Goal: Task Accomplishment & Management: Manage account settings

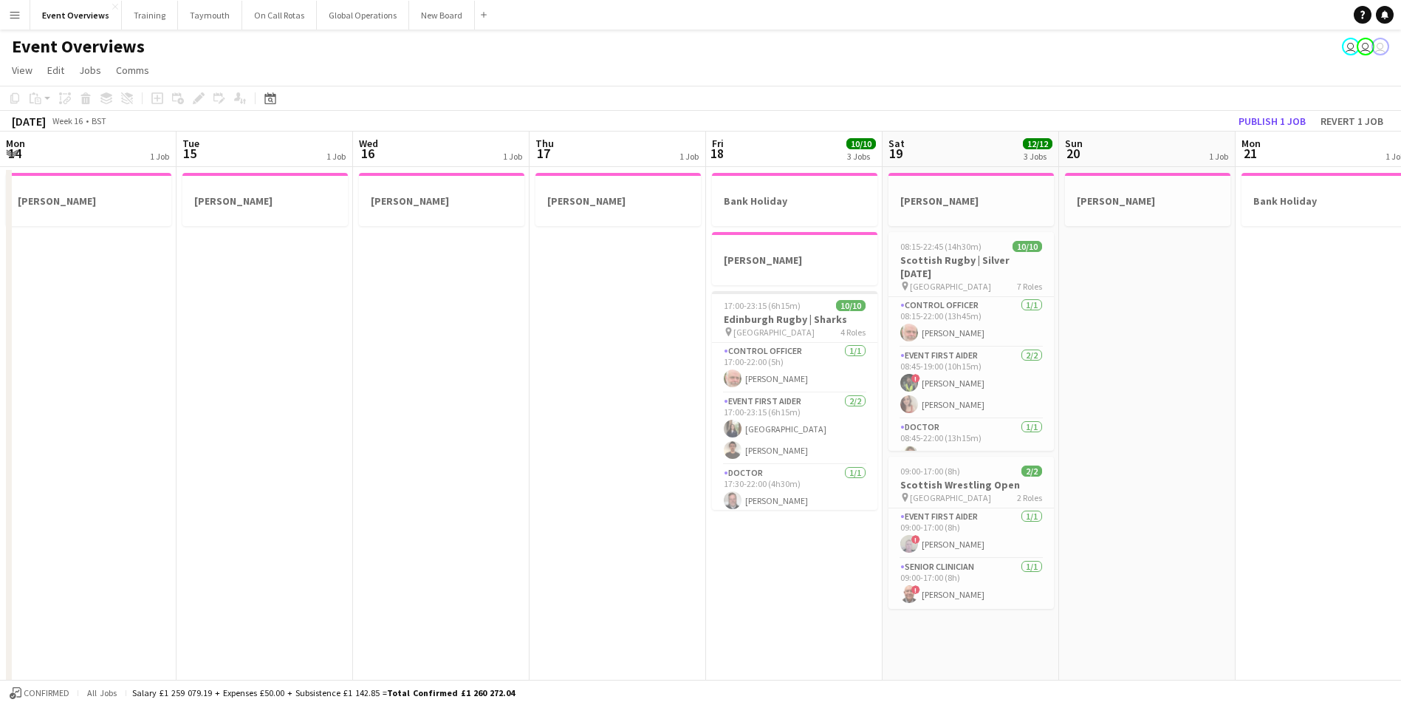
scroll to position [0, 508]
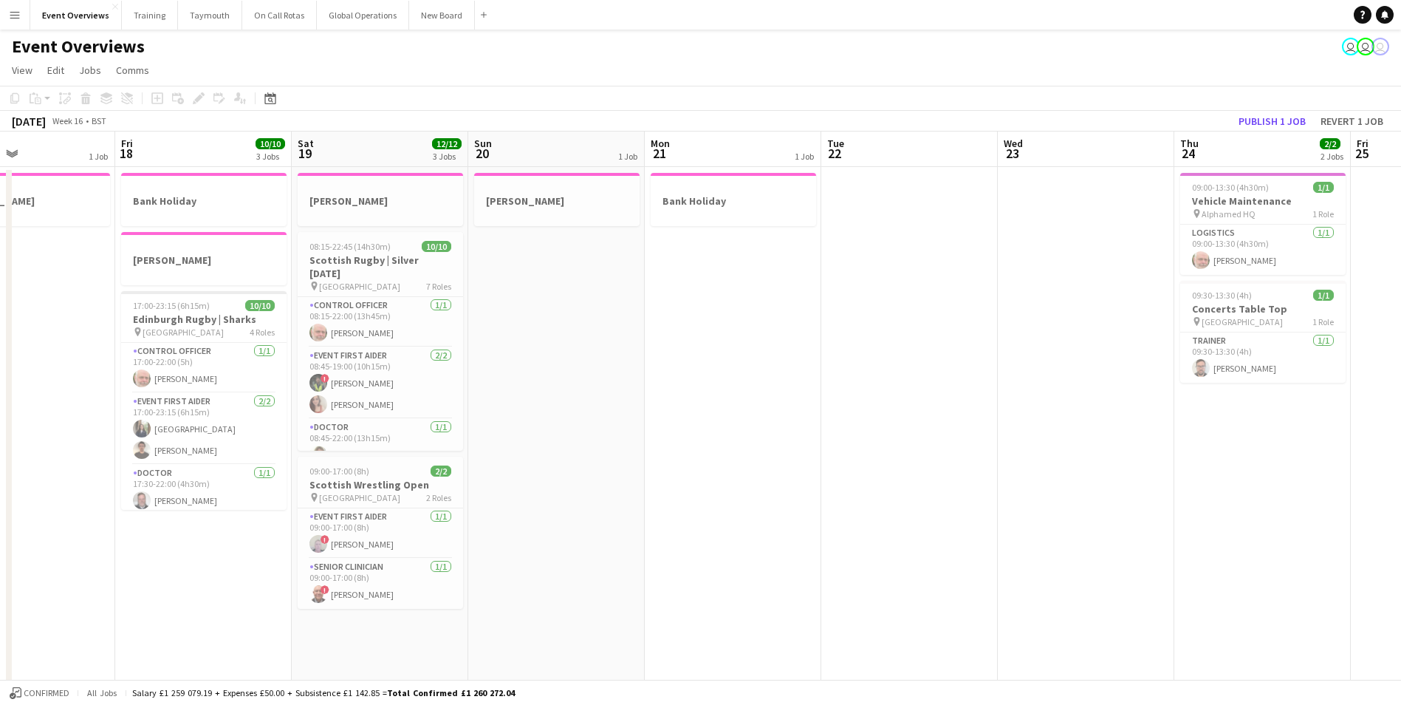
drag, startPoint x: 951, startPoint y: 417, endPoint x: 481, endPoint y: 468, distance: 473.2
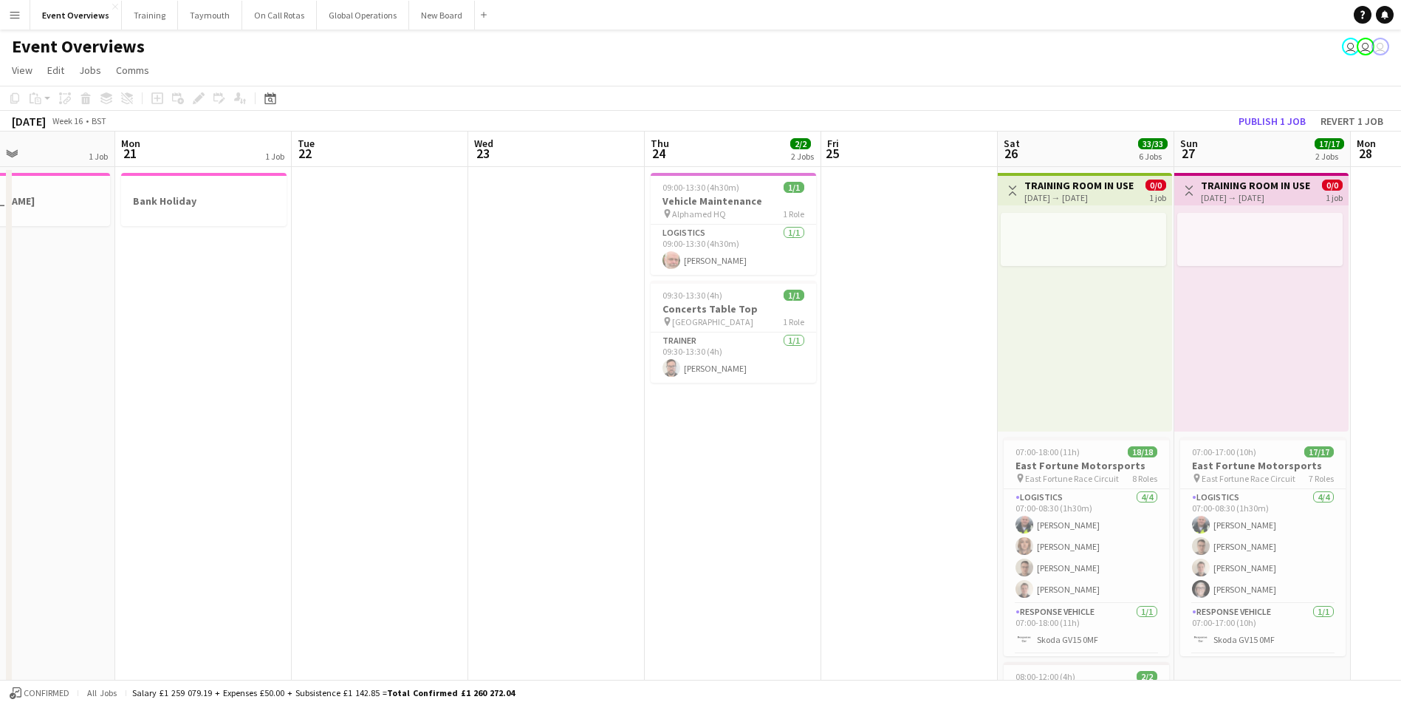
scroll to position [0, 449]
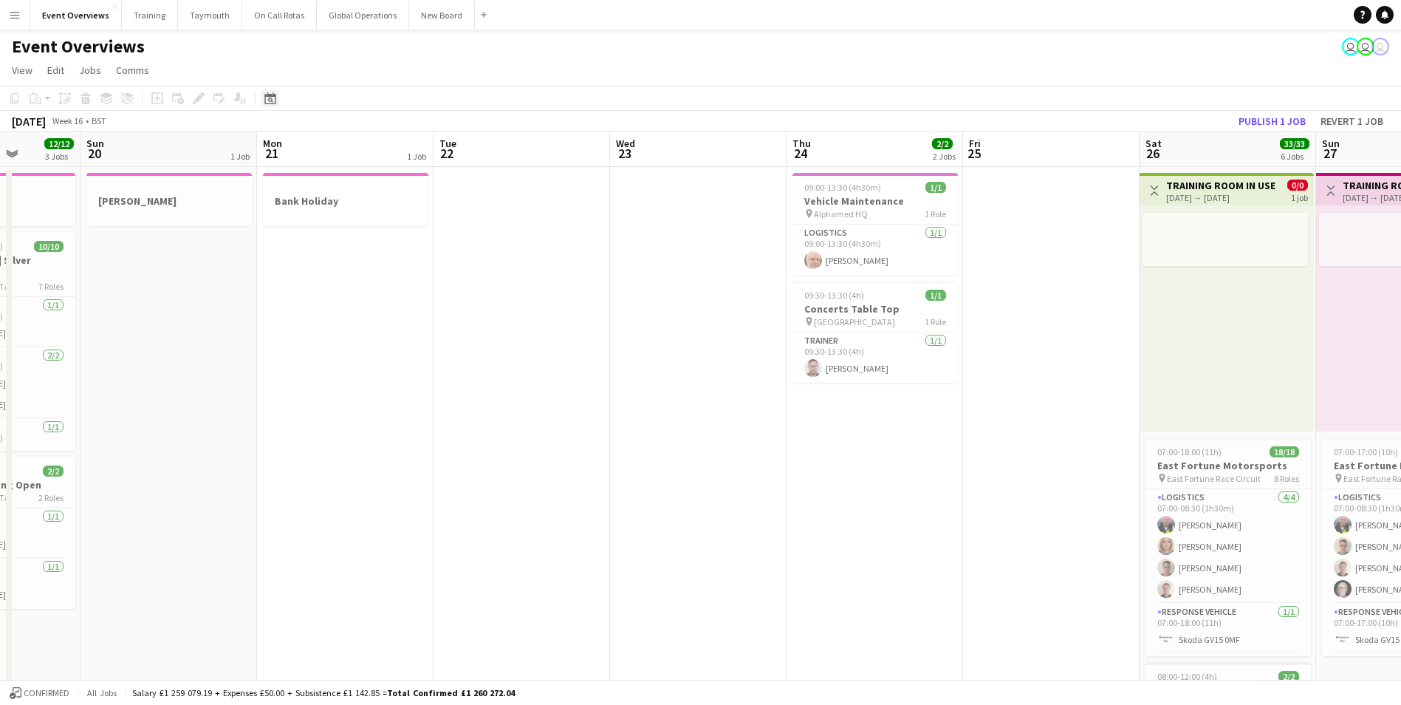
click at [270, 98] on icon at bounding box center [270, 99] width 5 height 5
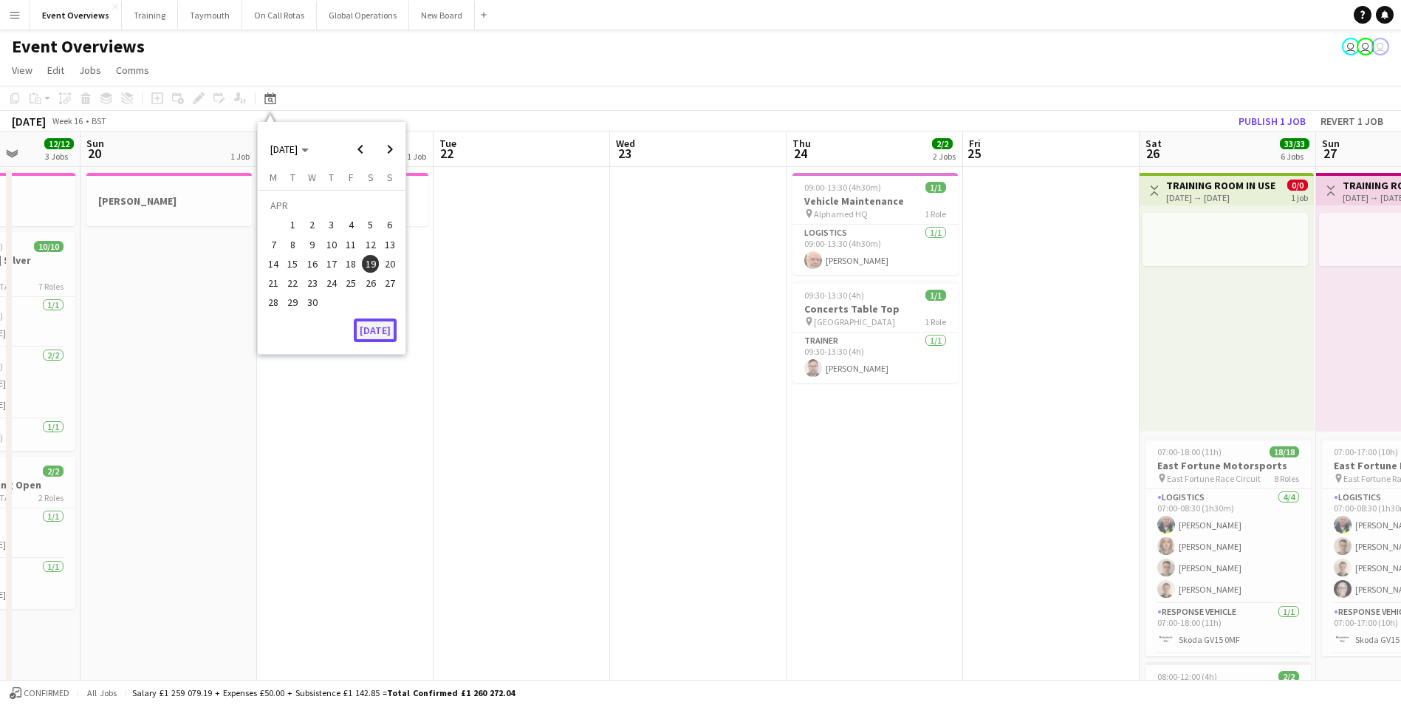
click at [378, 329] on button "[DATE]" at bounding box center [375, 330] width 43 height 24
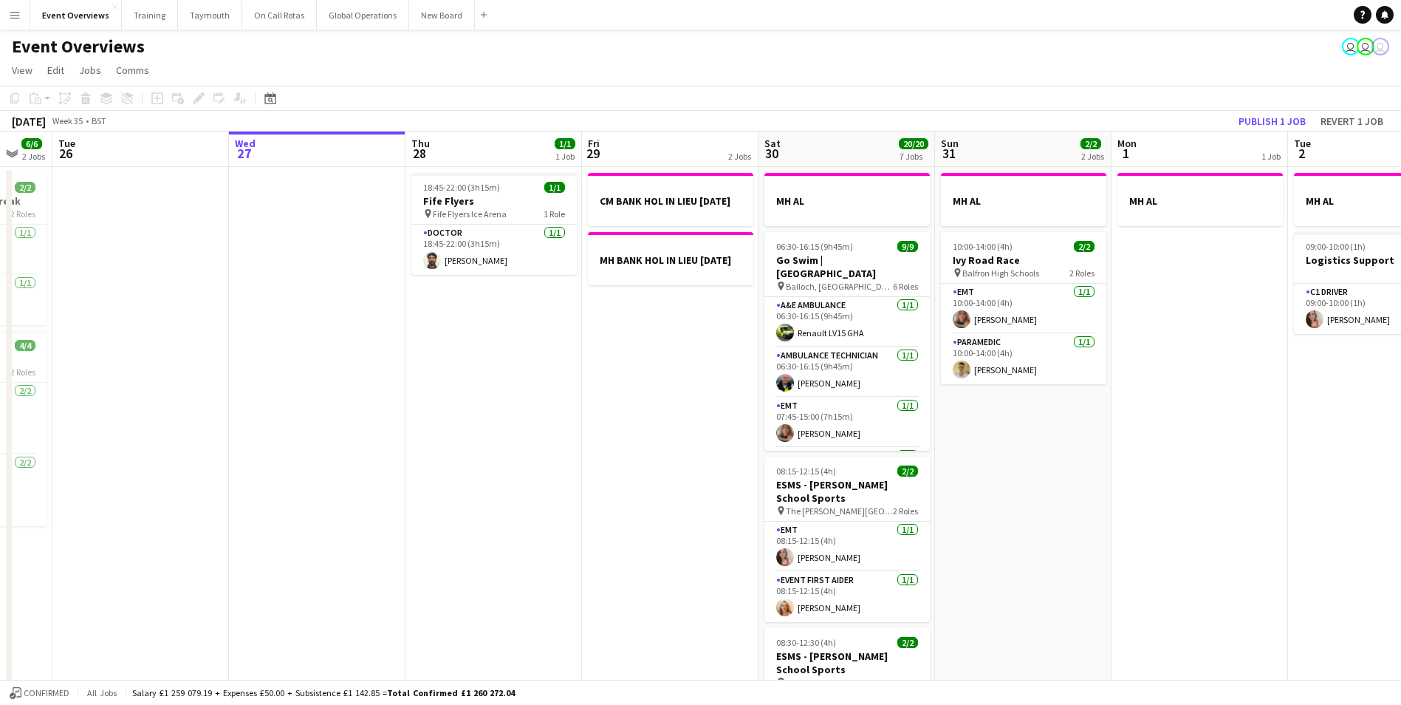
scroll to position [0, 518]
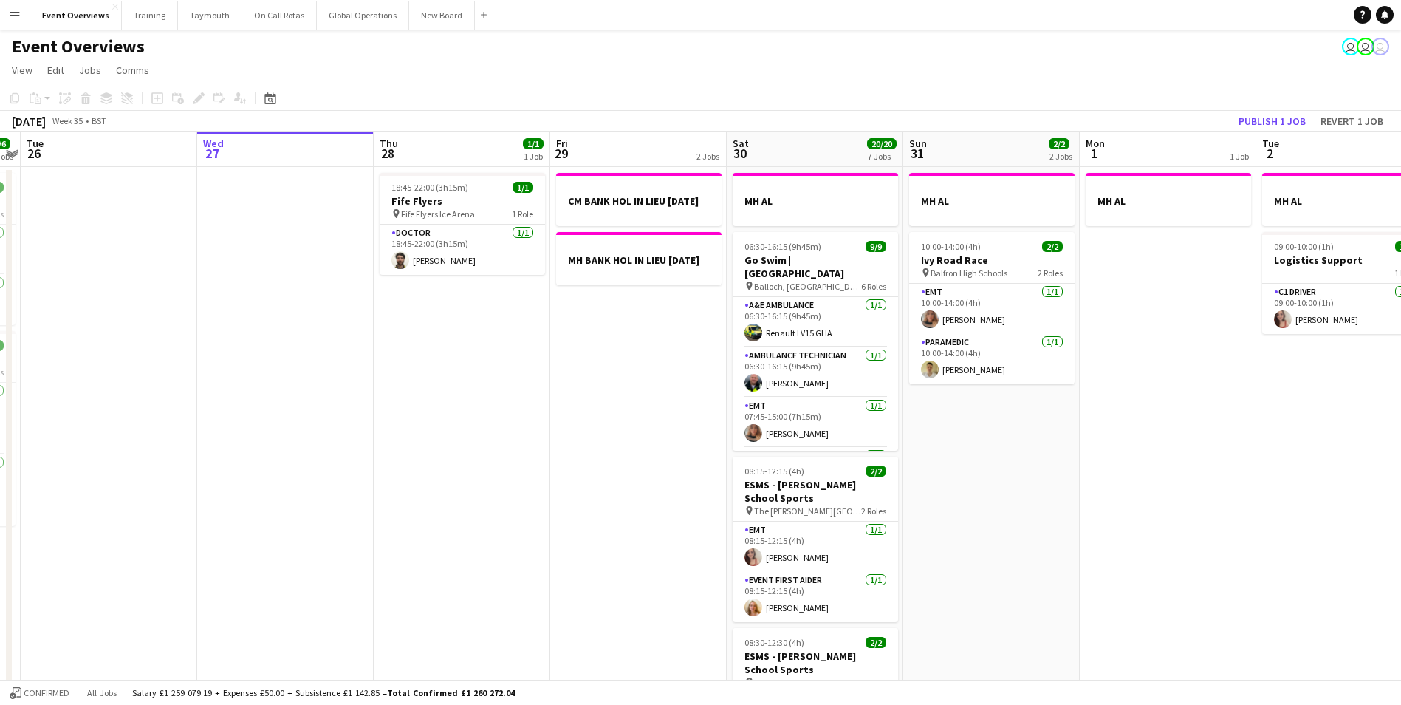
drag, startPoint x: 719, startPoint y: 468, endPoint x: 356, endPoint y: 469, distance: 362.6
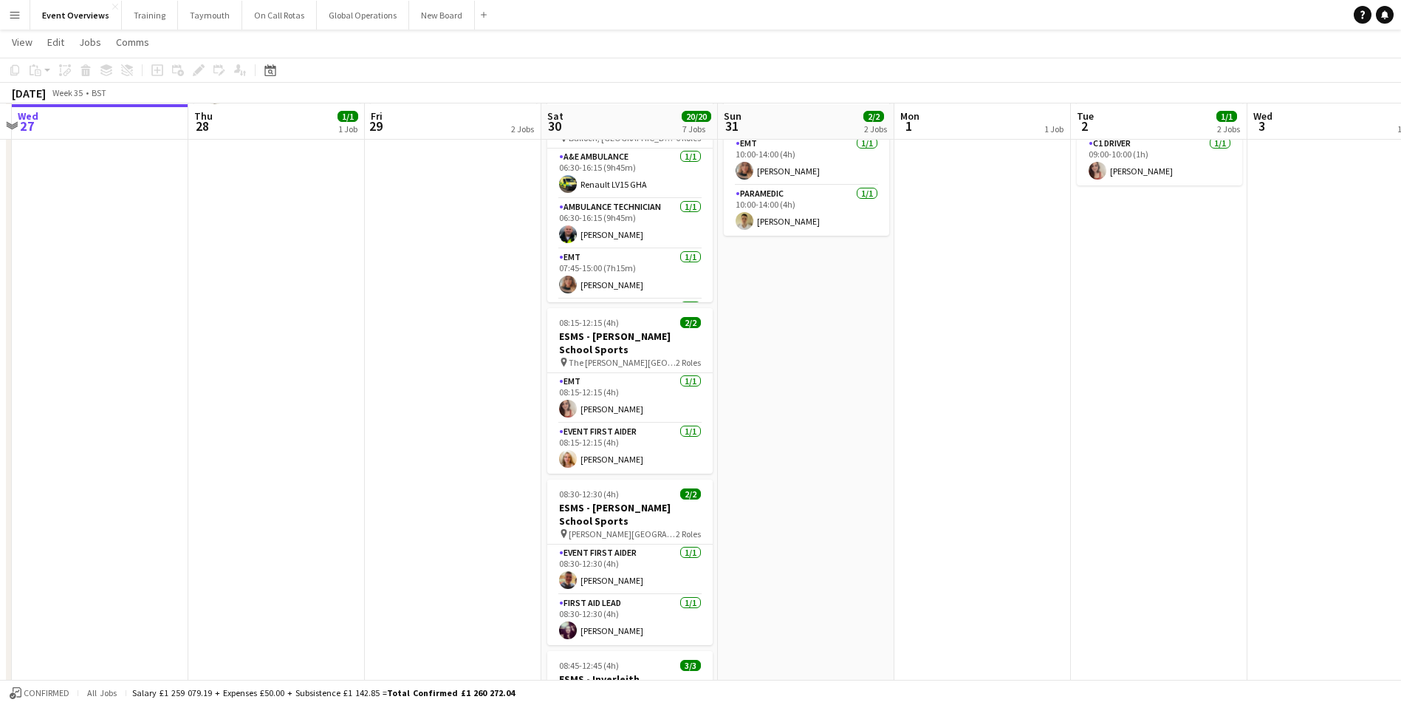
scroll to position [148, 0]
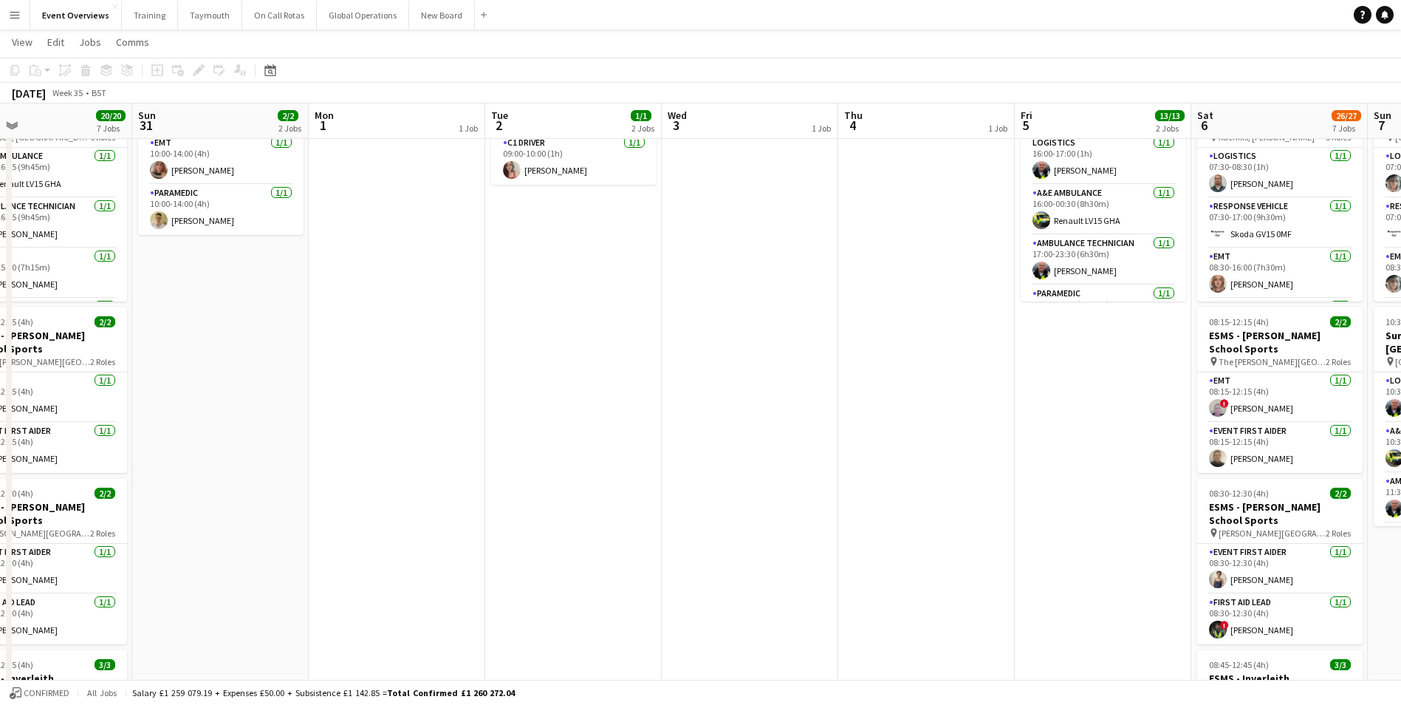
drag, startPoint x: 1027, startPoint y: 422, endPoint x: 441, endPoint y: 506, distance: 592.3
click at [441, 506] on app-calendar-viewport "Wed 27 Thu 28 1/1 1 Job Fri 29 2 Jobs Sat 30 20/20 7 Jobs Sun 31 2/2 2 Jobs Mon…" at bounding box center [700, 605] width 1401 height 1390
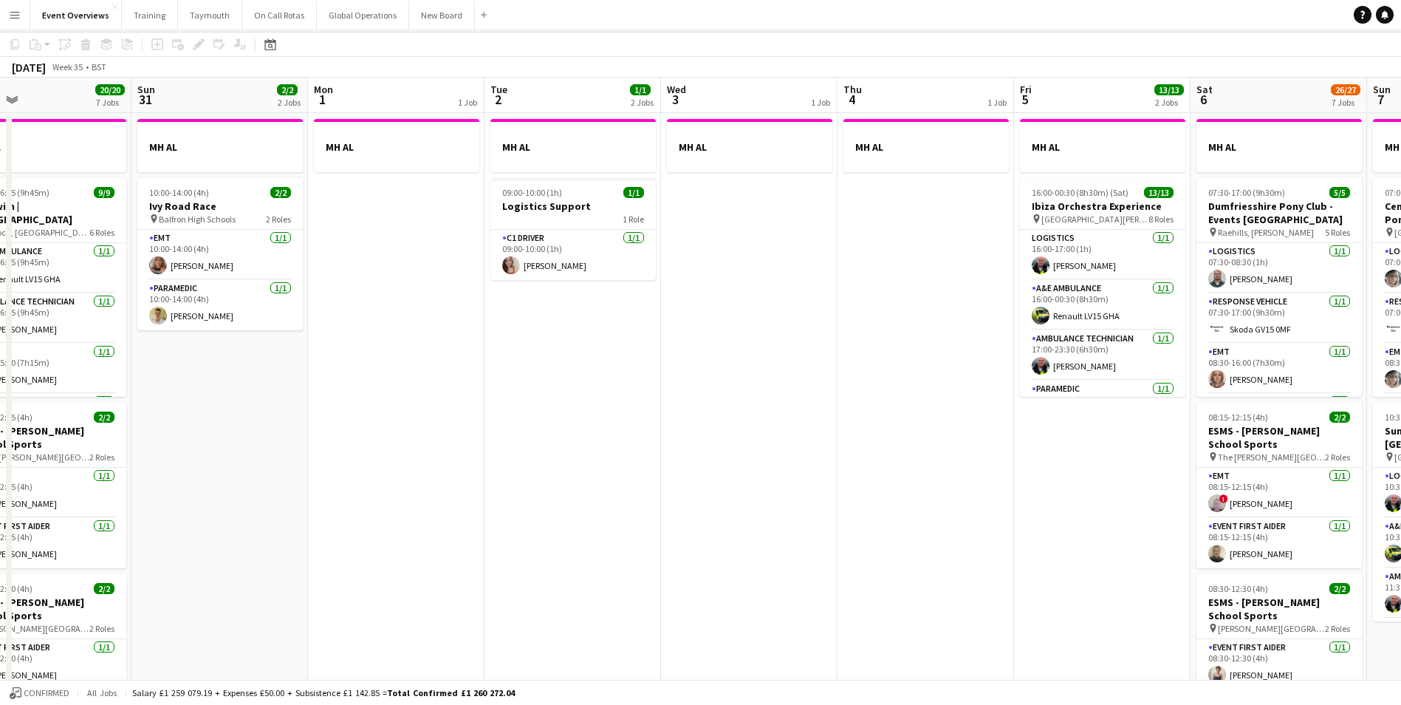
scroll to position [0, 0]
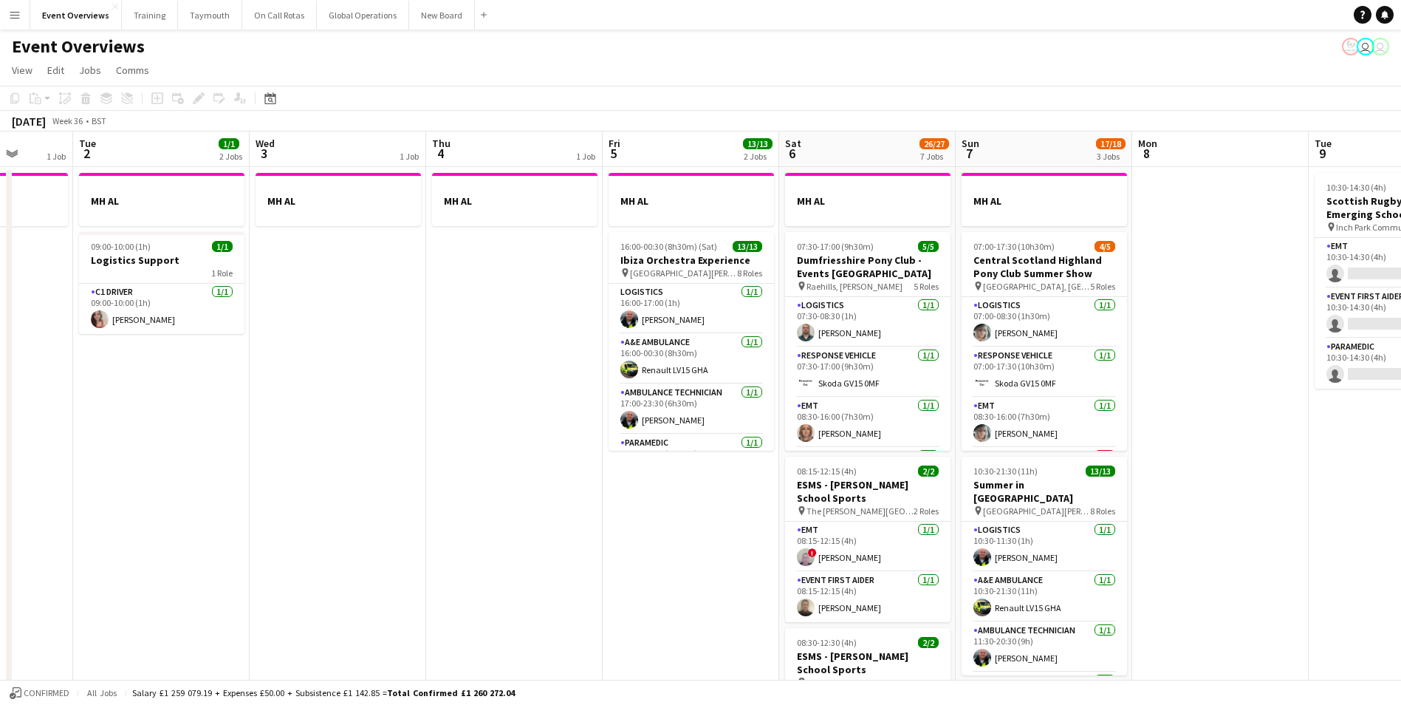
drag, startPoint x: 727, startPoint y: 500, endPoint x: 313, endPoint y: 519, distance: 414.0
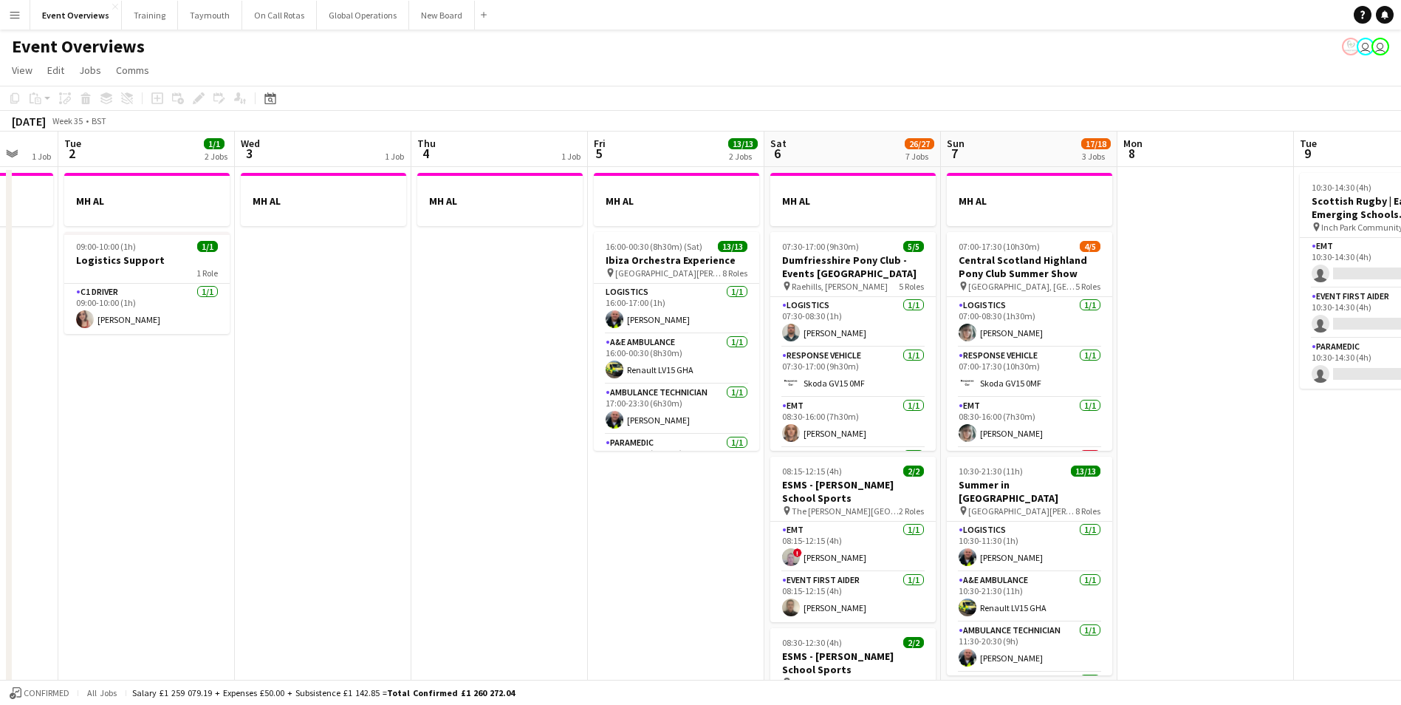
drag, startPoint x: 432, startPoint y: 510, endPoint x: 606, endPoint y: 523, distance: 174.7
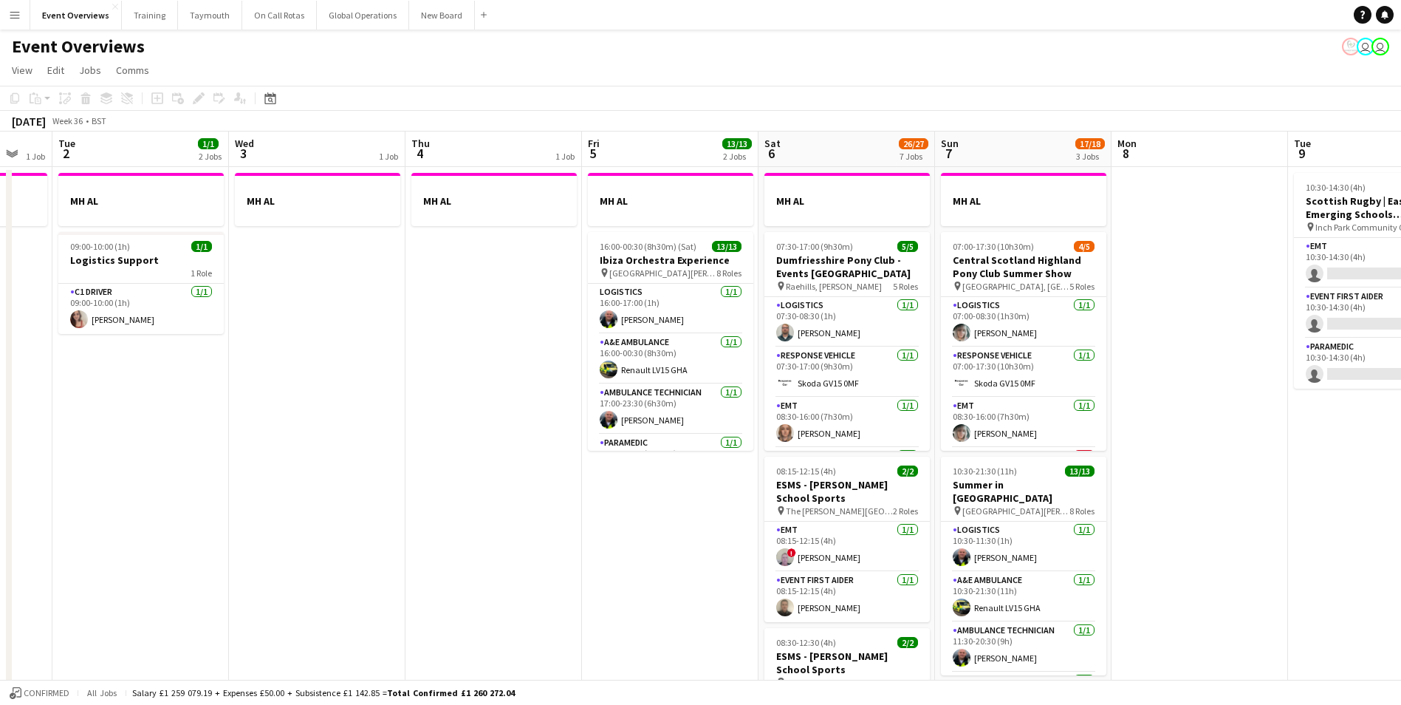
scroll to position [0, 477]
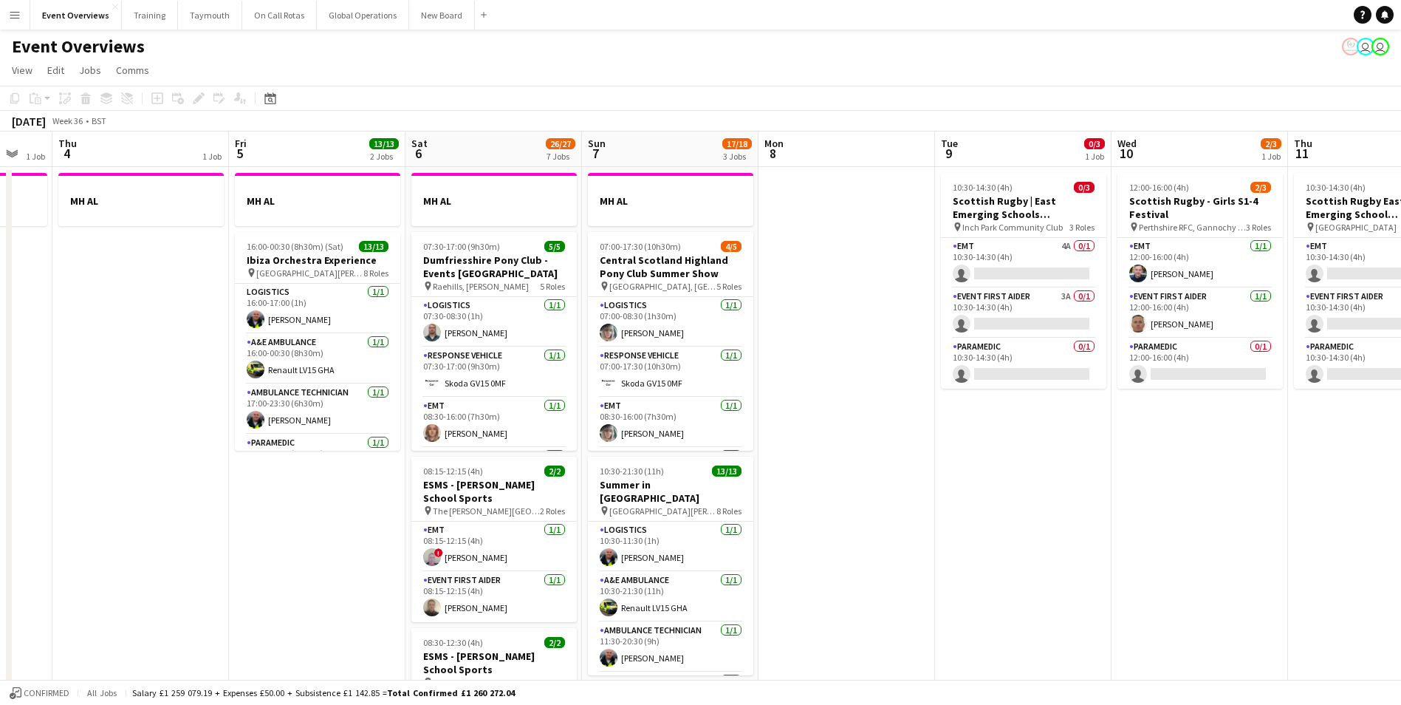
drag, startPoint x: 606, startPoint y: 523, endPoint x: -123, endPoint y: 544, distance: 729.2
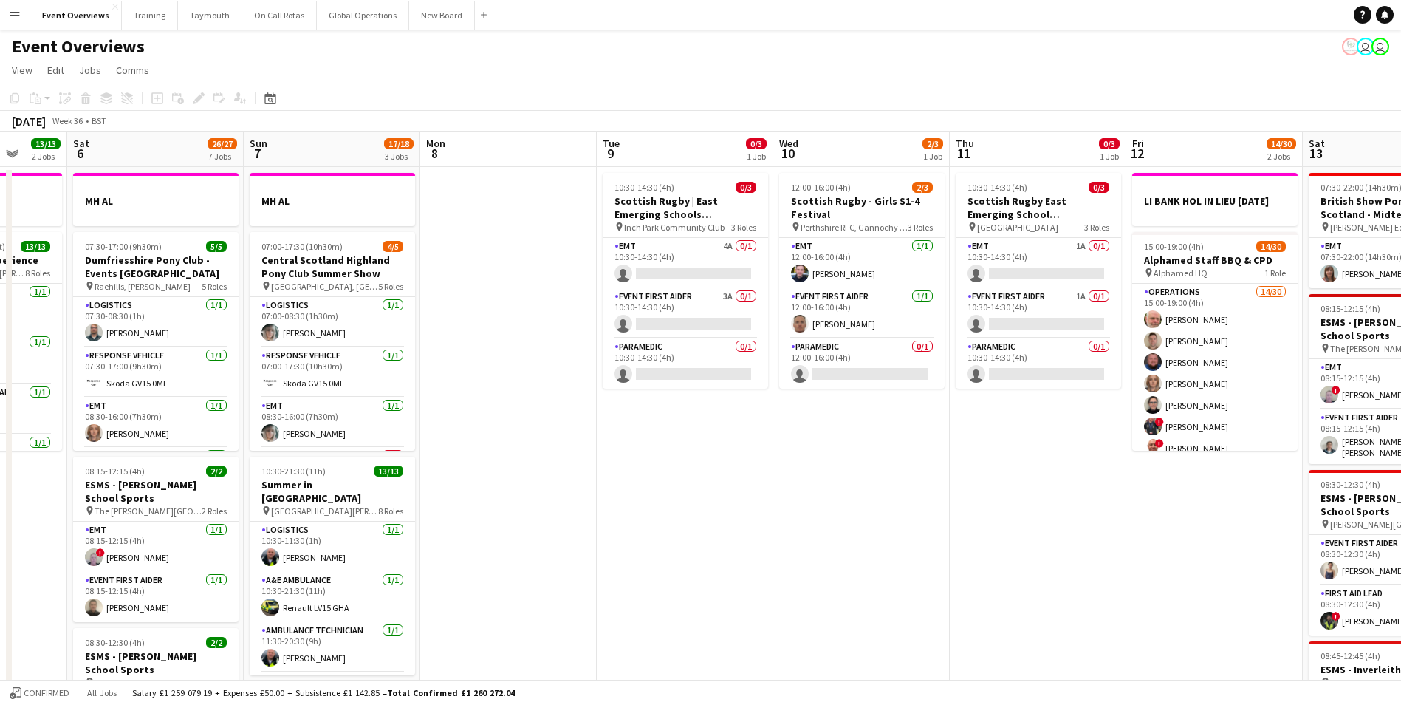
drag, startPoint x: 837, startPoint y: 529, endPoint x: 322, endPoint y: 543, distance: 514.9
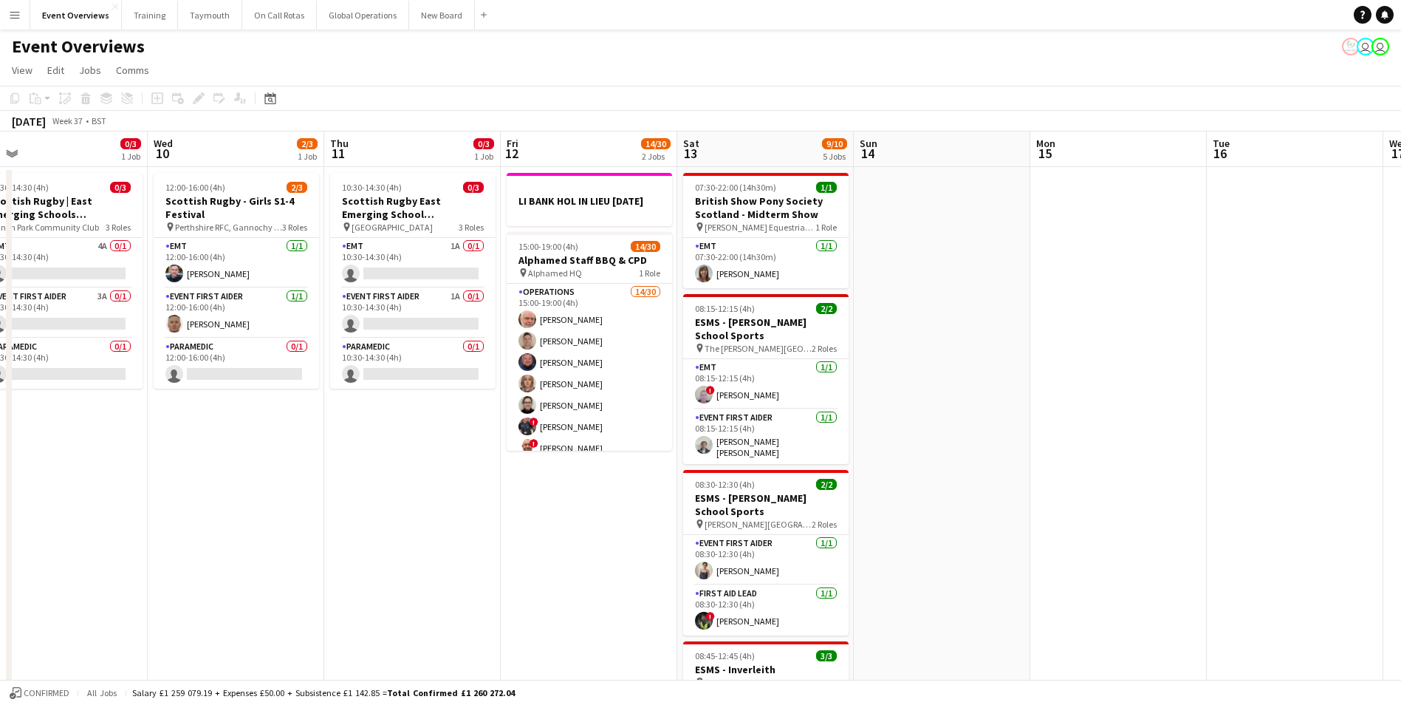
scroll to position [0, 561]
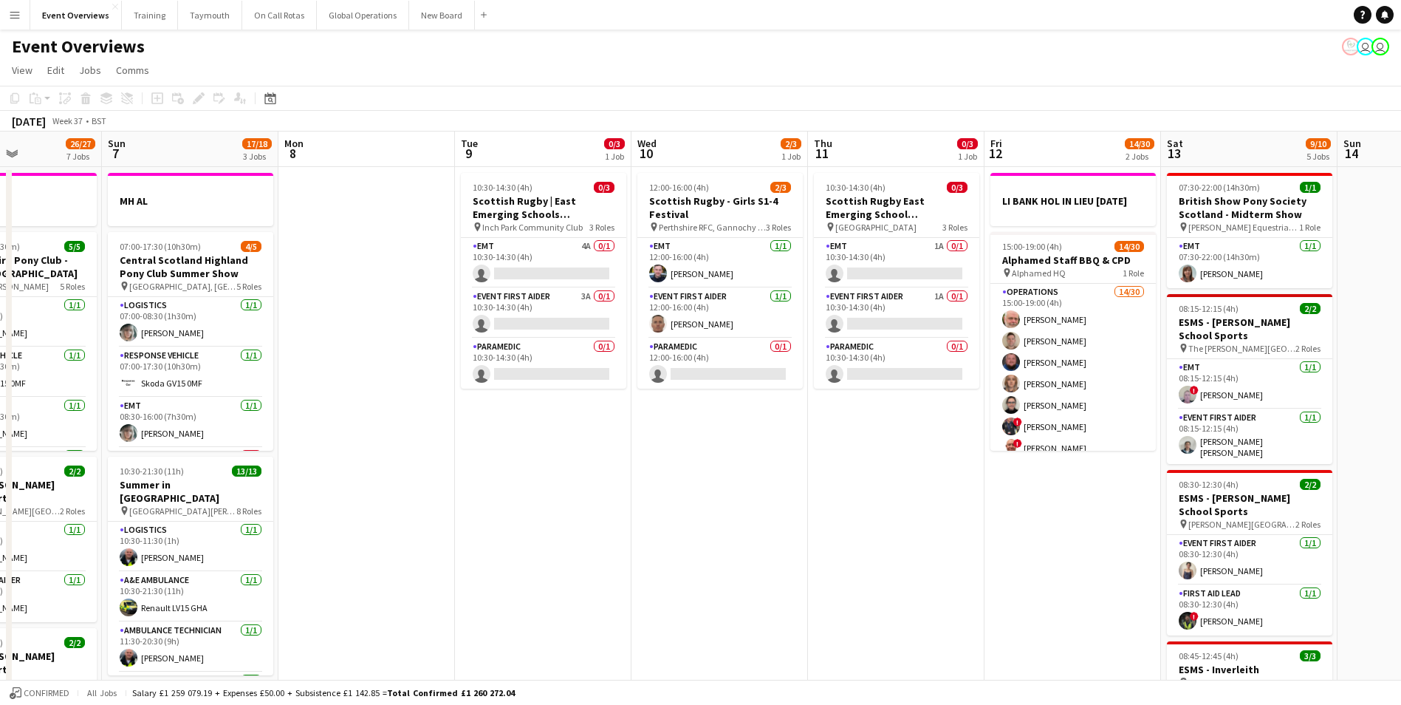
drag, startPoint x: 651, startPoint y: 526, endPoint x: 859, endPoint y: 535, distance: 207.7
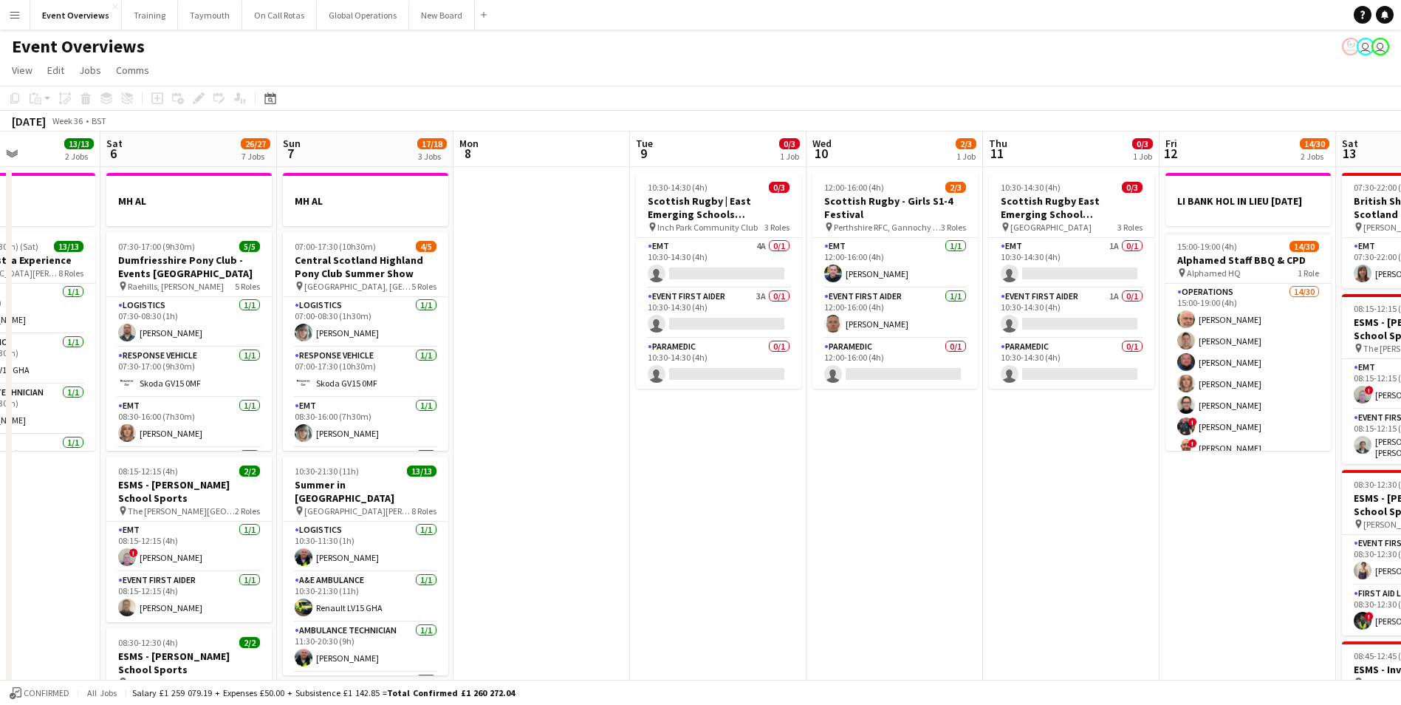
drag, startPoint x: 638, startPoint y: 535, endPoint x: 951, endPoint y: 536, distance: 313.1
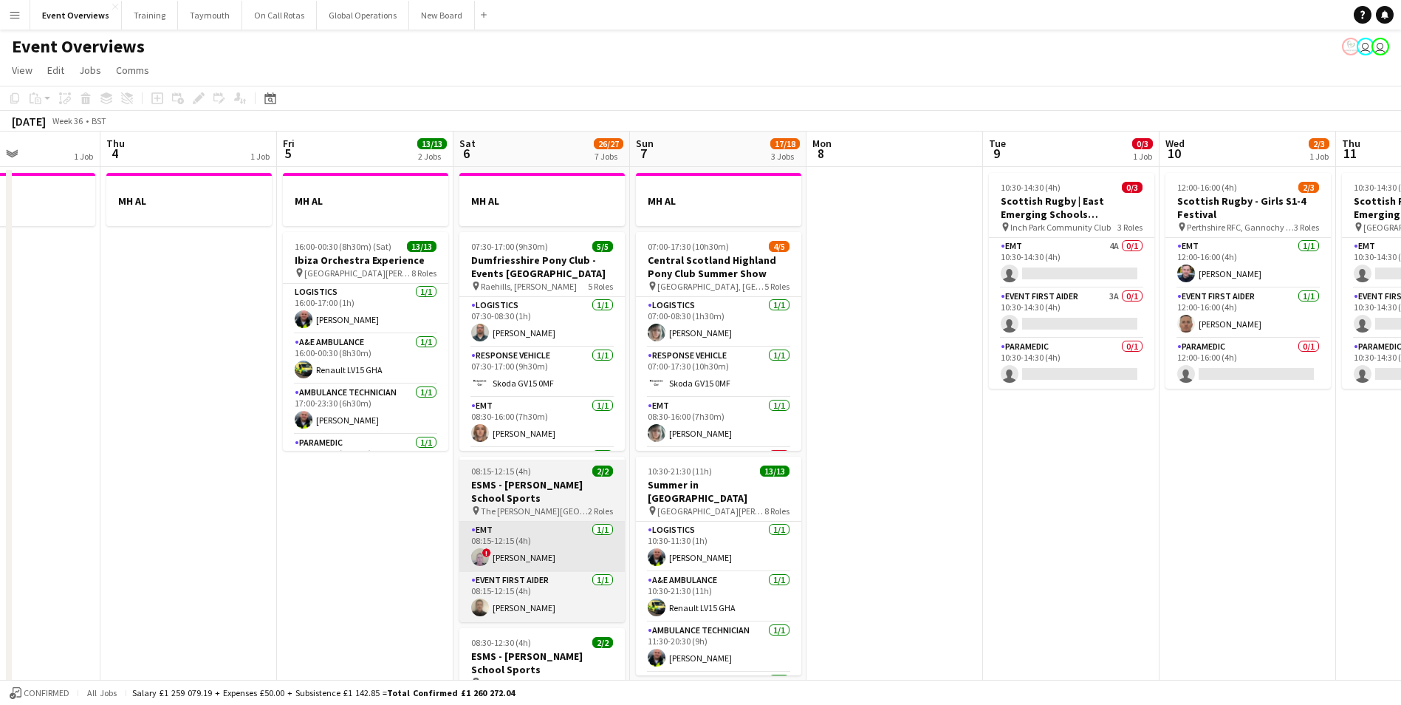
scroll to position [0, 425]
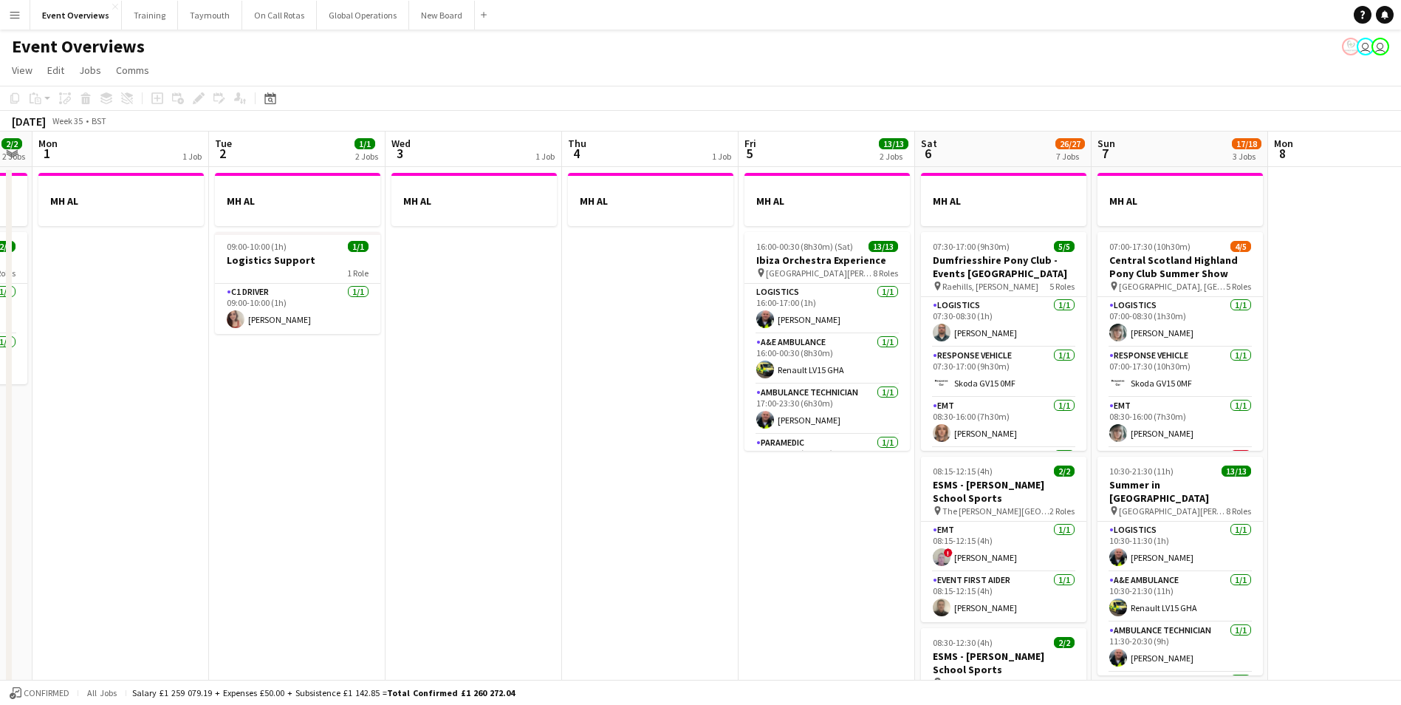
drag, startPoint x: 351, startPoint y: 541, endPoint x: 577, endPoint y: 530, distance: 226.2
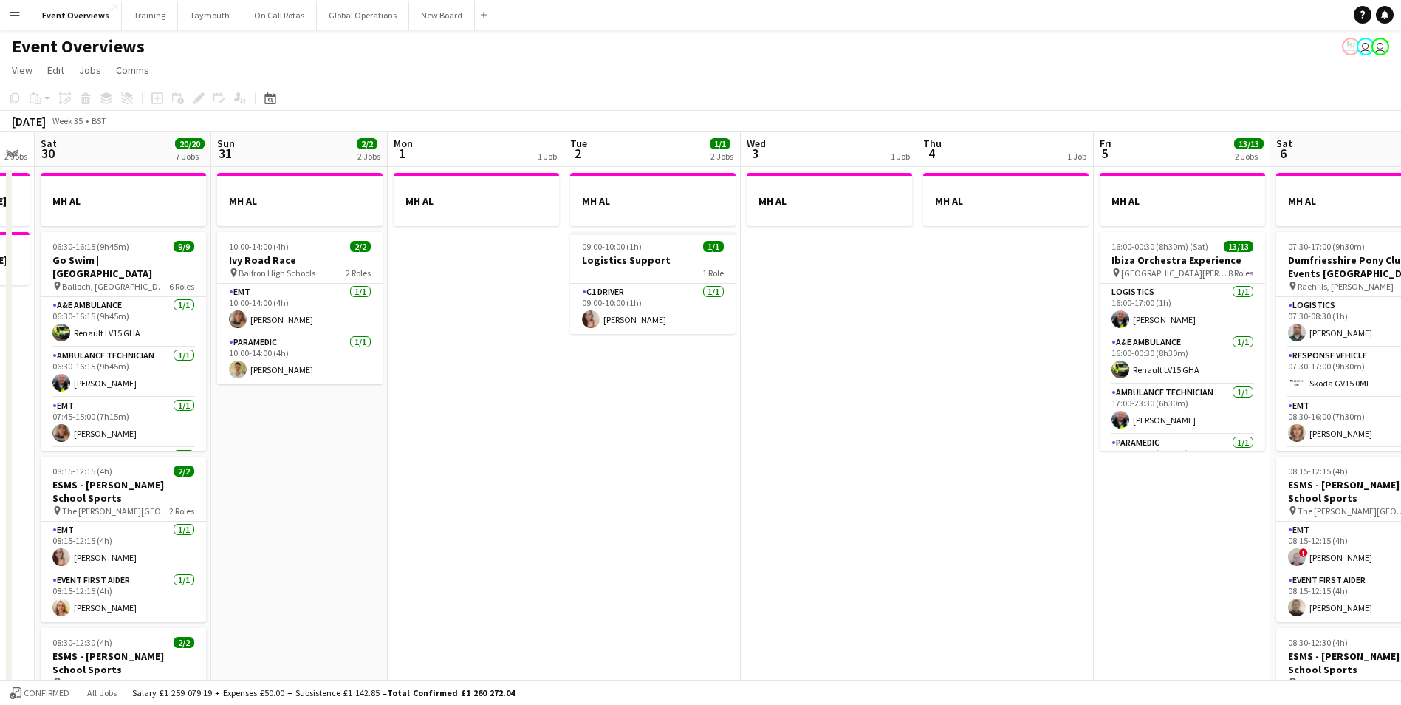
drag, startPoint x: 248, startPoint y: 533, endPoint x: 583, endPoint y: 534, distance: 334.5
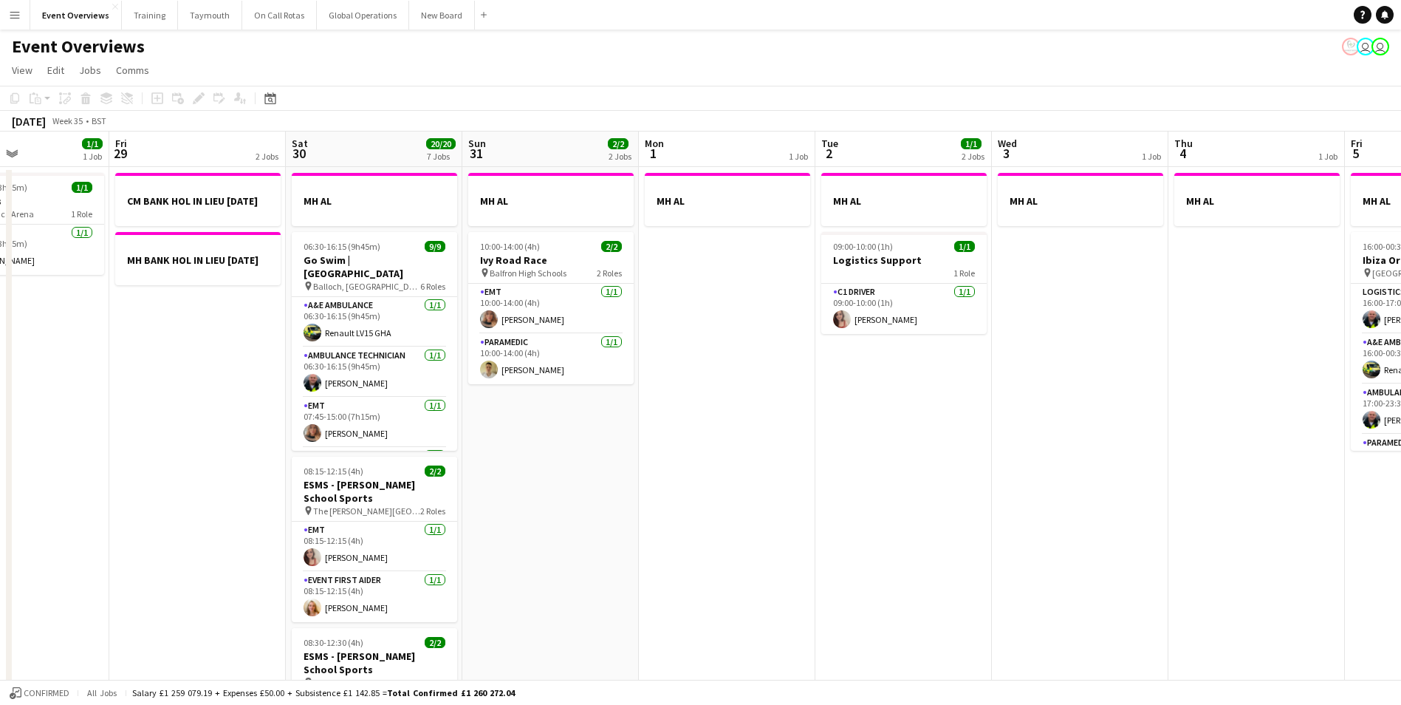
drag, startPoint x: 479, startPoint y: 535, endPoint x: 739, endPoint y: 549, distance: 261.1
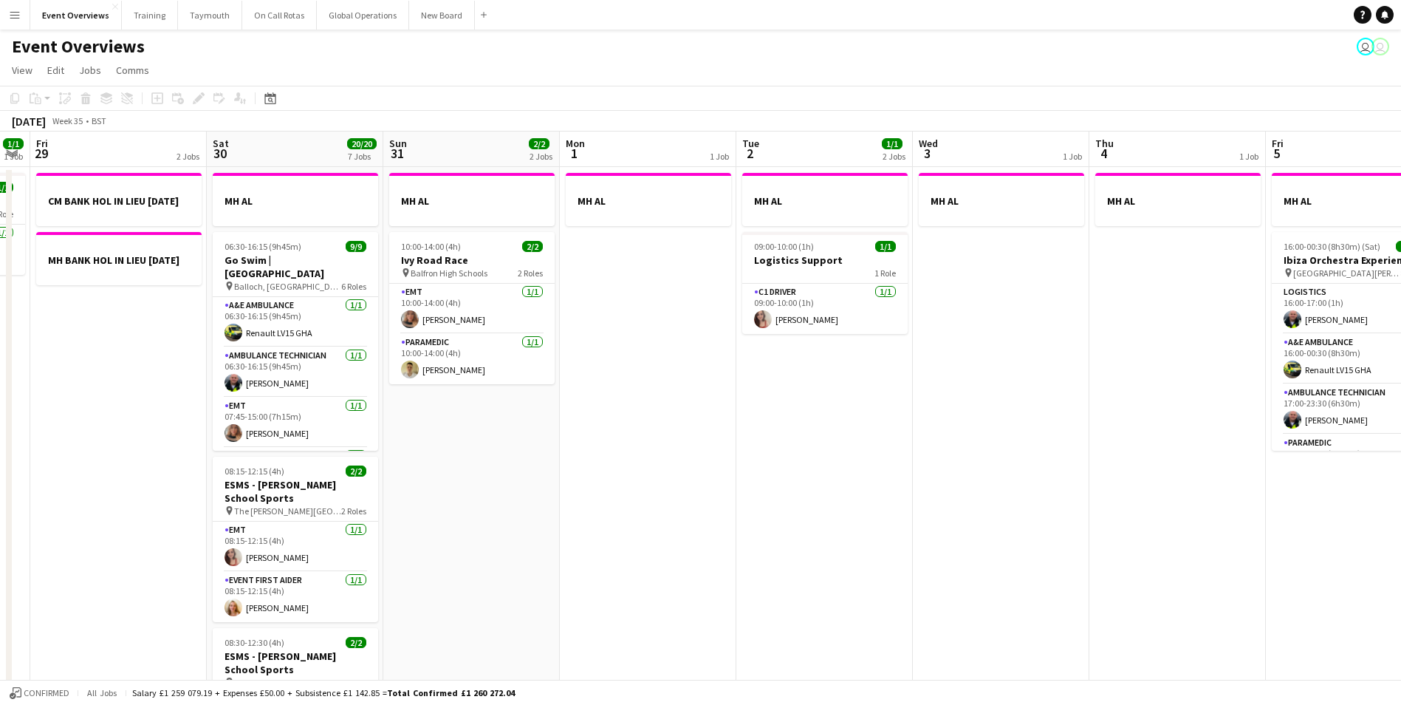
drag, startPoint x: 1005, startPoint y: 488, endPoint x: 357, endPoint y: 495, distance: 648.4
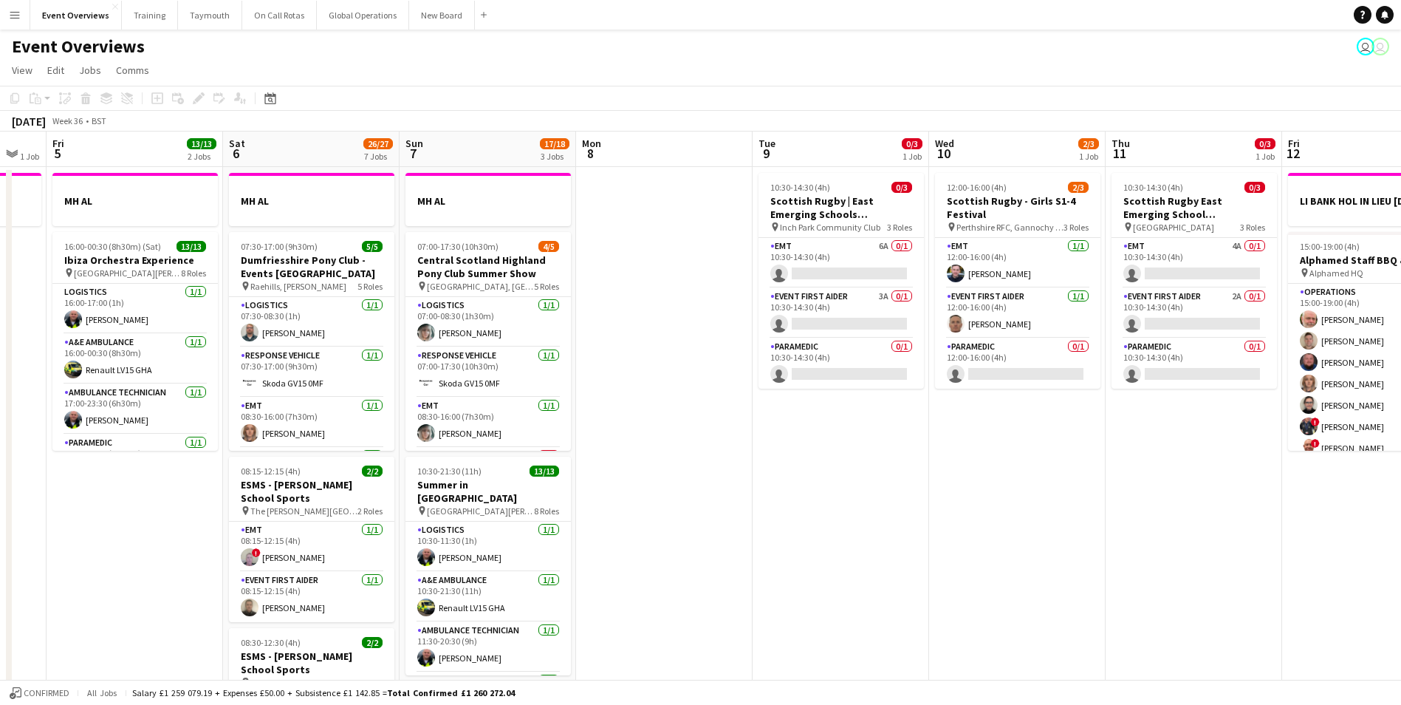
drag, startPoint x: 1308, startPoint y: 431, endPoint x: 630, endPoint y: 450, distance: 678.2
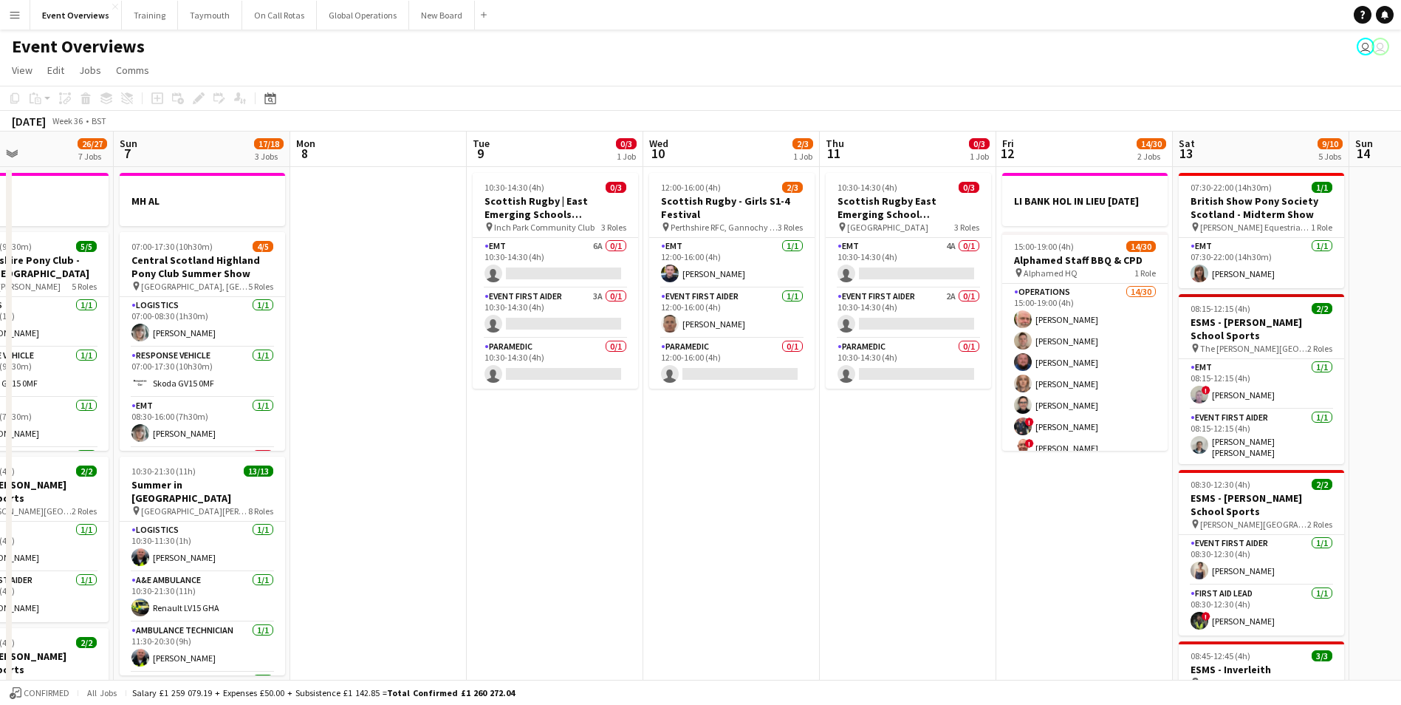
drag, startPoint x: 969, startPoint y: 518, endPoint x: 684, endPoint y: 520, distance: 285.1
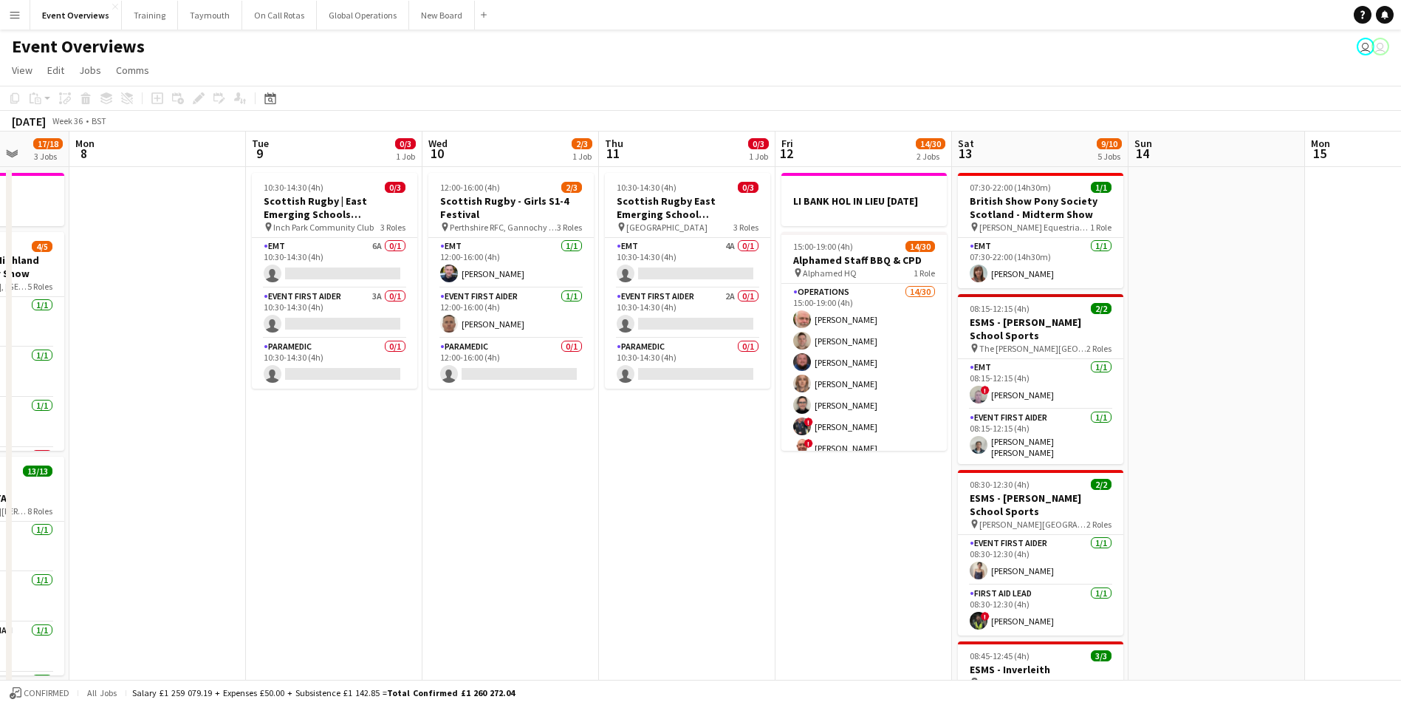
drag, startPoint x: 784, startPoint y: 524, endPoint x: 562, endPoint y: 509, distance: 222.0
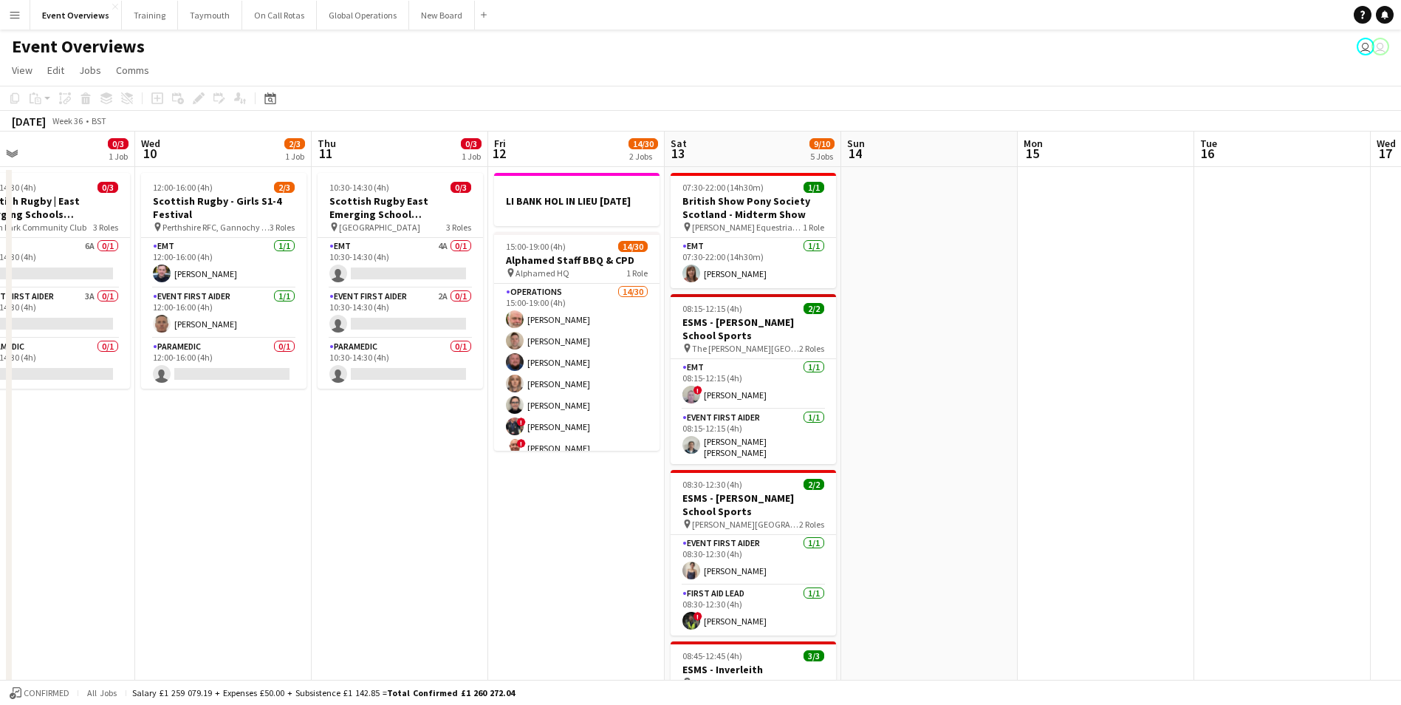
drag, startPoint x: 1238, startPoint y: 407, endPoint x: 956, endPoint y: 418, distance: 282.3
click at [273, 99] on icon "Date picker" at bounding box center [270, 98] width 12 height 12
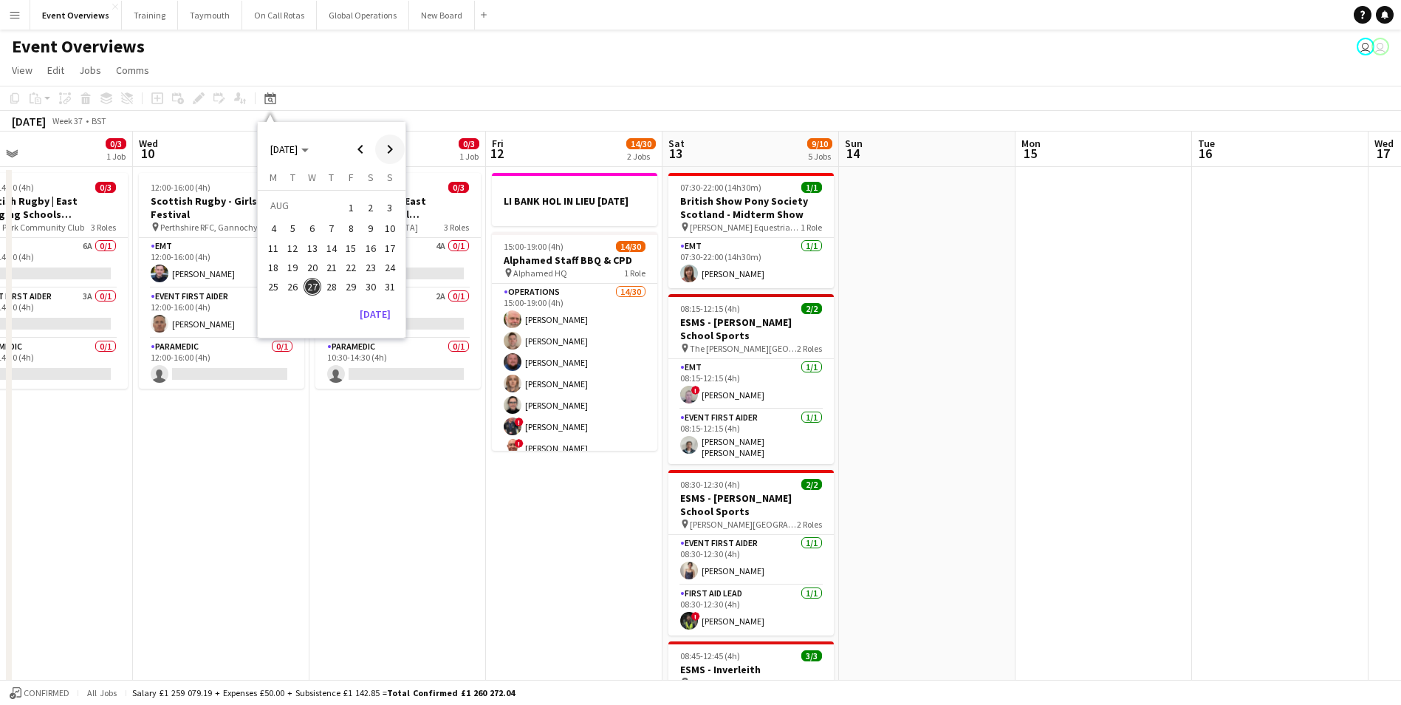
click at [386, 147] on span "Next month" at bounding box center [390, 149] width 30 height 30
click at [389, 145] on span "Next month" at bounding box center [390, 149] width 30 height 30
click at [366, 250] on span "15" at bounding box center [371, 248] width 18 height 18
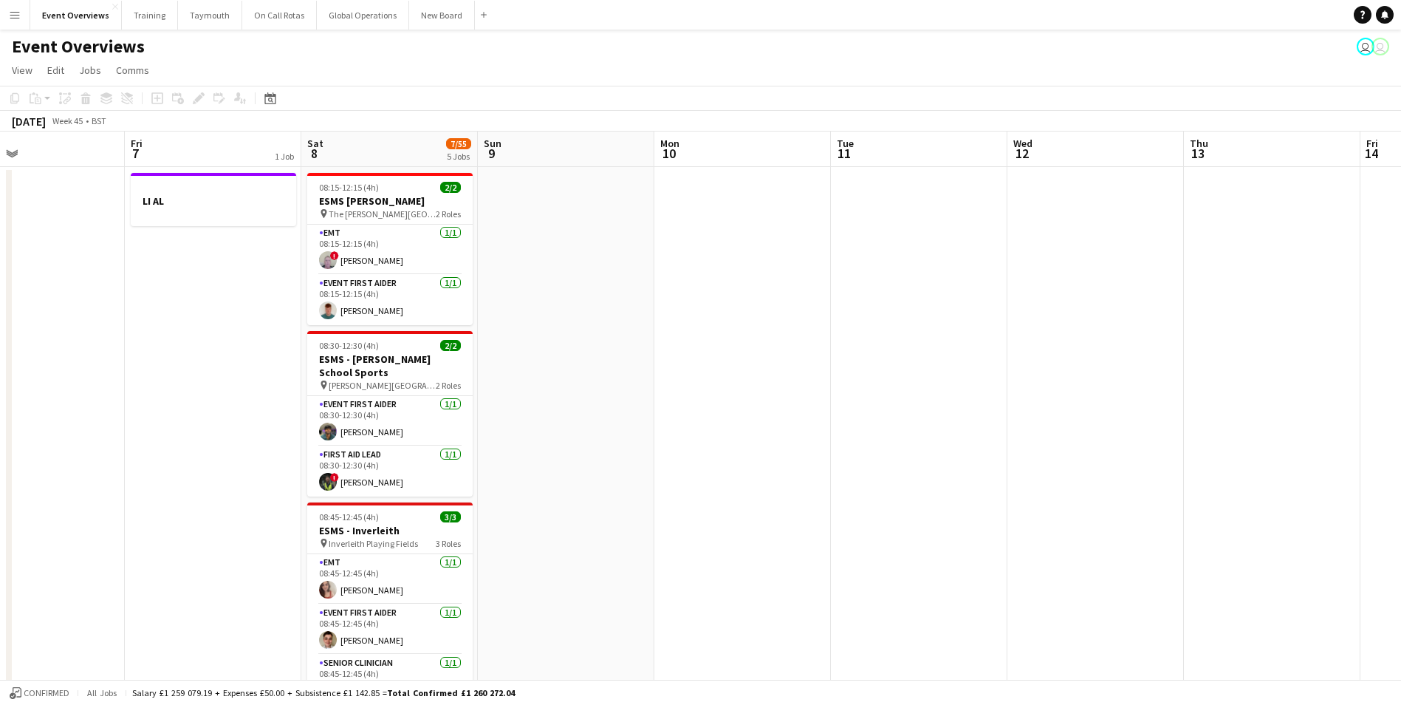
scroll to position [0, 471]
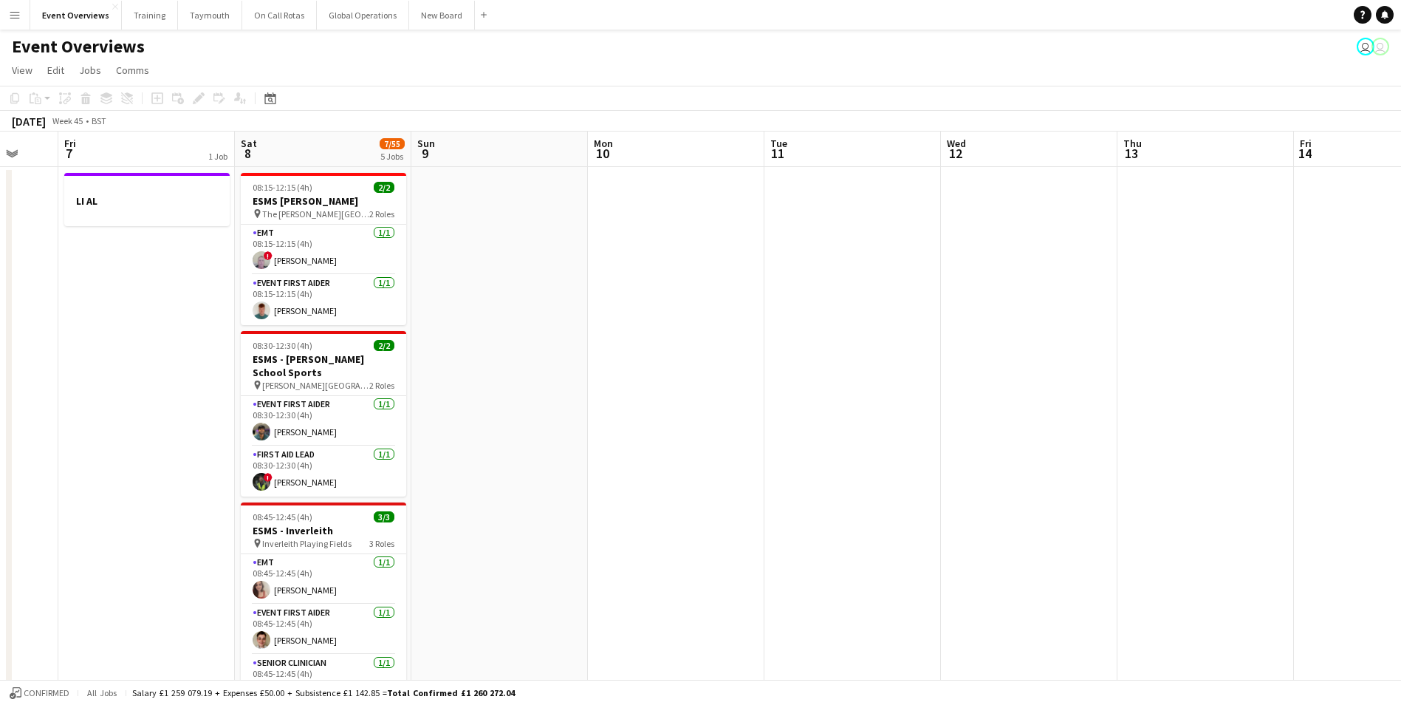
drag, startPoint x: 277, startPoint y: 558, endPoint x: 1496, endPoint y: 408, distance: 1228.4
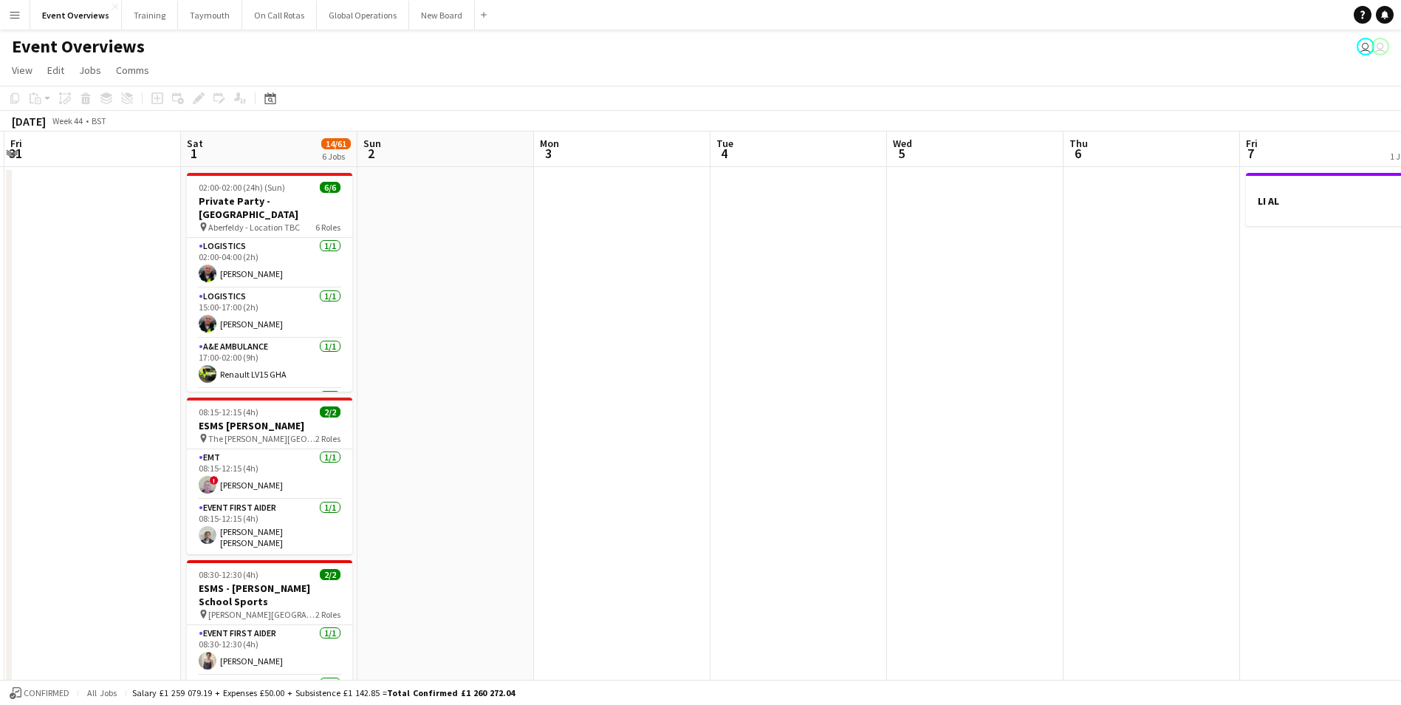
drag, startPoint x: 133, startPoint y: 503, endPoint x: 1320, endPoint y: 406, distance: 1191.4
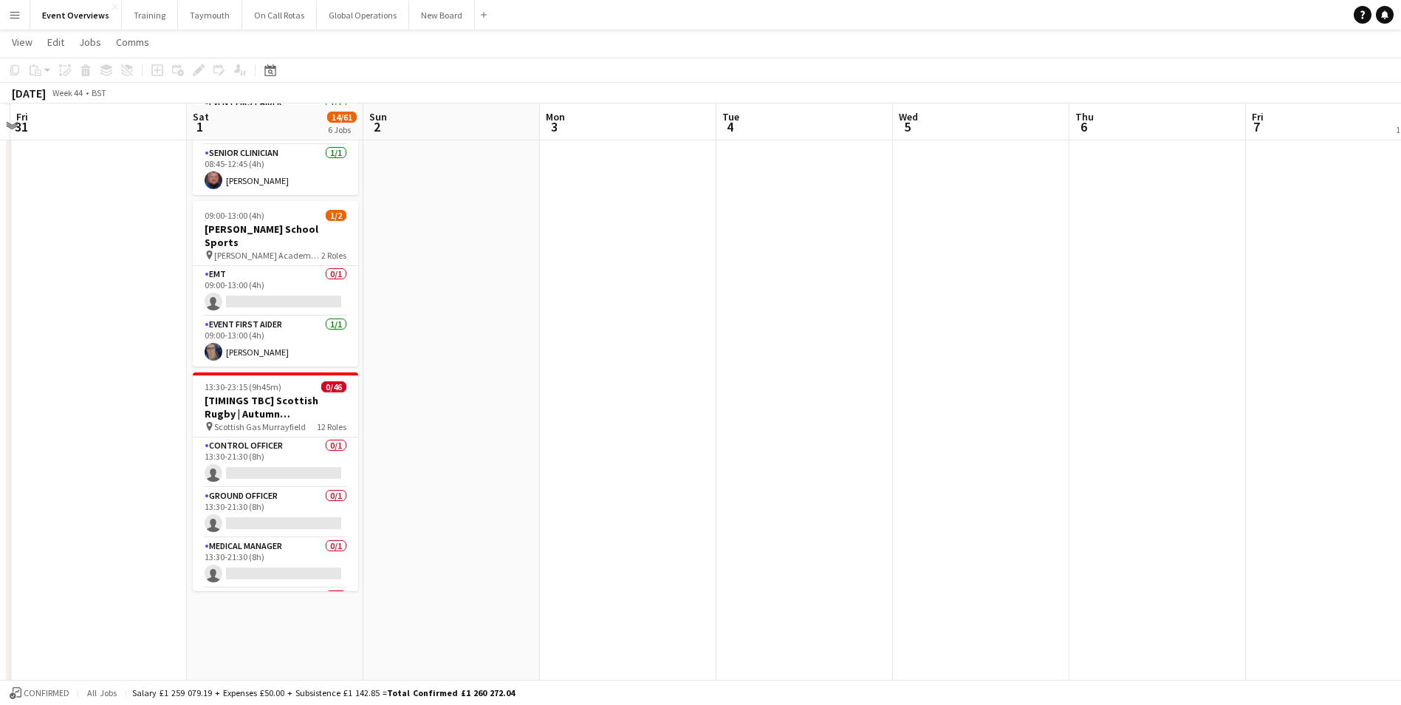
scroll to position [738, 0]
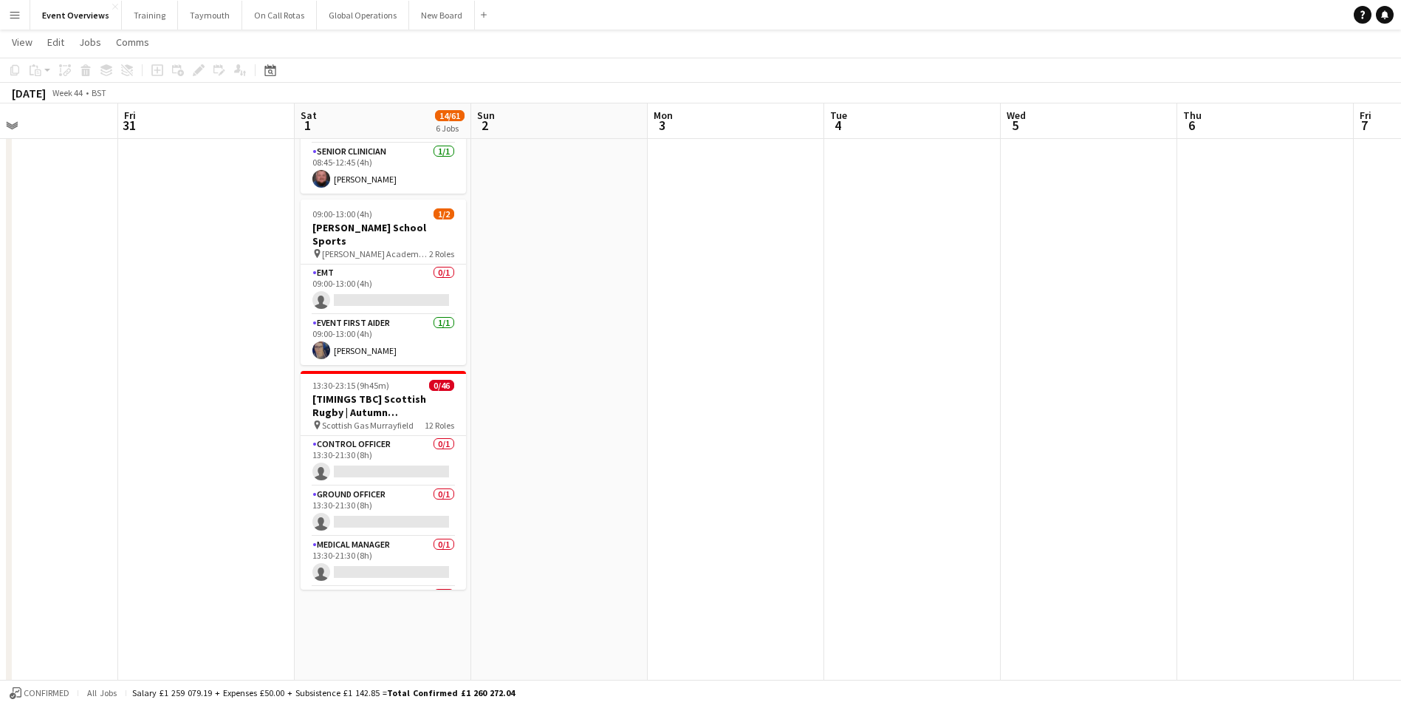
drag, startPoint x: 584, startPoint y: 443, endPoint x: 1159, endPoint y: 425, distance: 575.5
click at [1154, 425] on app-calendar-viewport "Tue 28 Wed 29 Thu 30 Fri 31 Sat 1 14/61 6 Jobs Sun 2 Mon 3 Tue 4 Wed 5 Thu 6 Fr…" at bounding box center [700, 14] width 1401 height 1390
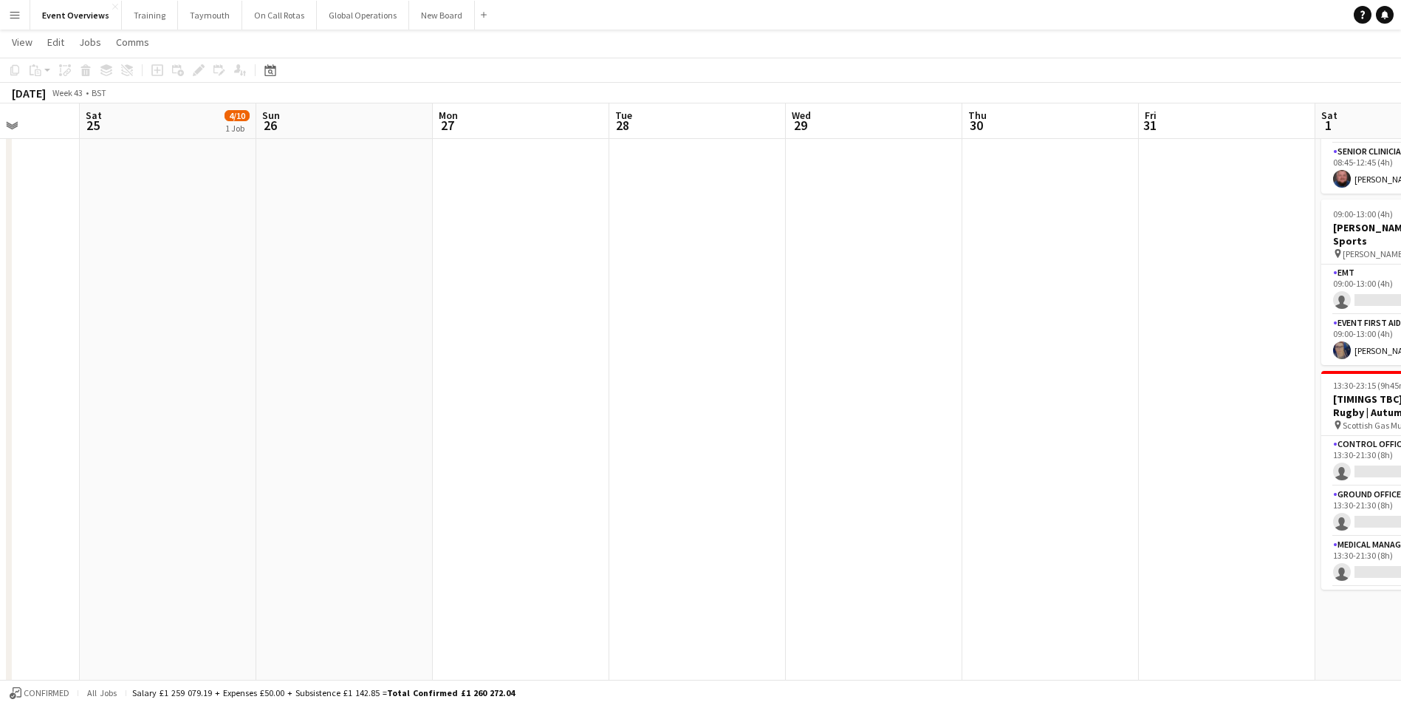
drag, startPoint x: 427, startPoint y: 451, endPoint x: 1067, endPoint y: 414, distance: 641.4
click at [1067, 414] on app-calendar-viewport "Wed 22 Thu 23 Fri 24 Sat 25 4/10 1 Job Sun 26 Mon 27 Tue 28 Wed 29 Thu 30 Fri 3…" at bounding box center [700, 14] width 1401 height 1390
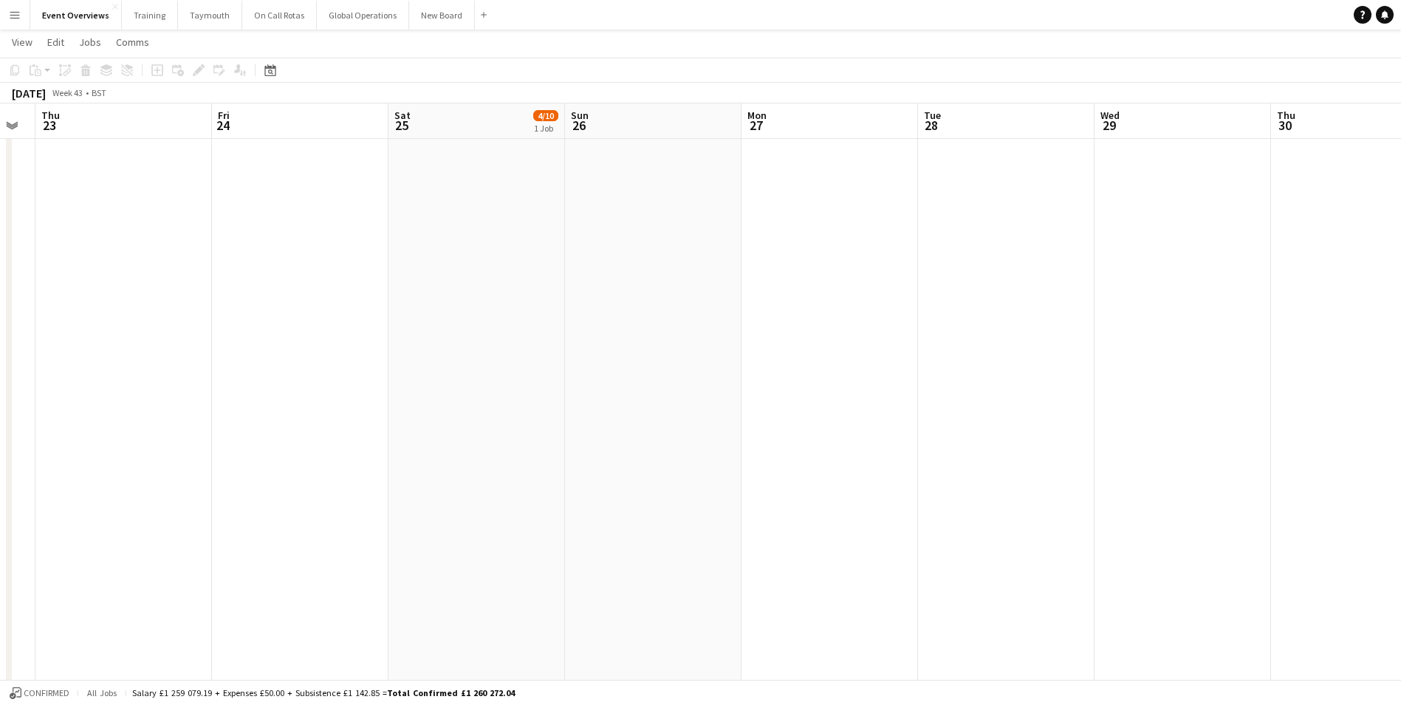
drag, startPoint x: 700, startPoint y: 428, endPoint x: 1098, endPoint y: 418, distance: 398.2
click at [1102, 416] on app-calendar-viewport "Tue 21 Wed 22 Thu 23 Fri 24 Sat 25 4/10 1 Job Sun 26 Mon 27 Tue 28 Wed 29 Thu 3…" at bounding box center [700, 14] width 1401 height 1390
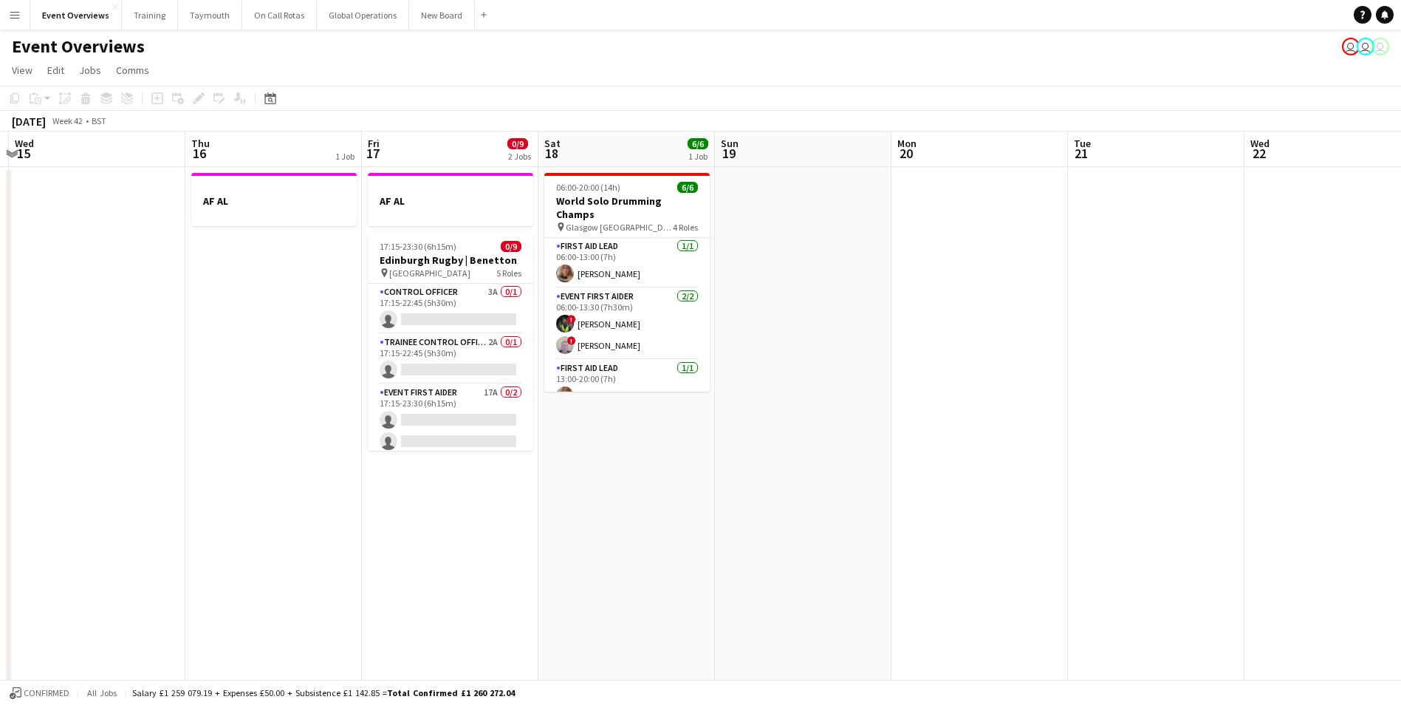
scroll to position [0, 398]
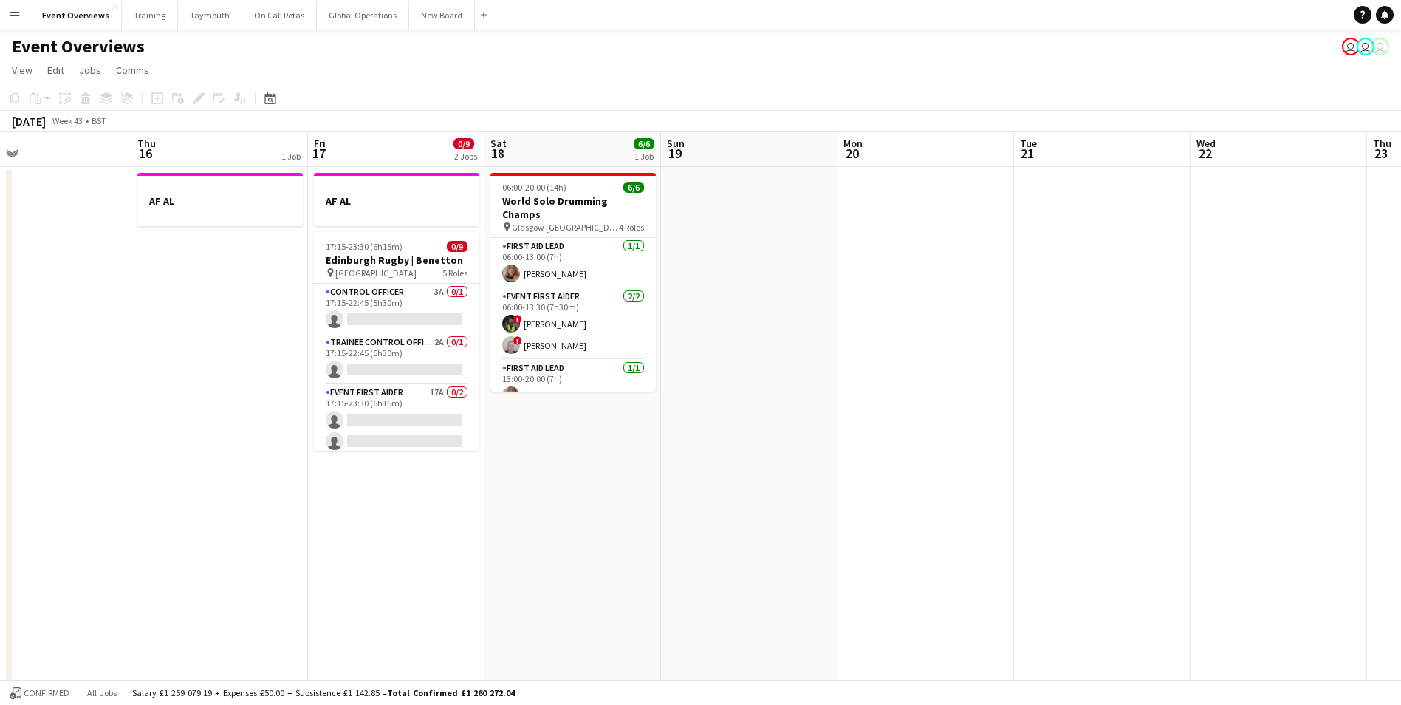
drag, startPoint x: 429, startPoint y: 474, endPoint x: 2002, endPoint y: 491, distance: 1573.0
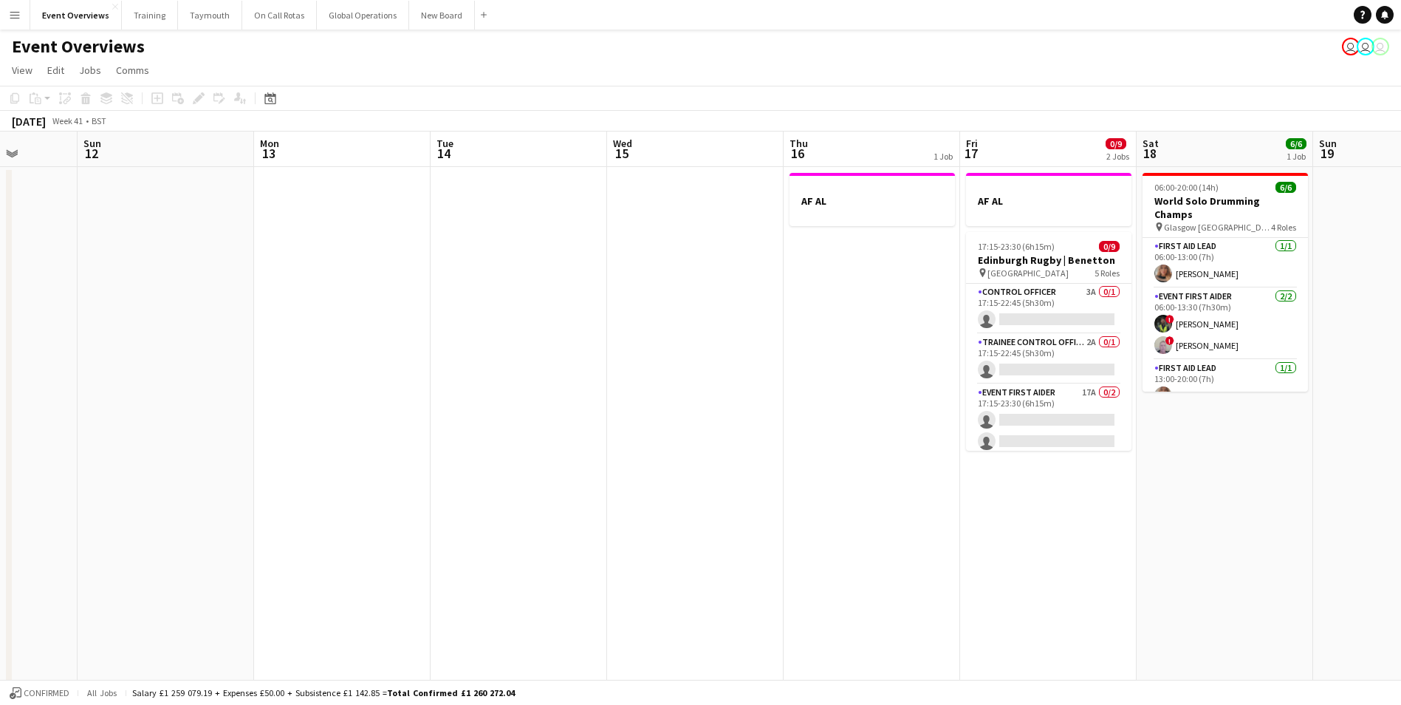
scroll to position [0, 408]
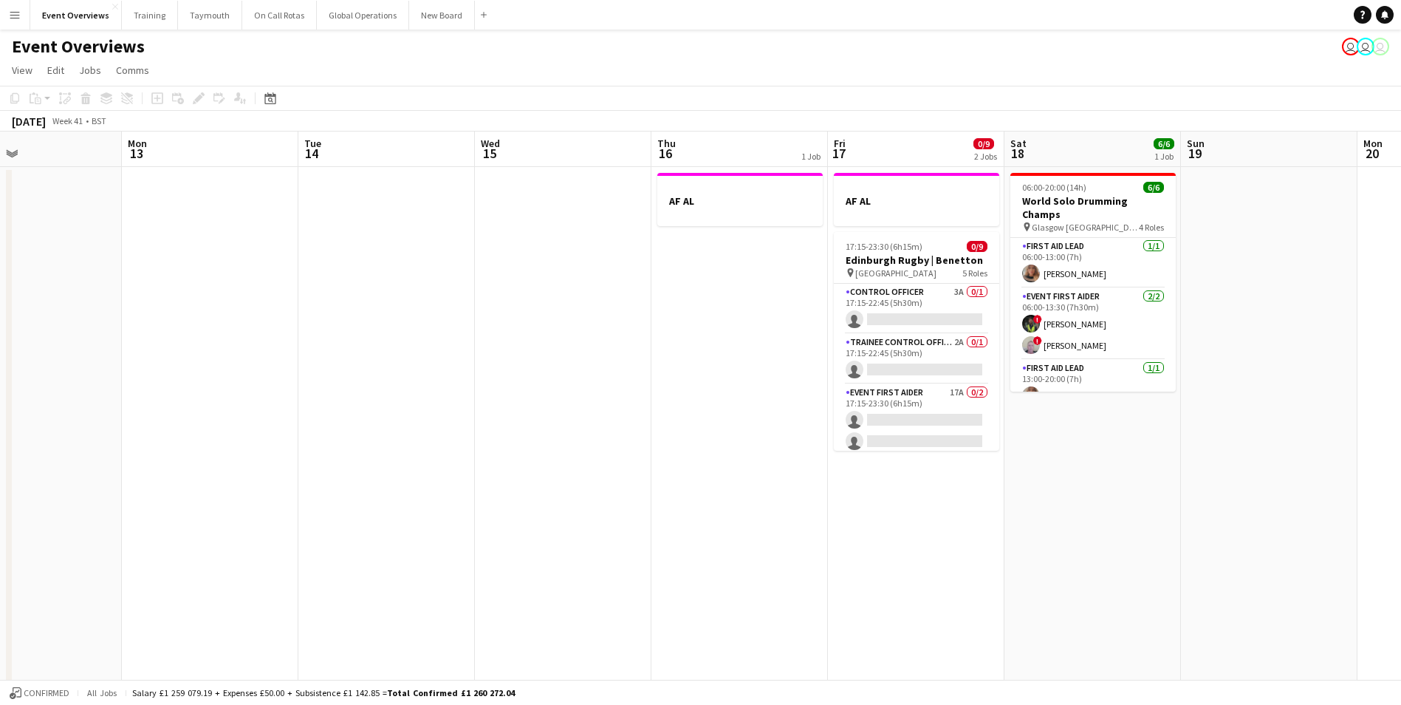
drag, startPoint x: 351, startPoint y: 588, endPoint x: 871, endPoint y: 569, distance: 520.2
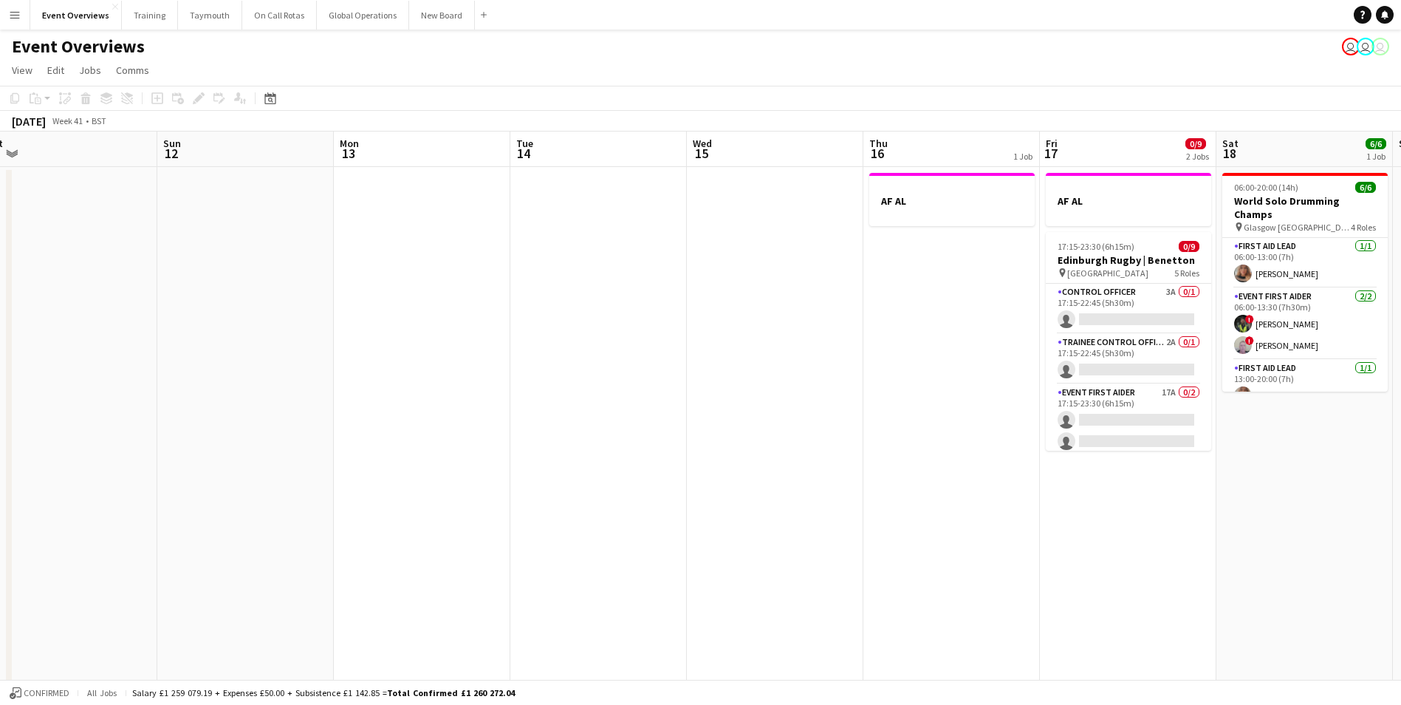
drag, startPoint x: 586, startPoint y: 551, endPoint x: 1168, endPoint y: 491, distance: 585.7
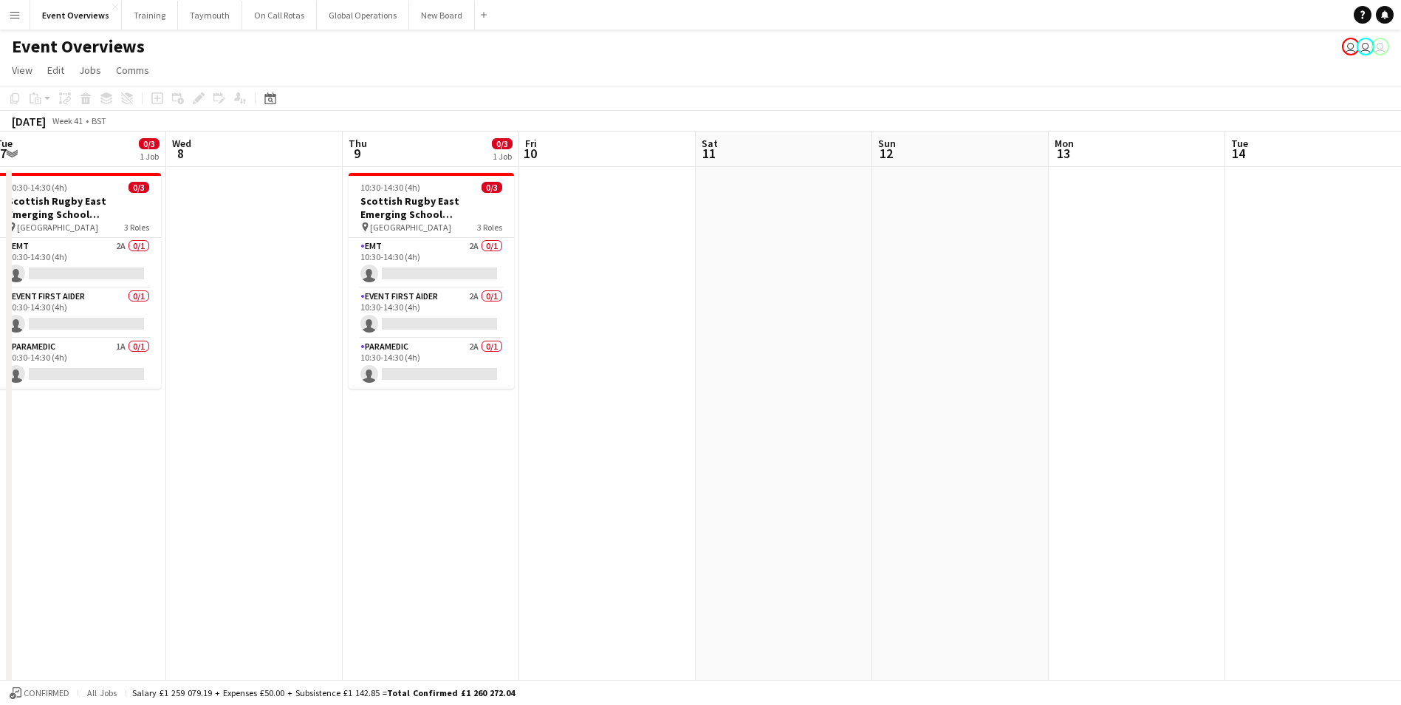
drag, startPoint x: 572, startPoint y: 509, endPoint x: 1056, endPoint y: 476, distance: 485.6
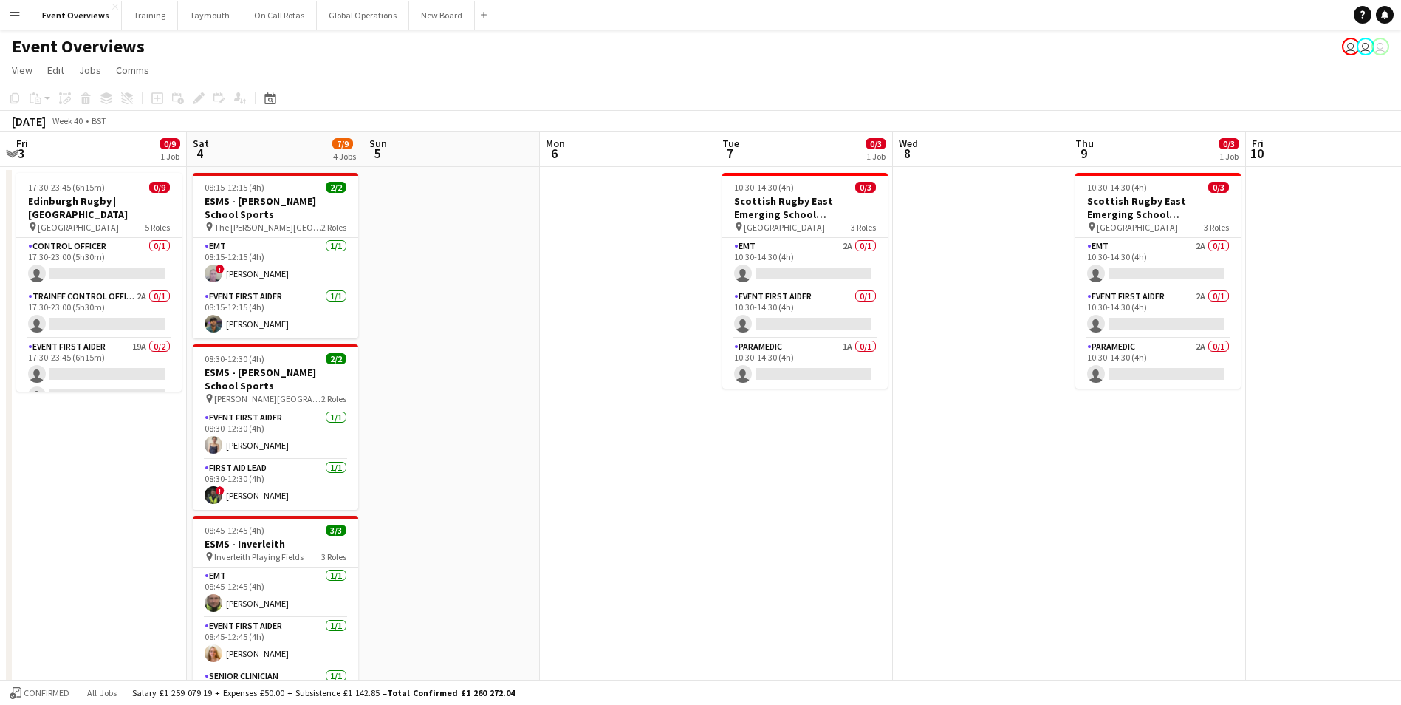
drag, startPoint x: 450, startPoint y: 499, endPoint x: 1043, endPoint y: 457, distance: 594.5
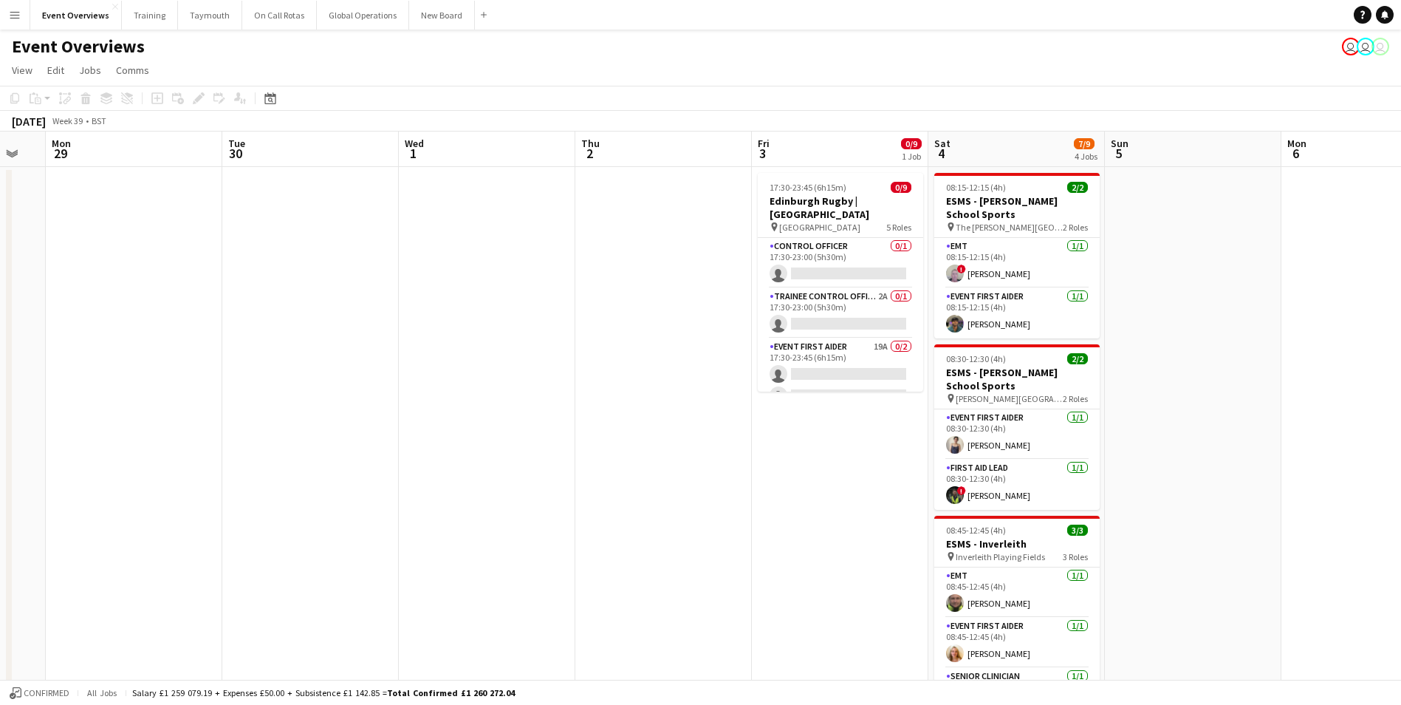
drag, startPoint x: 669, startPoint y: 490, endPoint x: 1395, endPoint y: 477, distance: 726.0
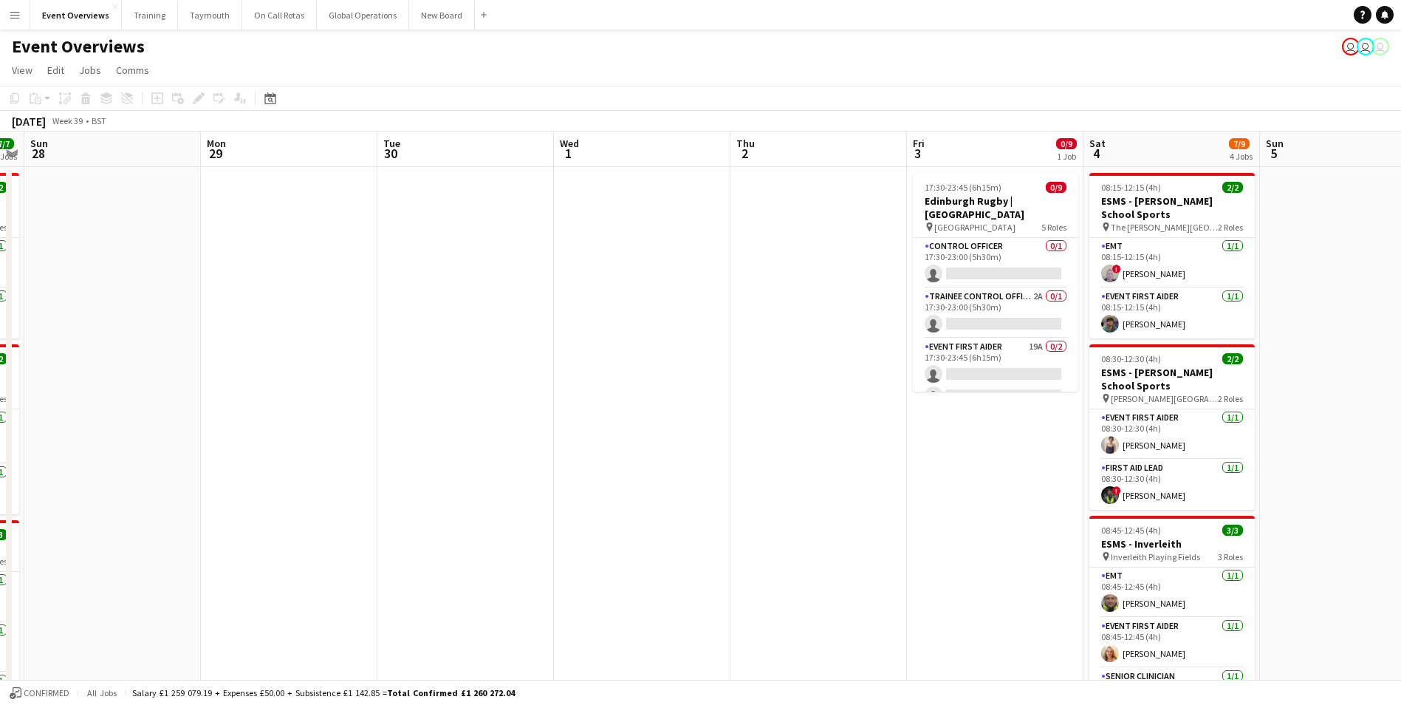
drag, startPoint x: 402, startPoint y: 501, endPoint x: 986, endPoint y: 465, distance: 585.2
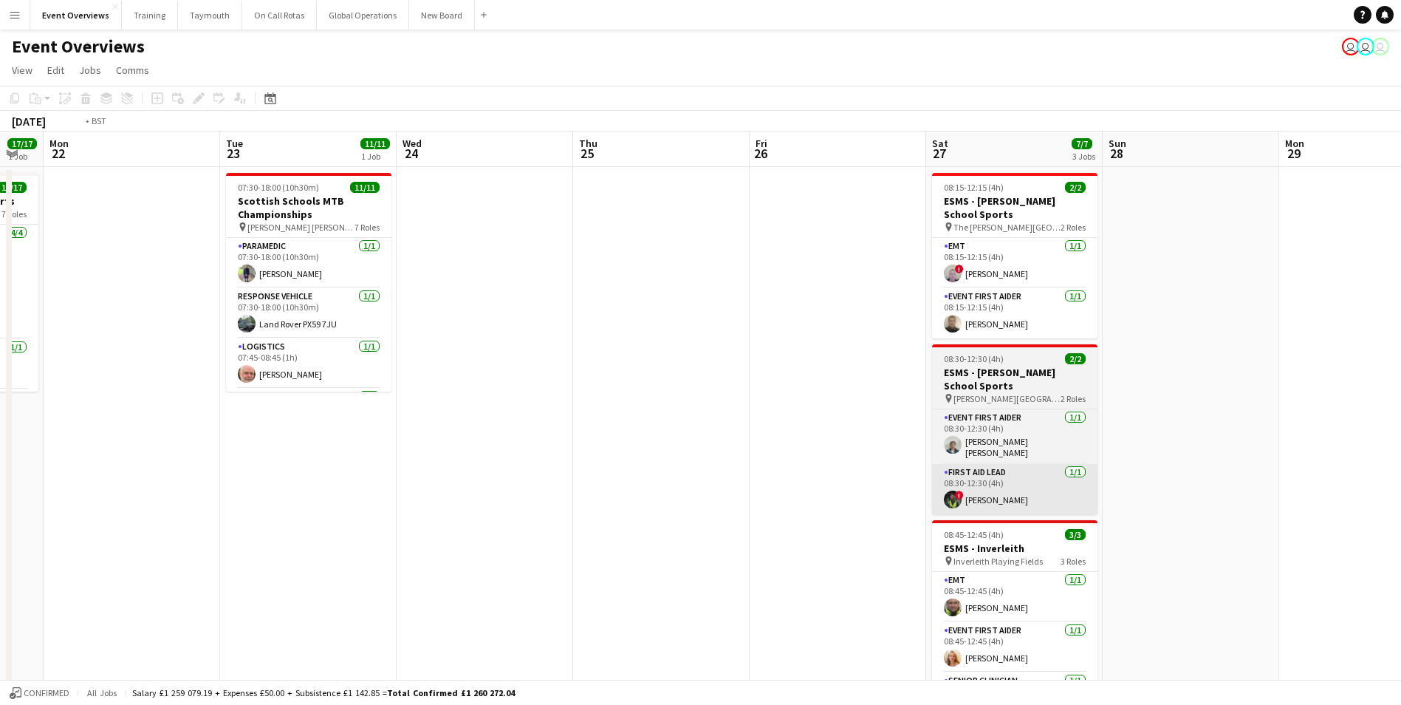
drag, startPoint x: 584, startPoint y: 493, endPoint x: 1046, endPoint y: 467, distance: 462.2
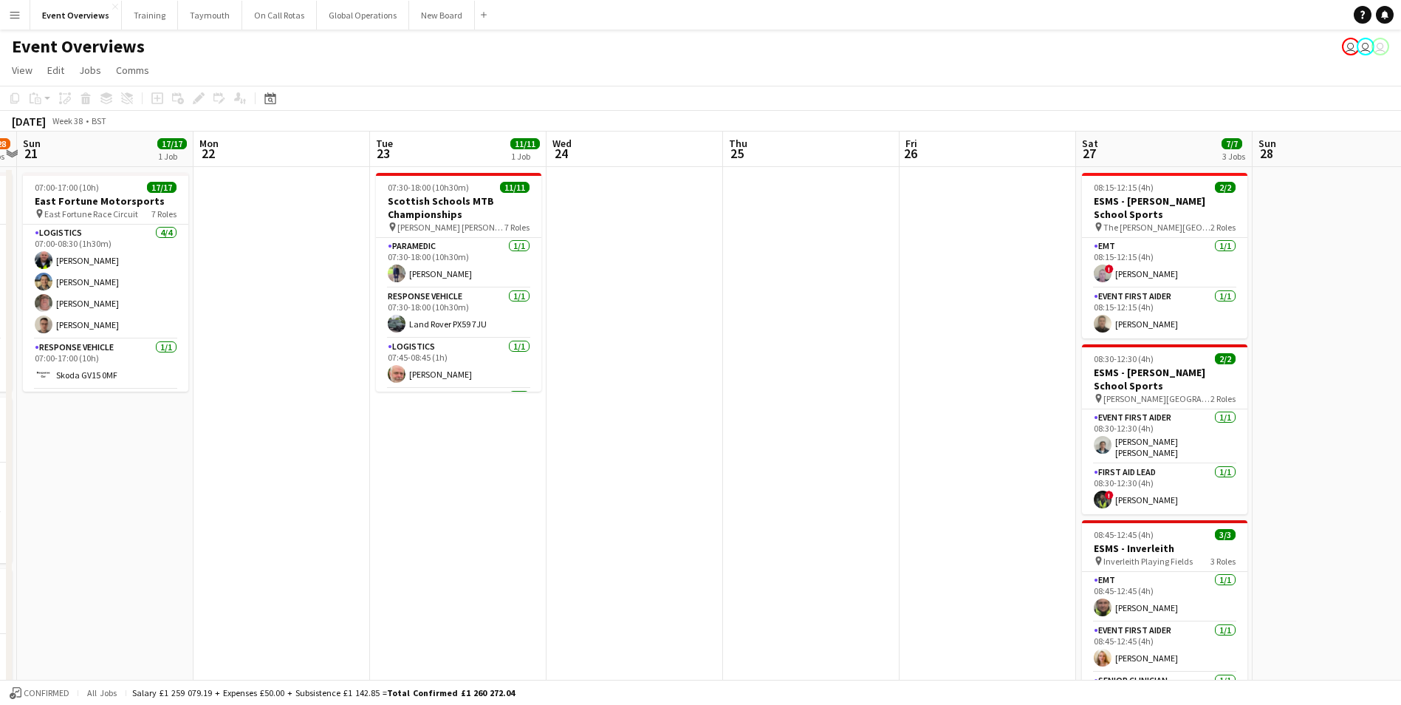
drag, startPoint x: 649, startPoint y: 473, endPoint x: 1134, endPoint y: 439, distance: 485.6
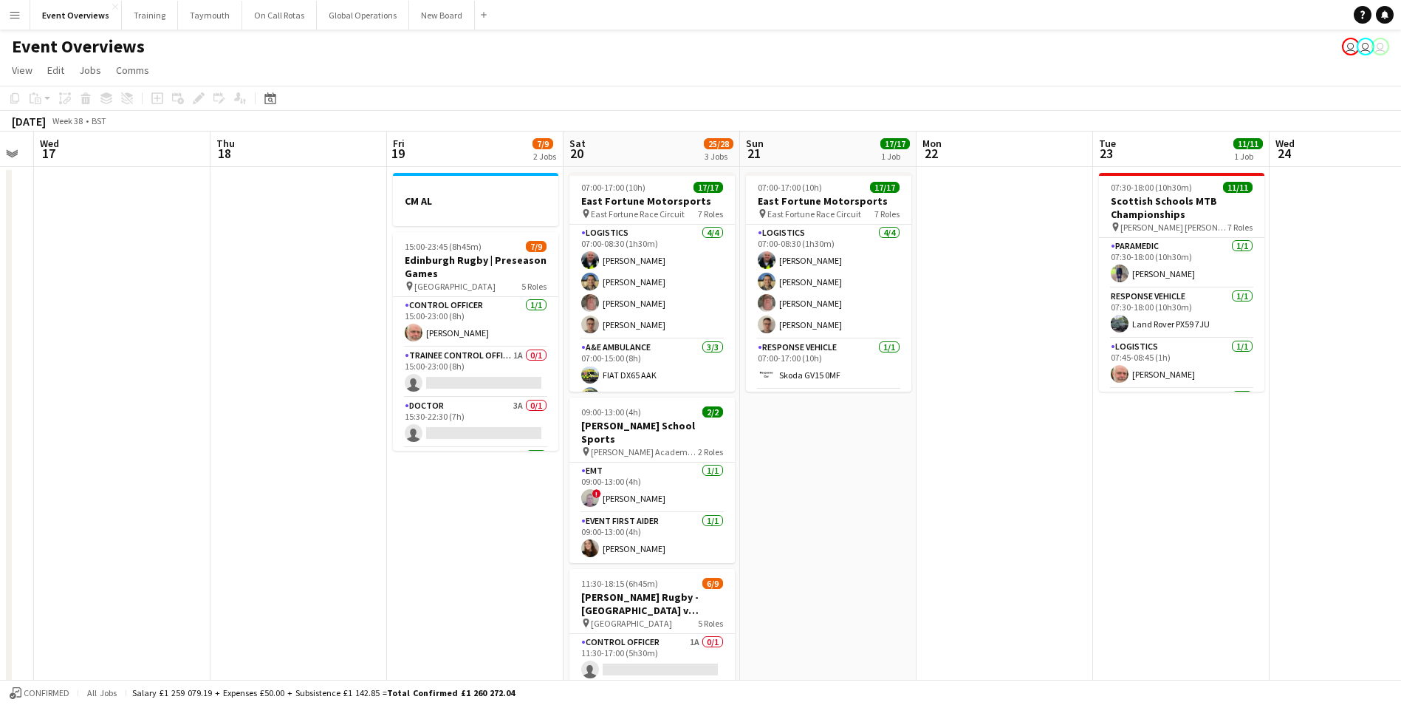
drag, startPoint x: 614, startPoint y: 503, endPoint x: 1199, endPoint y: 459, distance: 587.3
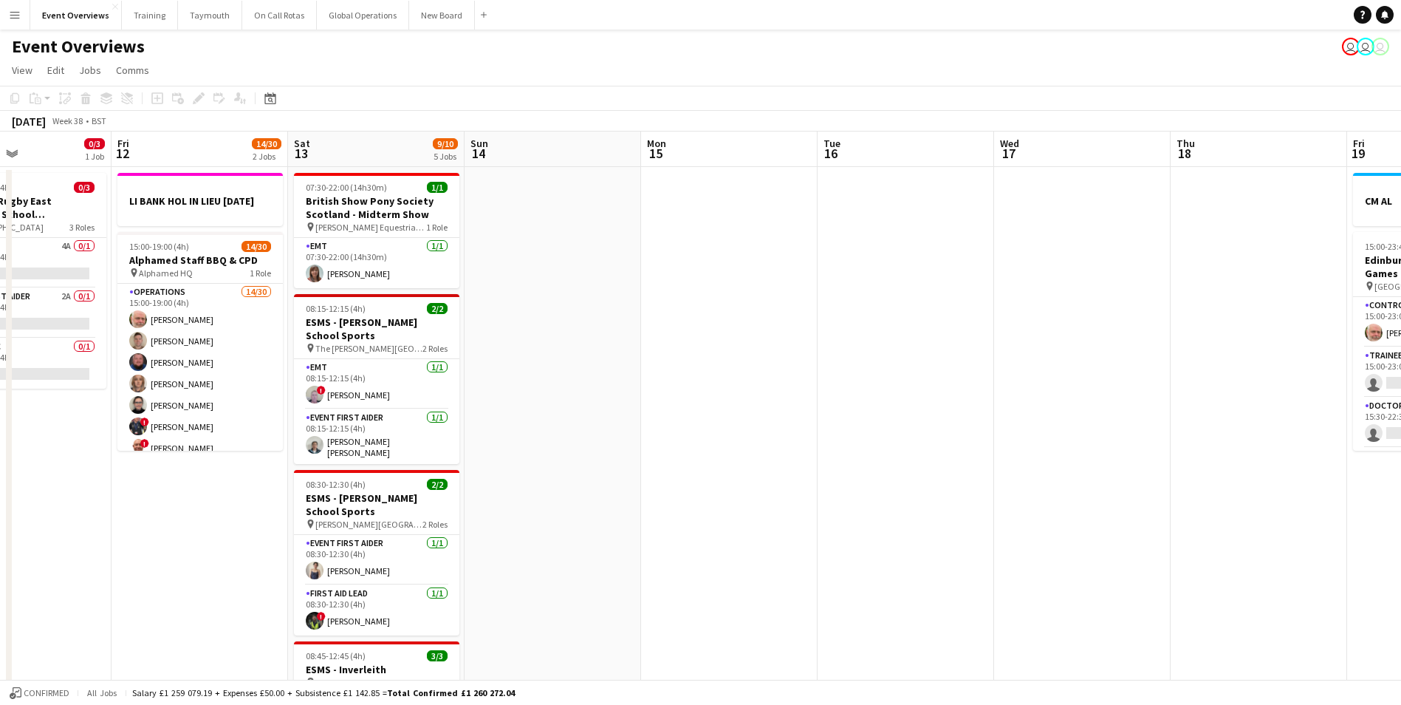
scroll to position [0, 417]
drag, startPoint x: 332, startPoint y: 540, endPoint x: 1041, endPoint y: 485, distance: 711.0
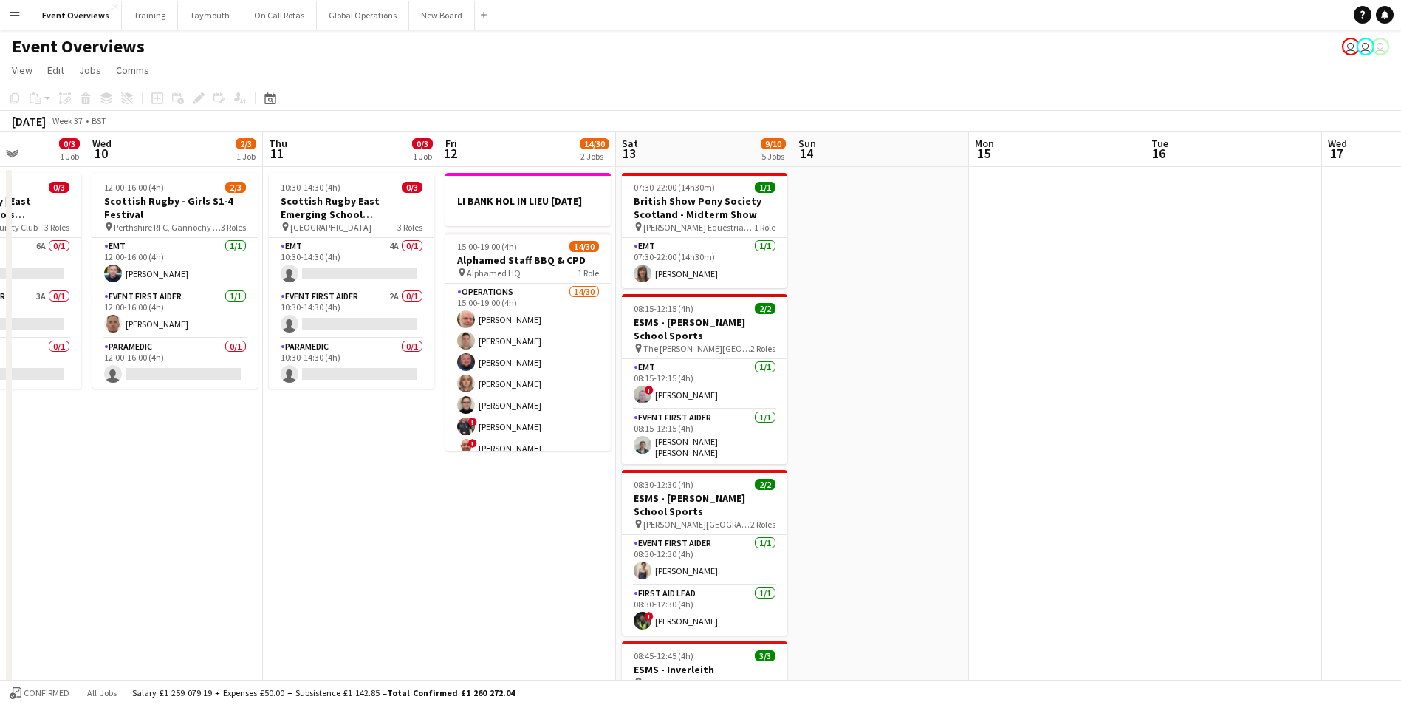
drag, startPoint x: 766, startPoint y: 507, endPoint x: 1337, endPoint y: 452, distance: 574.2
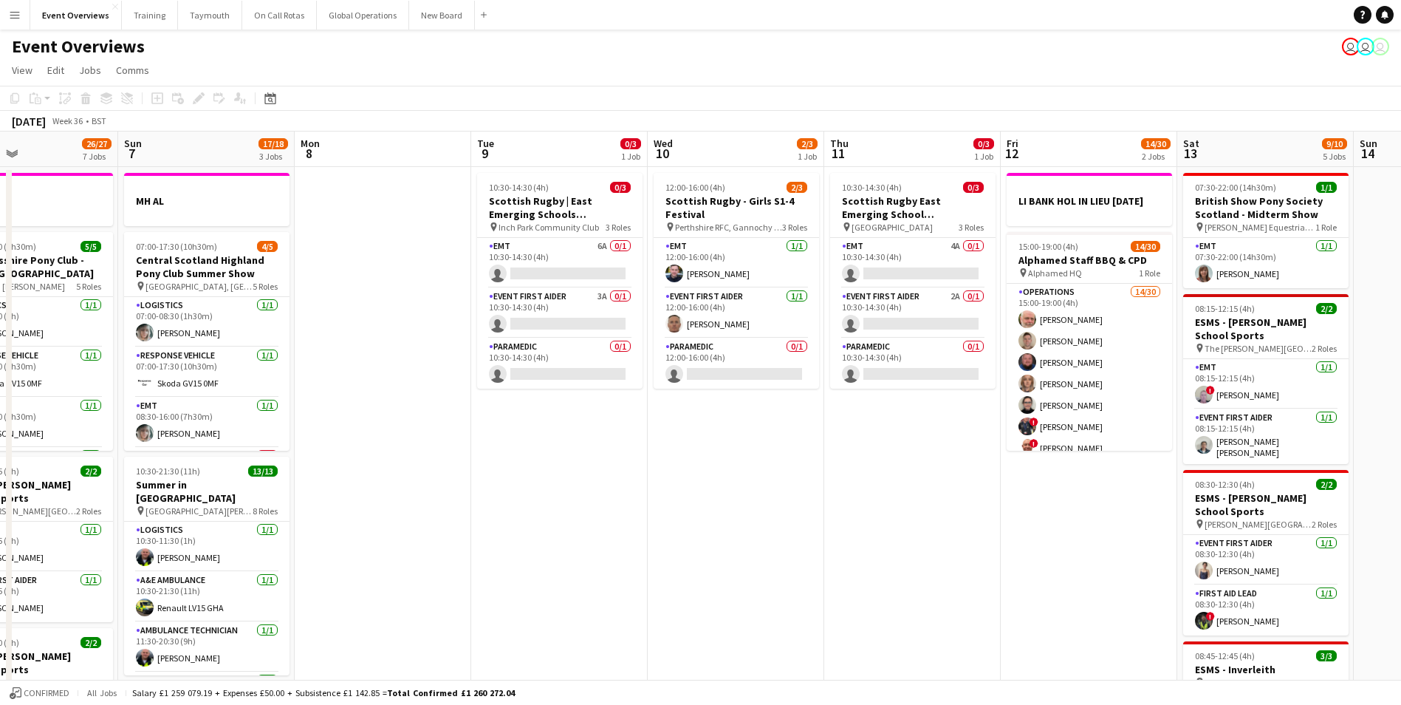
drag, startPoint x: 425, startPoint y: 594, endPoint x: 741, endPoint y: 579, distance: 315.7
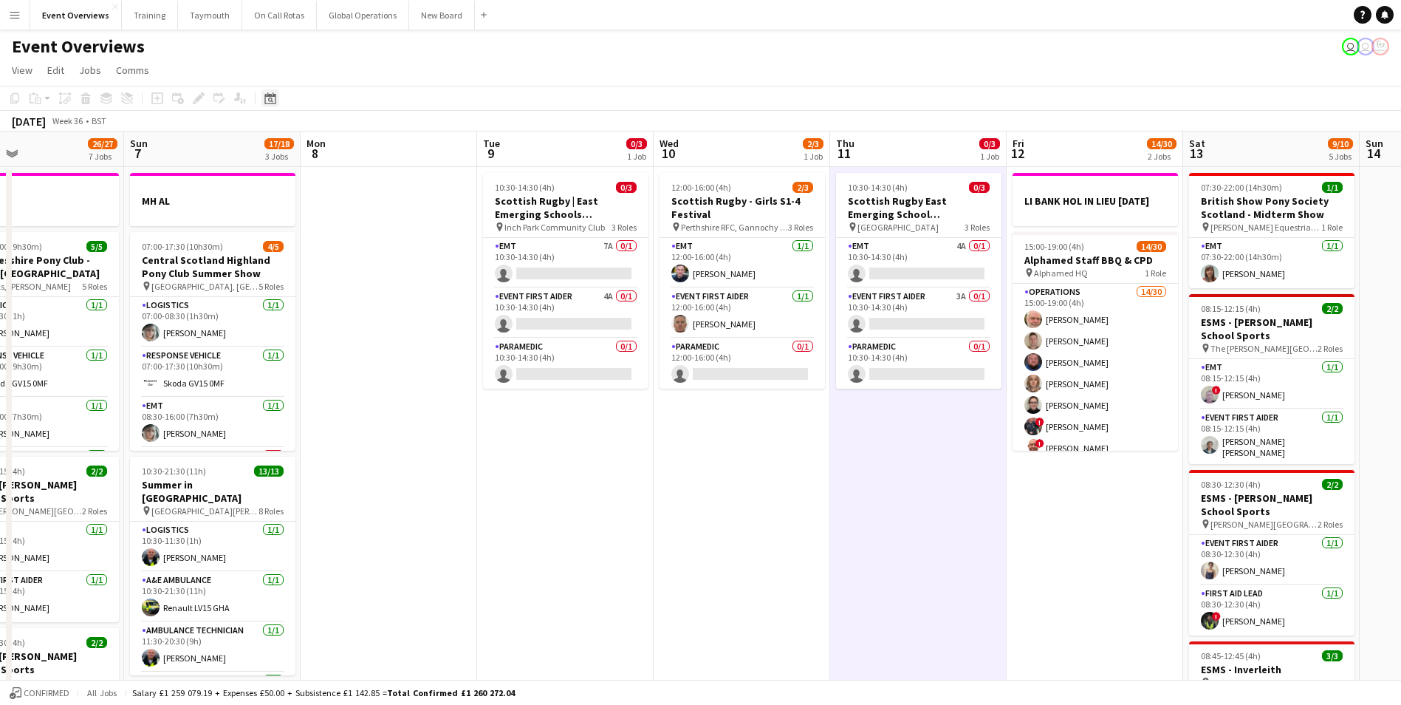
click at [272, 101] on icon at bounding box center [270, 99] width 5 height 5
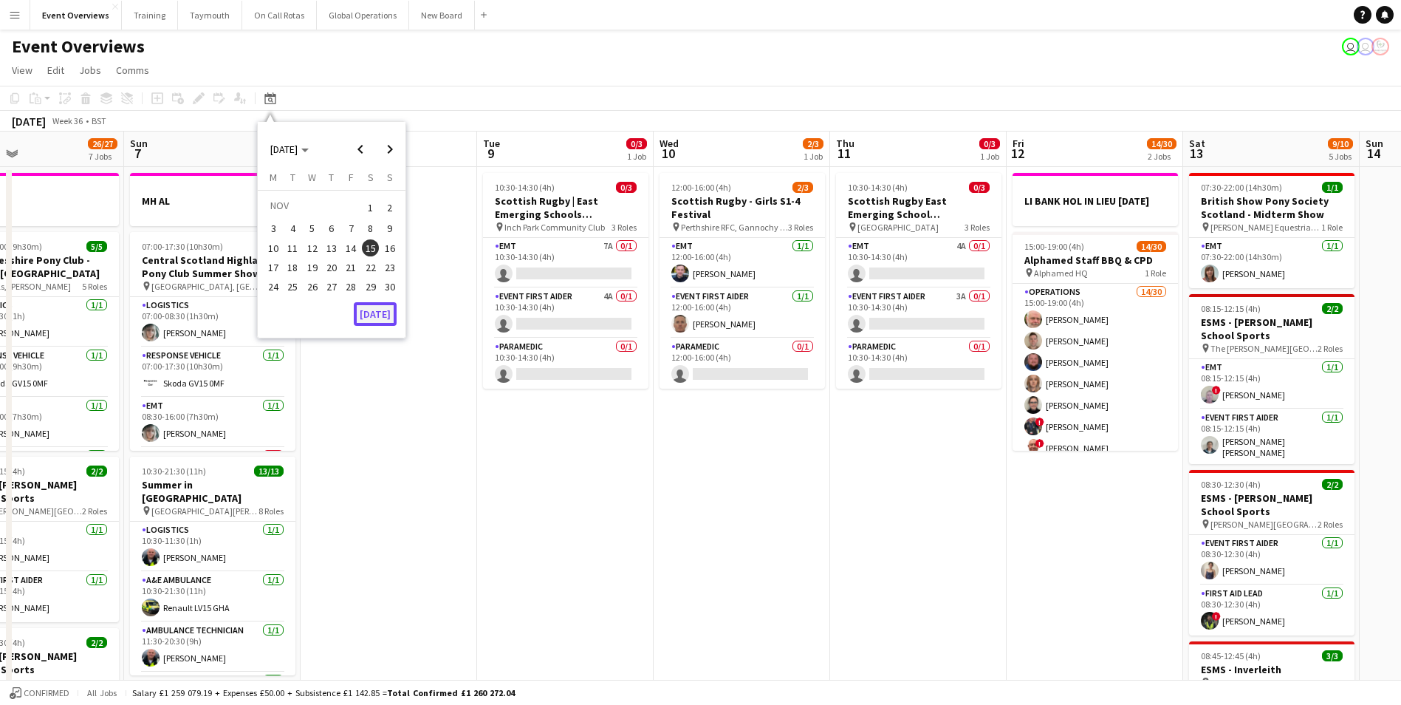
click at [369, 314] on button "[DATE]" at bounding box center [375, 314] width 43 height 24
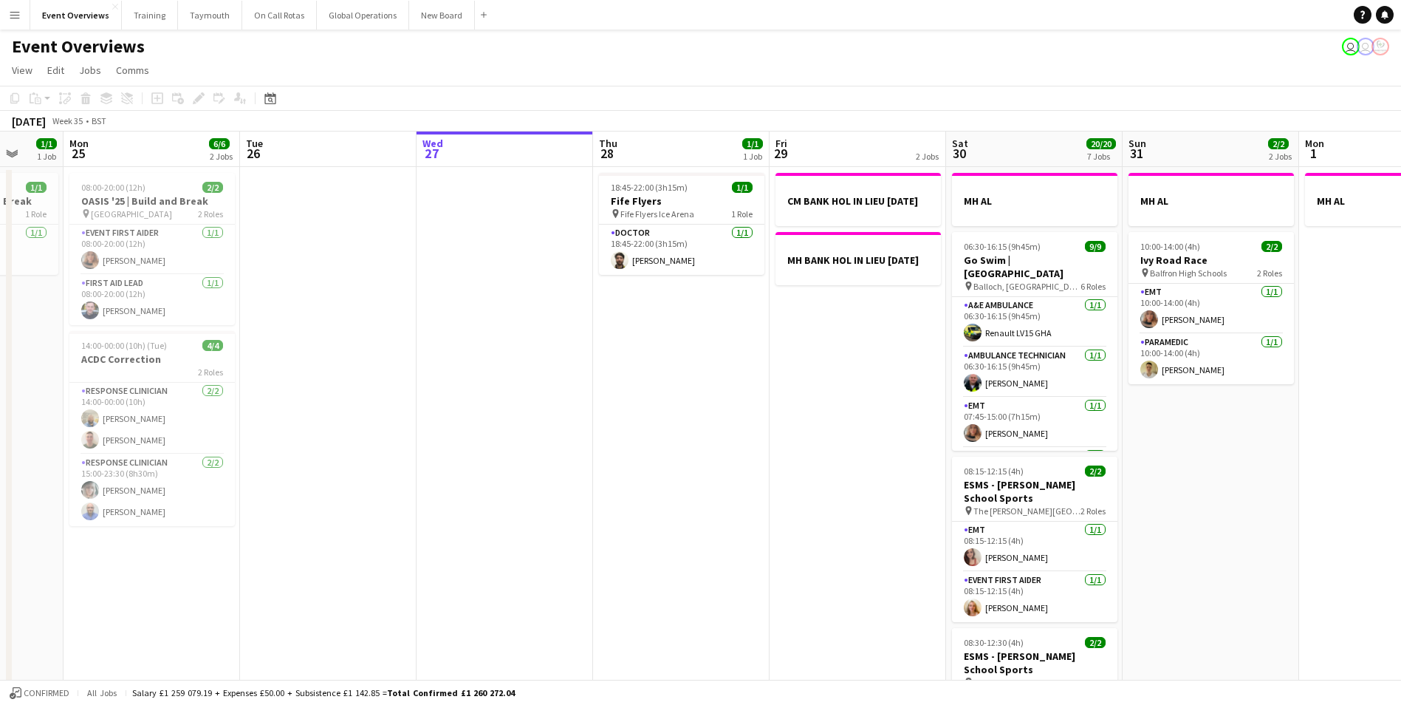
scroll to position [0, 585]
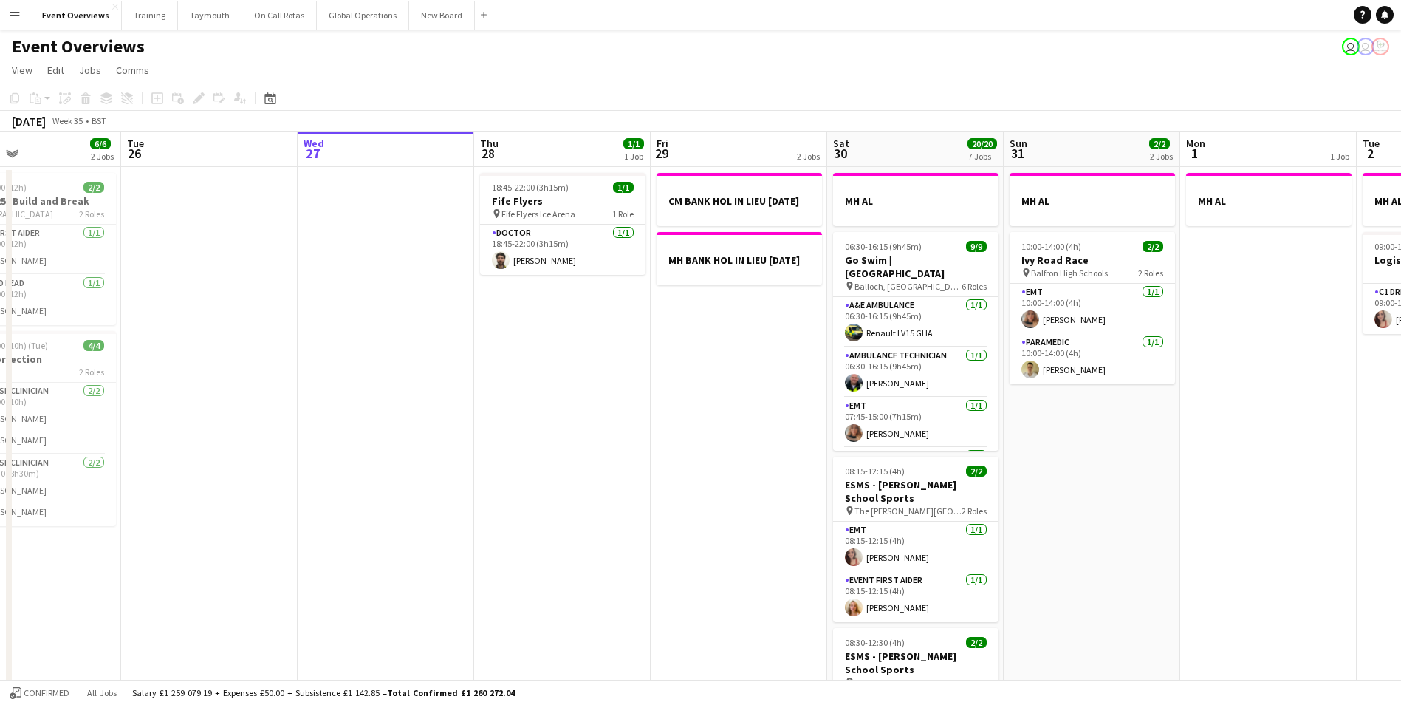
drag, startPoint x: 689, startPoint y: 547, endPoint x: 436, endPoint y: 552, distance: 253.4
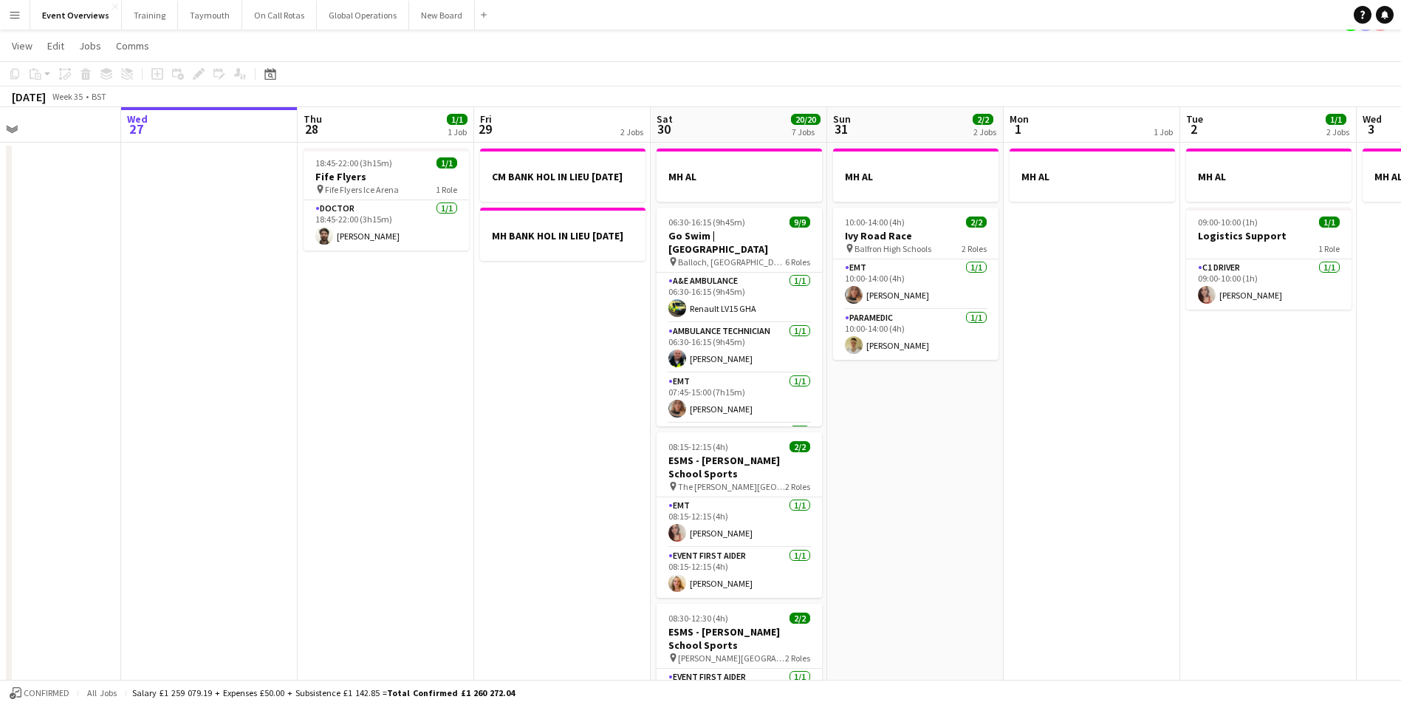
scroll to position [0, 0]
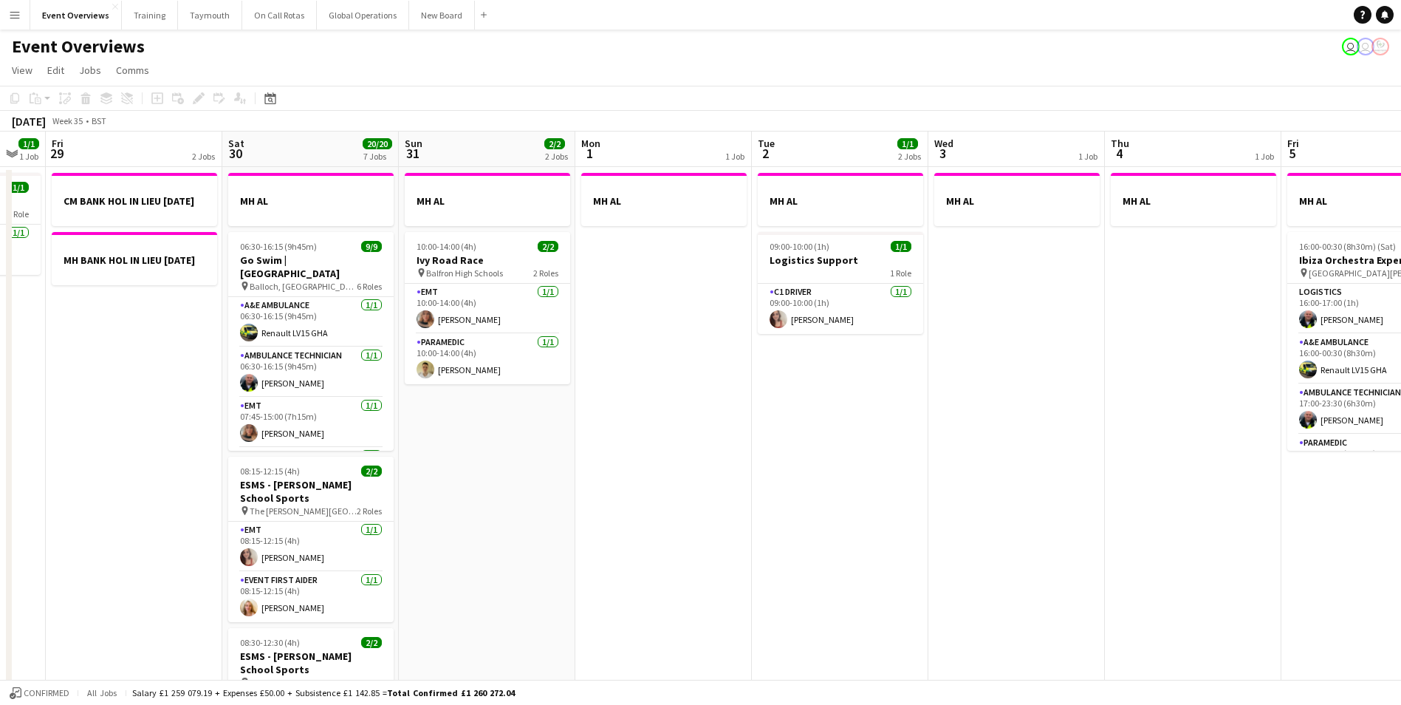
drag, startPoint x: 1090, startPoint y: 499, endPoint x: 564, endPoint y: 515, distance: 526.0
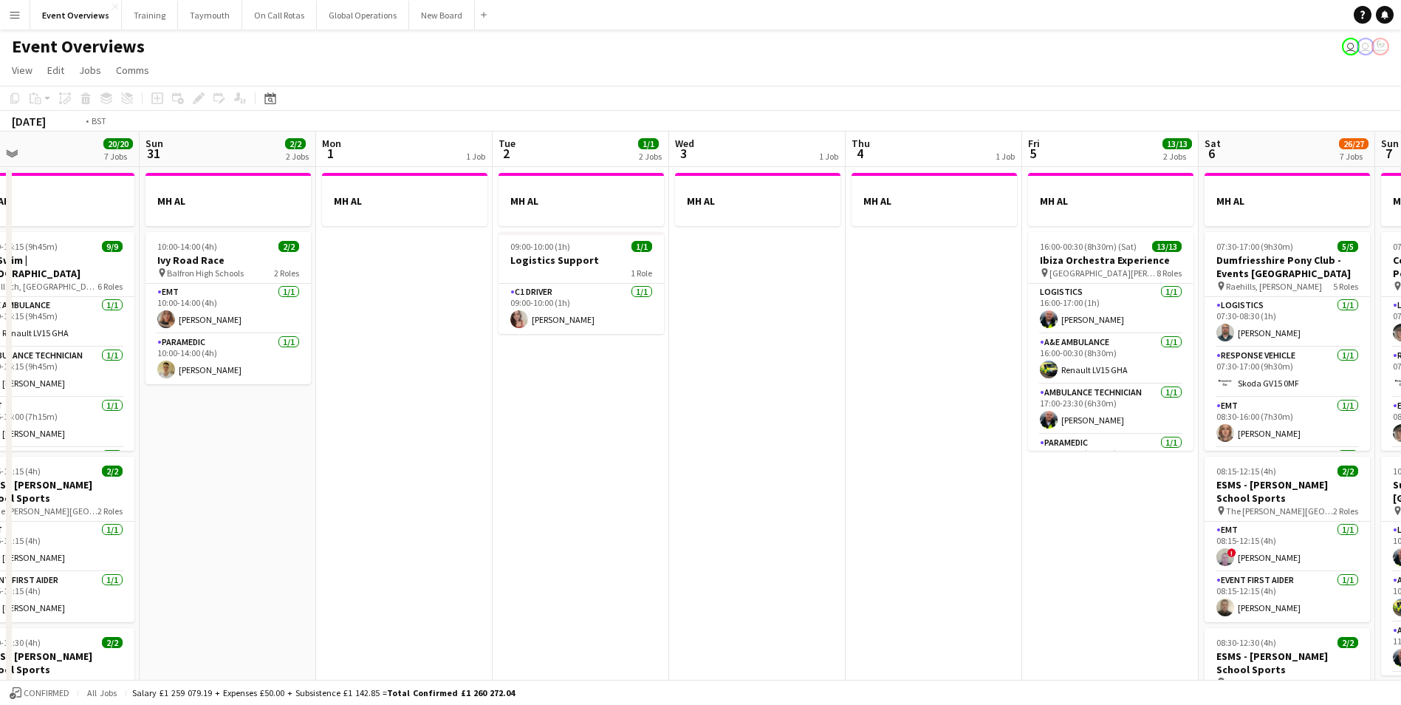
drag, startPoint x: 877, startPoint y: 506, endPoint x: 324, endPoint y: 545, distance: 553.8
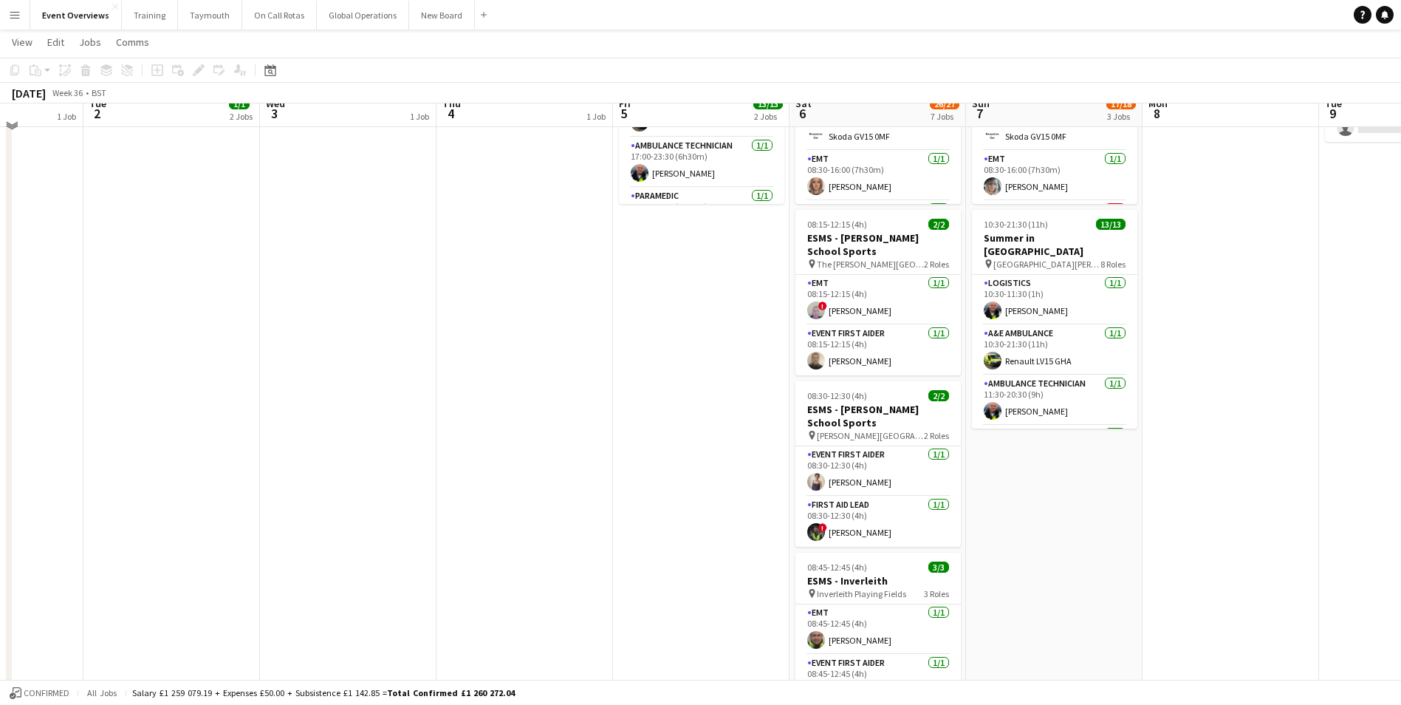
scroll to position [233, 0]
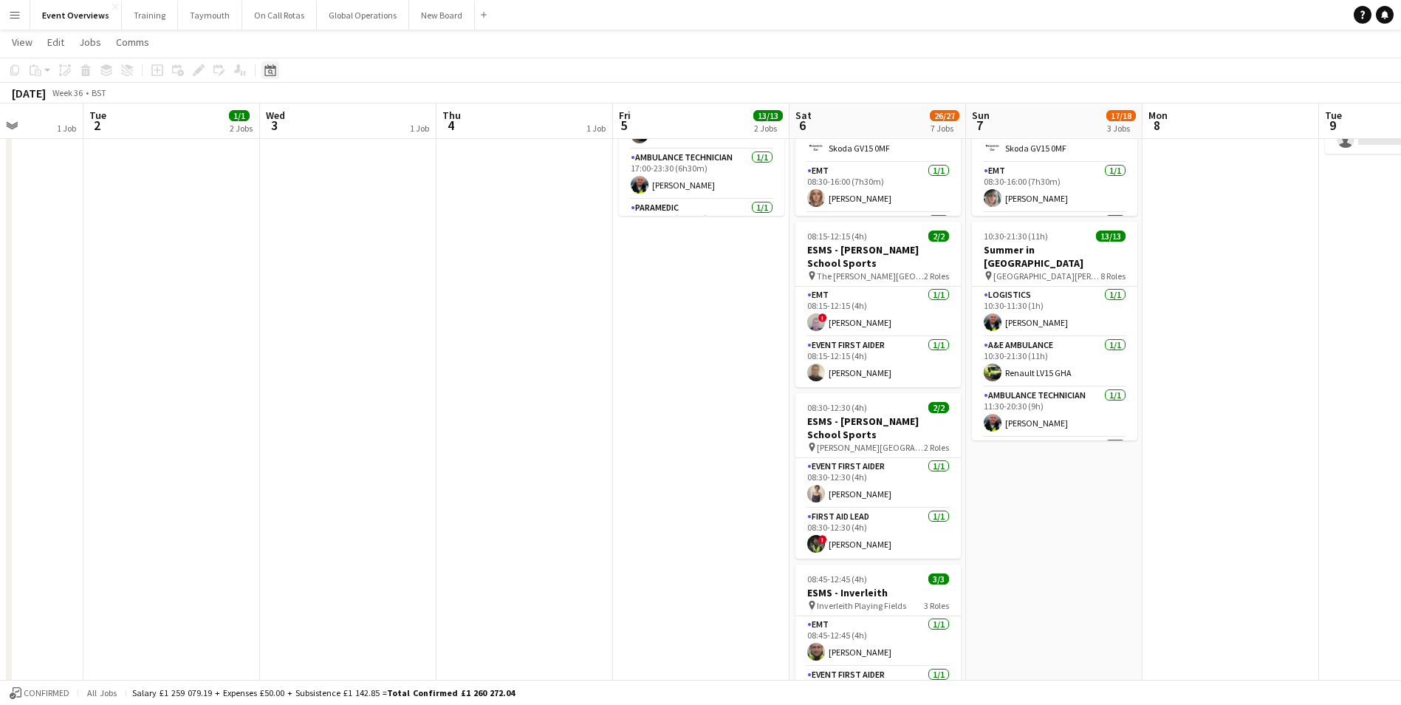
click at [268, 67] on icon at bounding box center [269, 70] width 11 height 12
click at [385, 116] on span "Next month" at bounding box center [390, 121] width 30 height 30
click at [360, 118] on span "Previous month" at bounding box center [361, 121] width 30 height 30
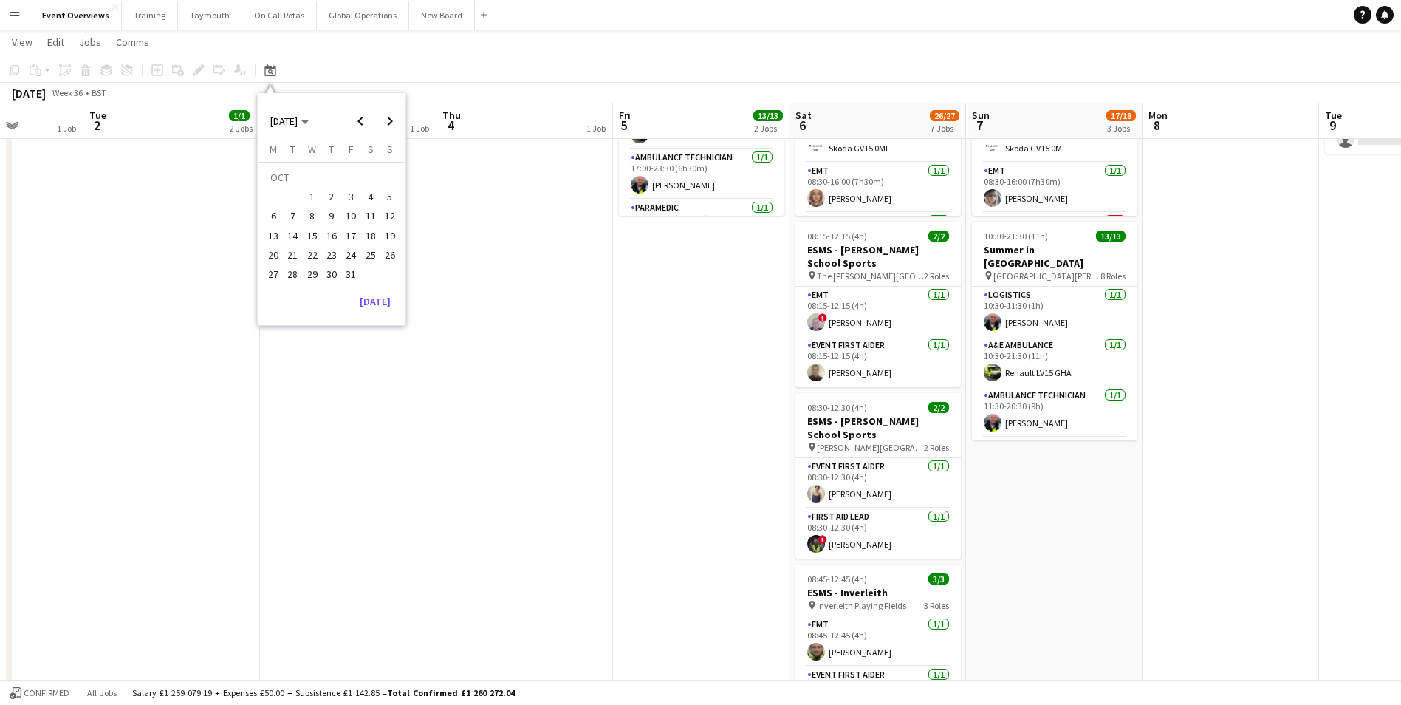
click at [329, 195] on span "2" at bounding box center [332, 197] width 18 height 18
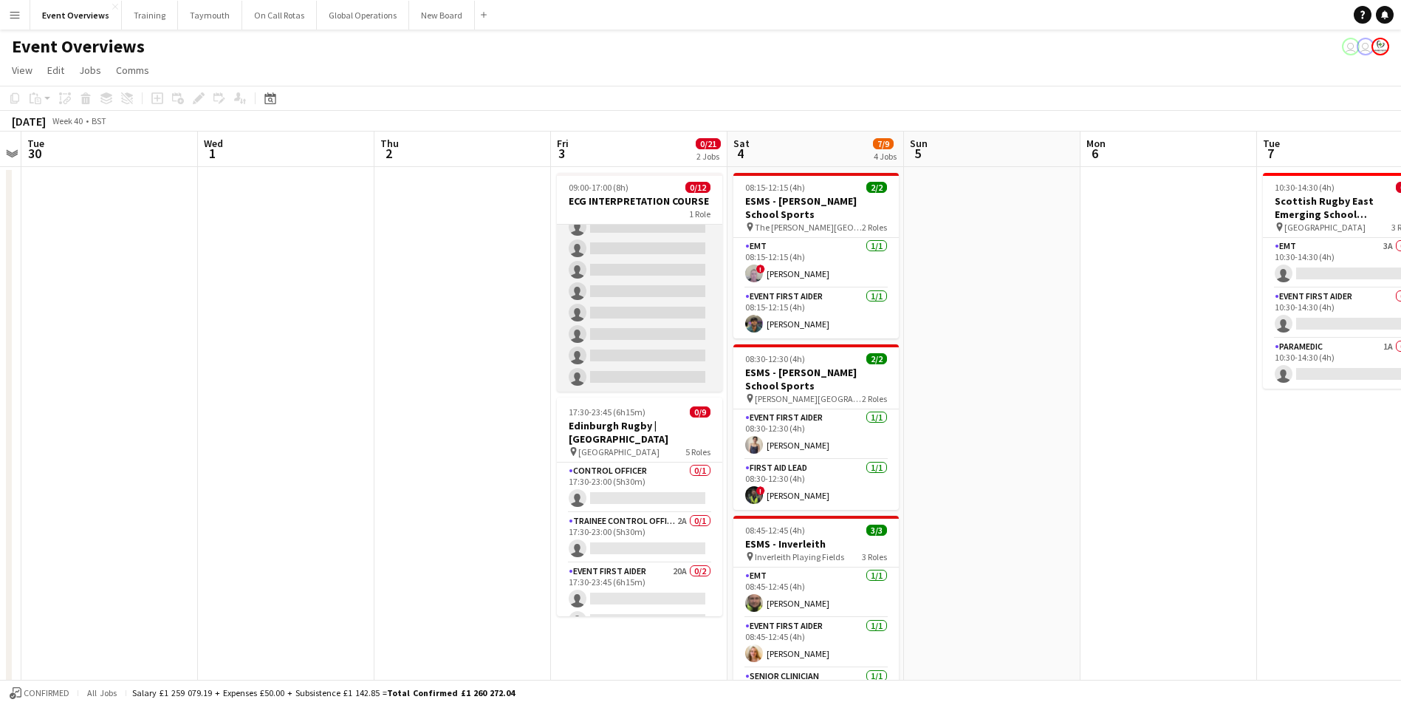
scroll to position [0, 0]
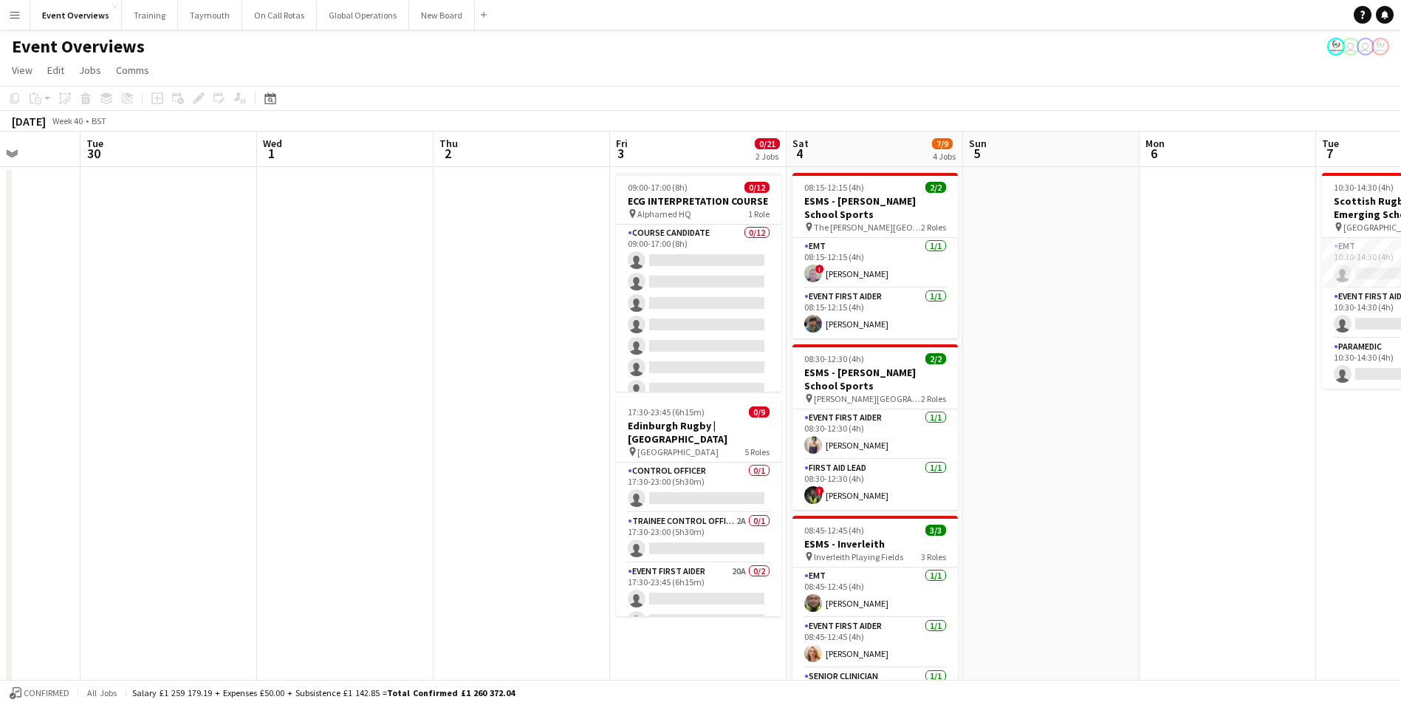
drag, startPoint x: 996, startPoint y: 453, endPoint x: 868, endPoint y: 475, distance: 130.4
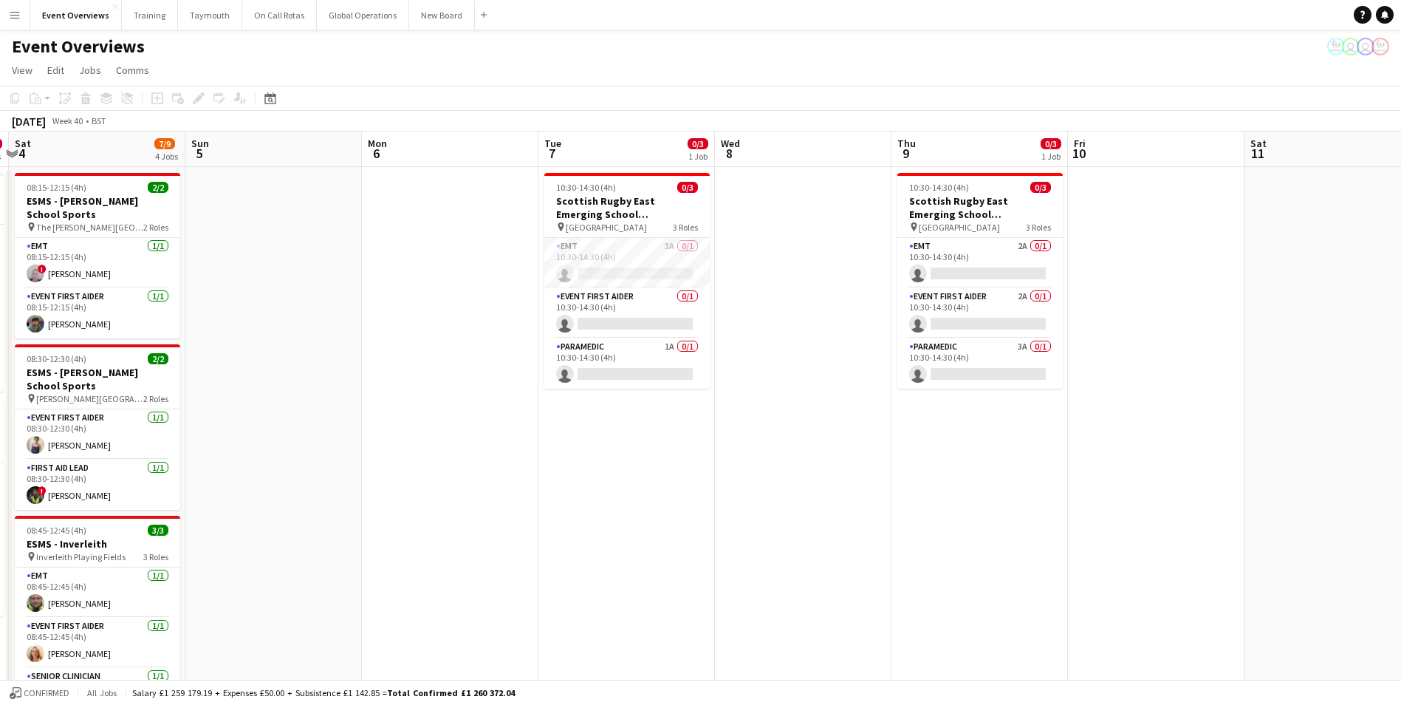
drag, startPoint x: 885, startPoint y: 419, endPoint x: 119, endPoint y: 456, distance: 767.4
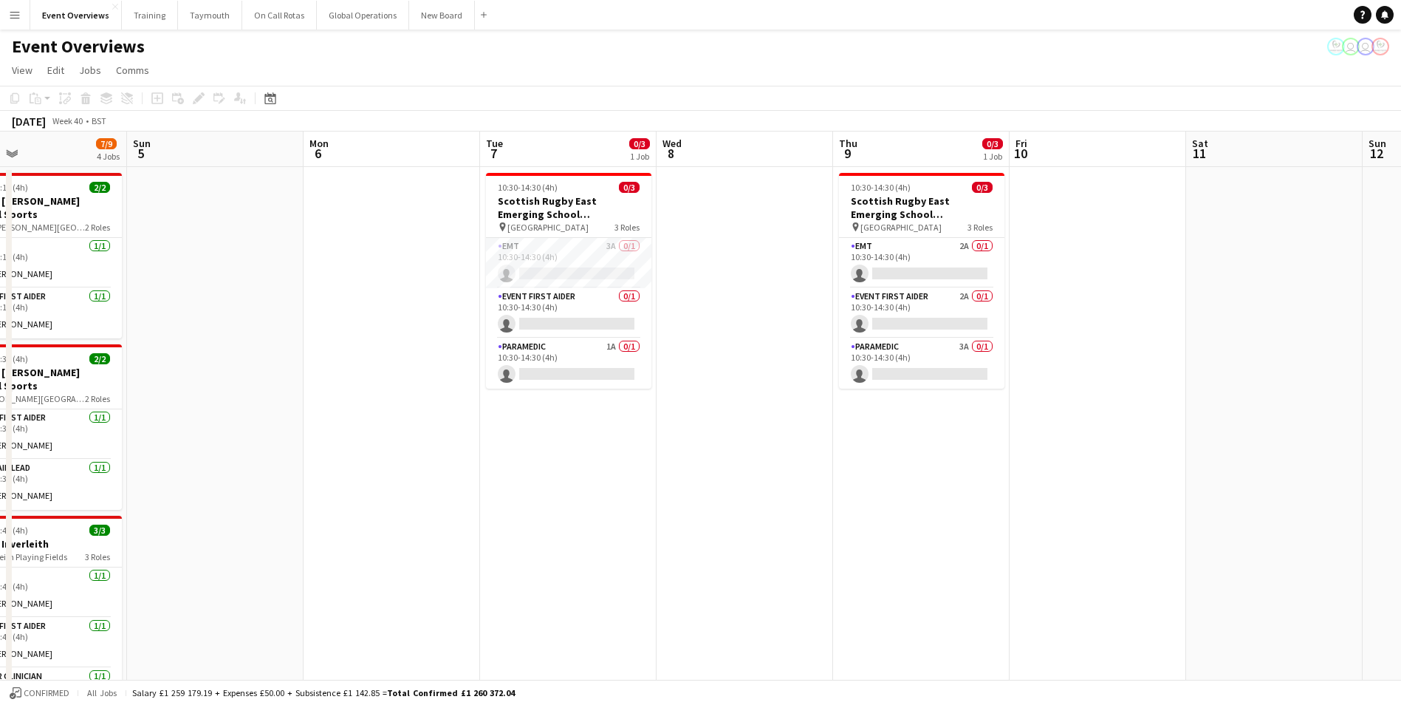
drag, startPoint x: 123, startPoint y: 455, endPoint x: 954, endPoint y: 437, distance: 831.7
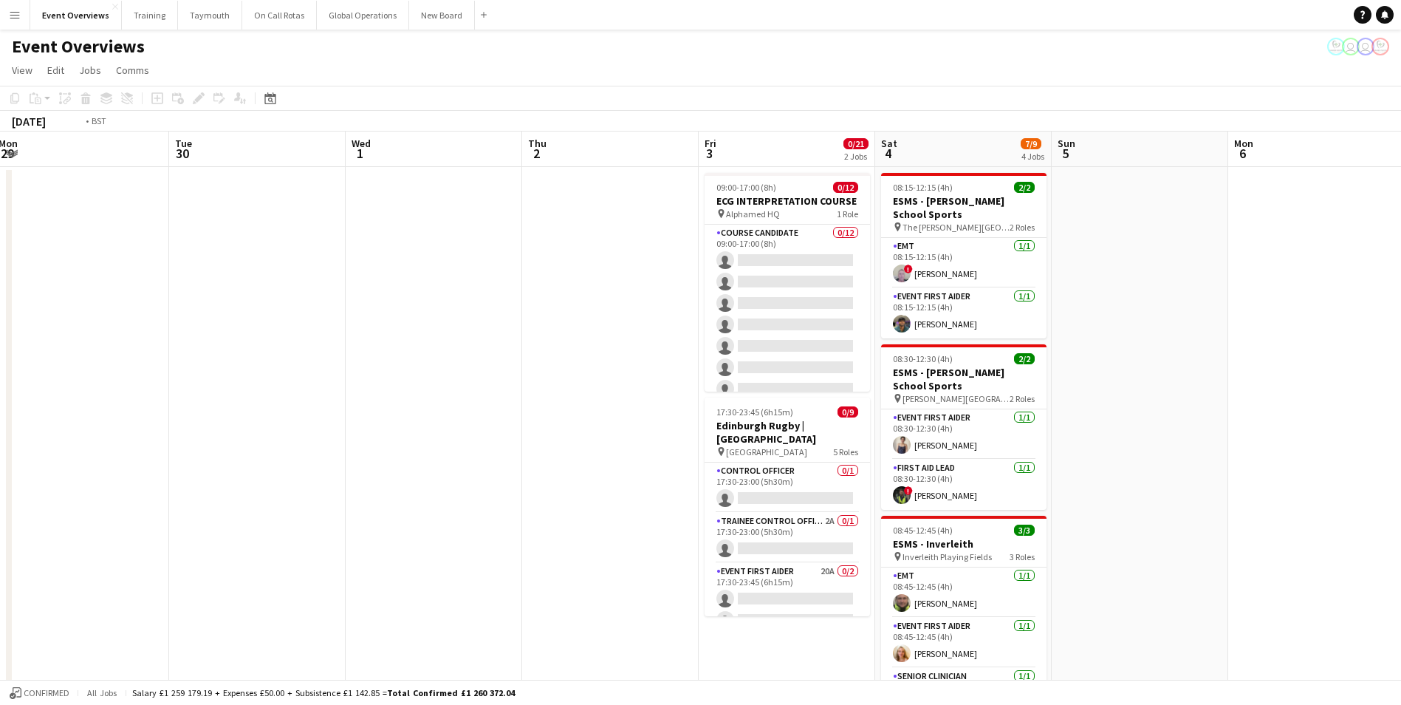
drag, startPoint x: 208, startPoint y: 462, endPoint x: 808, endPoint y: 424, distance: 600.8
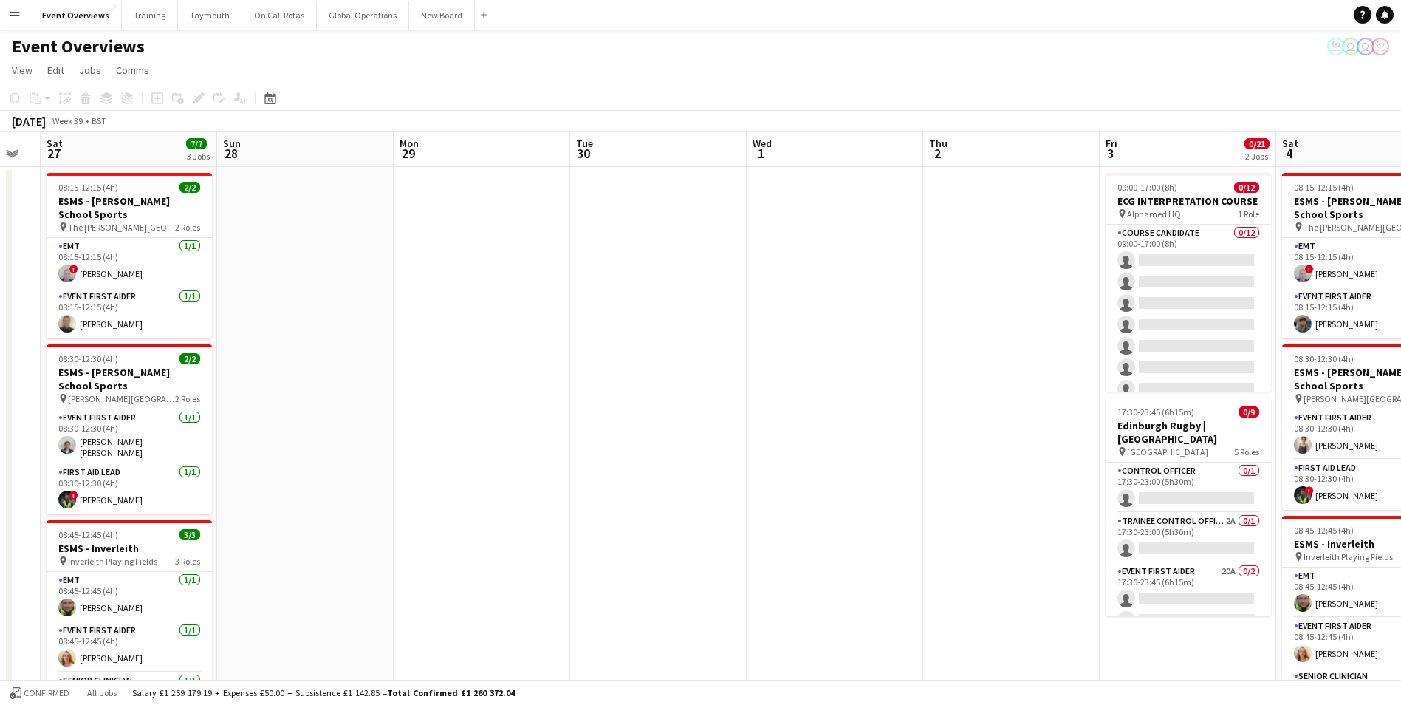
drag, startPoint x: 888, startPoint y: 414, endPoint x: 935, endPoint y: 412, distance: 46.6
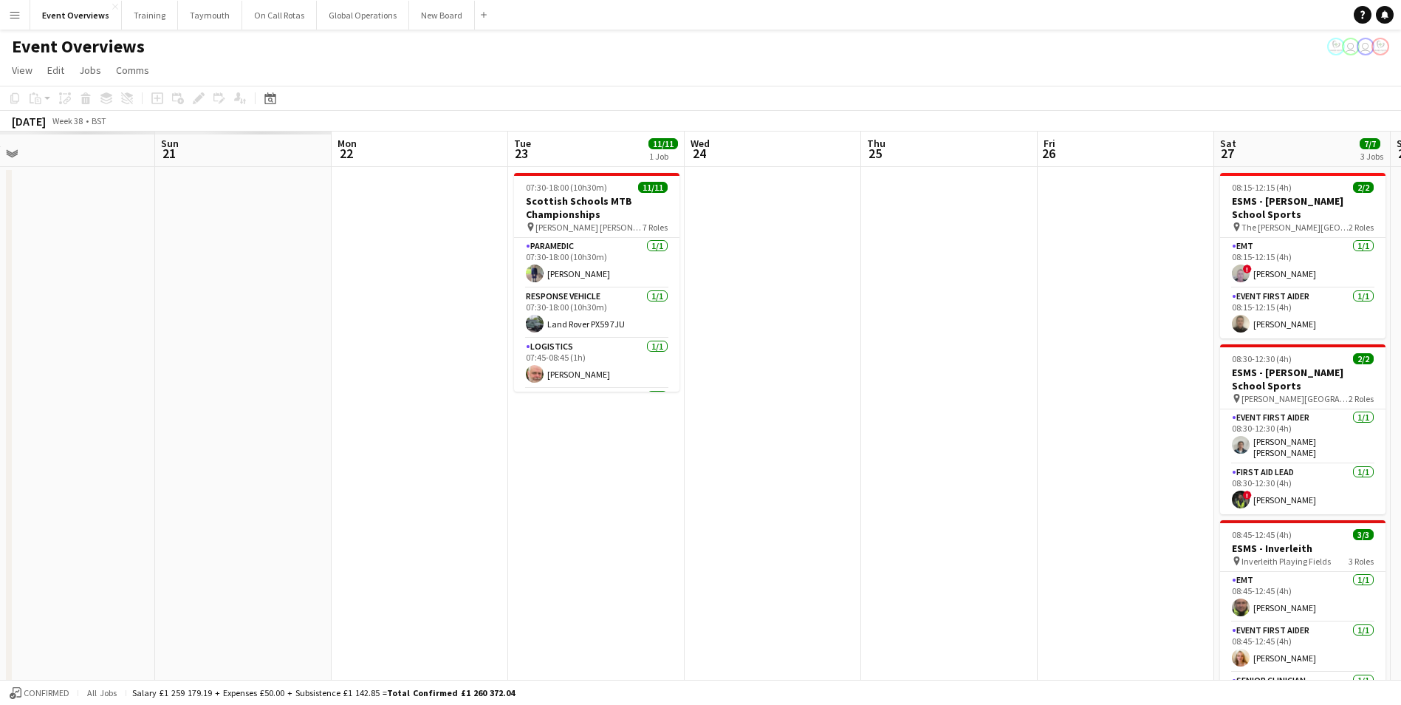
drag, startPoint x: 191, startPoint y: 434, endPoint x: 734, endPoint y: 417, distance: 543.1
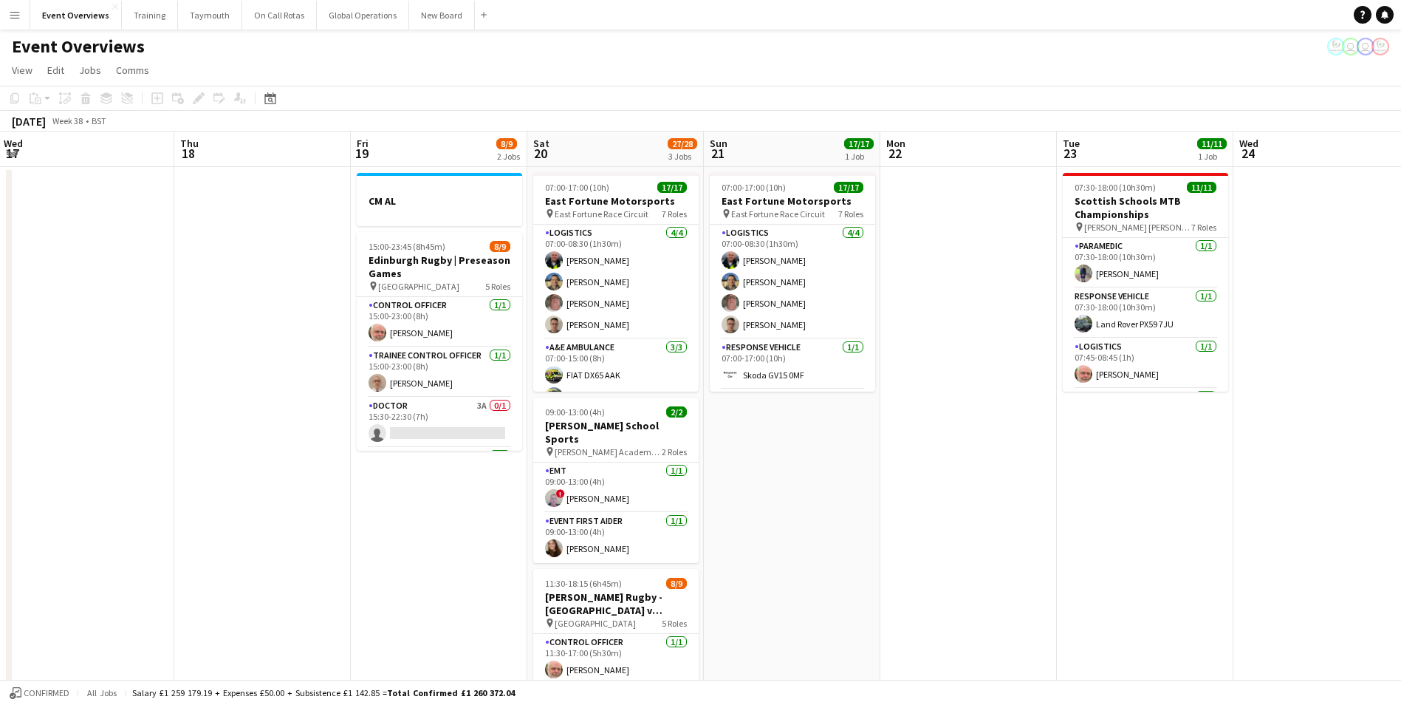
drag, startPoint x: 597, startPoint y: 437, endPoint x: 910, endPoint y: 431, distance: 312.4
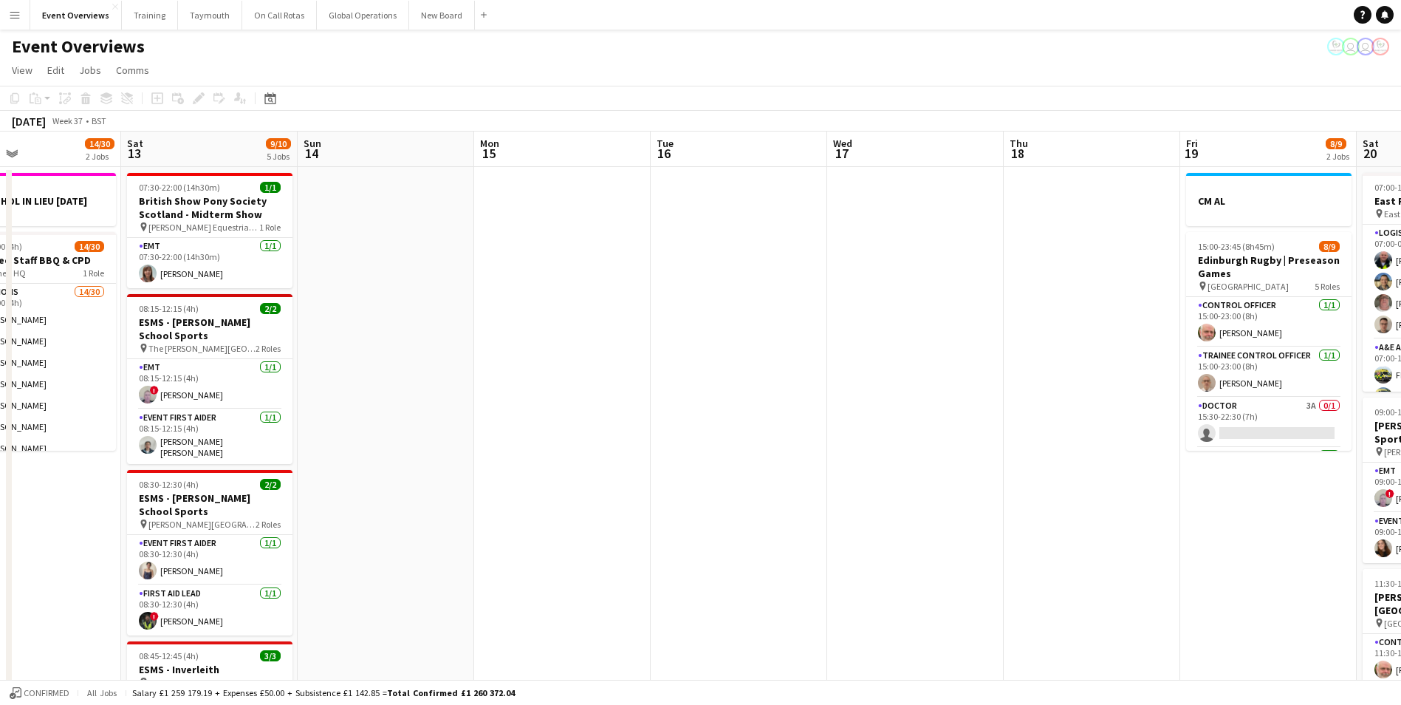
drag, startPoint x: 283, startPoint y: 498, endPoint x: 911, endPoint y: 473, distance: 629.0
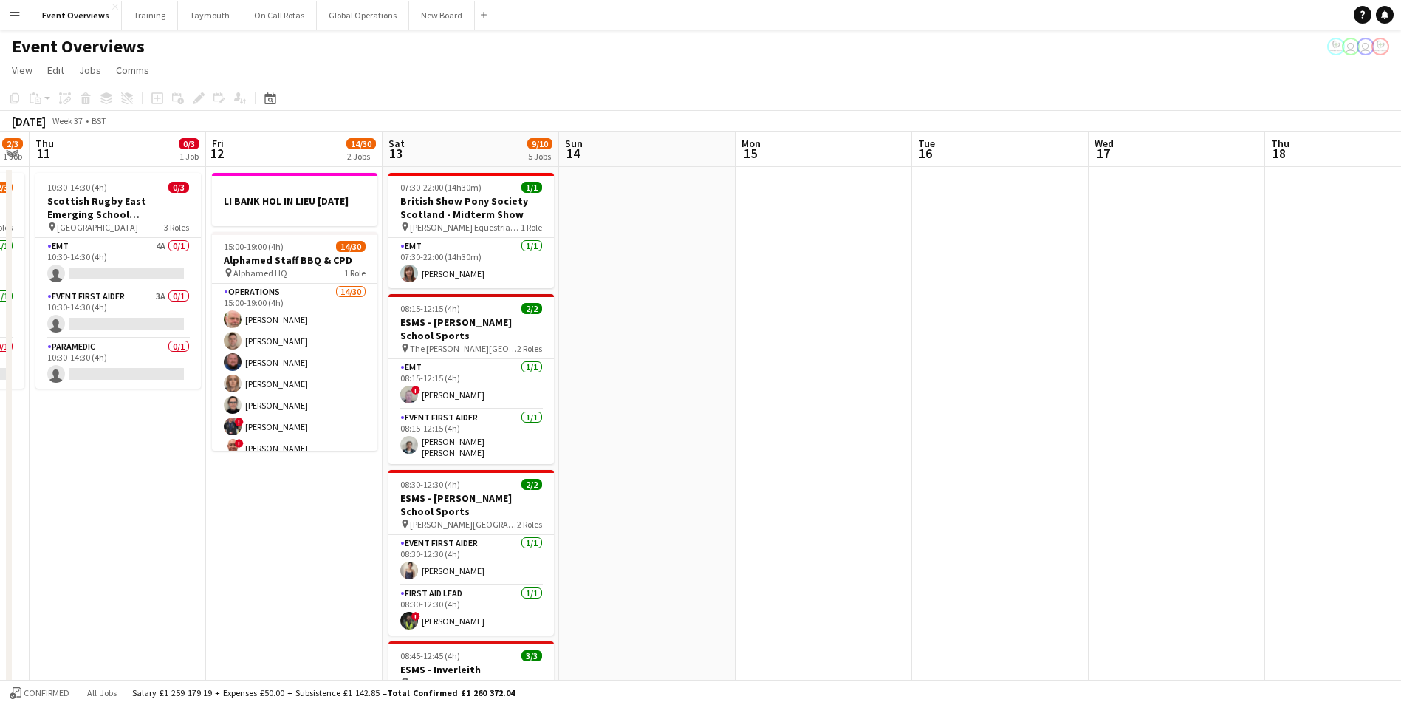
drag, startPoint x: 832, startPoint y: 459, endPoint x: 1136, endPoint y: 448, distance: 304.4
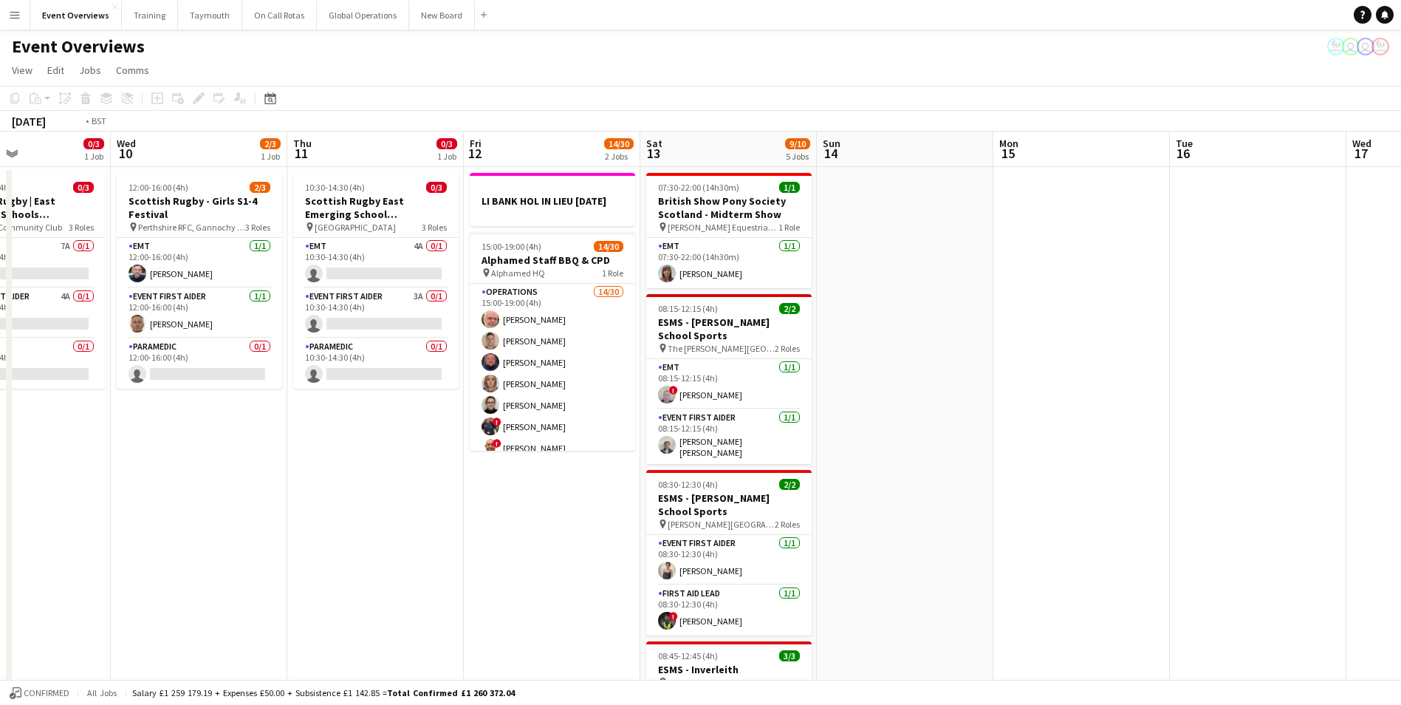
drag, startPoint x: 292, startPoint y: 526, endPoint x: 1172, endPoint y: 486, distance: 880.4
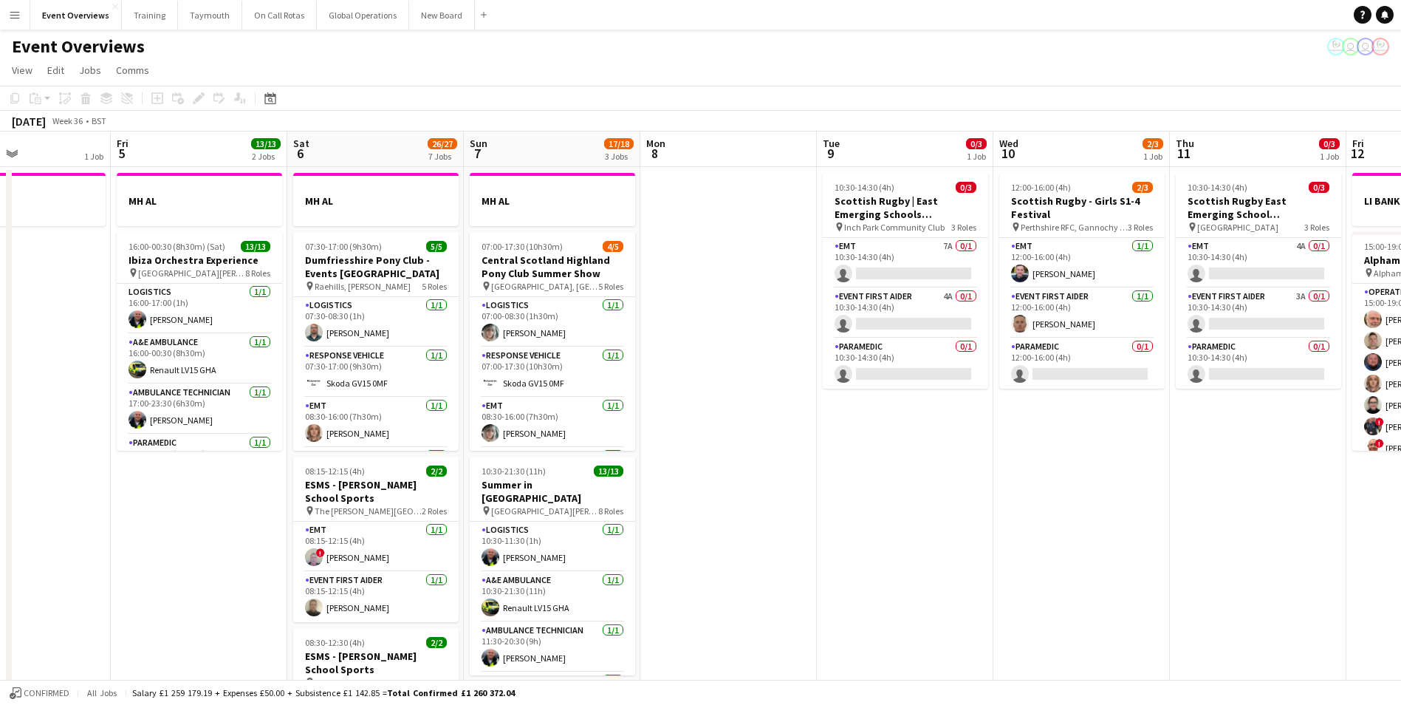
scroll to position [0, 360]
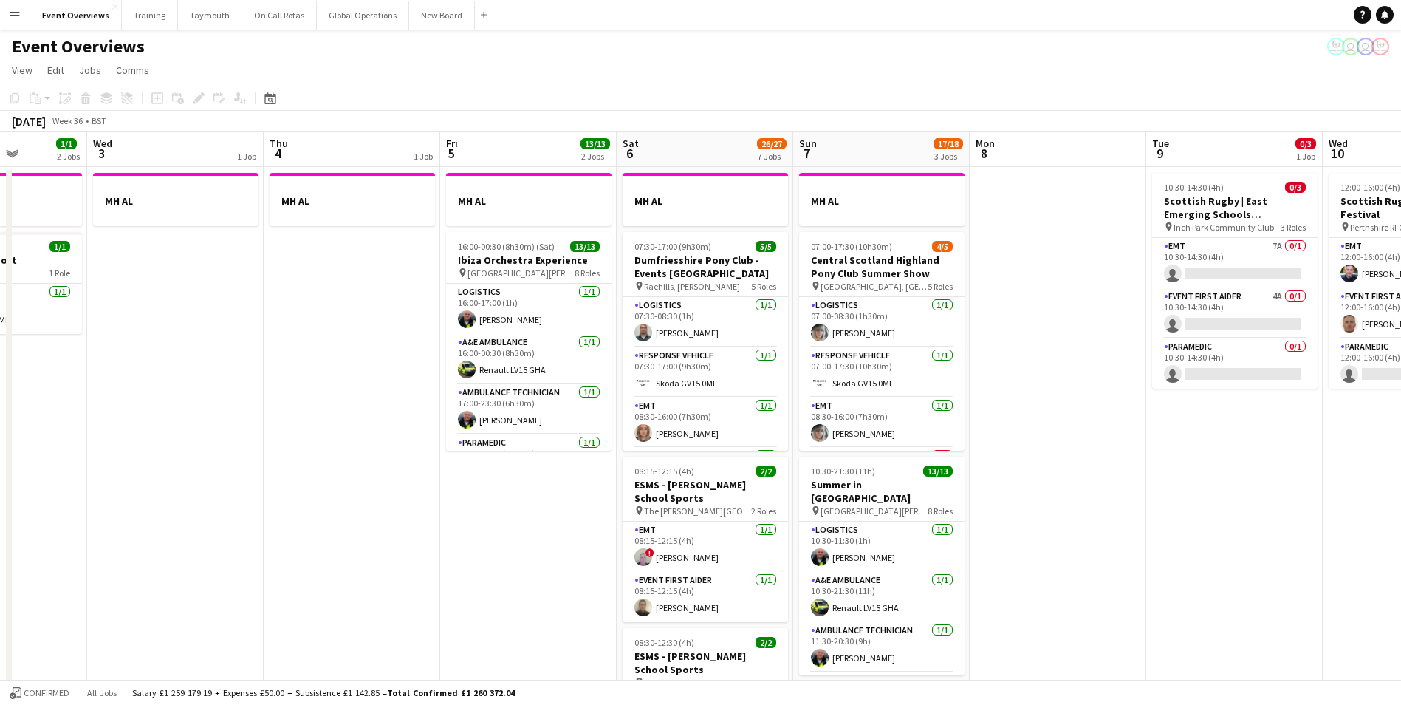
drag, startPoint x: 182, startPoint y: 549, endPoint x: 454, endPoint y: 543, distance: 272.6
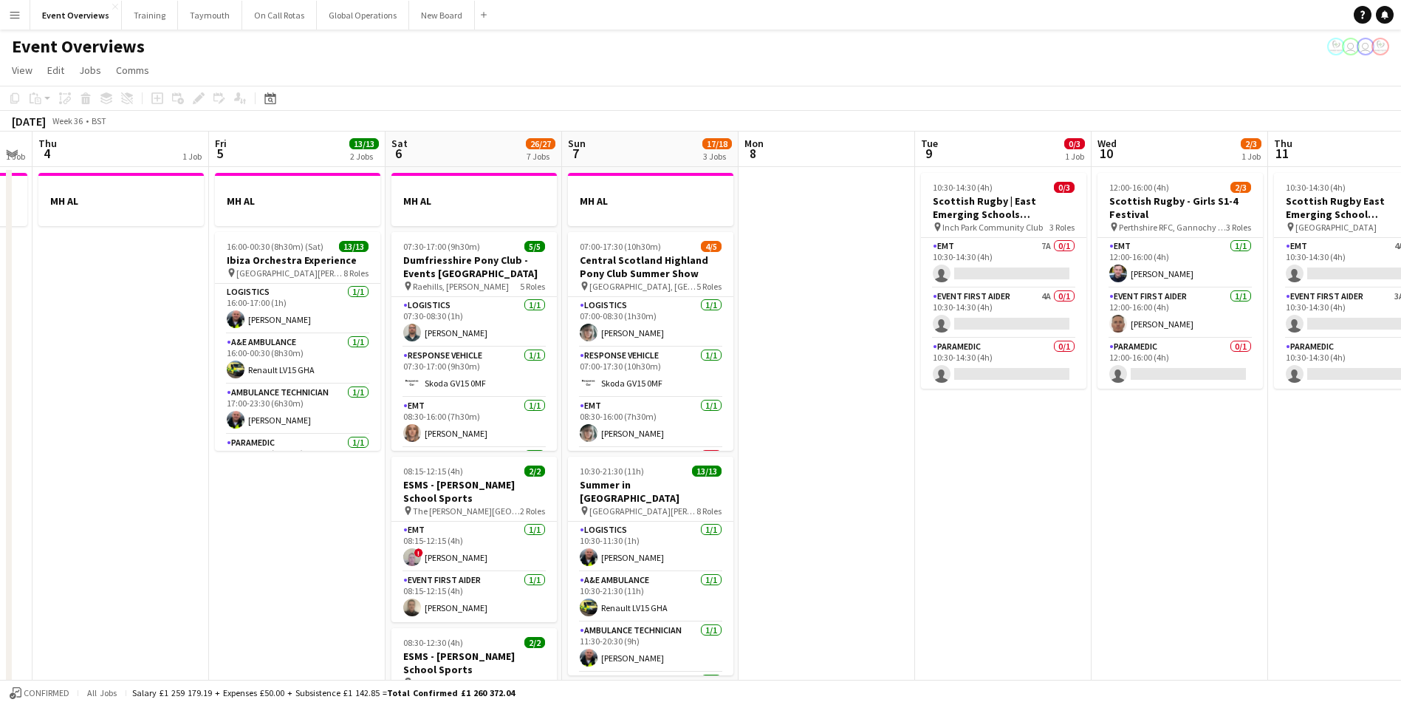
drag, startPoint x: 522, startPoint y: 551, endPoint x: 289, endPoint y: 575, distance: 233.9
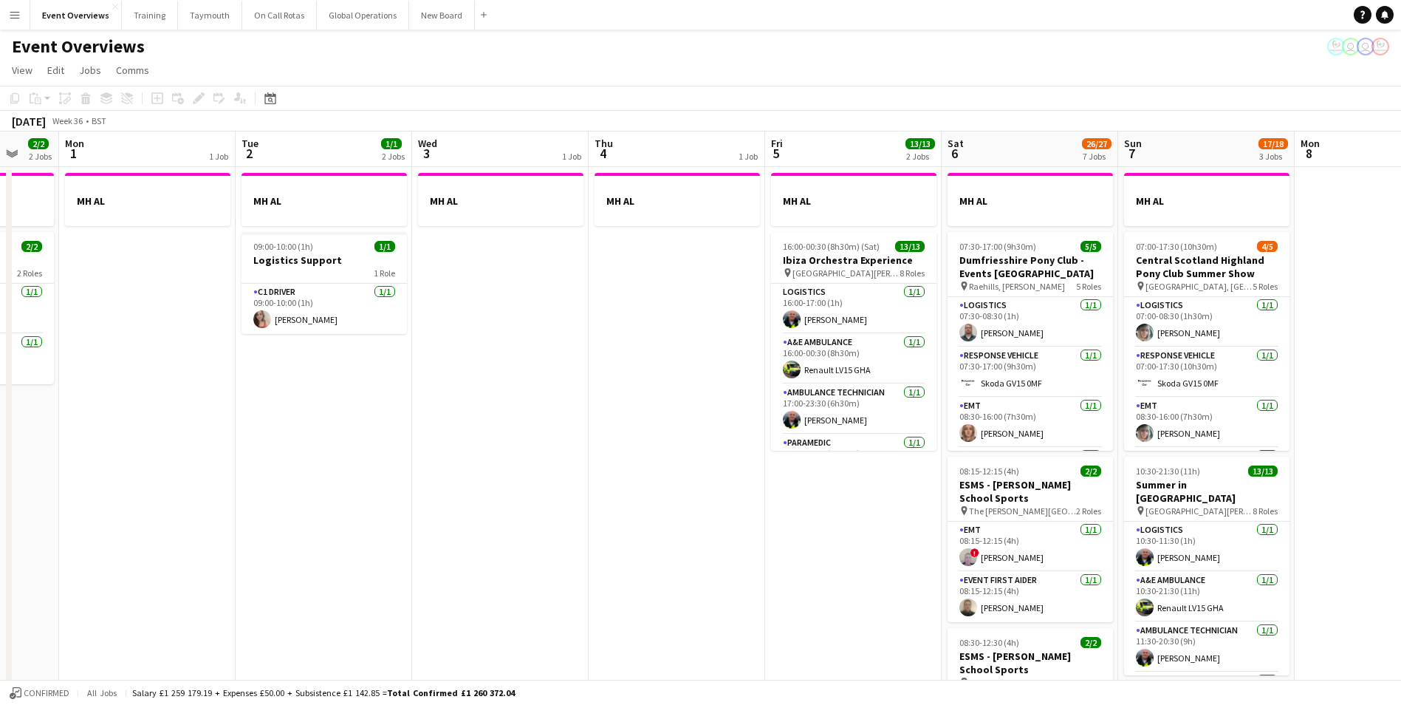
scroll to position [0, 463]
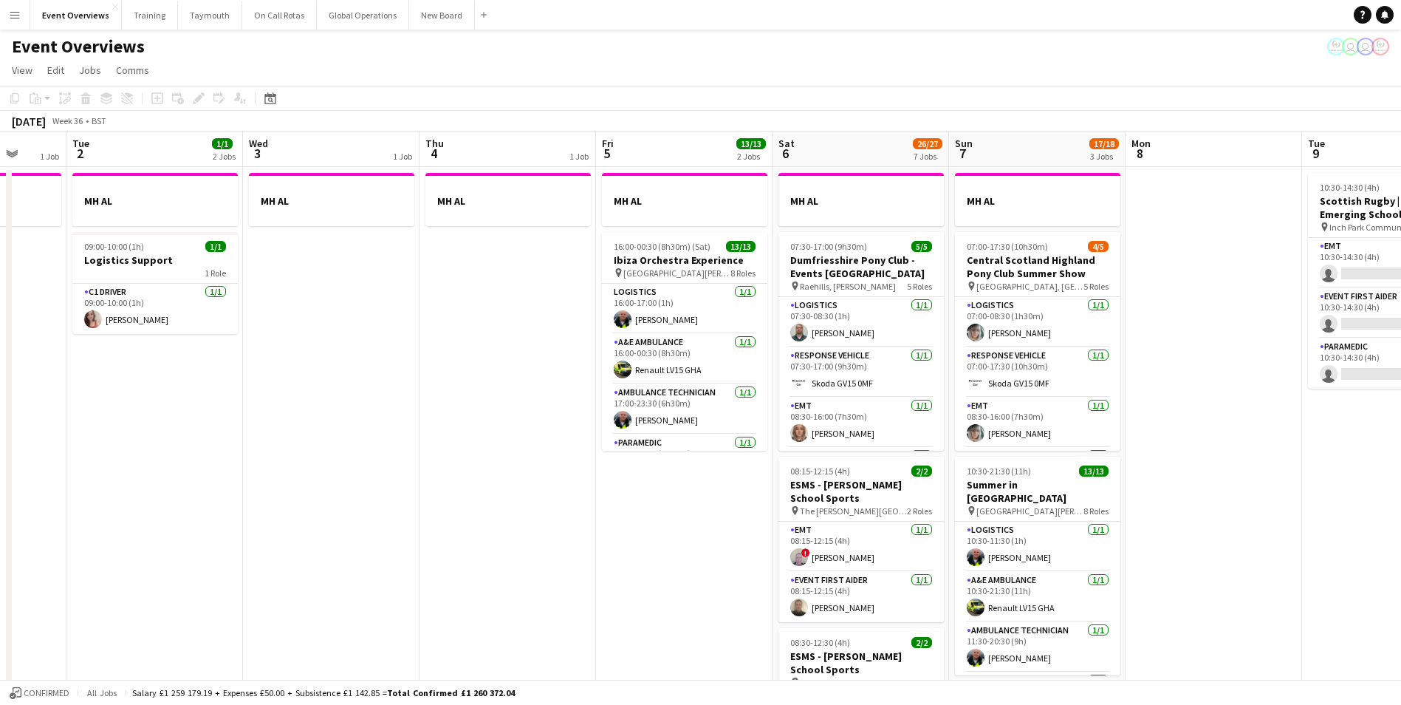
drag, startPoint x: 289, startPoint y: 575, endPoint x: 676, endPoint y: 577, distance: 387.0
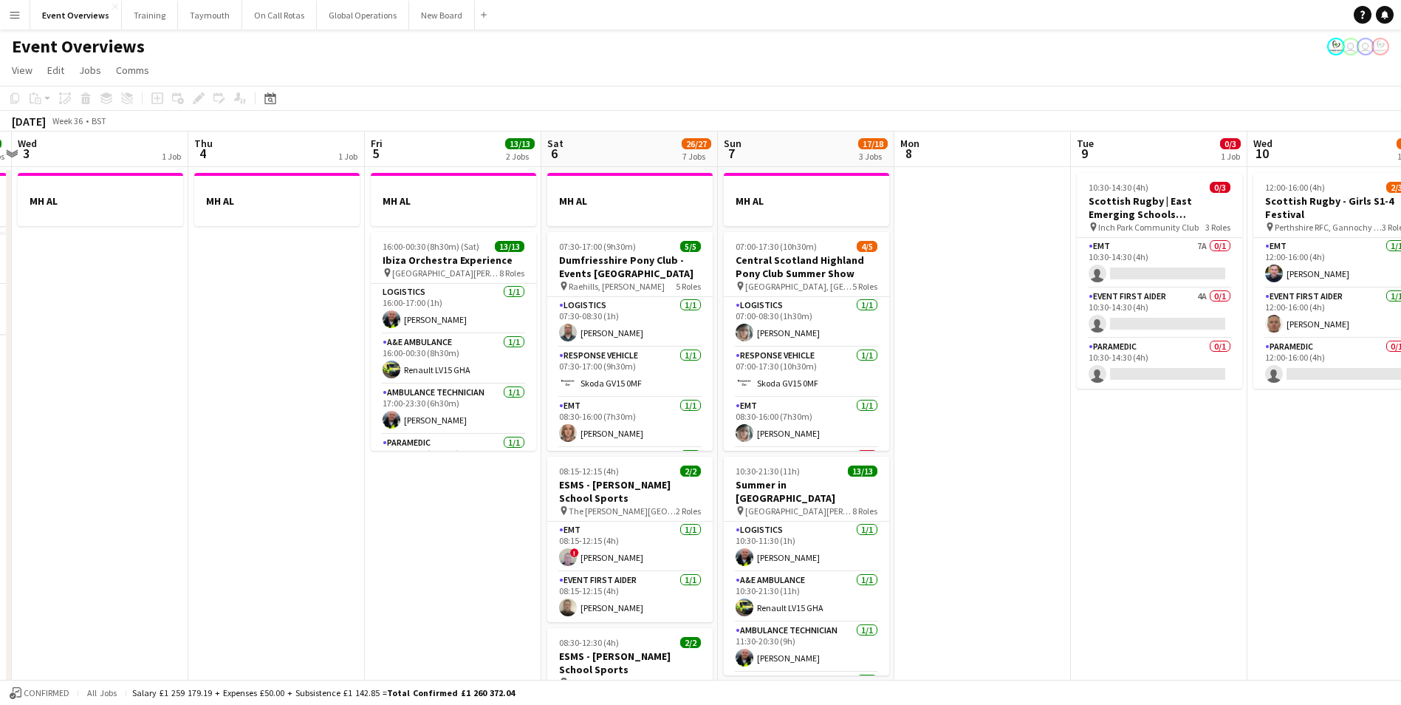
drag, startPoint x: 629, startPoint y: 588, endPoint x: 0, endPoint y: 641, distance: 631.4
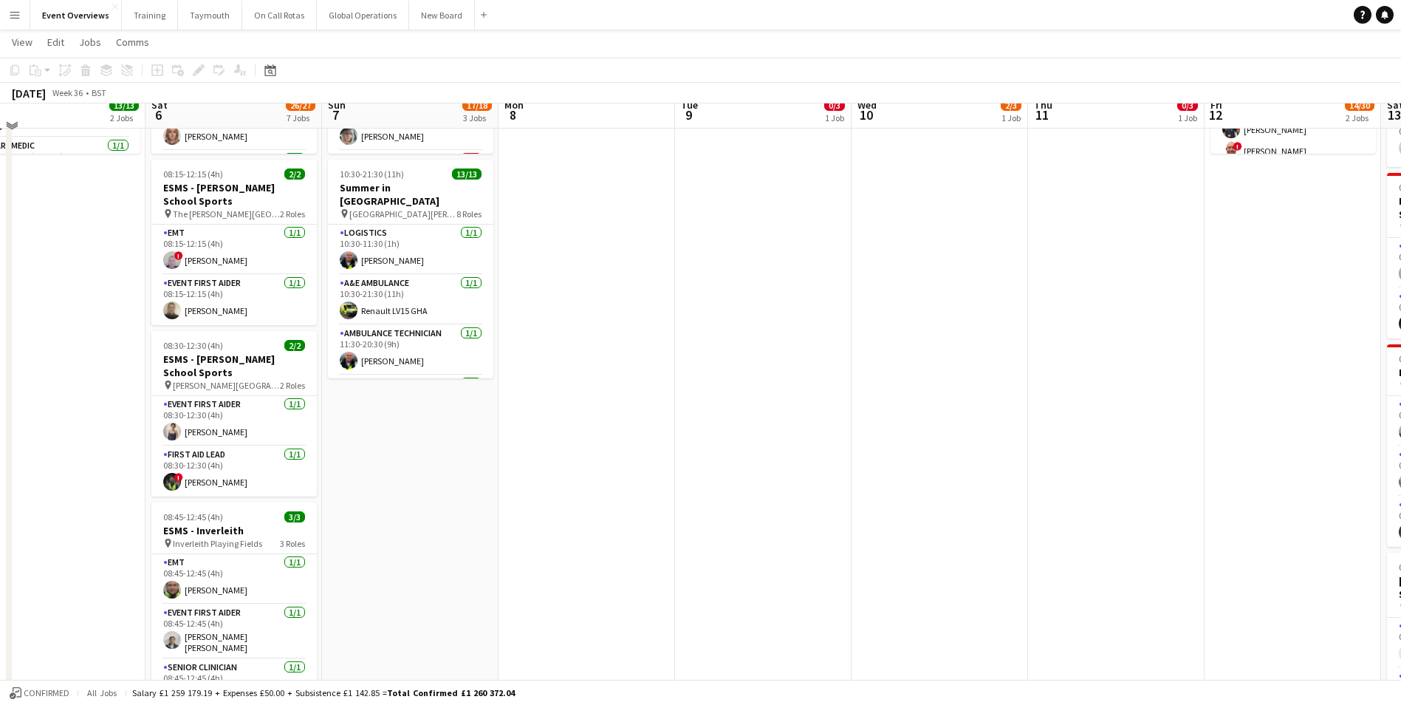
scroll to position [0, 0]
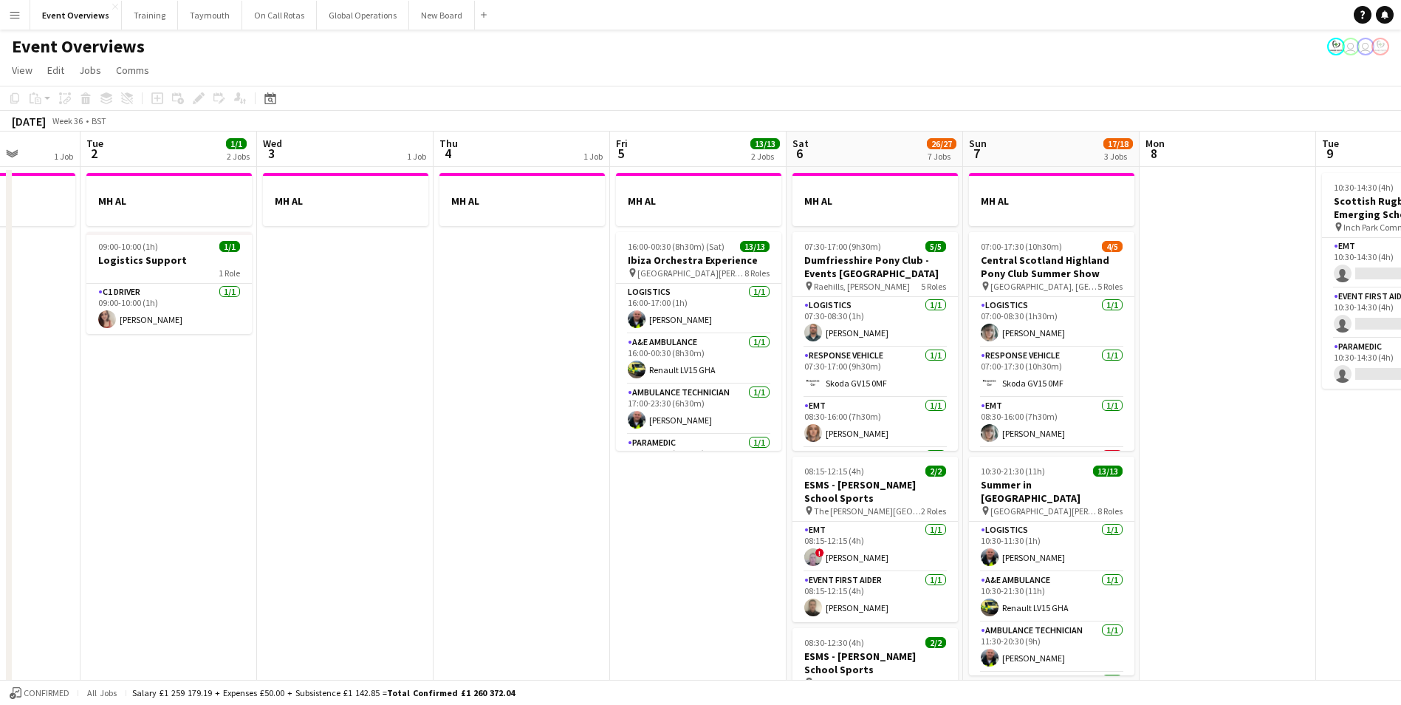
drag, startPoint x: 590, startPoint y: 553, endPoint x: 1231, endPoint y: 526, distance: 641.6
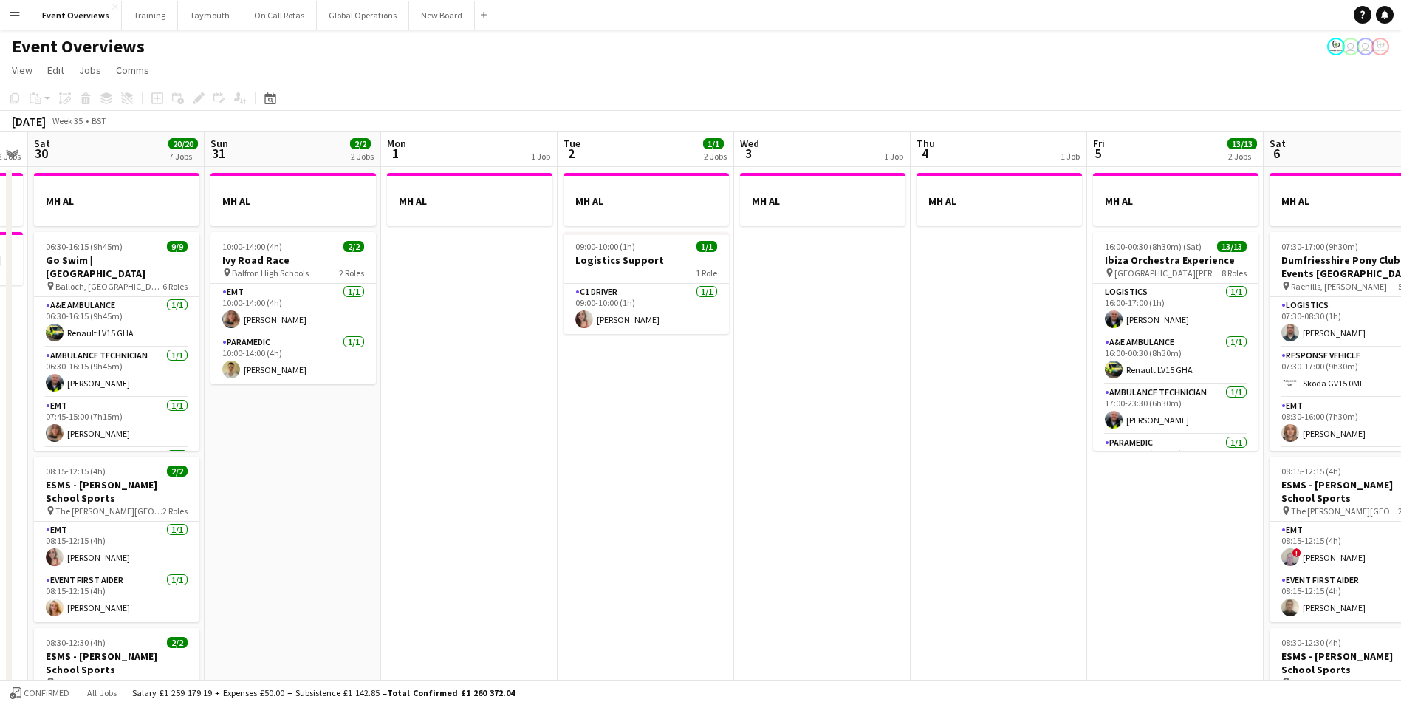
scroll to position [0, 363]
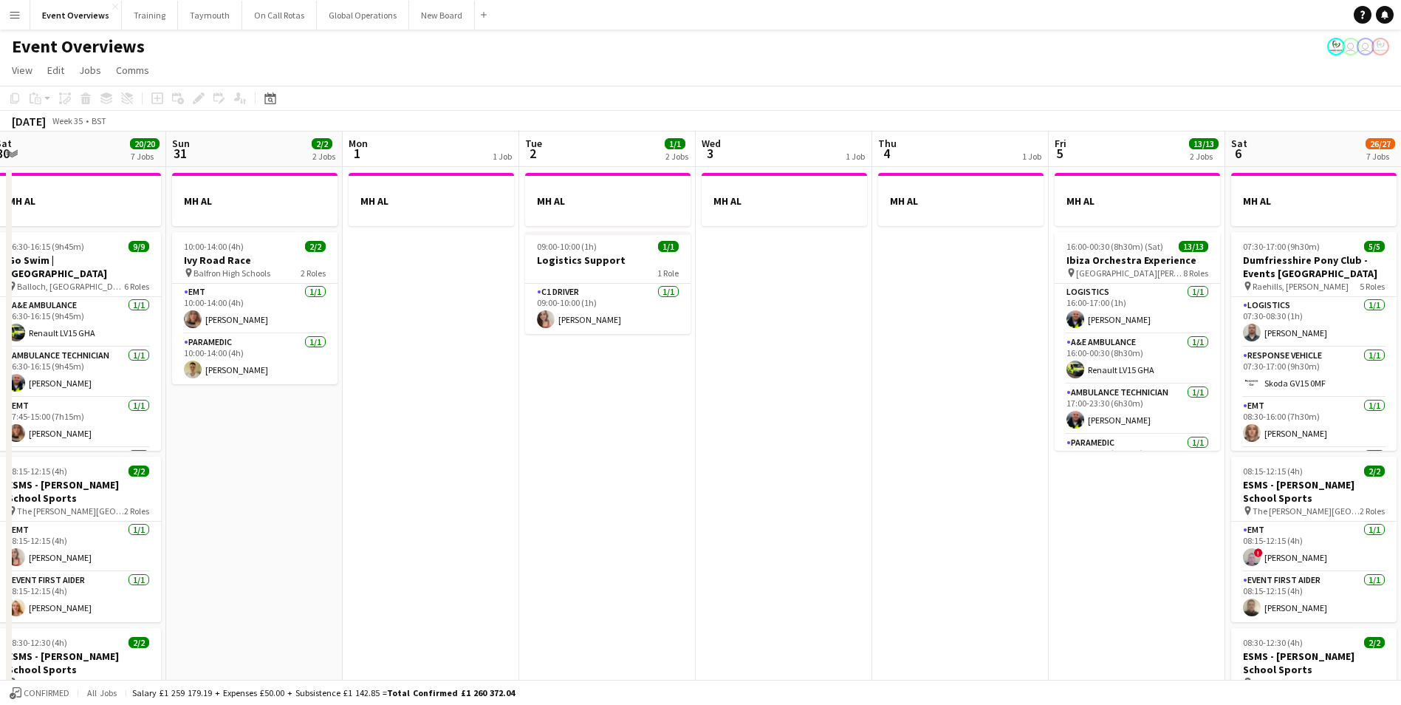
drag, startPoint x: 515, startPoint y: 545, endPoint x: 954, endPoint y: 505, distance: 440.5
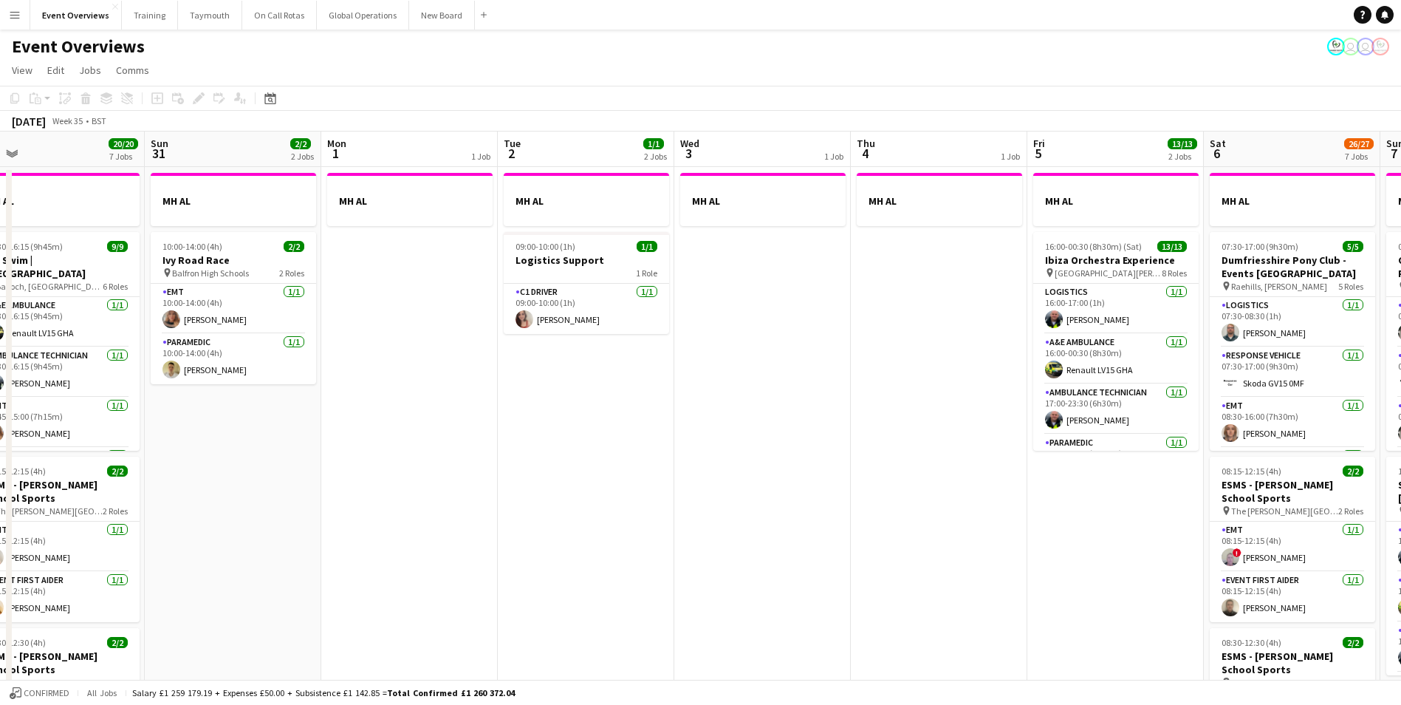
scroll to position [0, 346]
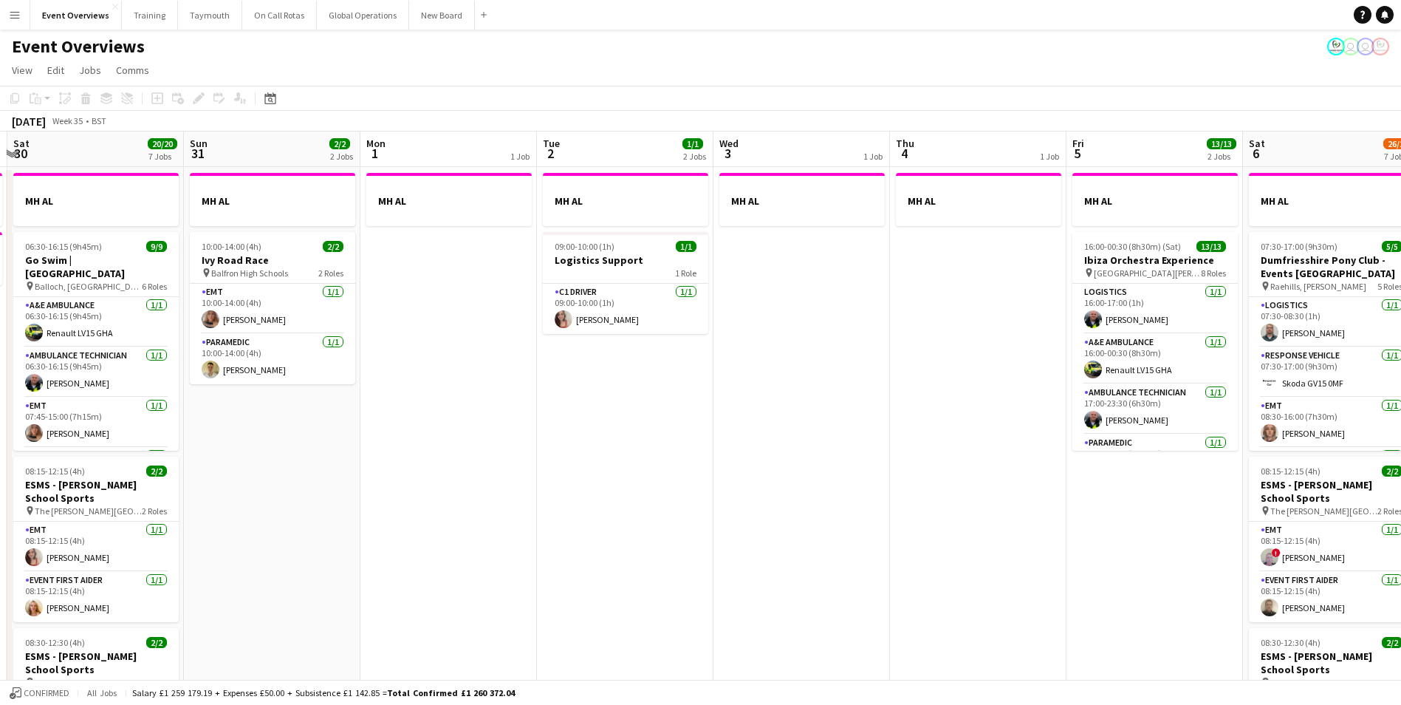
drag, startPoint x: 255, startPoint y: 510, endPoint x: 449, endPoint y: 509, distance: 194.2
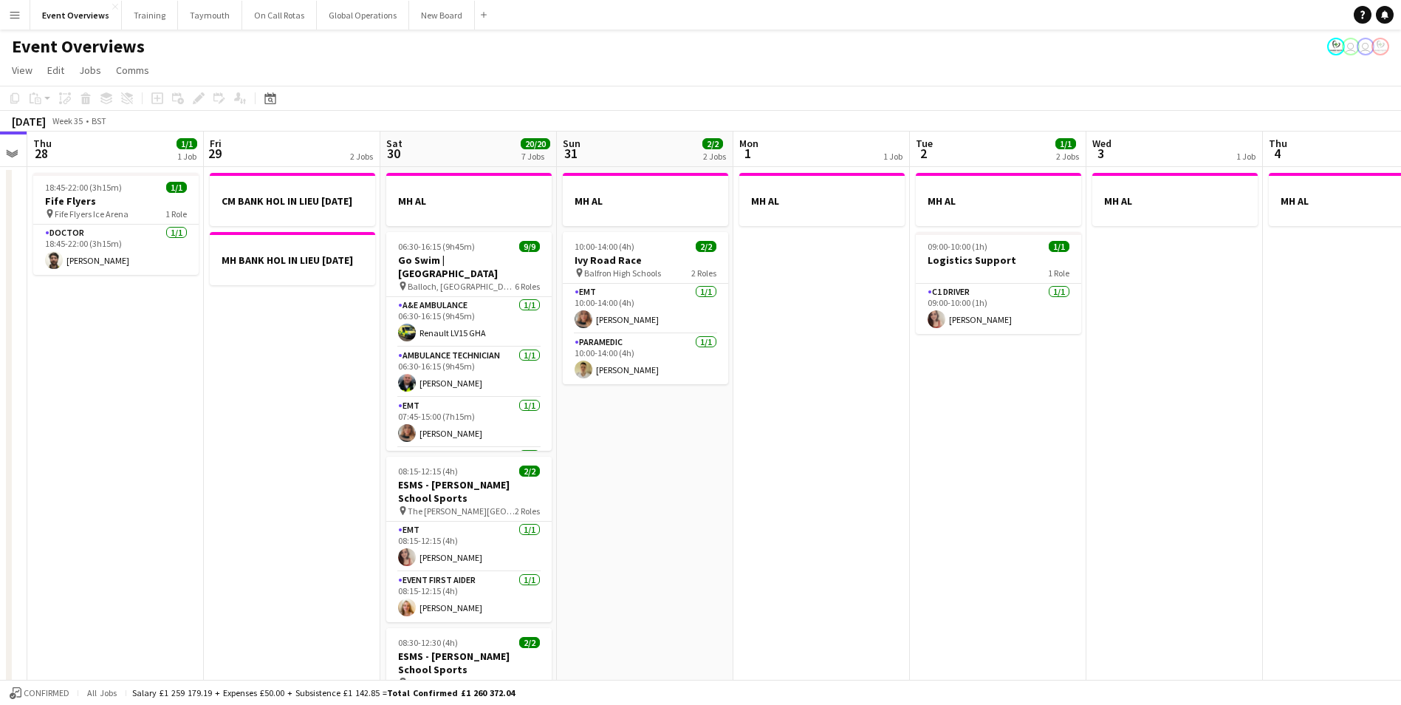
scroll to position [0, 465]
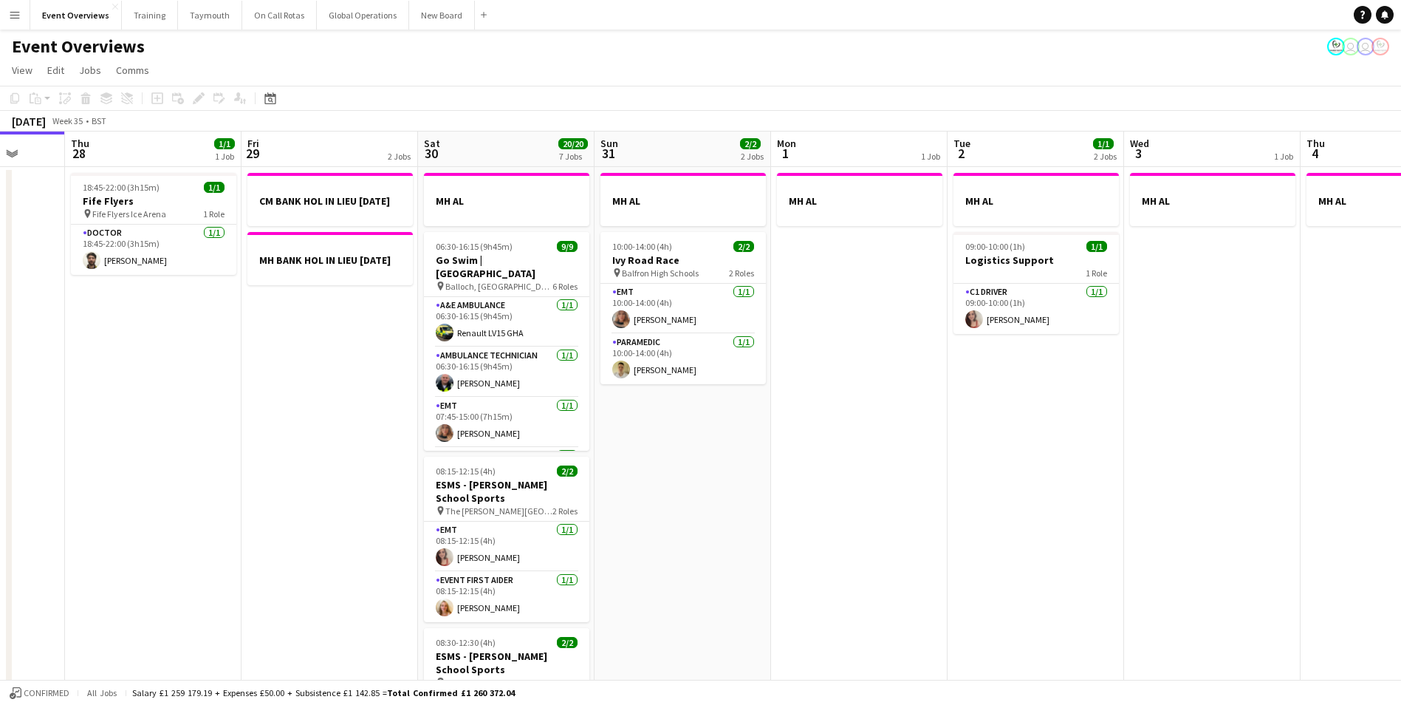
drag, startPoint x: 784, startPoint y: 584, endPoint x: 1018, endPoint y: 560, distance: 235.4
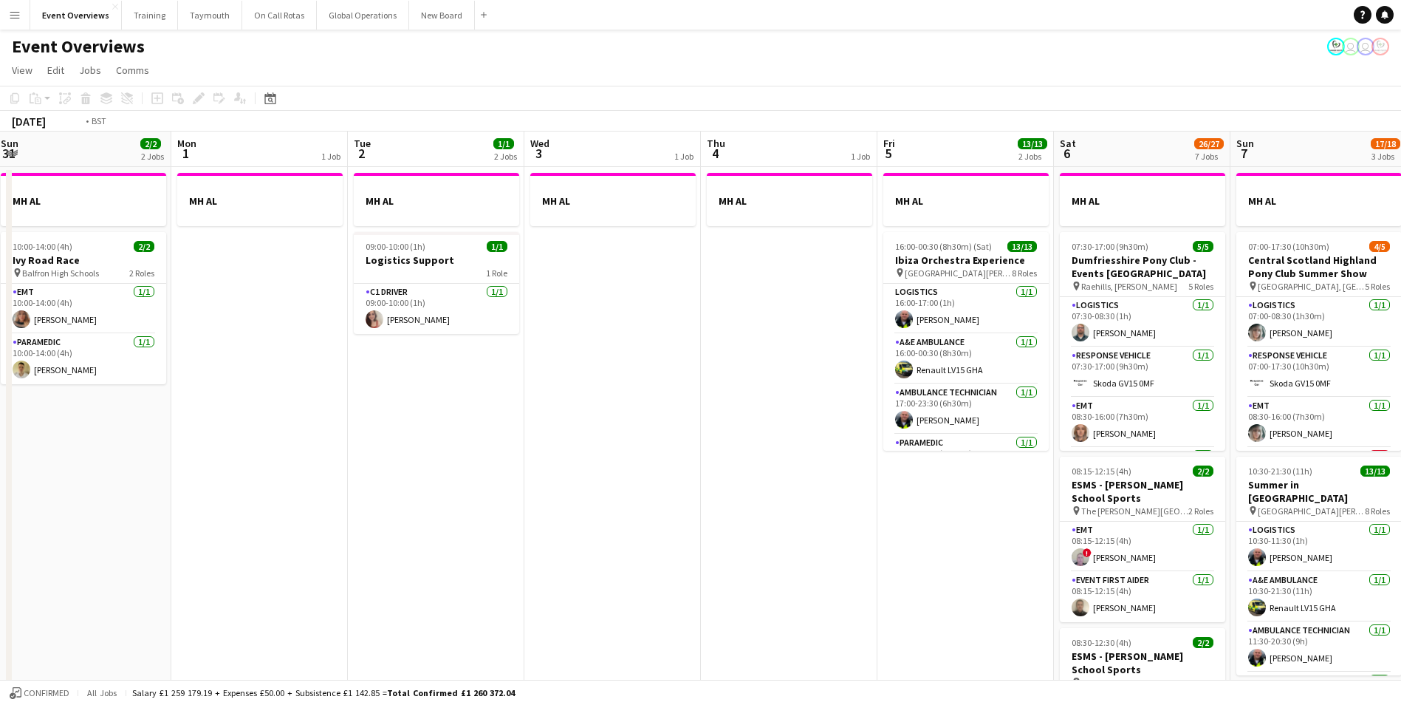
scroll to position [0, 484]
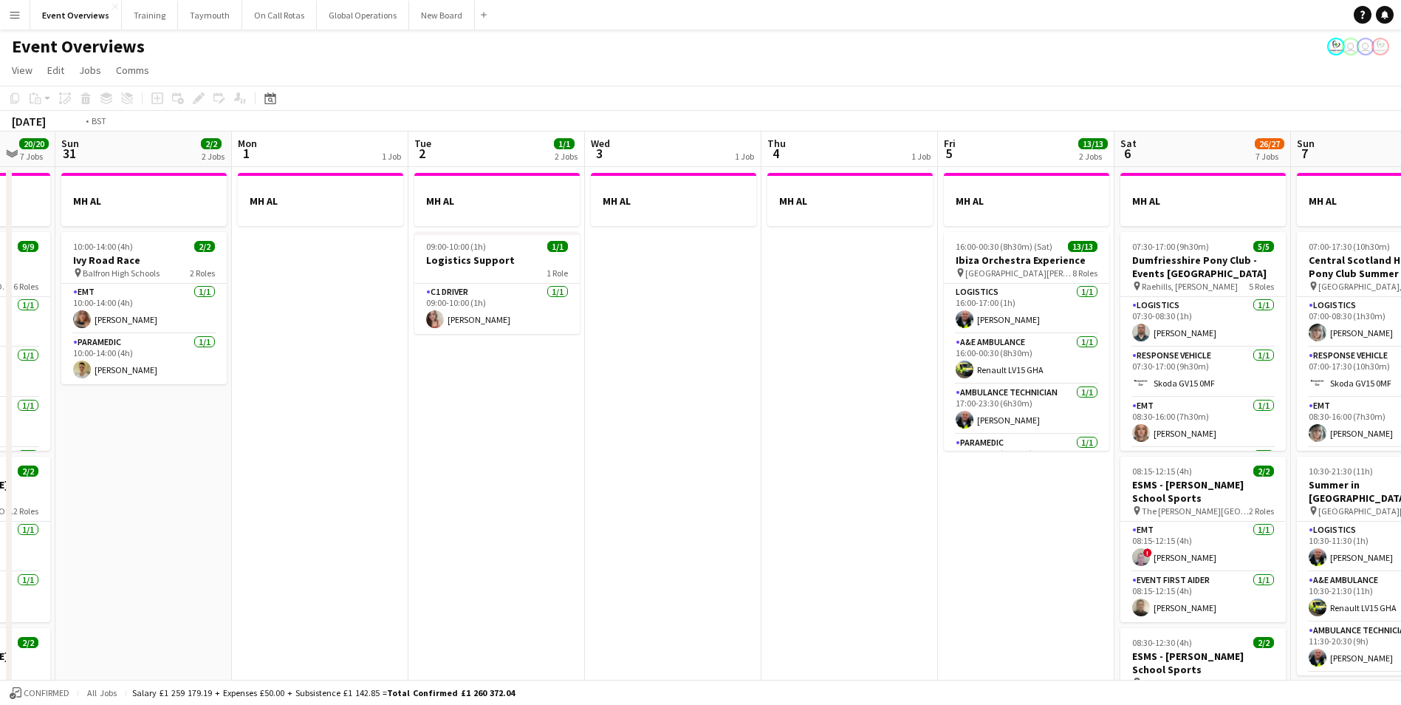
drag, startPoint x: 1020, startPoint y: 537, endPoint x: 118, endPoint y: 636, distance: 907.1
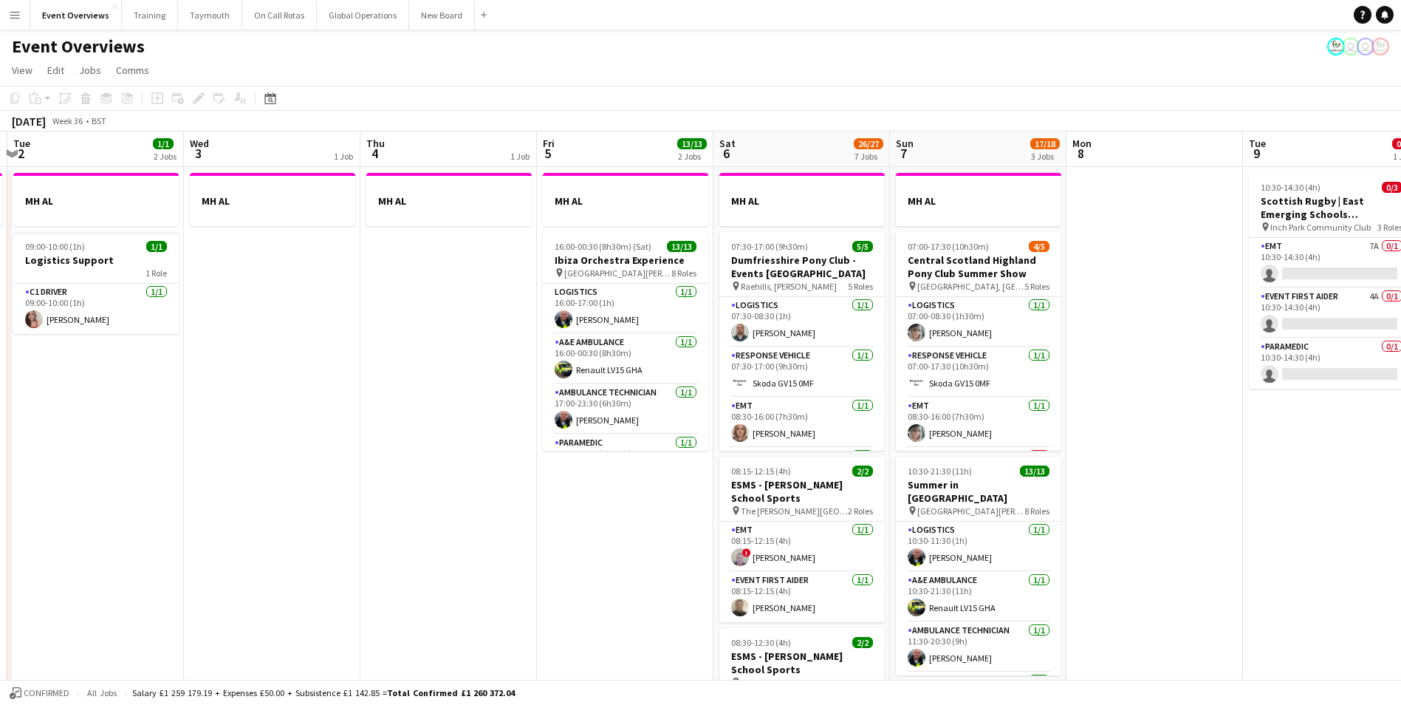
scroll to position [0, 445]
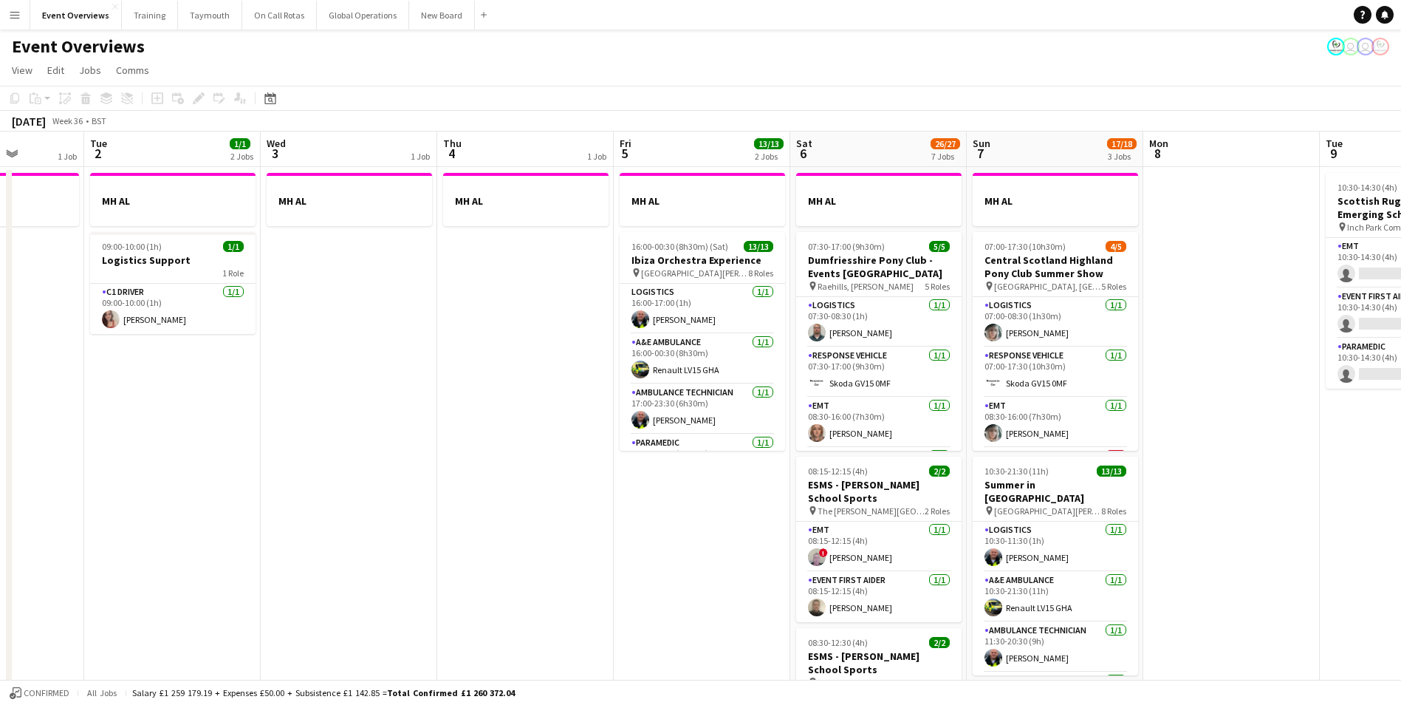
drag, startPoint x: 563, startPoint y: 558, endPoint x: 249, endPoint y: 600, distance: 317.4
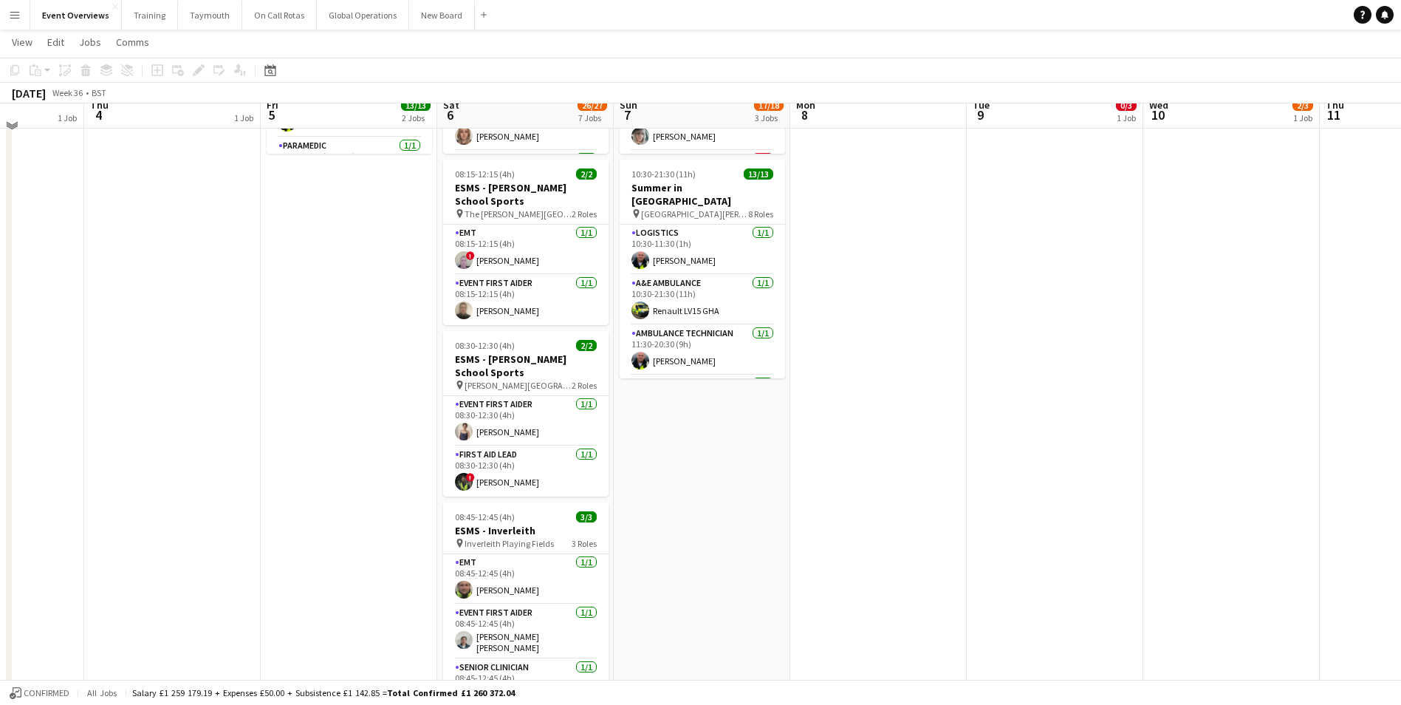
scroll to position [0, 0]
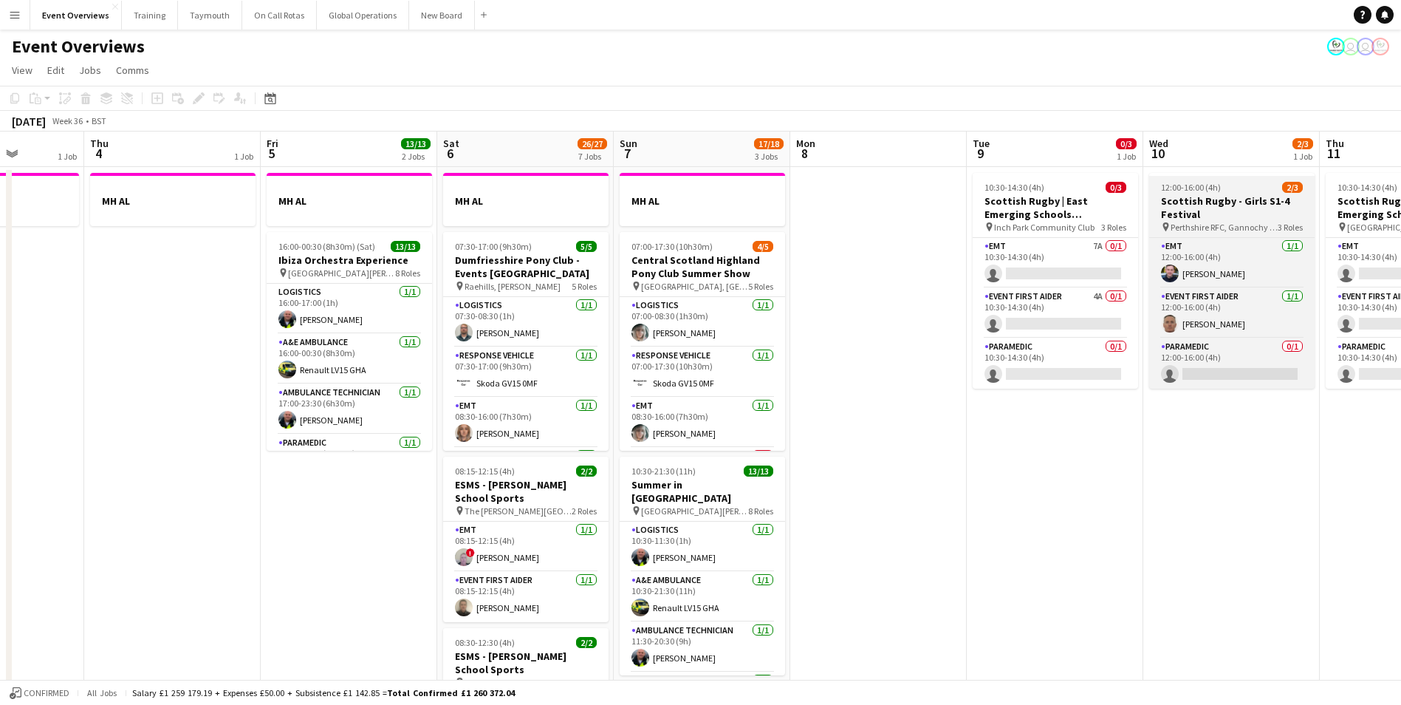
click at [1216, 199] on h3 "Scottish Rugby - Girls S1-4 Festival" at bounding box center [1231, 207] width 165 height 27
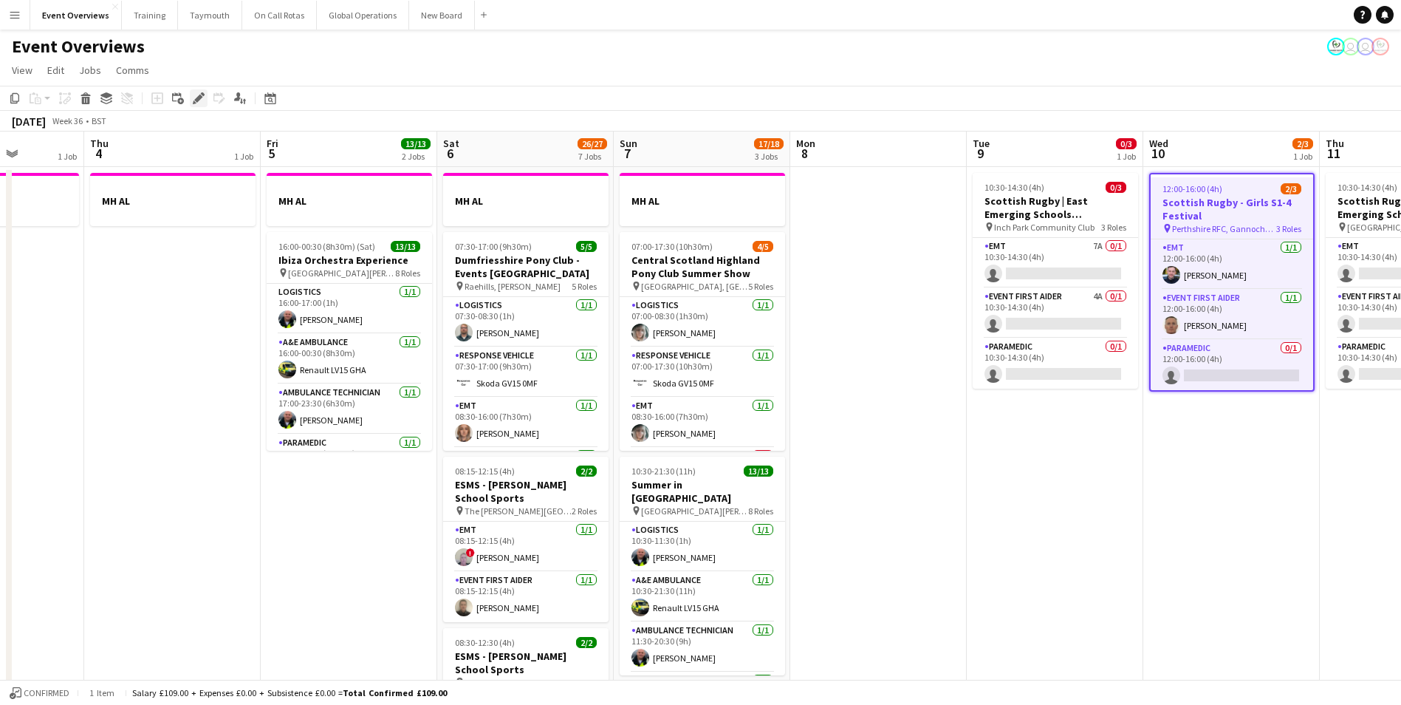
click at [199, 95] on icon at bounding box center [198, 99] width 8 height 8
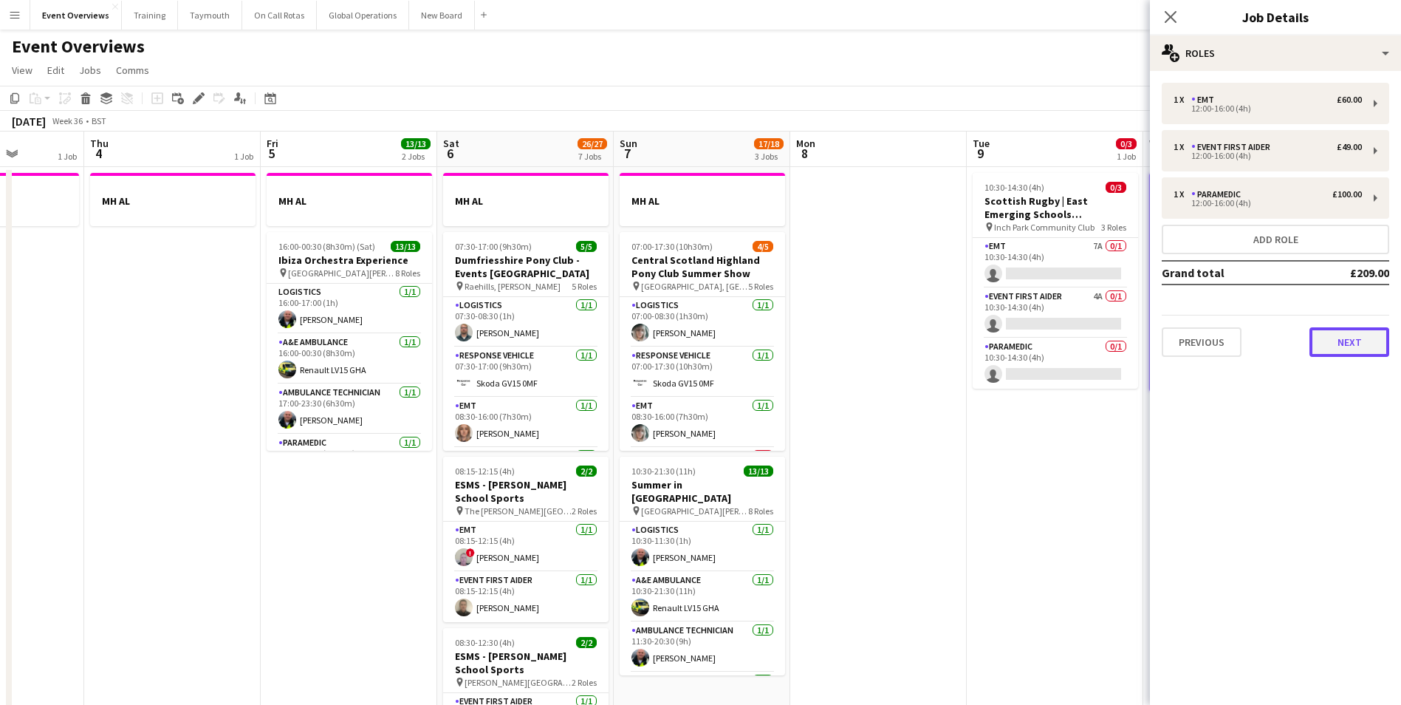
click at [1356, 347] on button "Next" at bounding box center [1349, 342] width 80 height 30
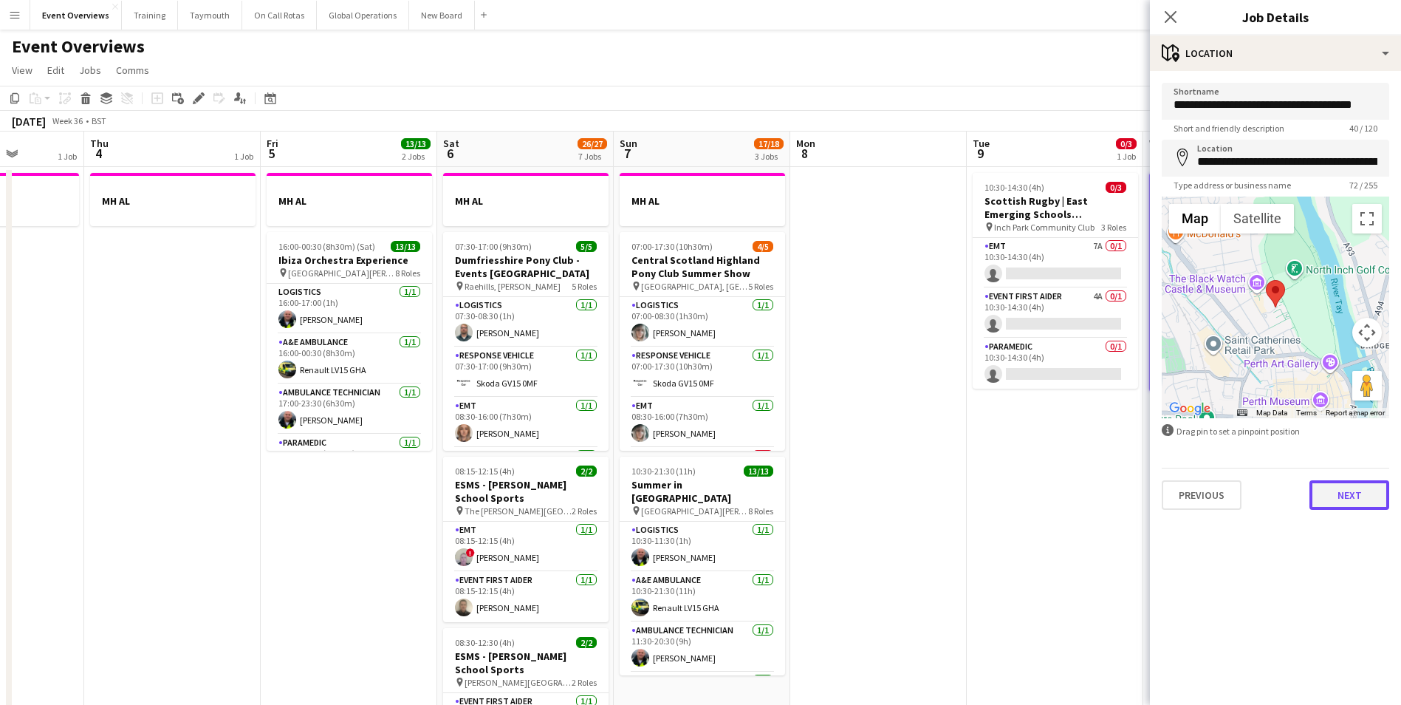
click at [1340, 489] on button "Next" at bounding box center [1349, 495] width 80 height 30
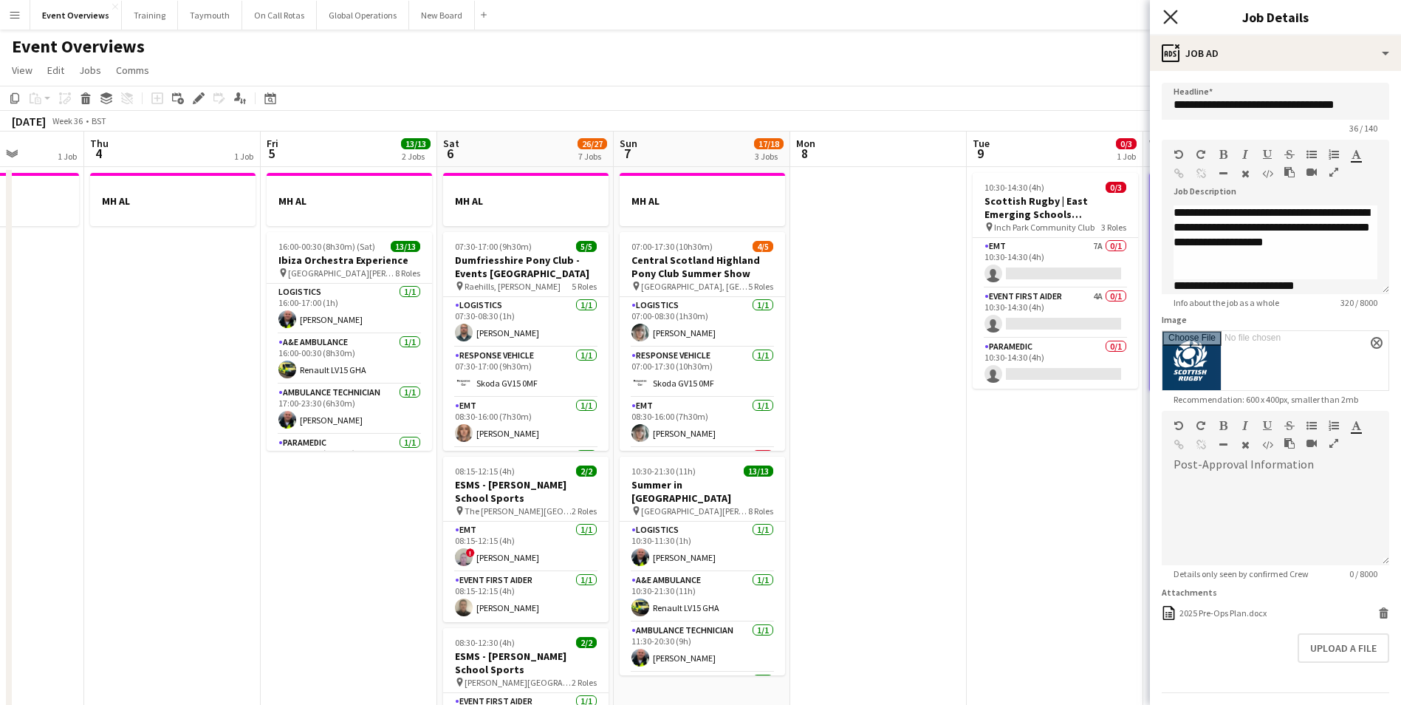
click at [1172, 14] on icon "Close pop-in" at bounding box center [1170, 17] width 14 height 14
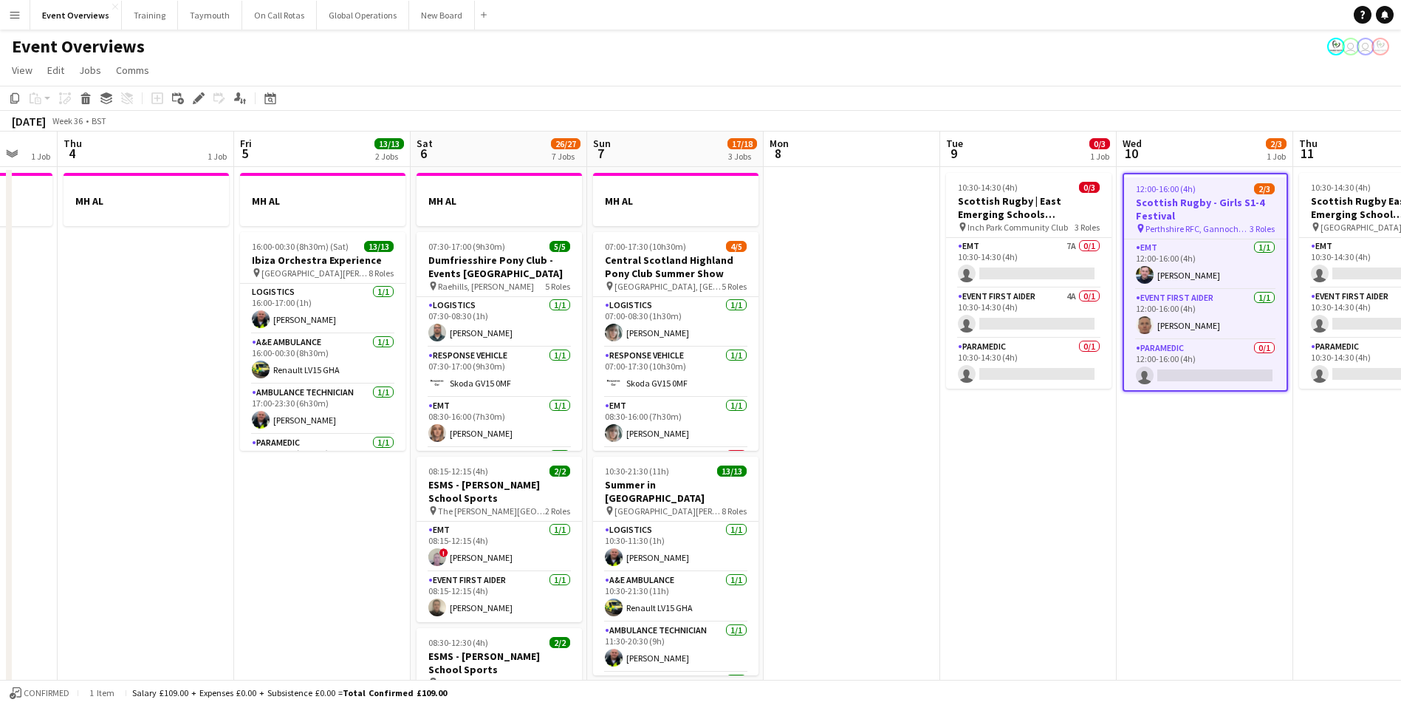
scroll to position [0, 514]
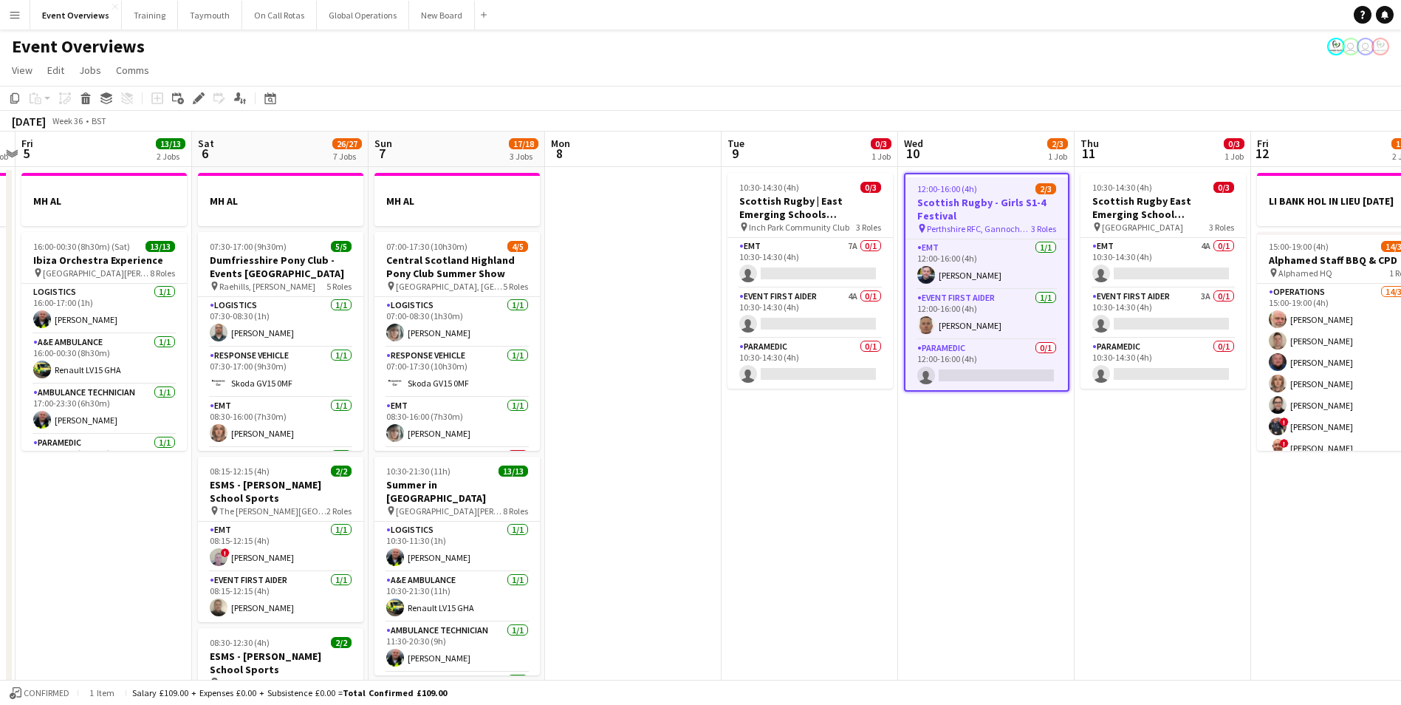
drag, startPoint x: 1216, startPoint y: 529, endPoint x: 970, endPoint y: 564, distance: 247.6
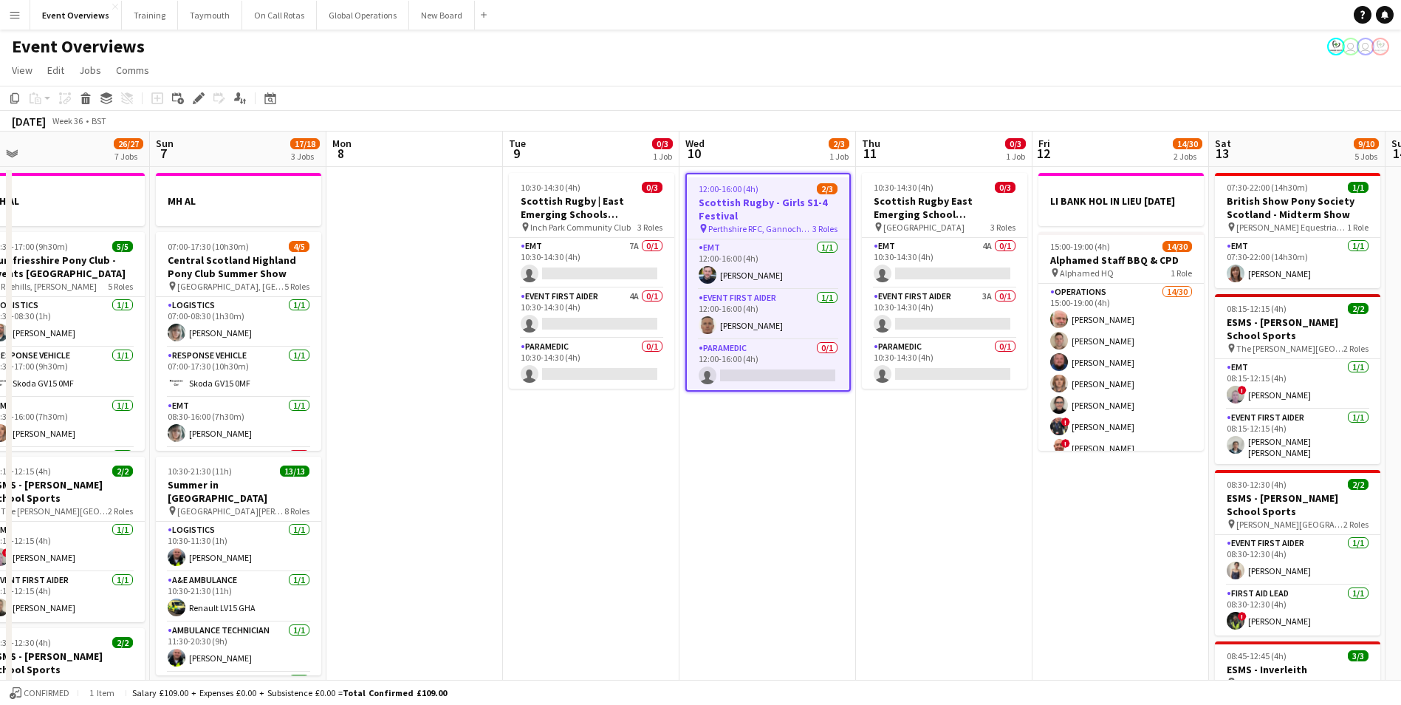
scroll to position [0, 572]
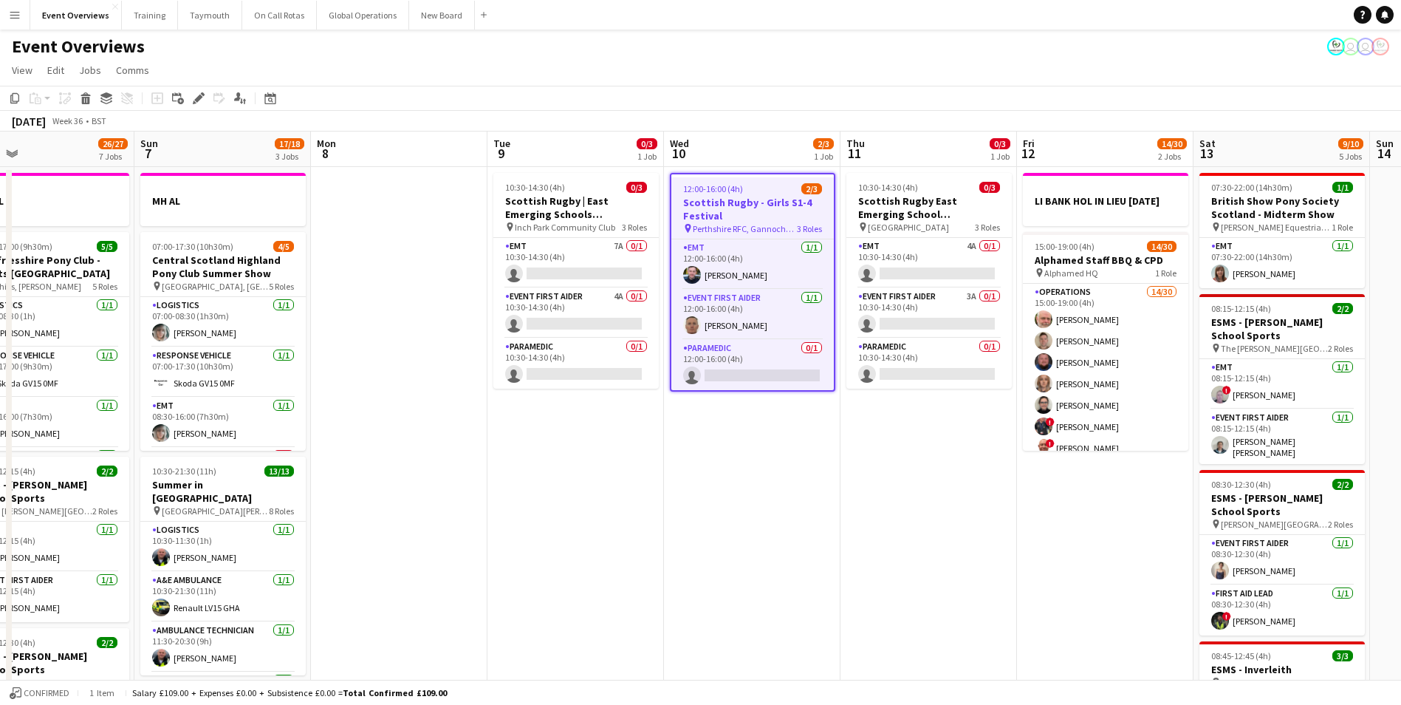
drag, startPoint x: 1162, startPoint y: 468, endPoint x: 928, endPoint y: 484, distance: 234.7
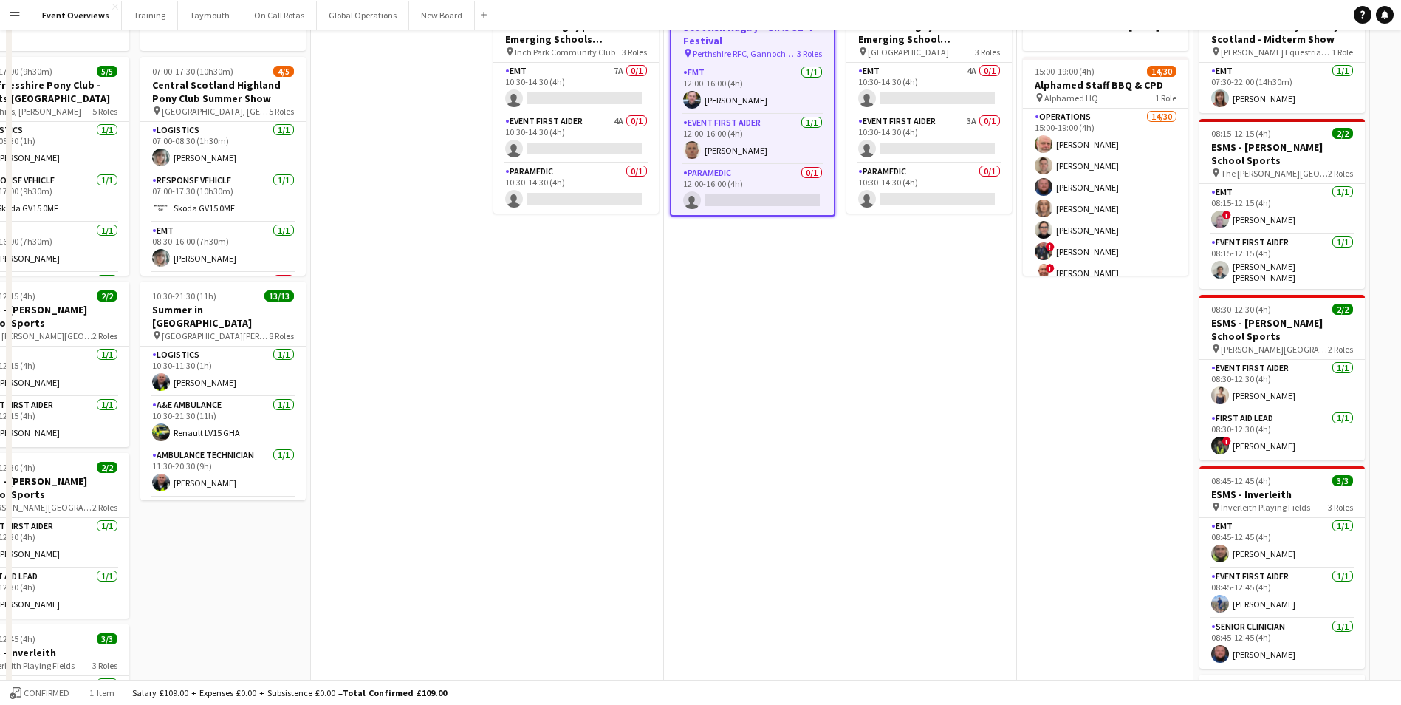
scroll to position [0, 0]
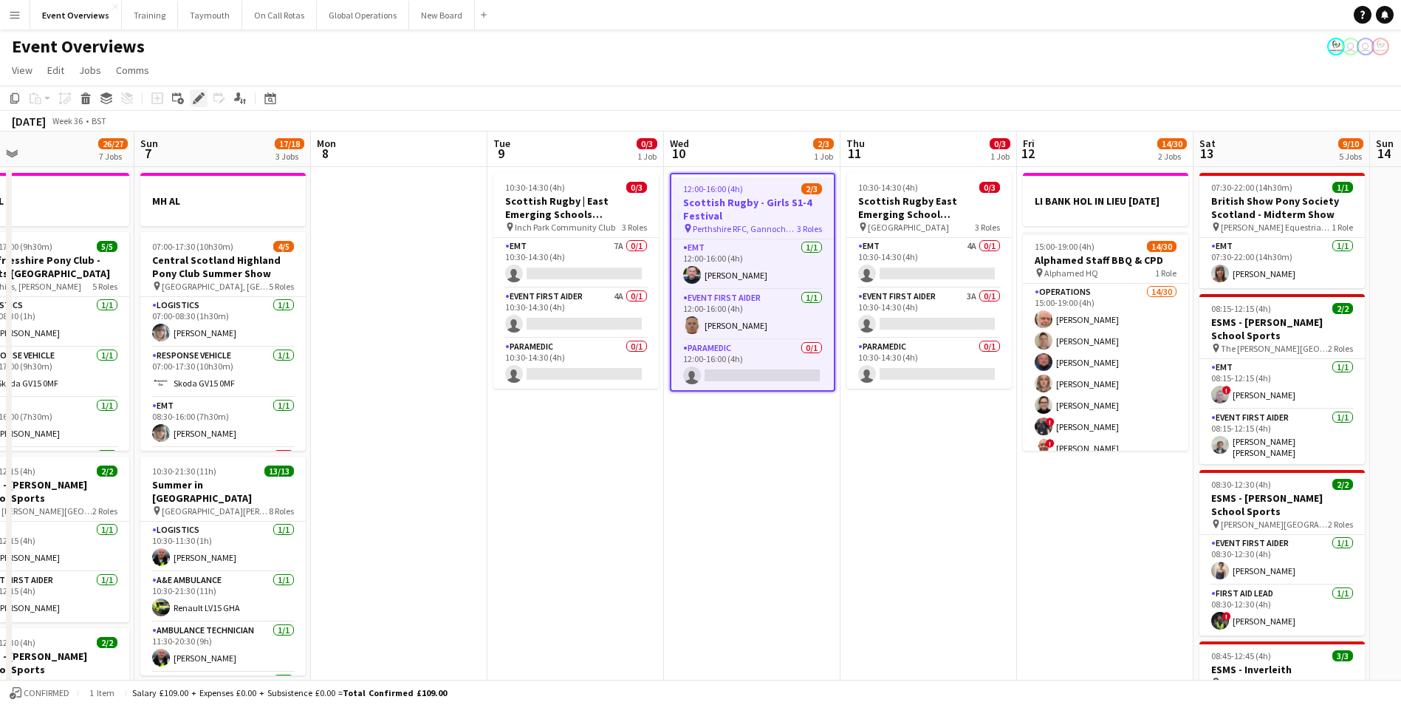
click at [194, 97] on icon "Edit" at bounding box center [199, 98] width 12 height 12
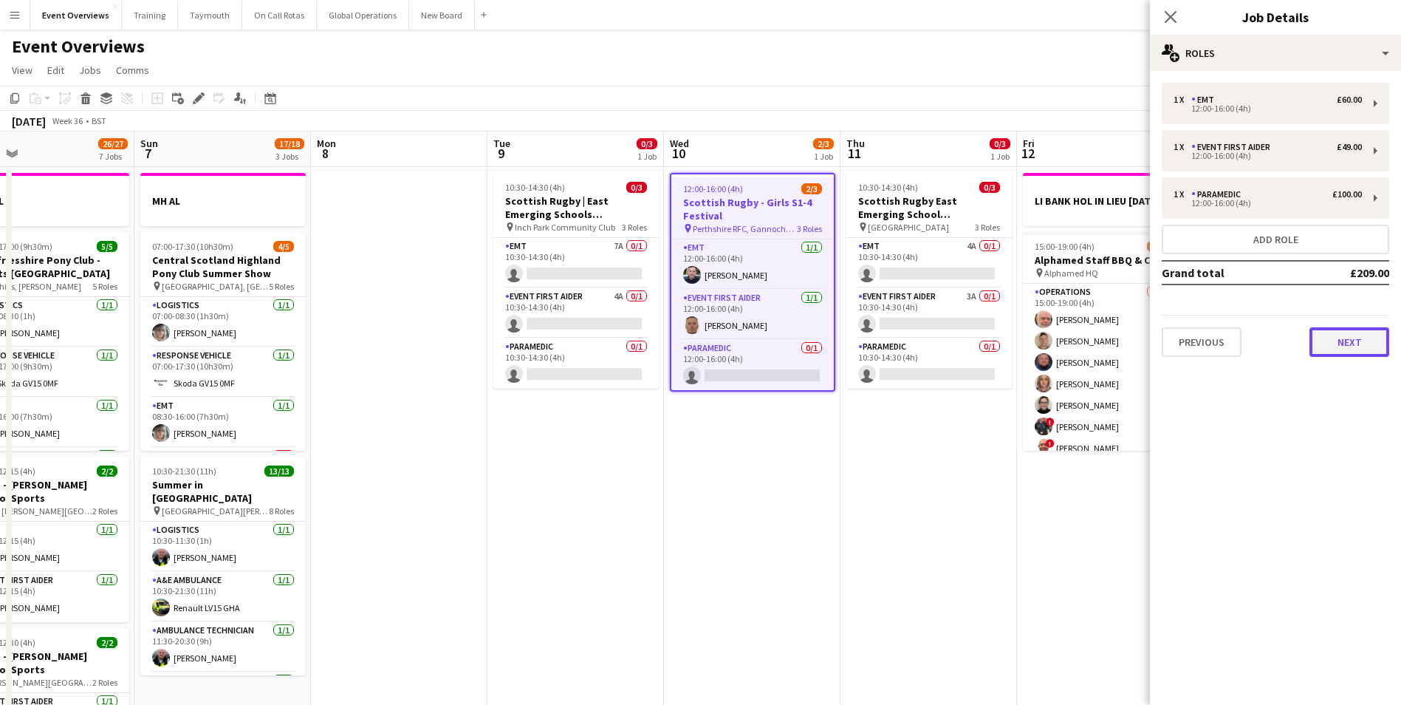
click at [1324, 351] on button "Next" at bounding box center [1349, 342] width 80 height 30
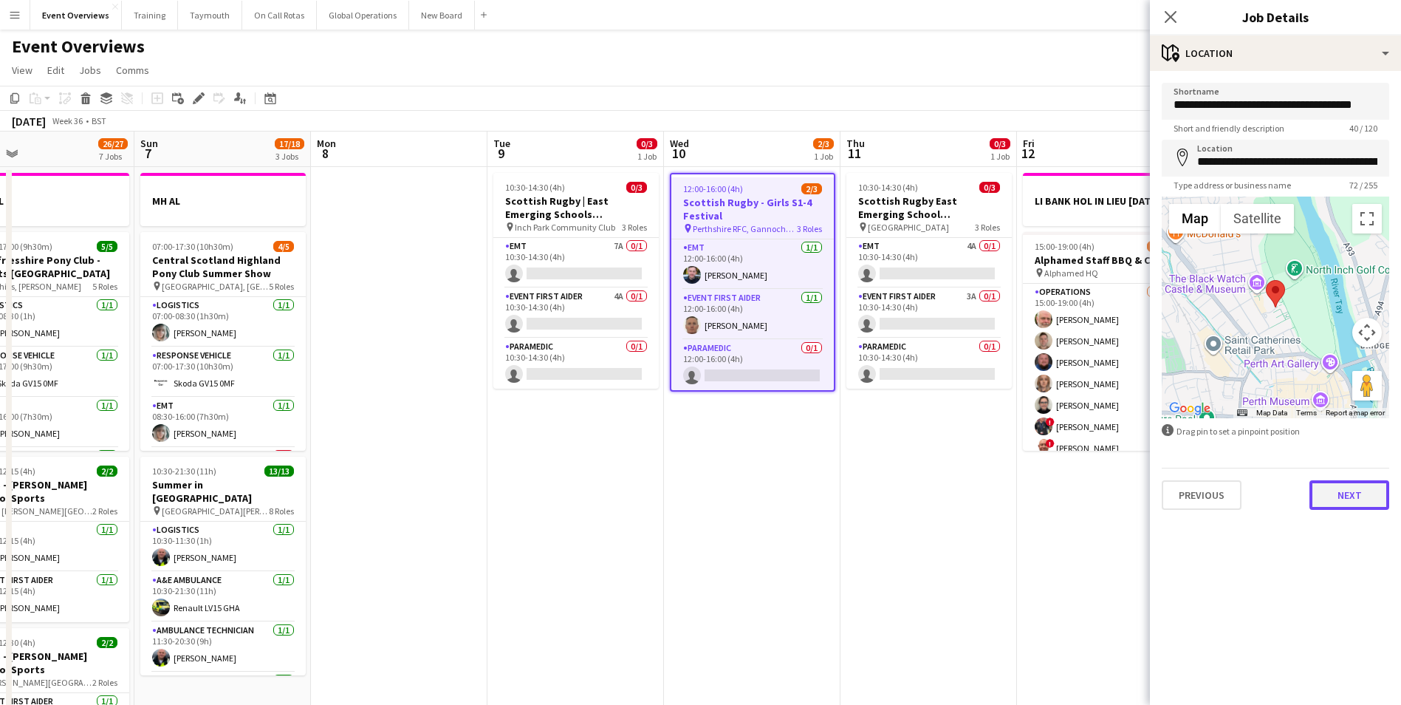
click at [1359, 496] on button "Next" at bounding box center [1349, 495] width 80 height 30
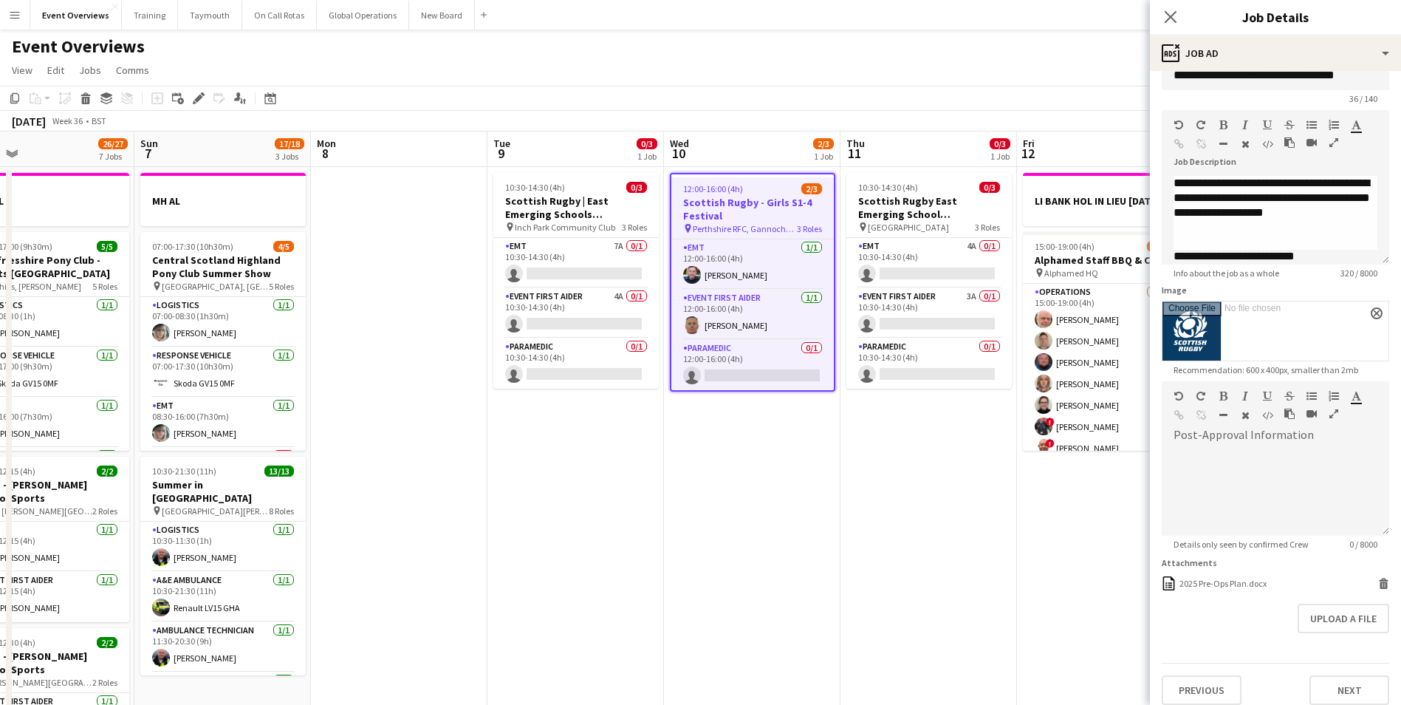
scroll to position [41, 0]
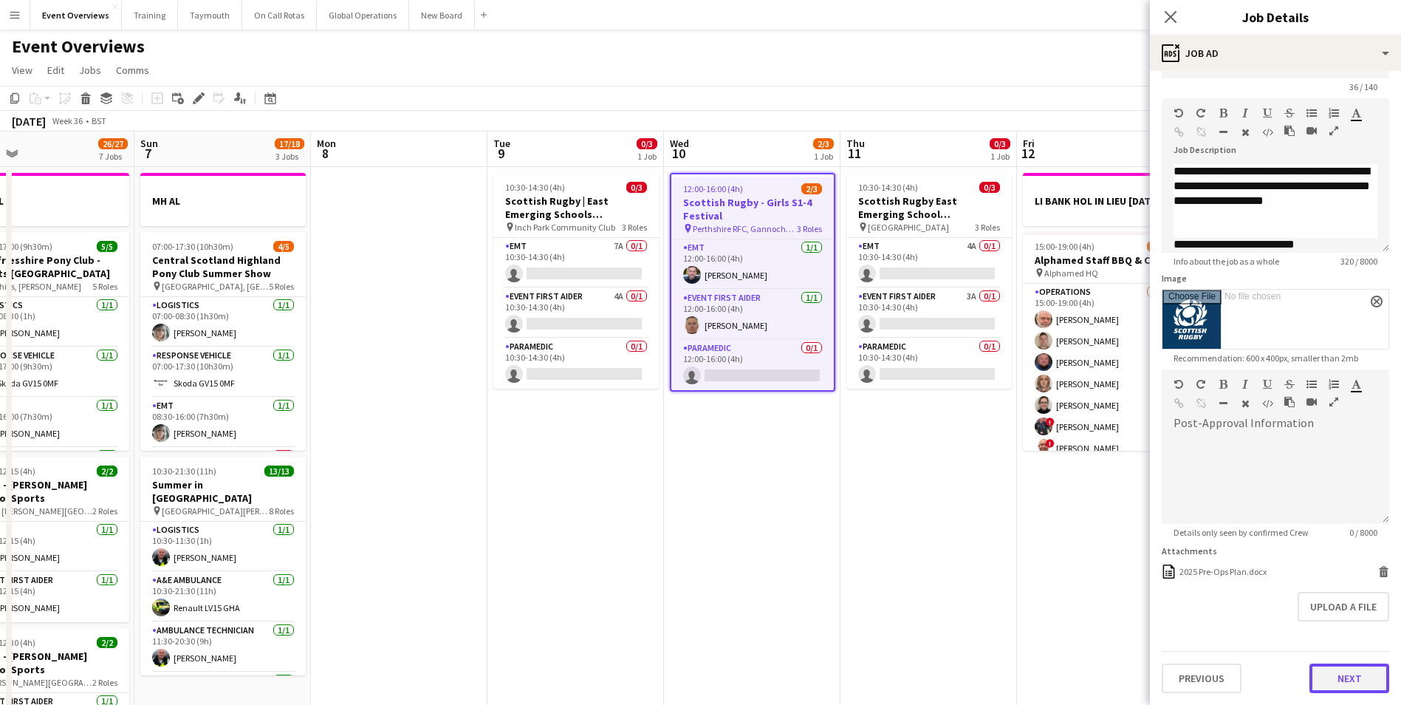
click at [1329, 679] on button "Next" at bounding box center [1349, 678] width 80 height 30
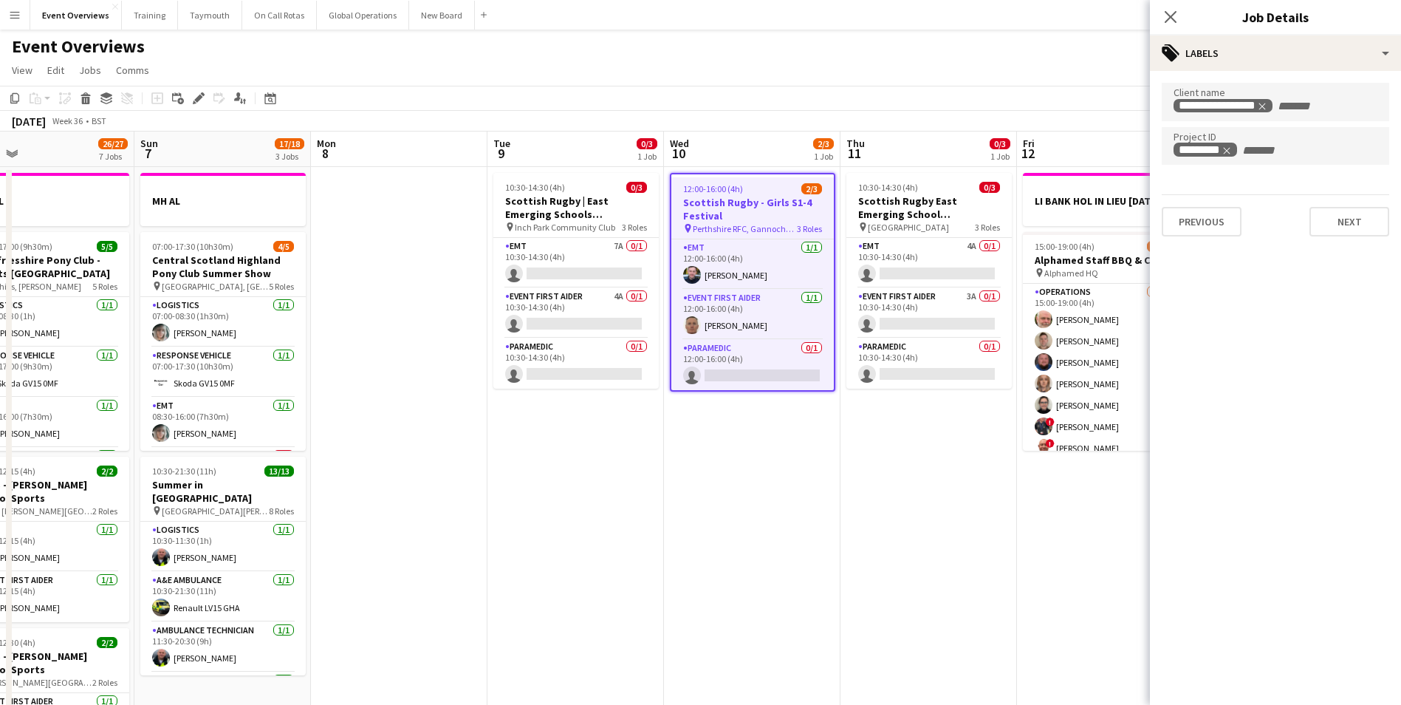
scroll to position [0, 0]
click at [1337, 239] on div "**********" at bounding box center [1275, 159] width 251 height 177
click at [1339, 230] on button "Next" at bounding box center [1349, 222] width 80 height 30
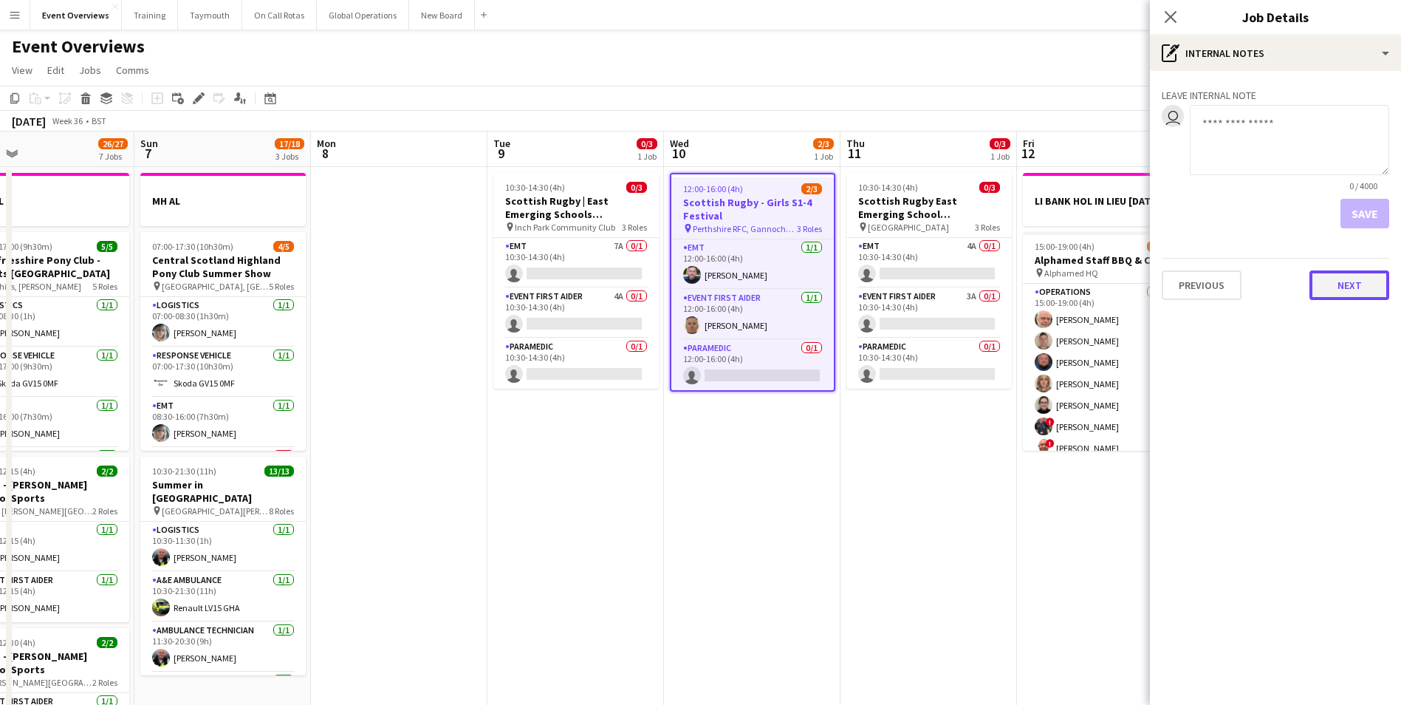
click at [1357, 296] on button "Next" at bounding box center [1349, 285] width 80 height 30
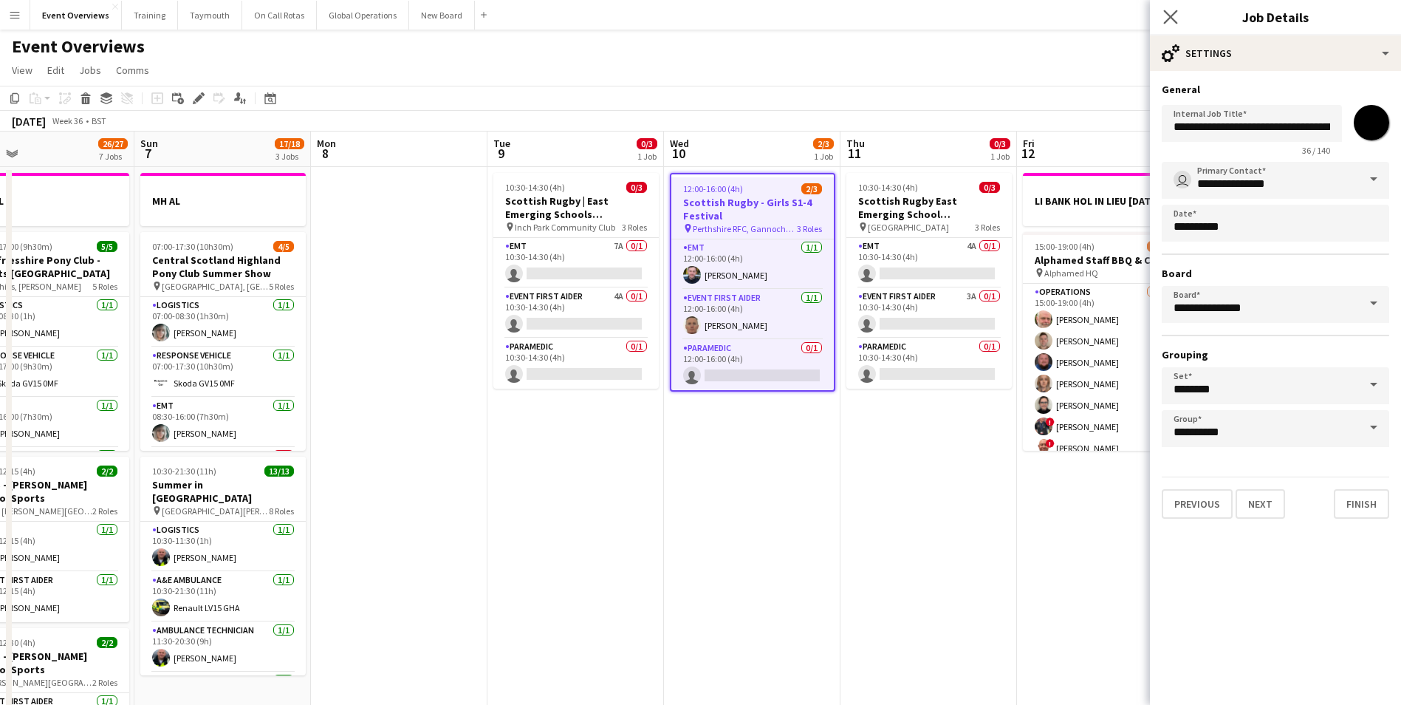
click at [1163, 13] on icon "Close pop-in" at bounding box center [1170, 17] width 14 height 14
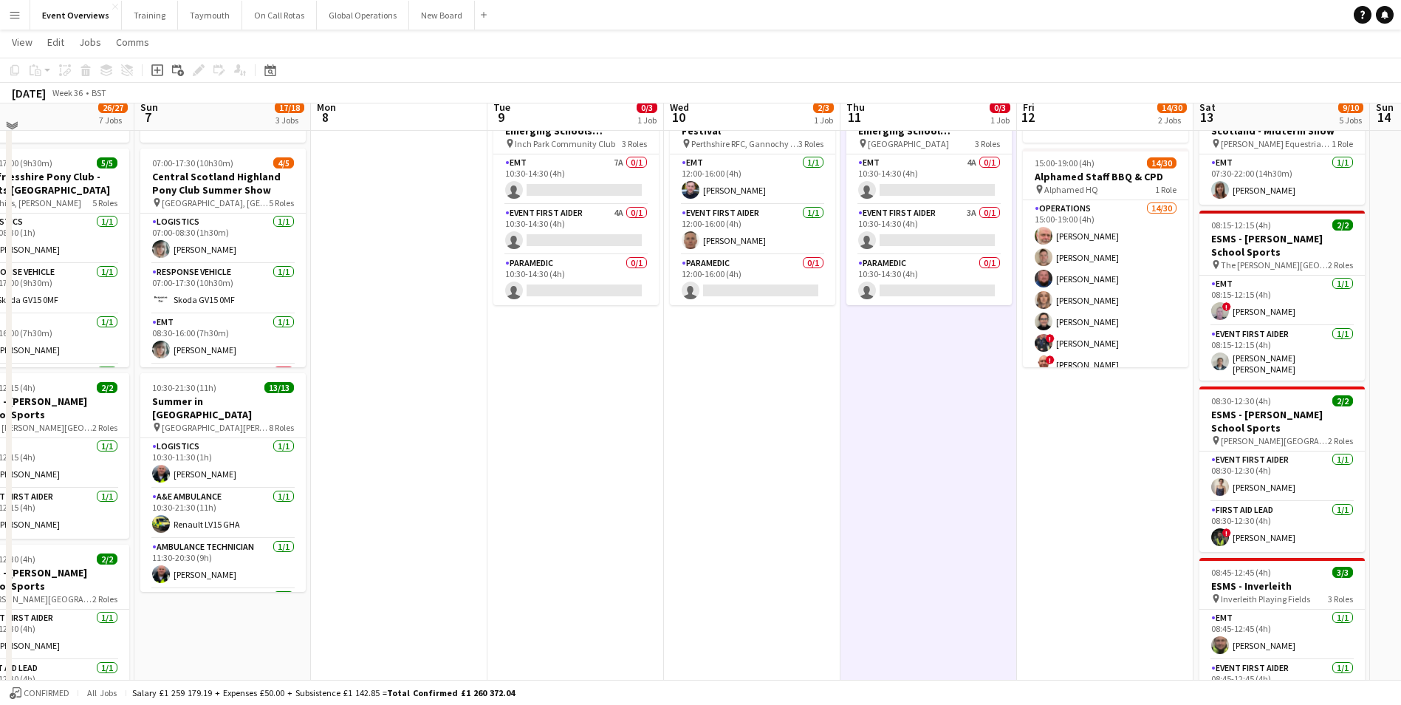
scroll to position [74, 0]
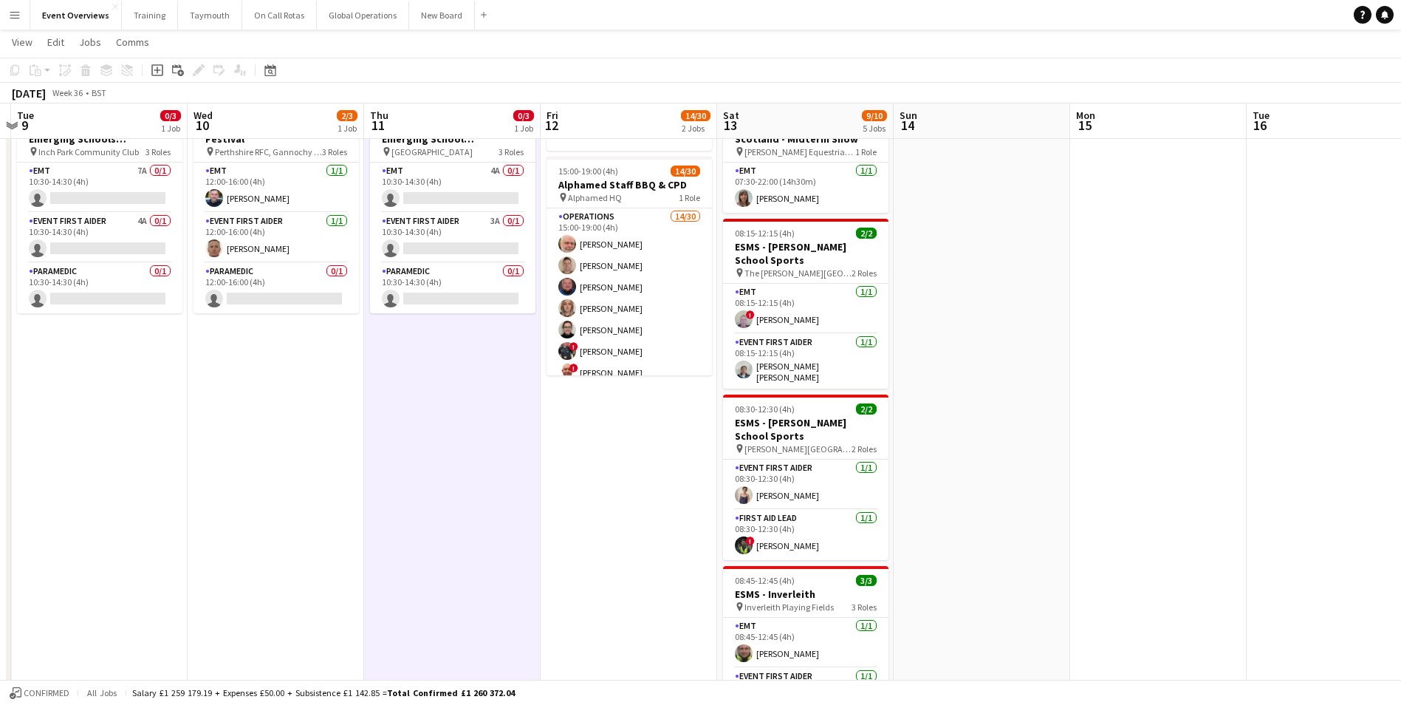
drag, startPoint x: 909, startPoint y: 506, endPoint x: 431, endPoint y: 515, distance: 477.9
click at [431, 515] on app-calendar-viewport "Sat 6 26/27 7 Jobs Sun 7 17/18 3 Jobs Mon 8 Tue 9 0/3 1 Job Wed 10 2/3 1 Job Th…" at bounding box center [700, 670] width 1401 height 1372
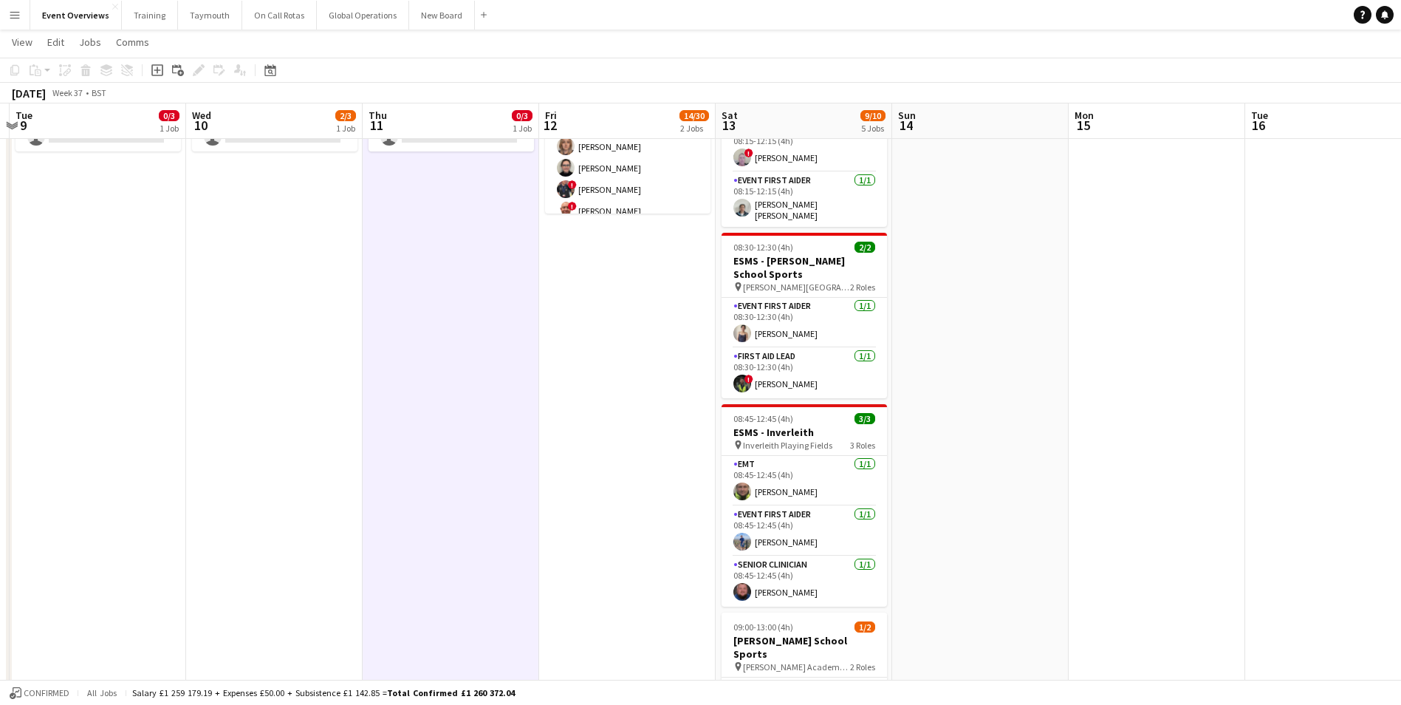
scroll to position [0, 0]
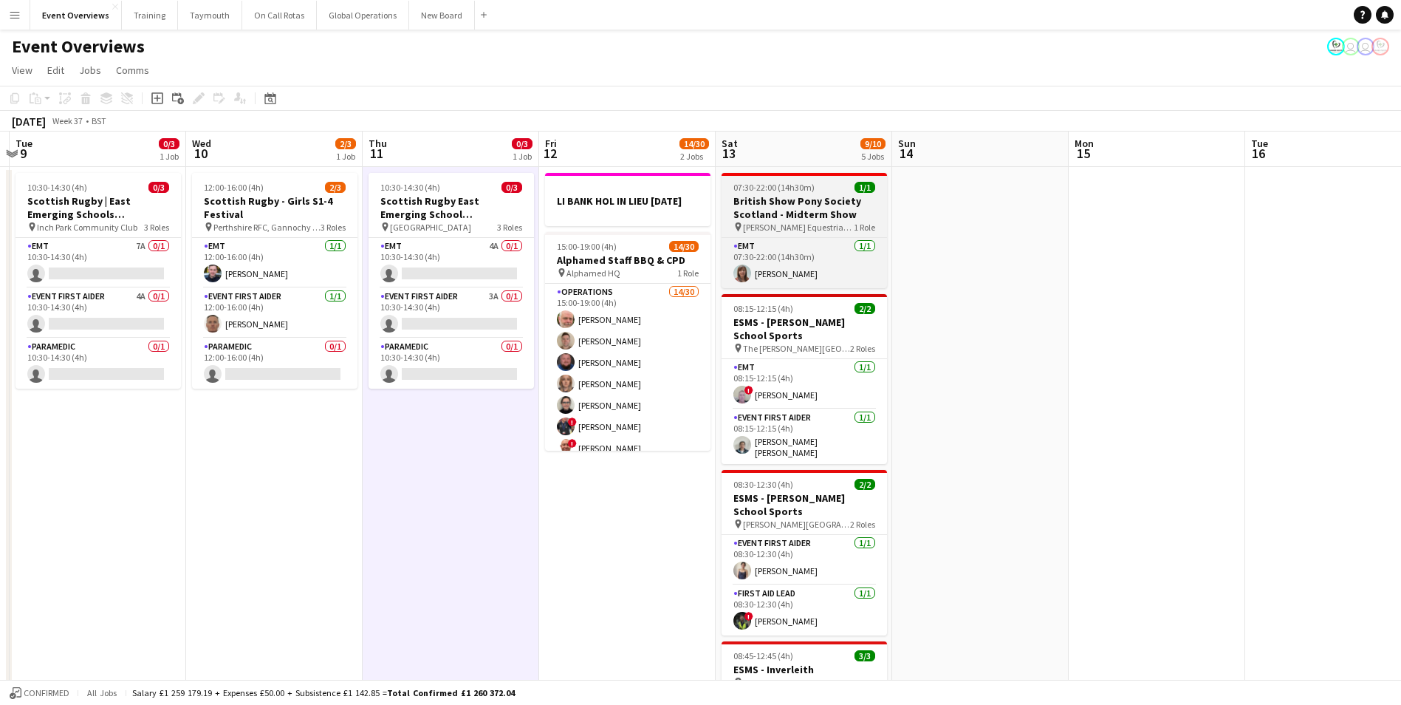
click at [789, 210] on h3 "British Show Pony Society Scotland - Midterm Show" at bounding box center [803, 207] width 165 height 27
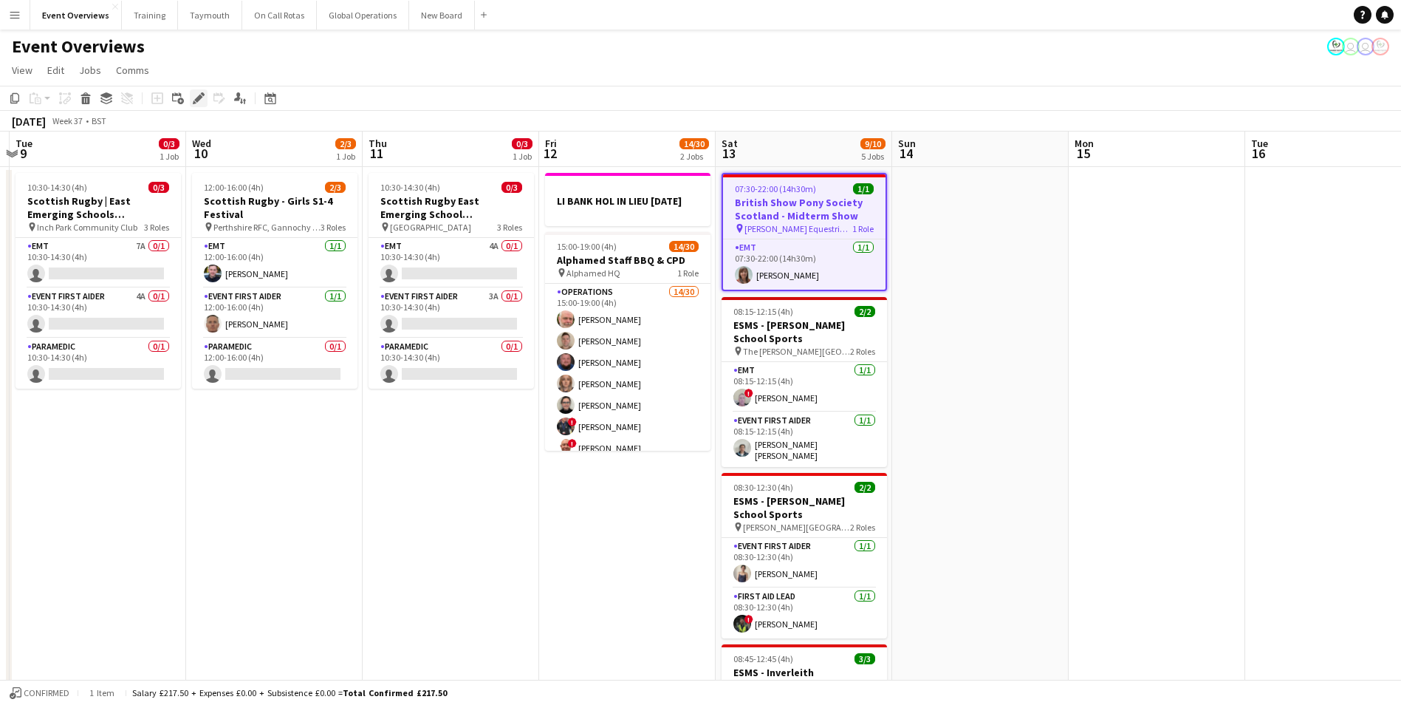
click at [196, 97] on icon "Edit" at bounding box center [199, 98] width 12 height 12
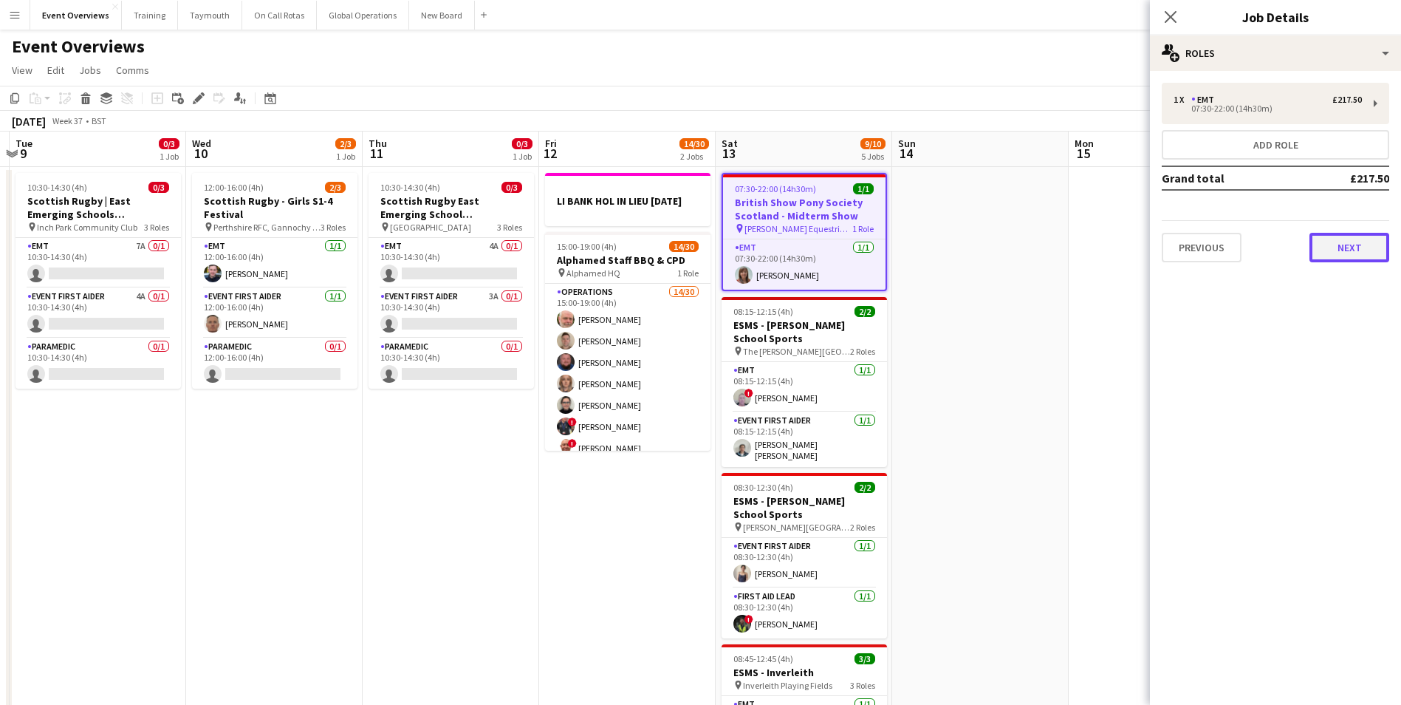
click at [1328, 253] on button "Next" at bounding box center [1349, 248] width 80 height 30
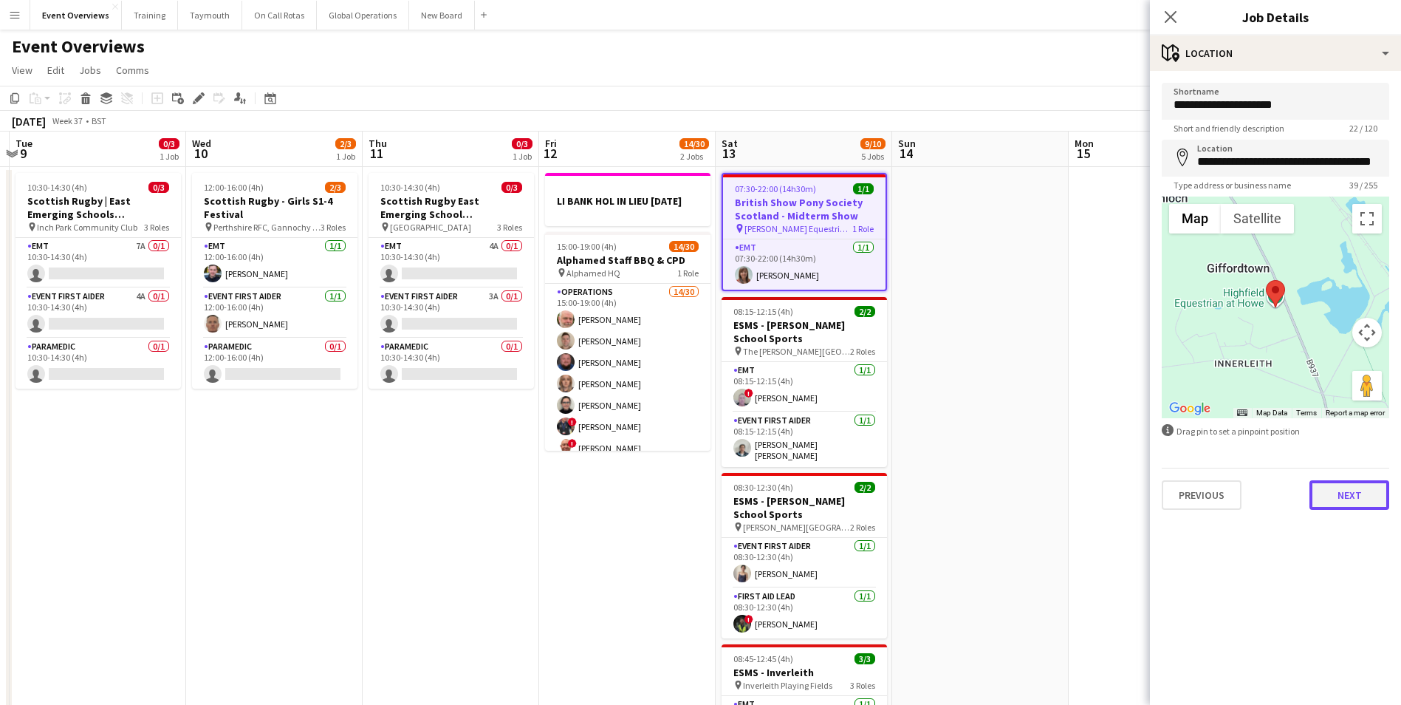
click at [1343, 503] on button "Next" at bounding box center [1349, 495] width 80 height 30
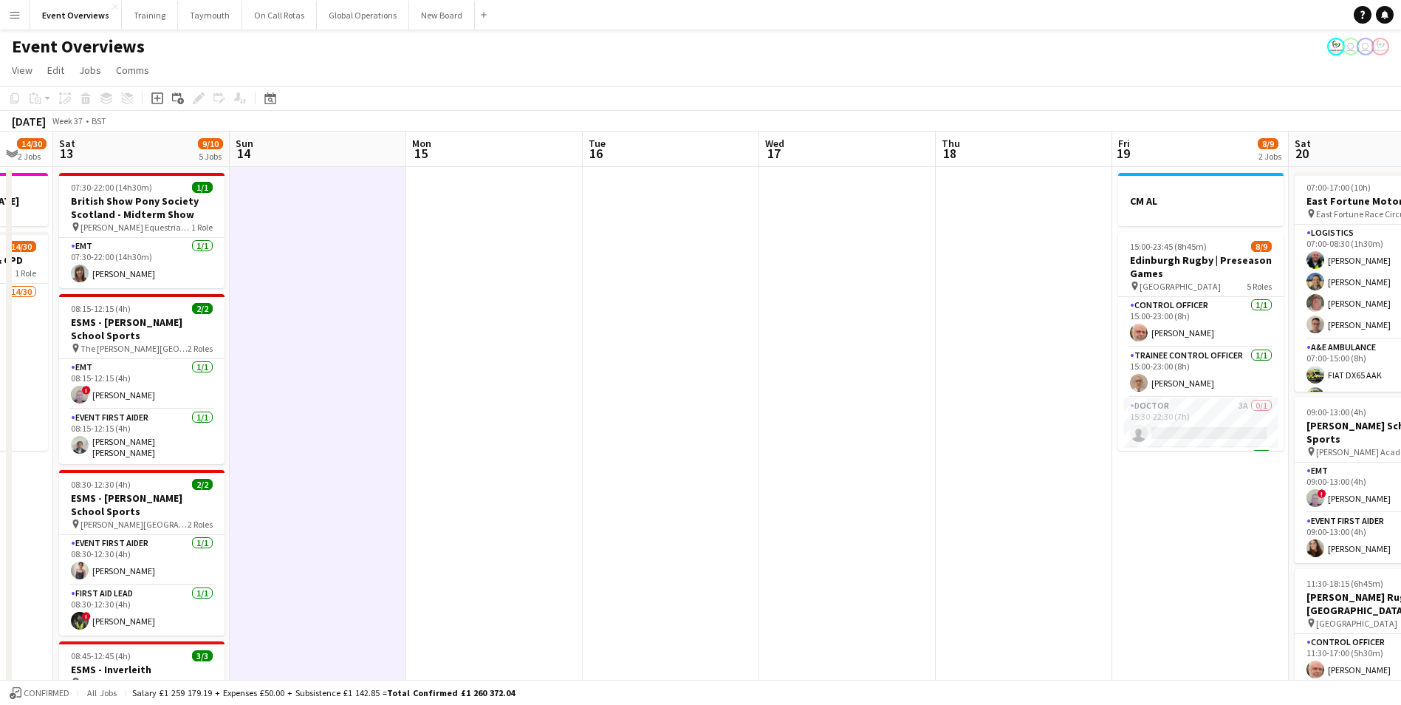
scroll to position [0, 516]
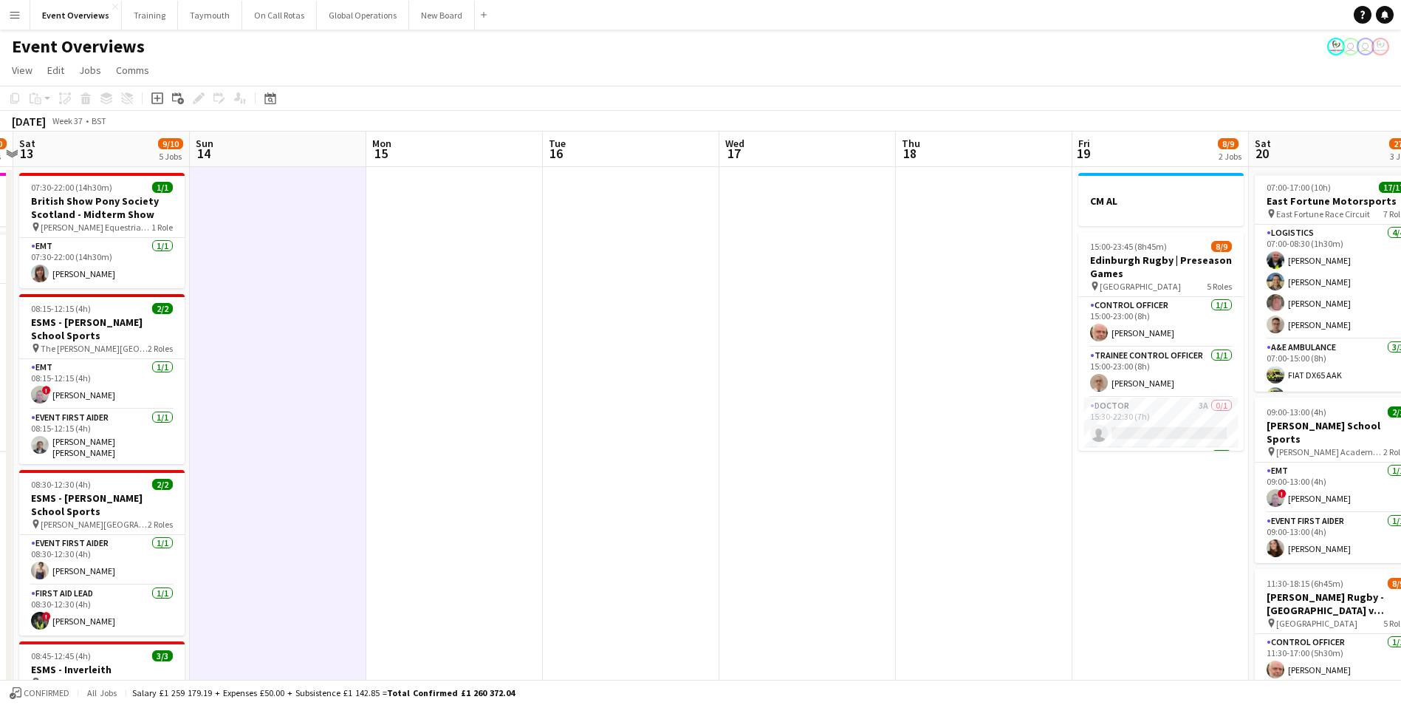
drag, startPoint x: 1007, startPoint y: 507, endPoint x: 305, endPoint y: 541, distance: 703.1
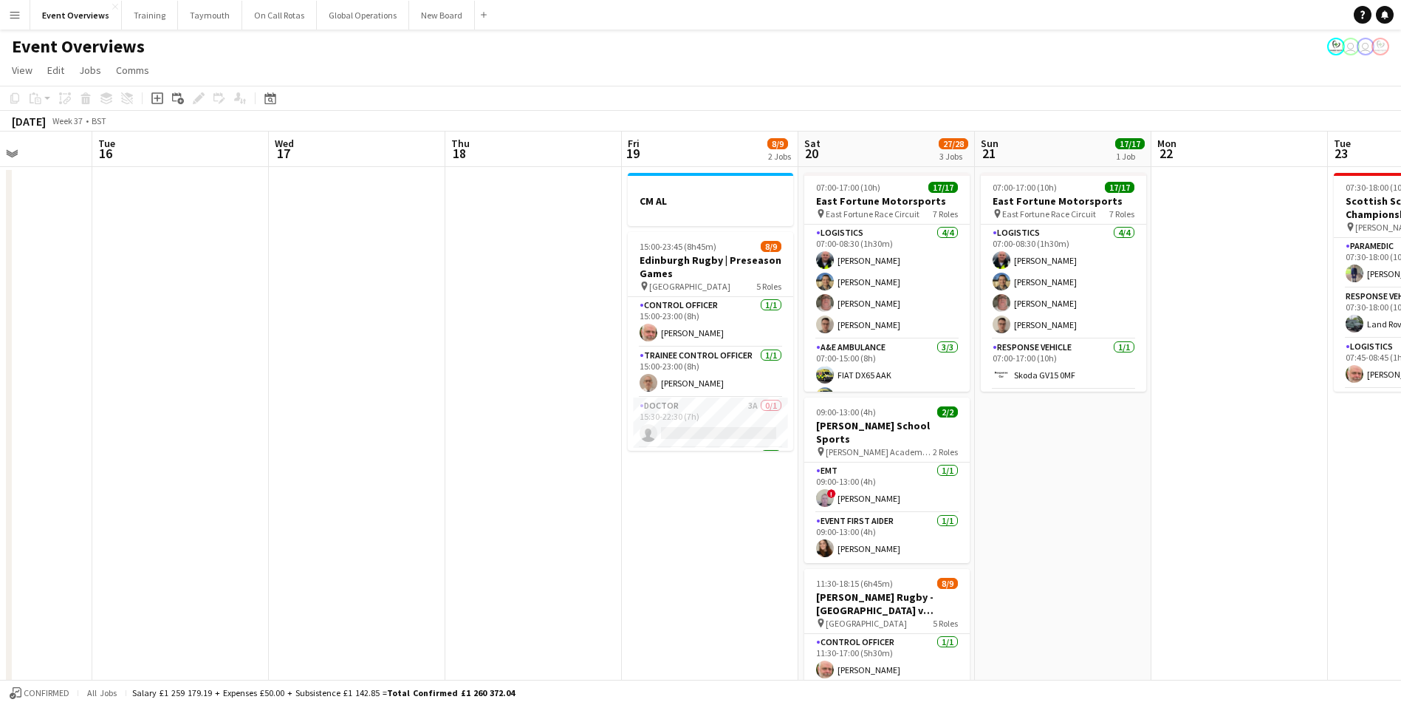
scroll to position [0, 459]
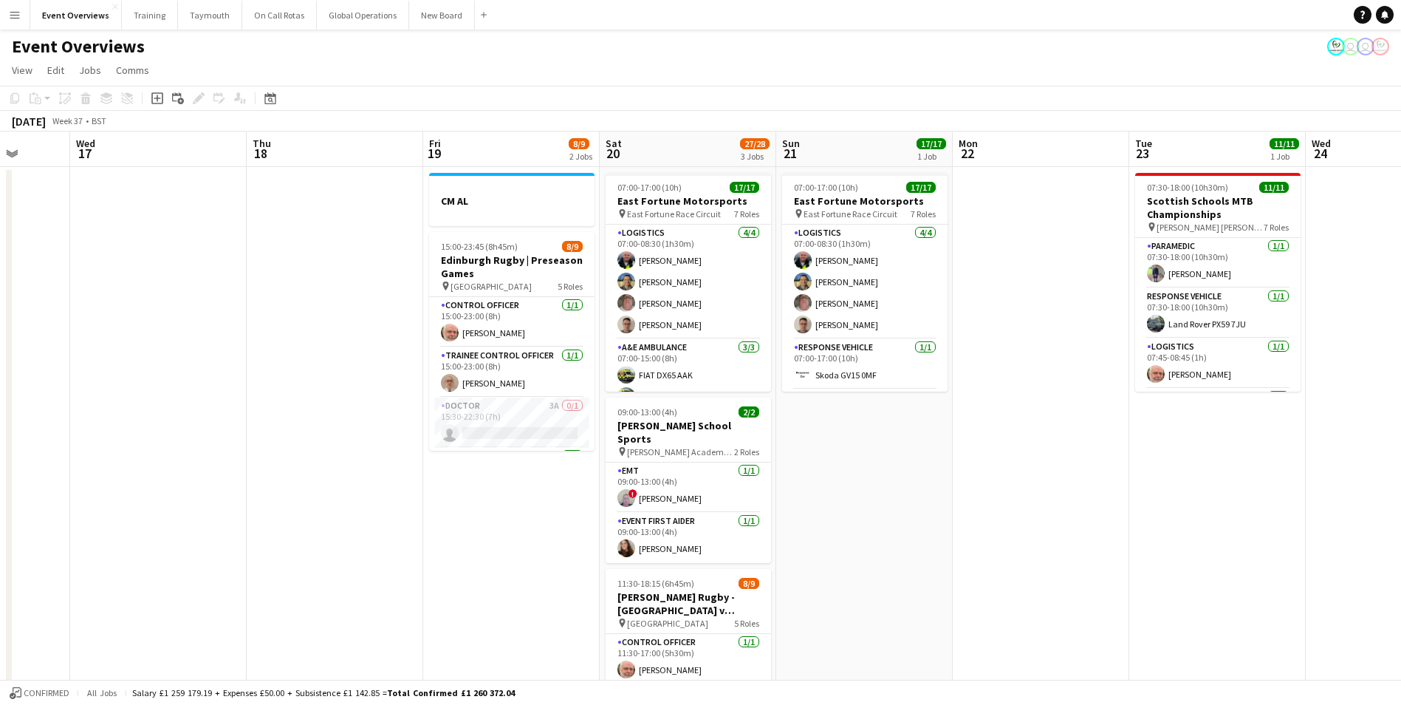
drag, startPoint x: 1148, startPoint y: 545, endPoint x: 527, endPoint y: 545, distance: 621.1
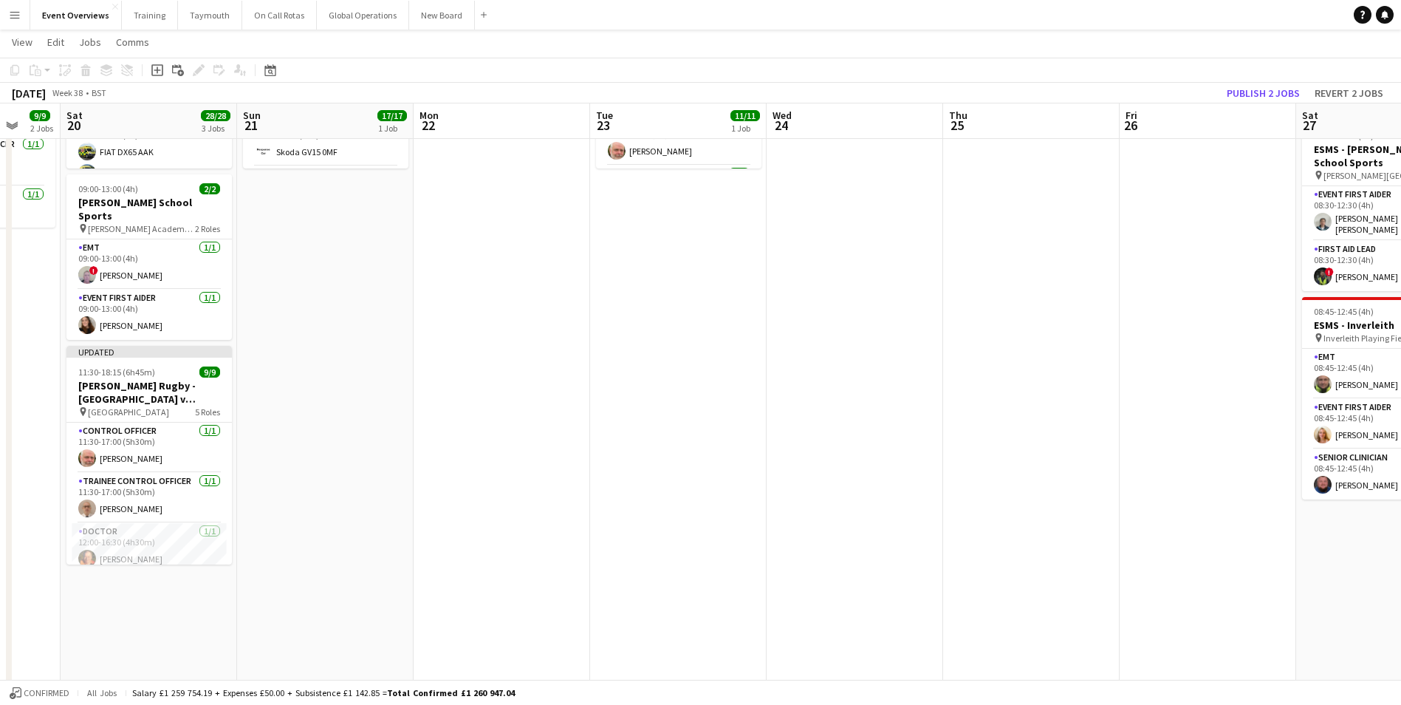
scroll to position [0, 534]
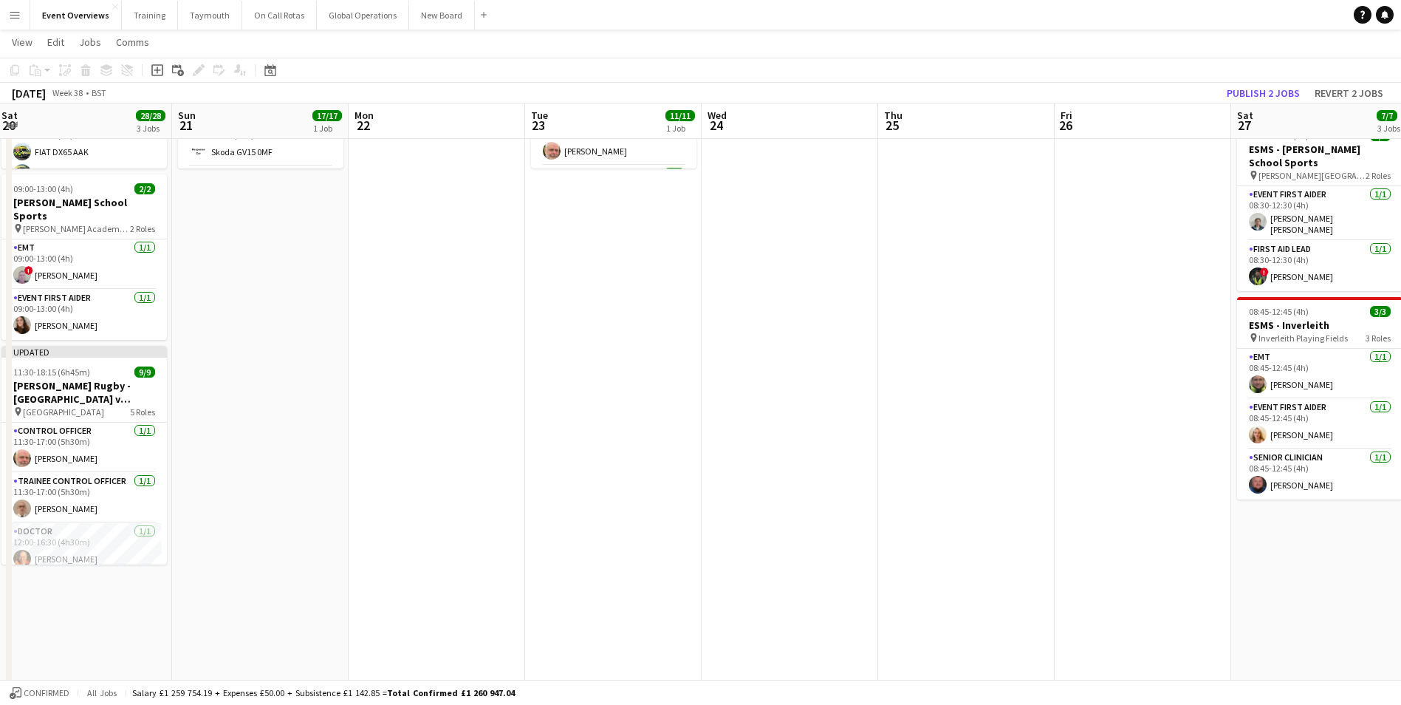
drag, startPoint x: 1052, startPoint y: 425, endPoint x: 452, endPoint y: 515, distance: 606.4
click at [452, 515] on app-calendar-viewport "Wed 17 Thu 18 Fri 19 9/9 2 Jobs Sat 20 28/28 3 Jobs Sun 21 17/17 1 Job Mon 22 T…" at bounding box center [700, 522] width 1401 height 1372
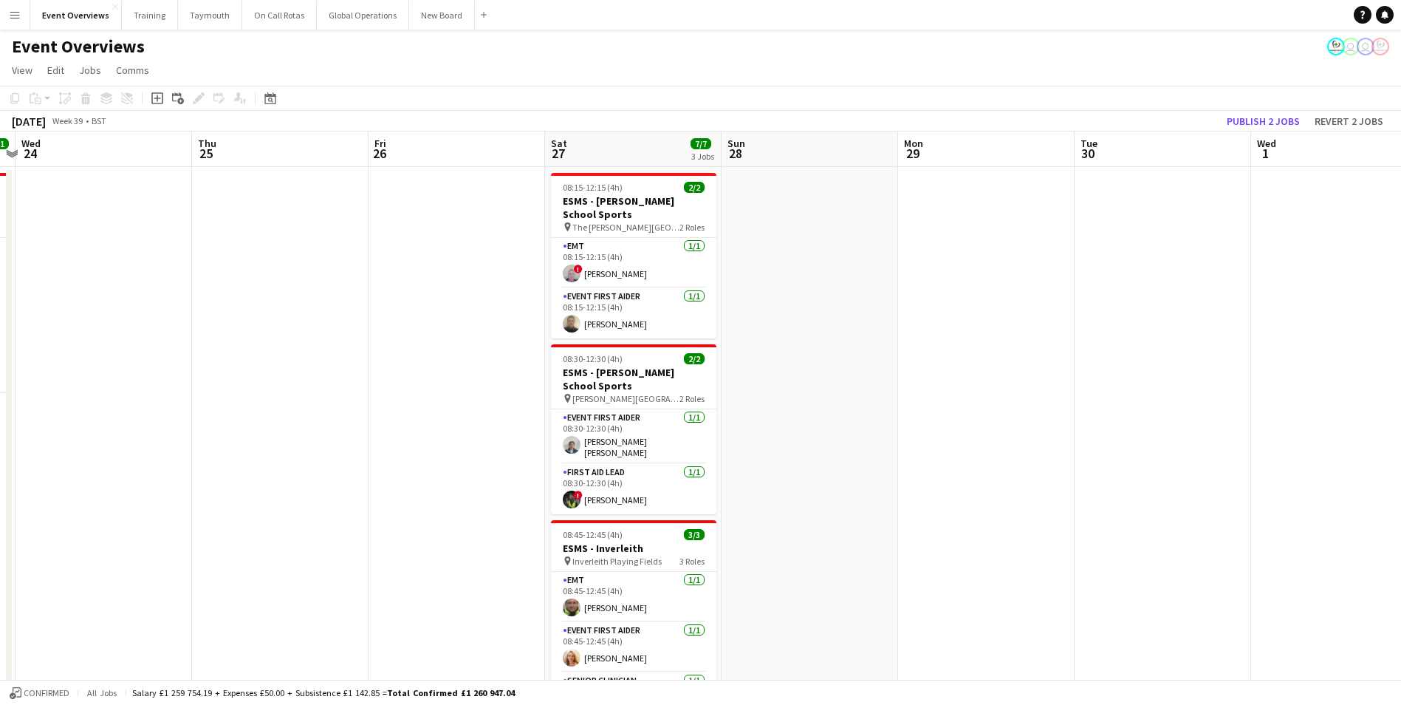
scroll to position [0, 525]
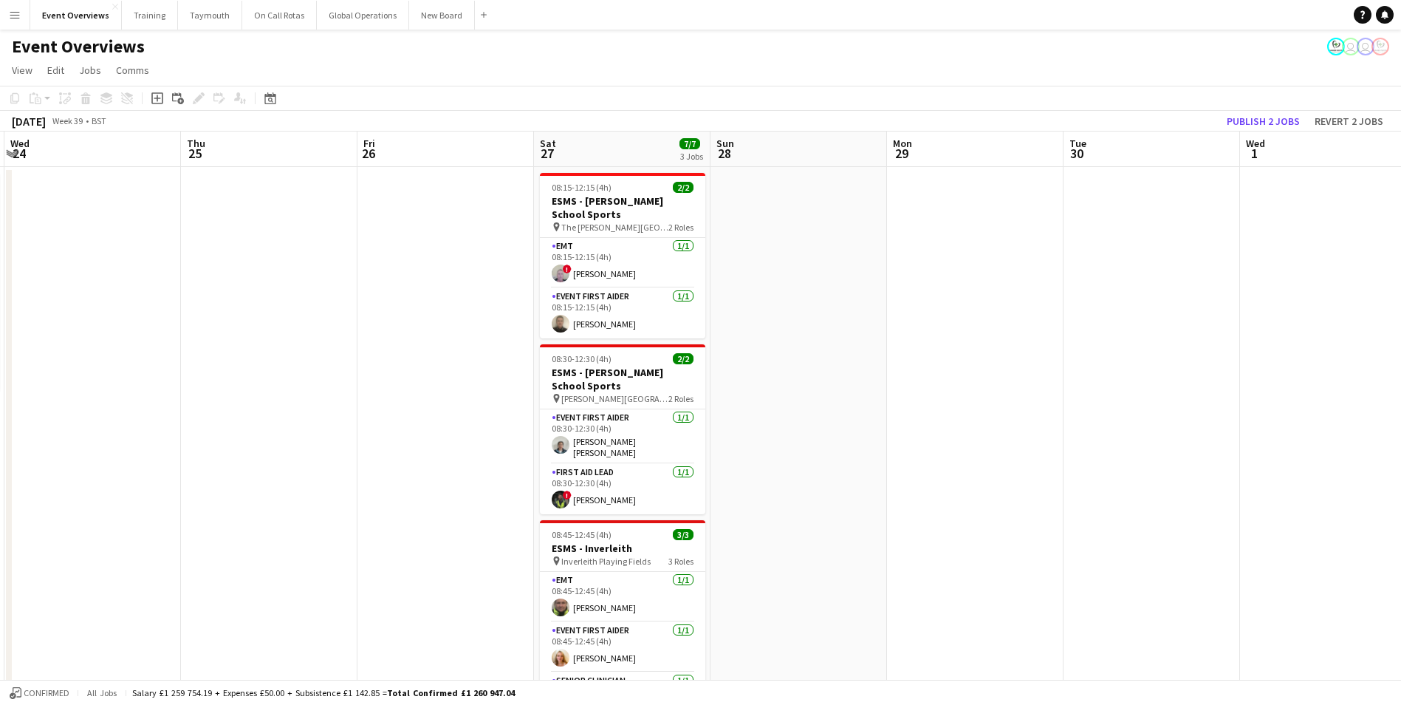
drag, startPoint x: 984, startPoint y: 448, endPoint x: 287, endPoint y: 515, distance: 700.4
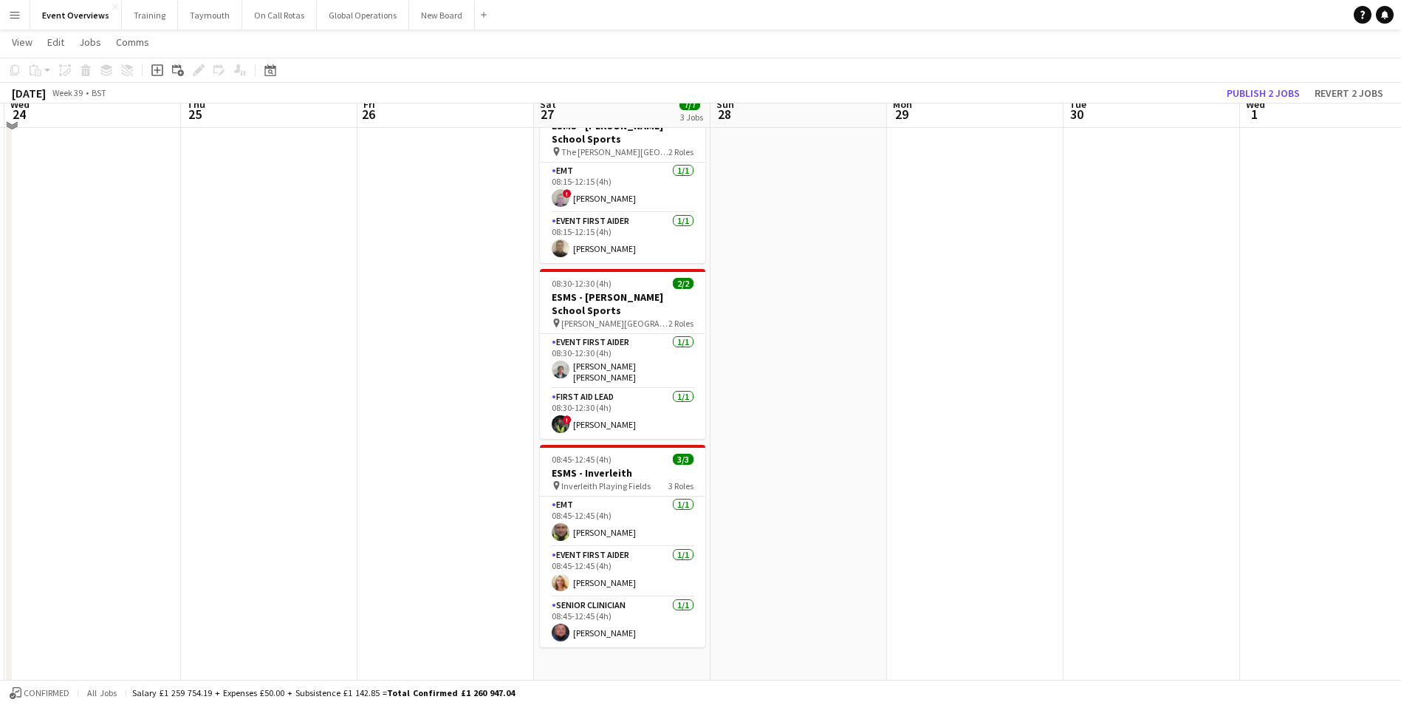
scroll to position [0, 0]
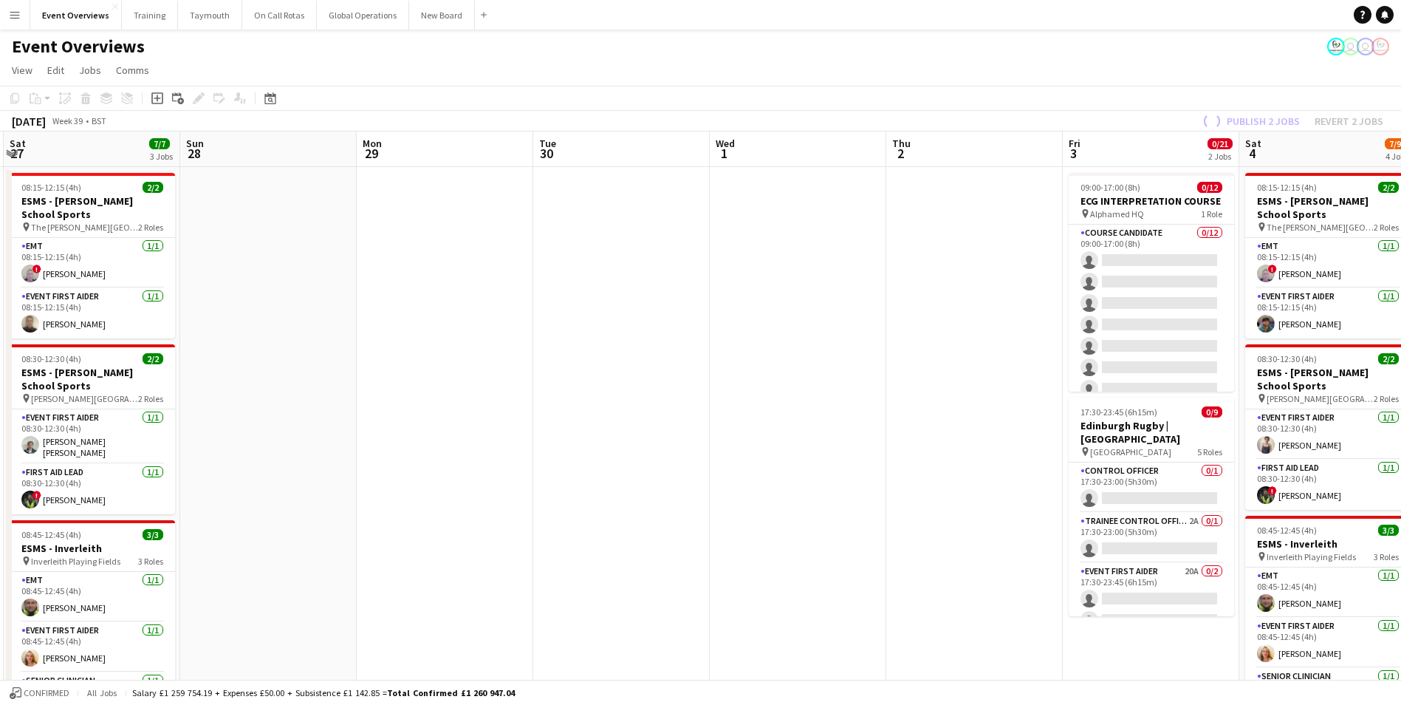
drag, startPoint x: 1015, startPoint y: 408, endPoint x: 485, endPoint y: 470, distance: 533.8
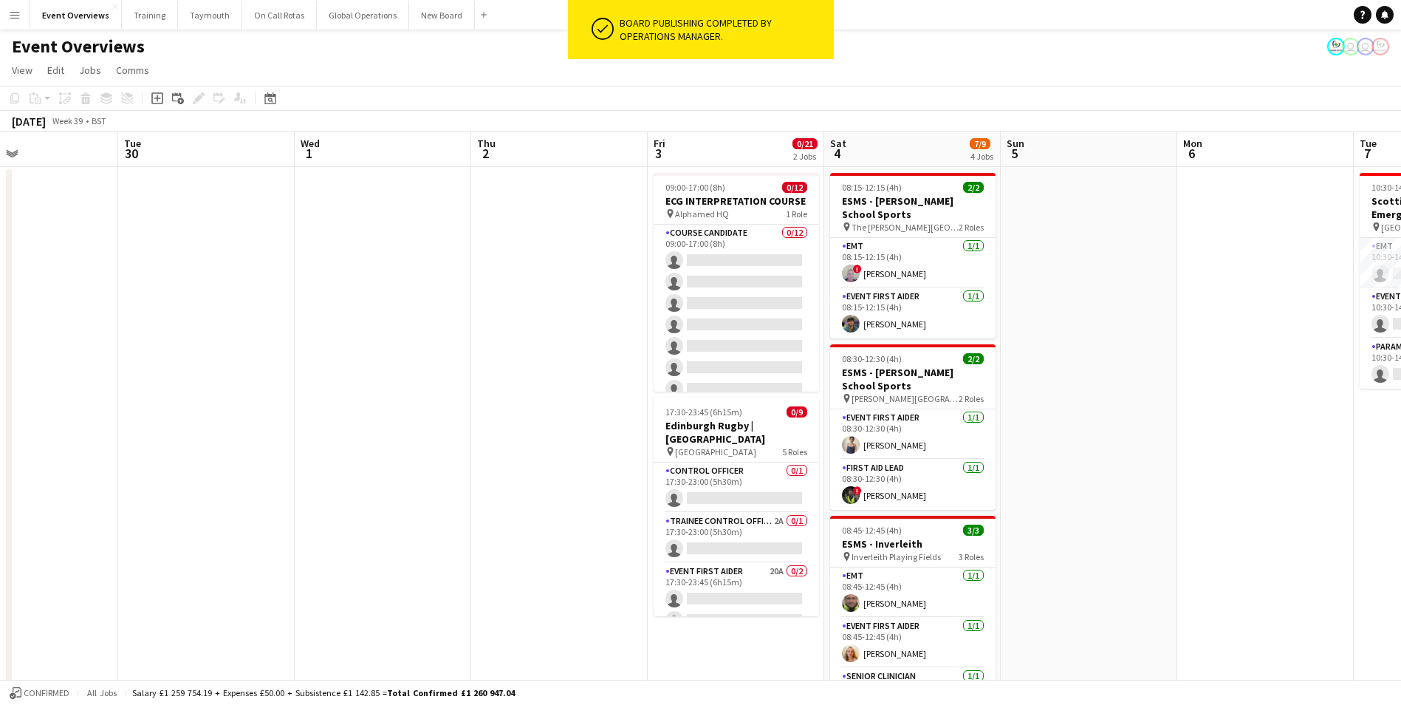
scroll to position [0, 464]
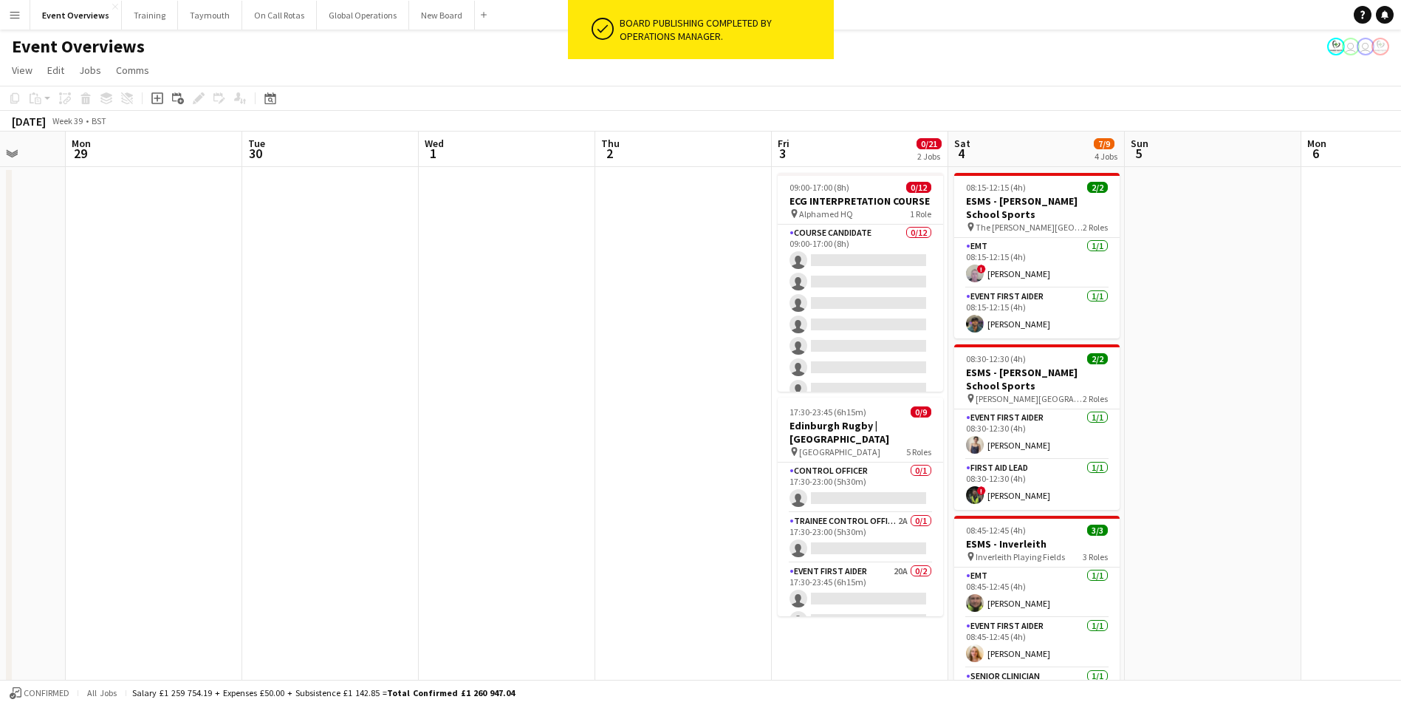
drag, startPoint x: 748, startPoint y: 441, endPoint x: 281, endPoint y: 462, distance: 467.9
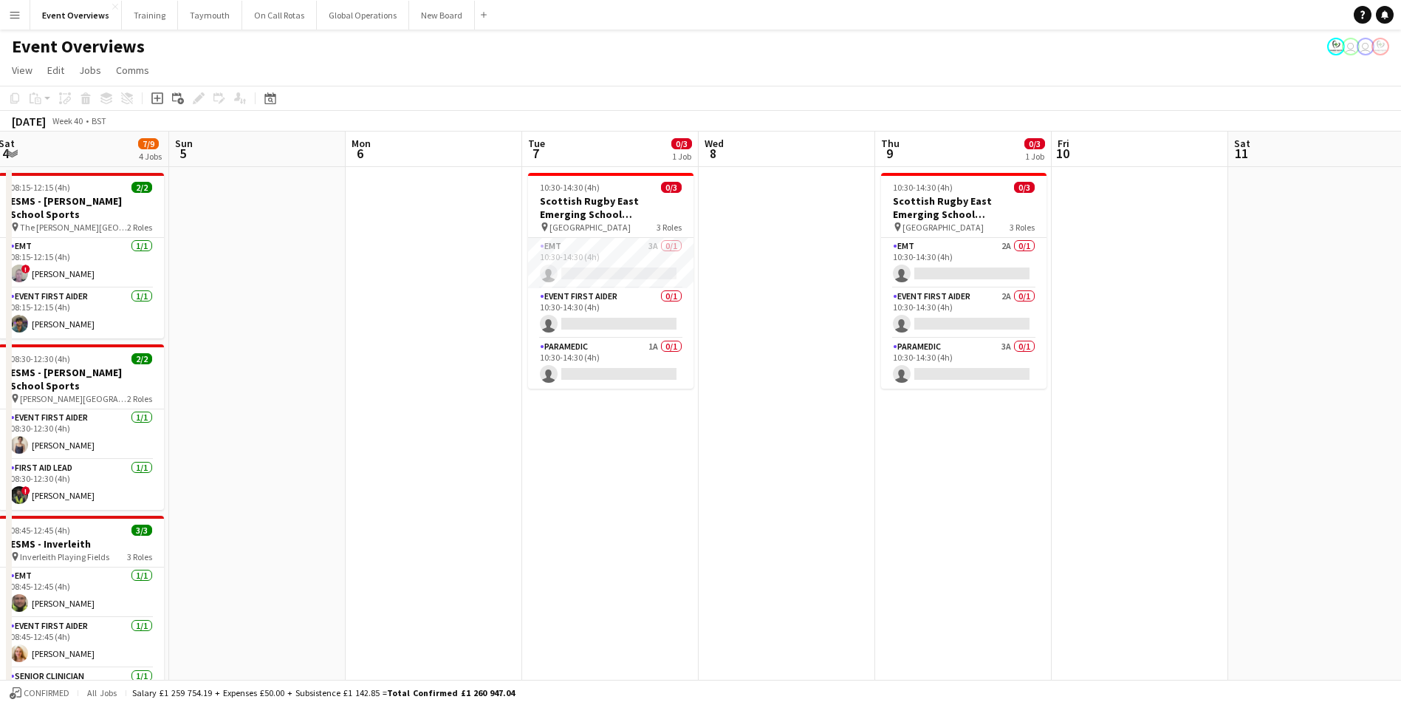
scroll to position [0, 546]
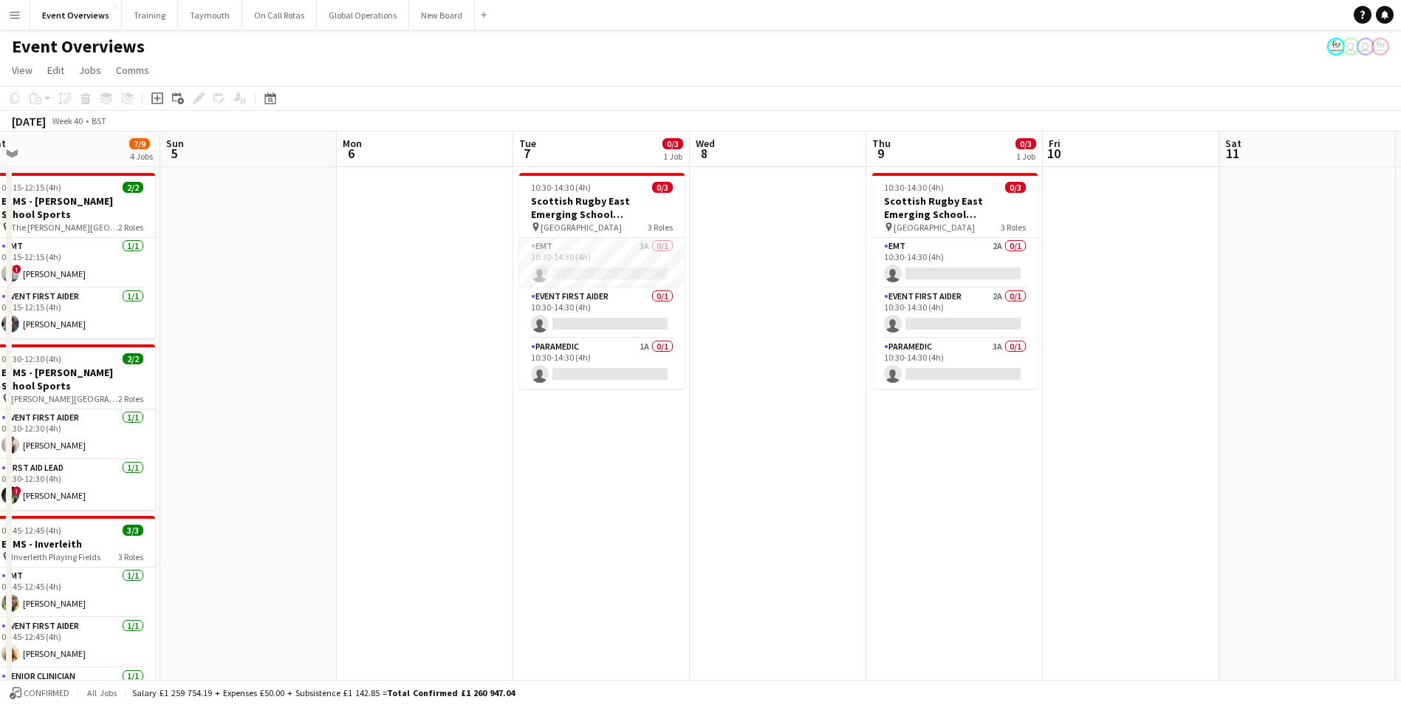
drag, startPoint x: 1107, startPoint y: 419, endPoint x: 319, endPoint y: 470, distance: 789.6
click at [270, 99] on icon "Date picker" at bounding box center [270, 98] width 12 height 12
click at [378, 327] on button "[DATE]" at bounding box center [375, 330] width 43 height 24
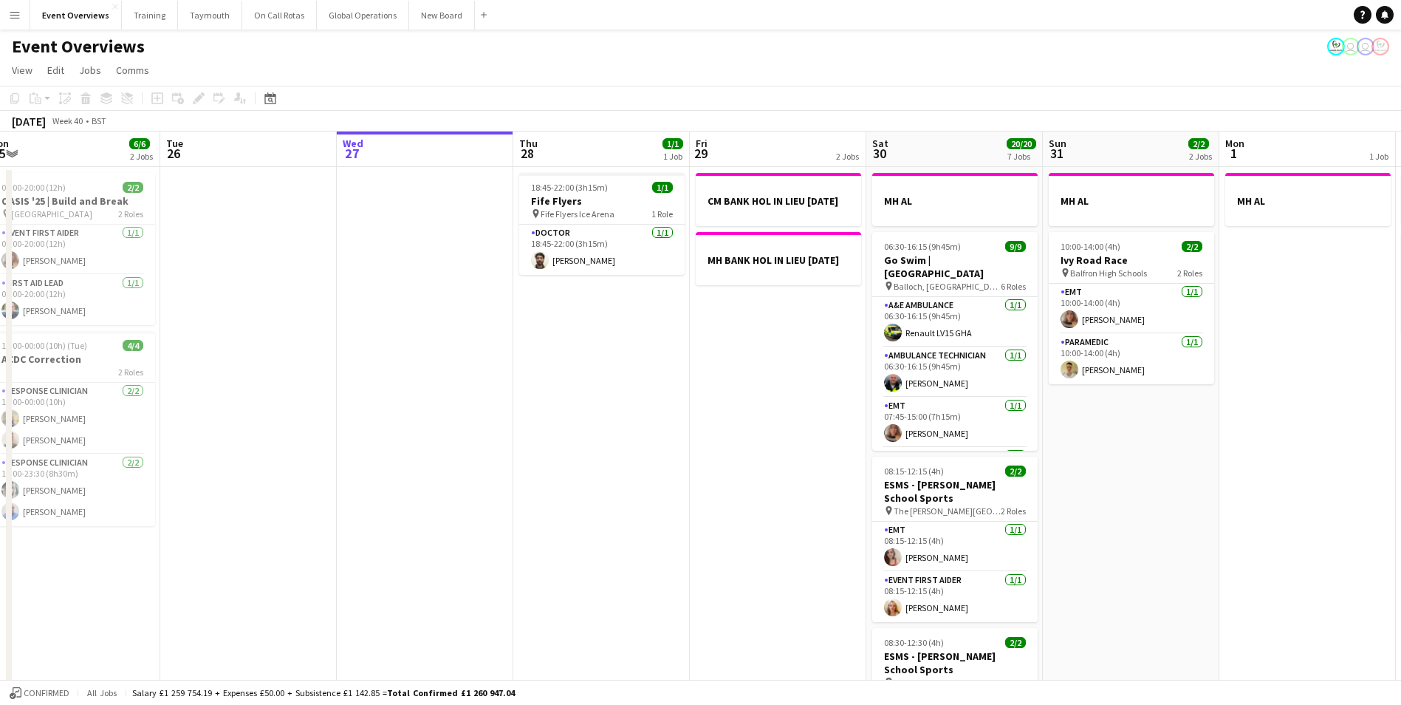
scroll to position [0, 508]
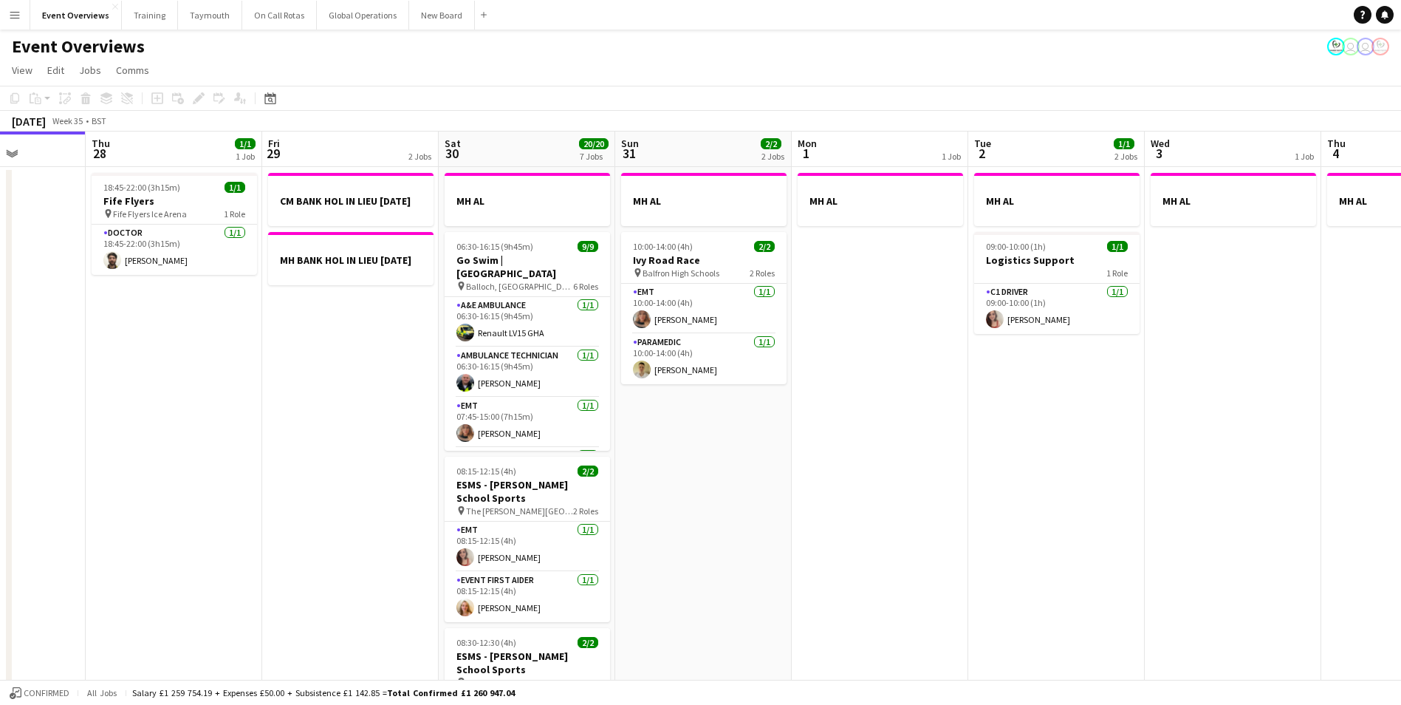
drag, startPoint x: 767, startPoint y: 566, endPoint x: 301, endPoint y: 608, distance: 467.1
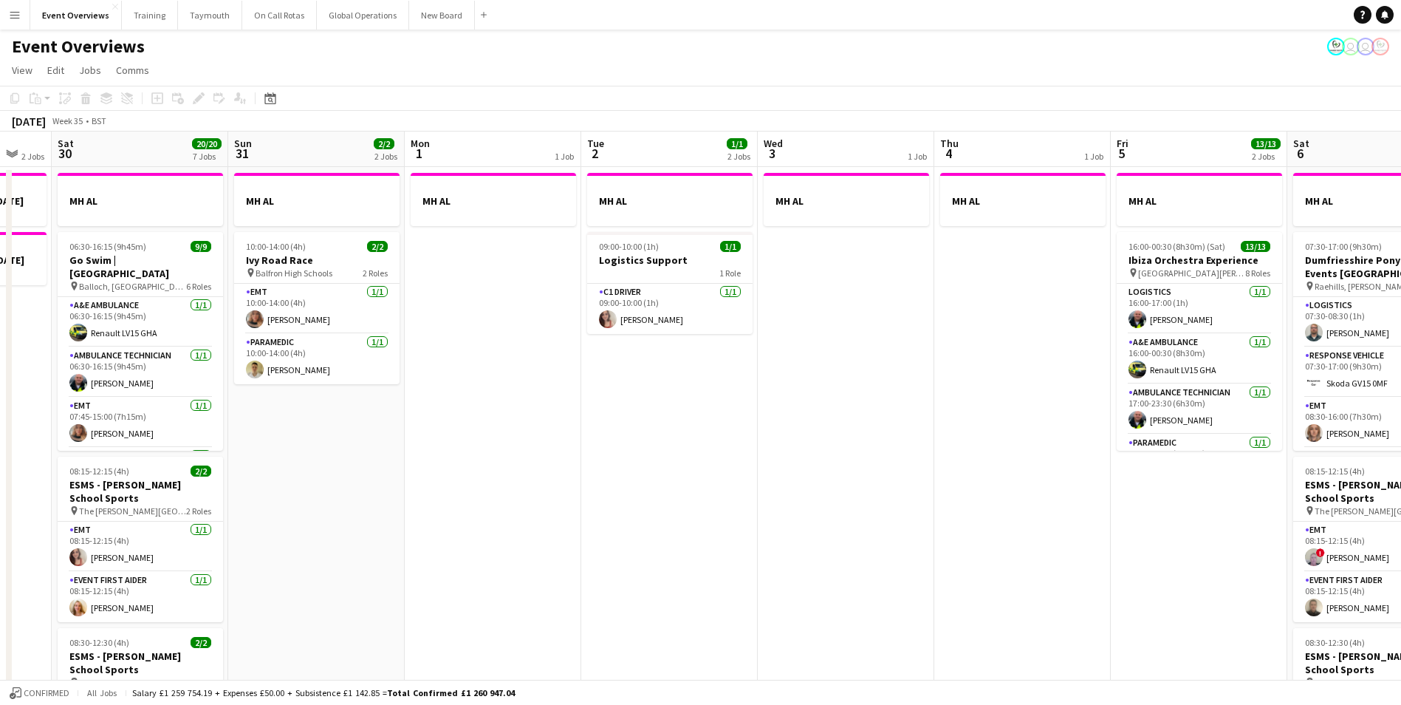
drag, startPoint x: 961, startPoint y: 566, endPoint x: 525, endPoint y: 603, distance: 437.2
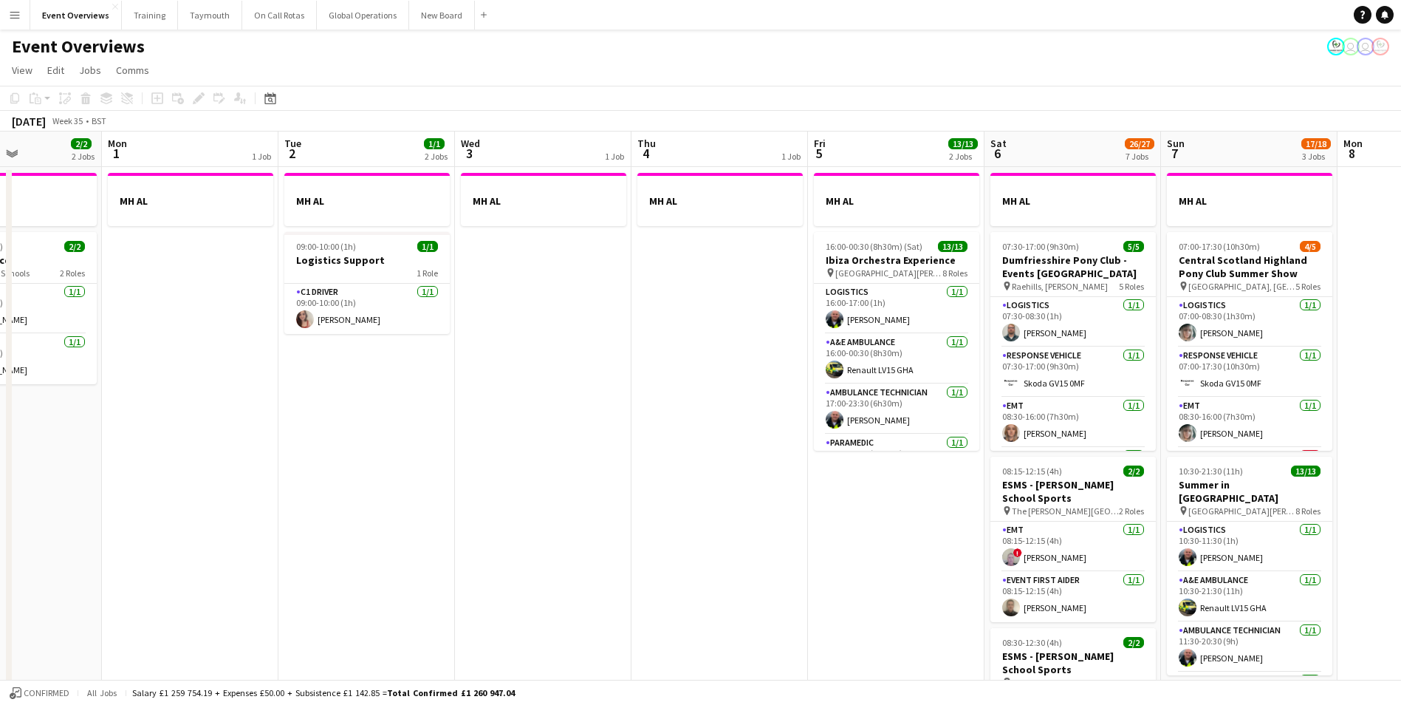
drag, startPoint x: 773, startPoint y: 594, endPoint x: 336, endPoint y: 620, distance: 437.9
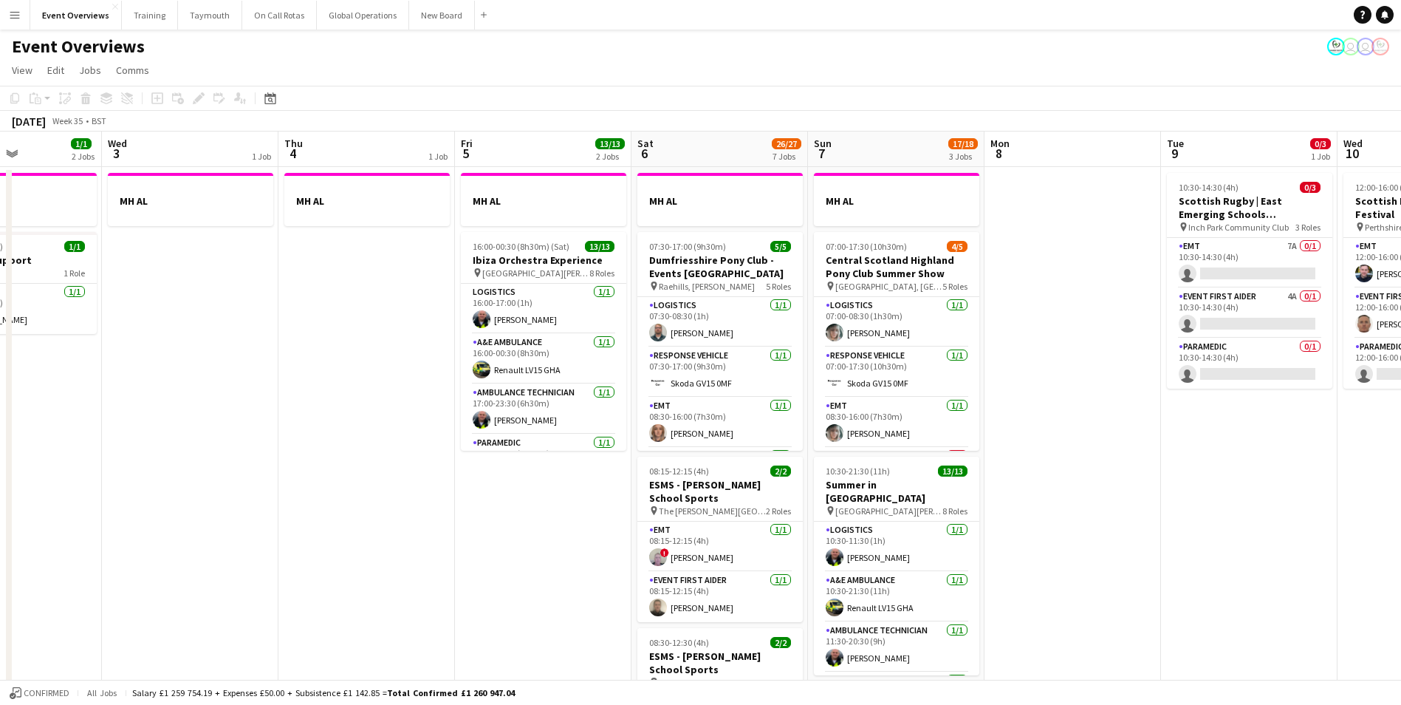
scroll to position [0, 434]
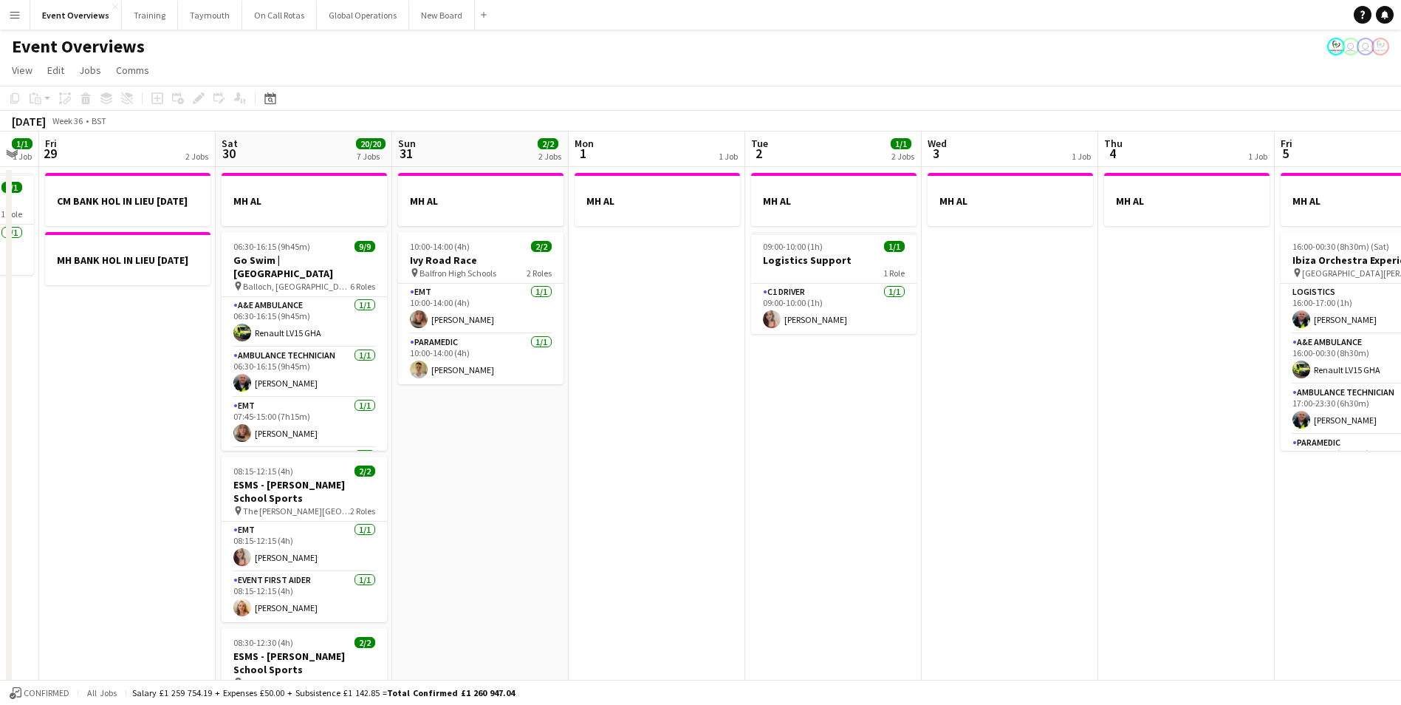
drag, startPoint x: 543, startPoint y: 579, endPoint x: 1108, endPoint y: 552, distance: 566.3
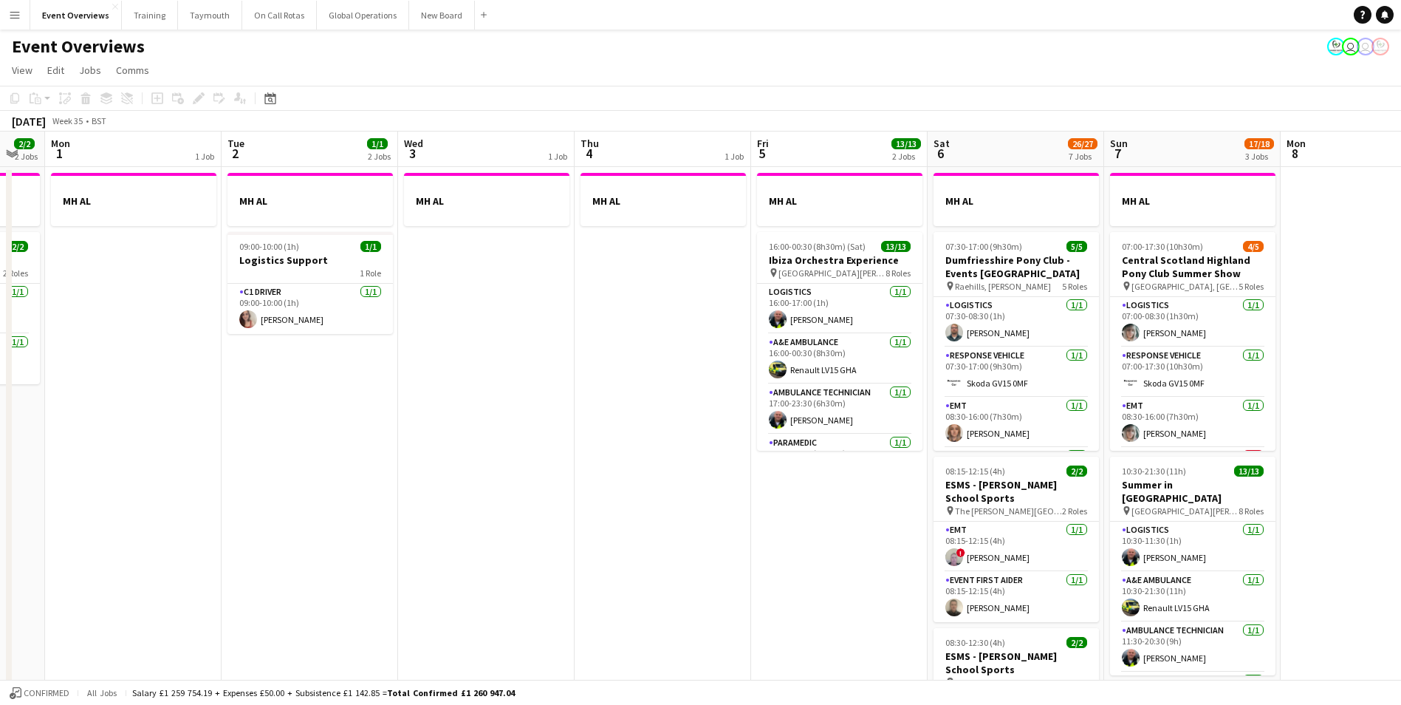
scroll to position [0, 455]
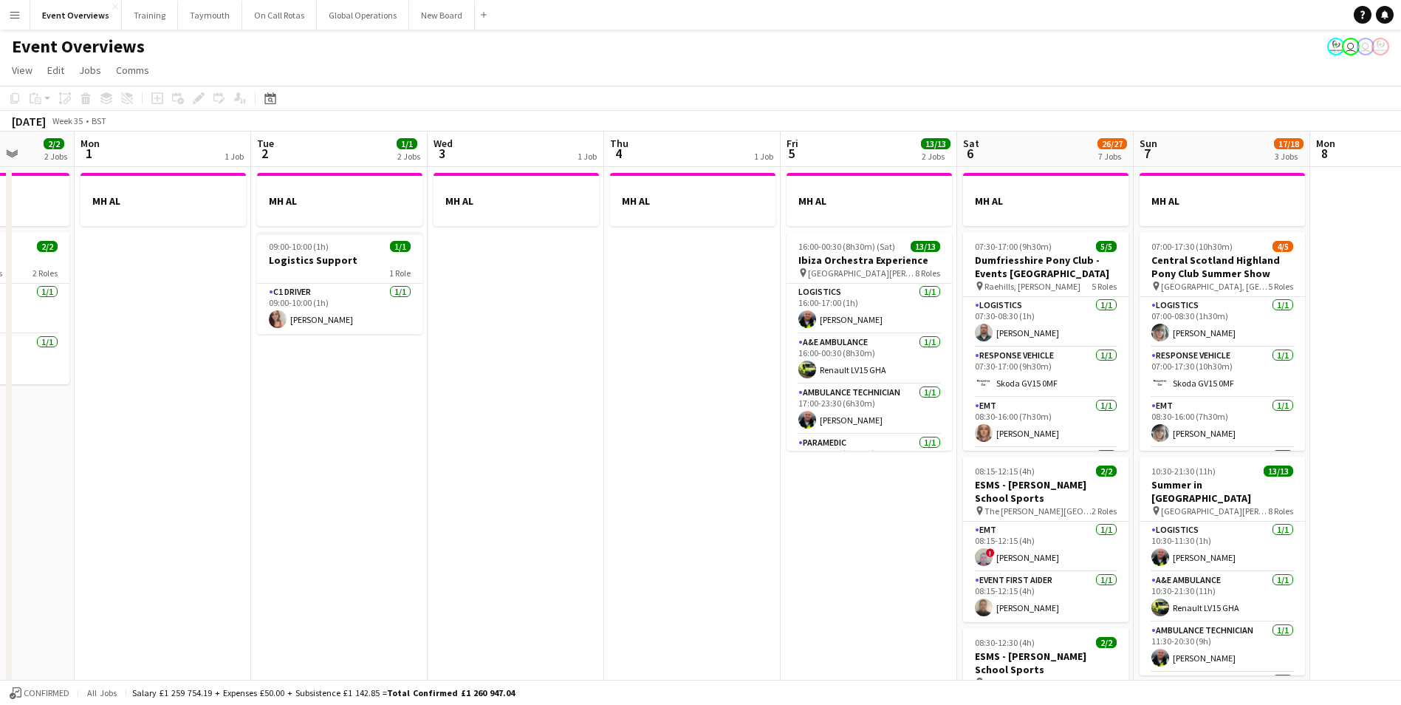
drag, startPoint x: 838, startPoint y: 519, endPoint x: 329, endPoint y: 603, distance: 515.7
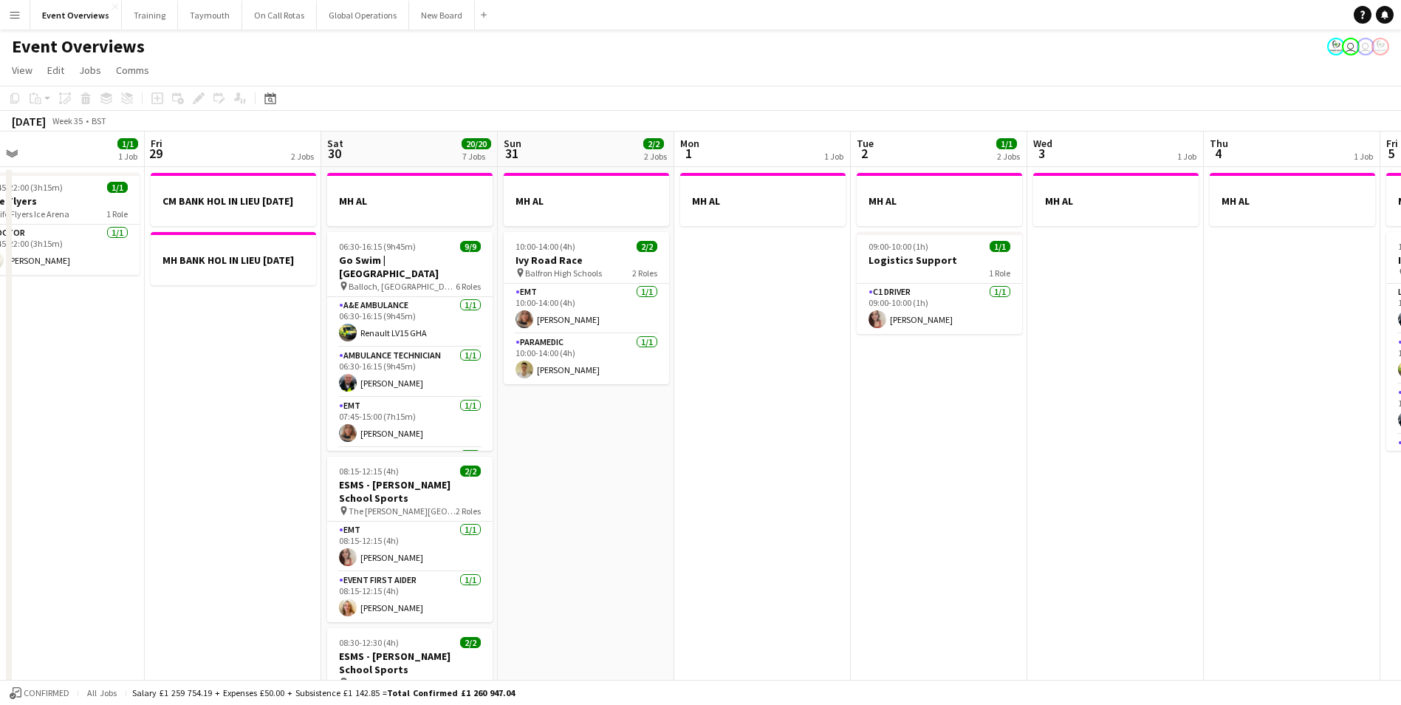
scroll to position [0, 402]
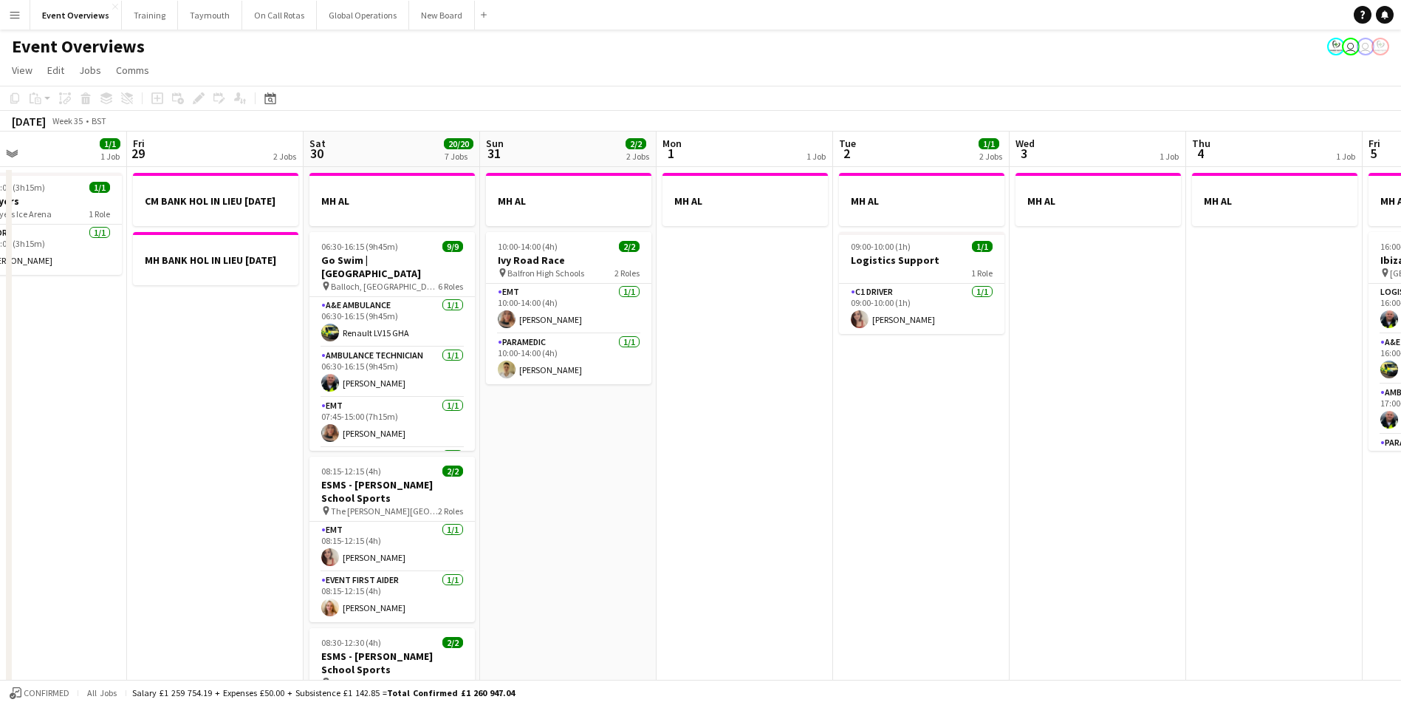
drag, startPoint x: 219, startPoint y: 594, endPoint x: 801, endPoint y: 586, distance: 582.0
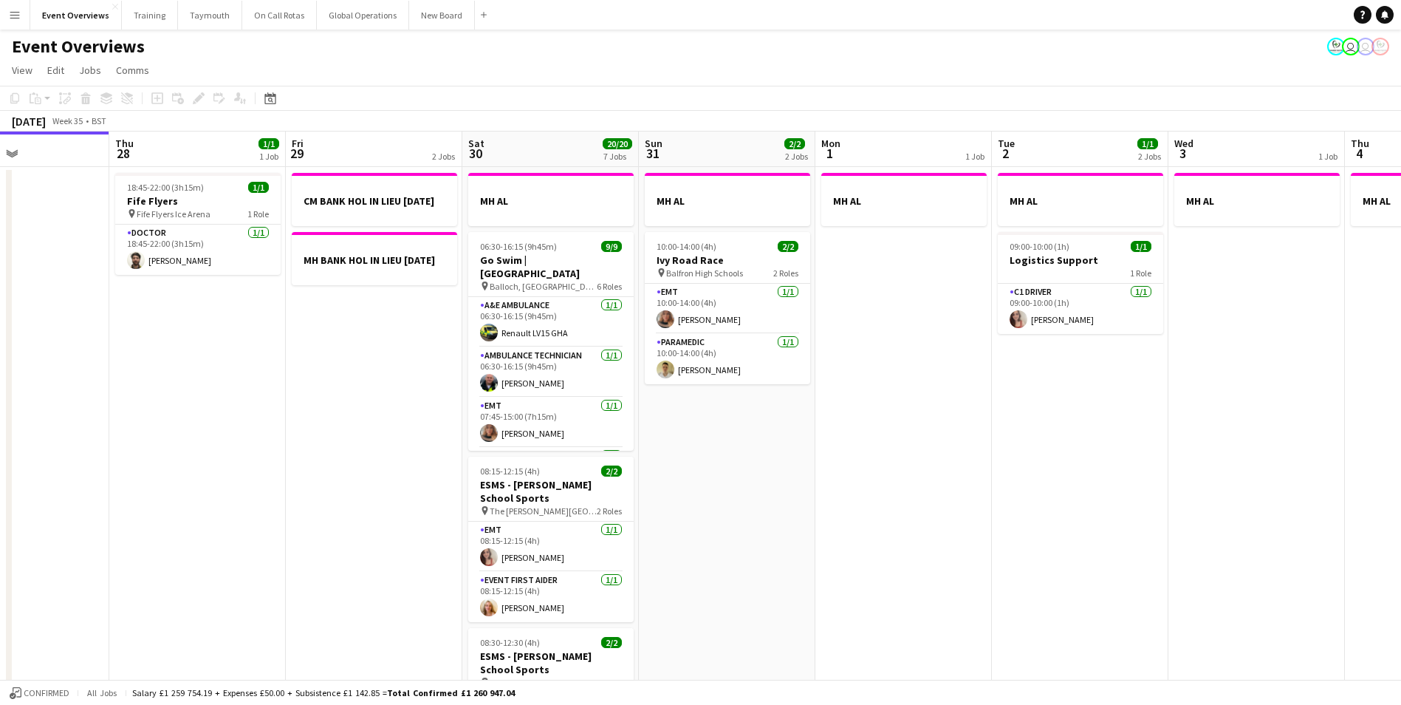
drag, startPoint x: 795, startPoint y: 563, endPoint x: 955, endPoint y: 544, distance: 161.4
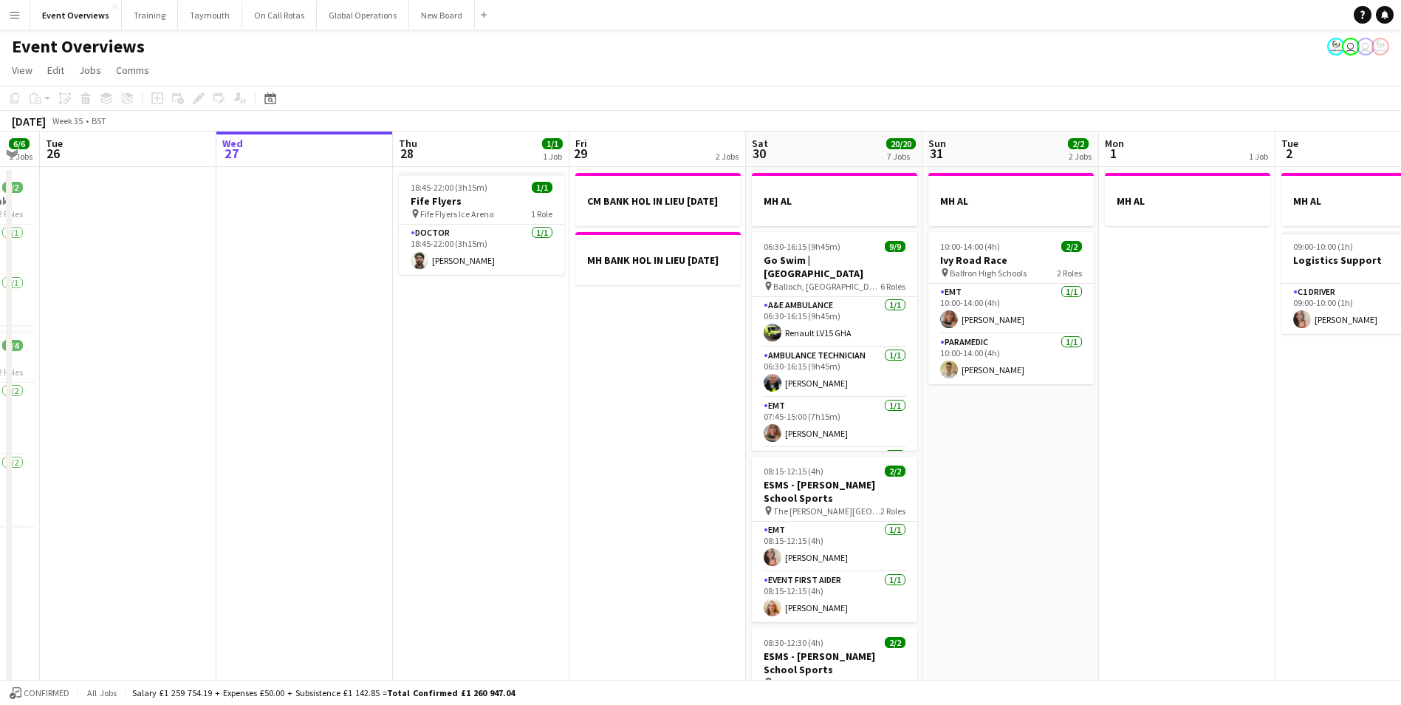
scroll to position [0, 355]
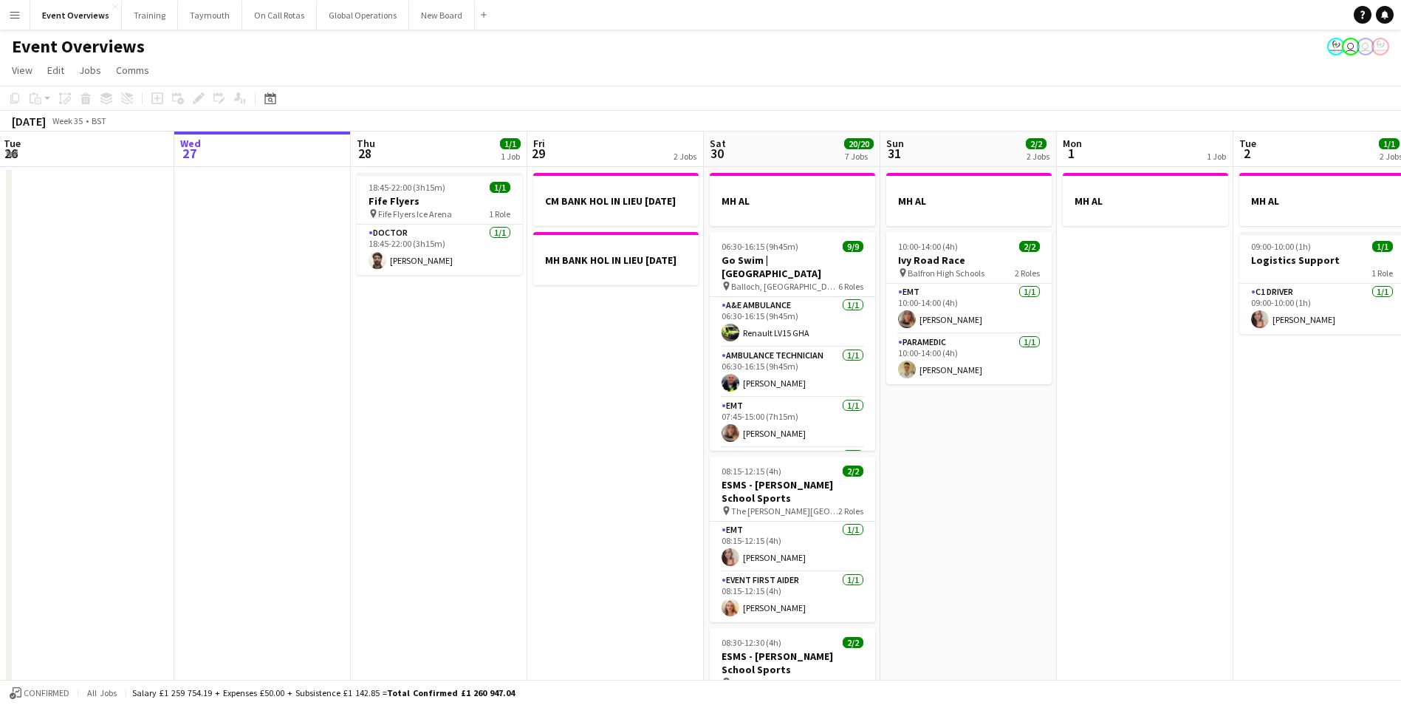
drag, startPoint x: 306, startPoint y: 534, endPoint x: 546, endPoint y: 521, distance: 240.3
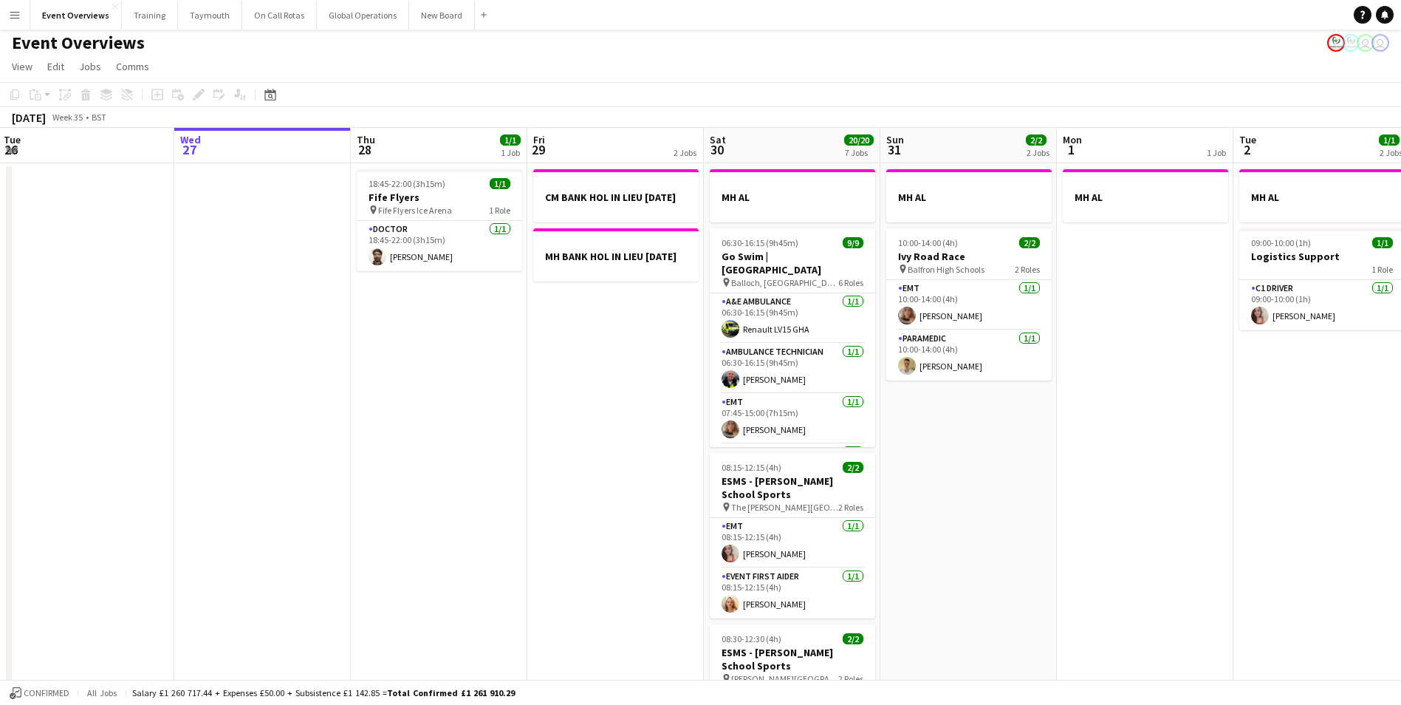
scroll to position [0, 0]
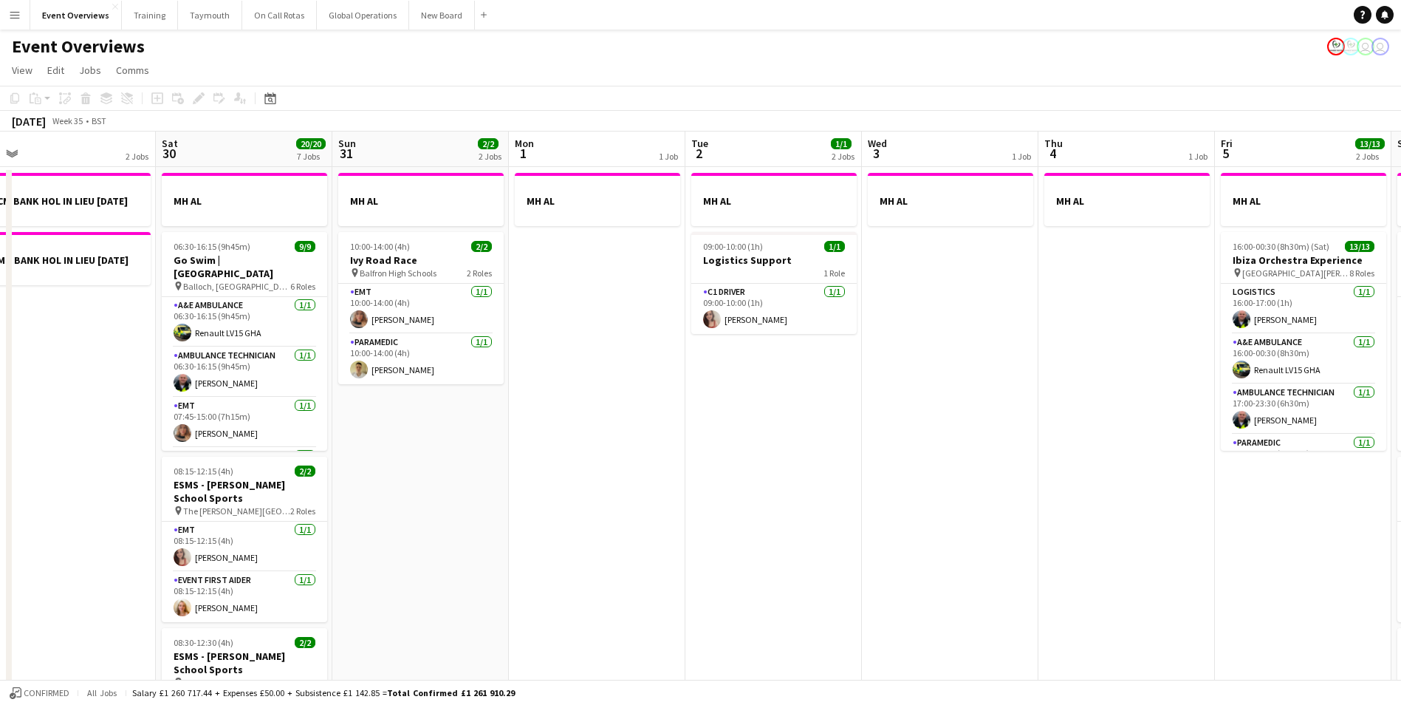
drag, startPoint x: 1185, startPoint y: 507, endPoint x: 281, endPoint y: 526, distance: 904.8
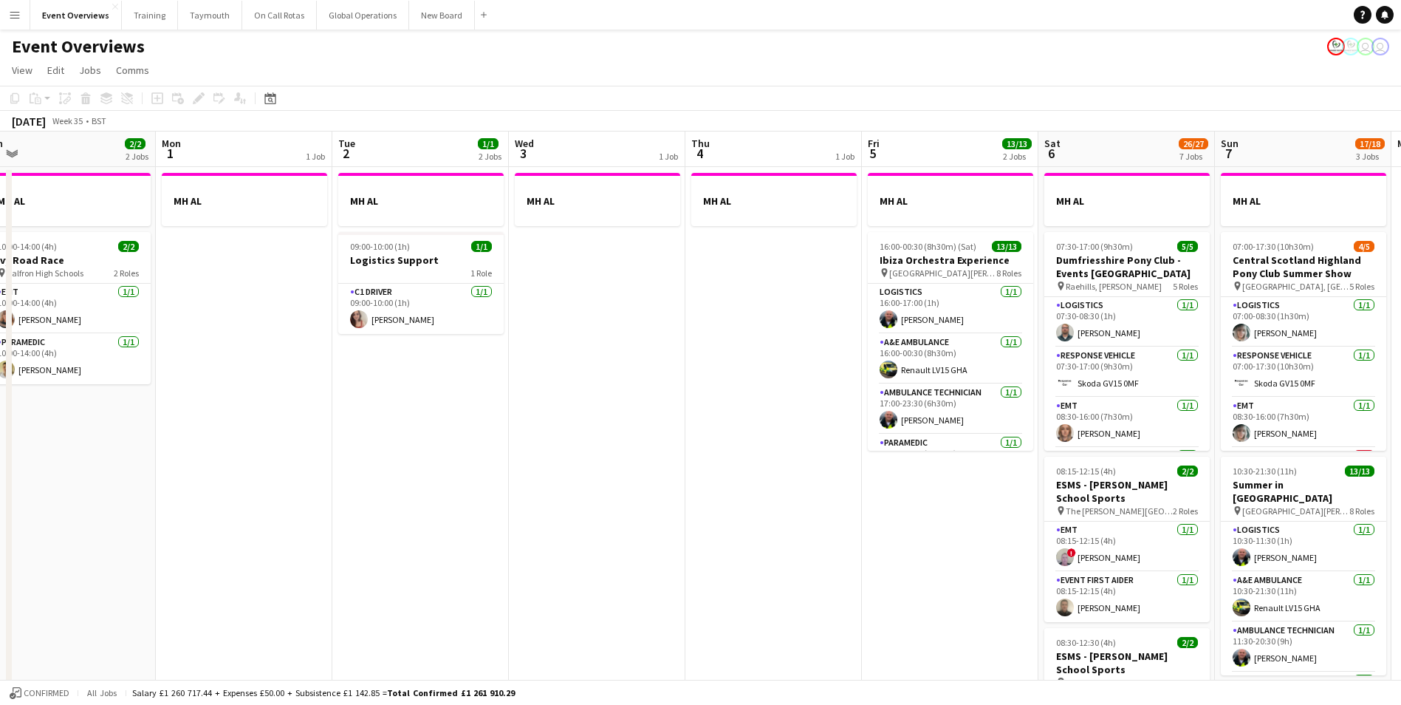
scroll to position [0, 554]
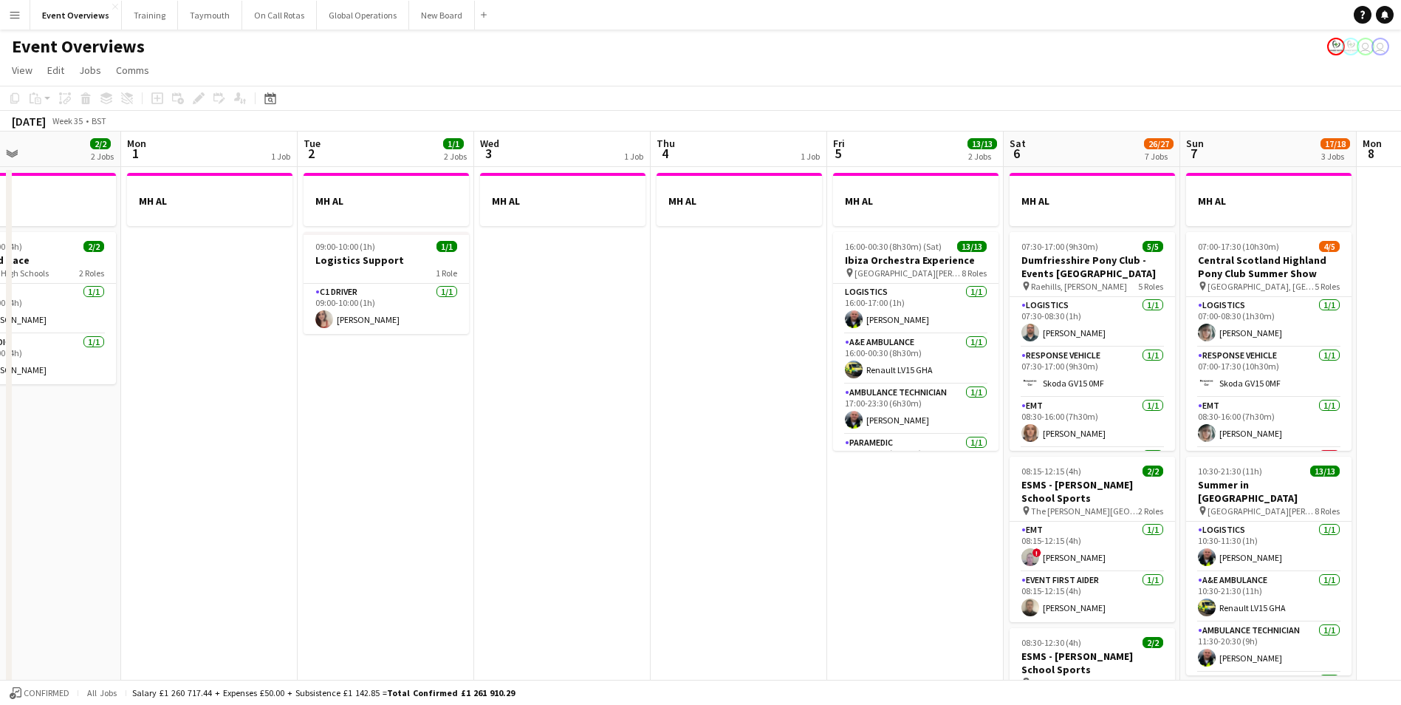
drag, startPoint x: 575, startPoint y: 506, endPoint x: -52, endPoint y: 498, distance: 627.0
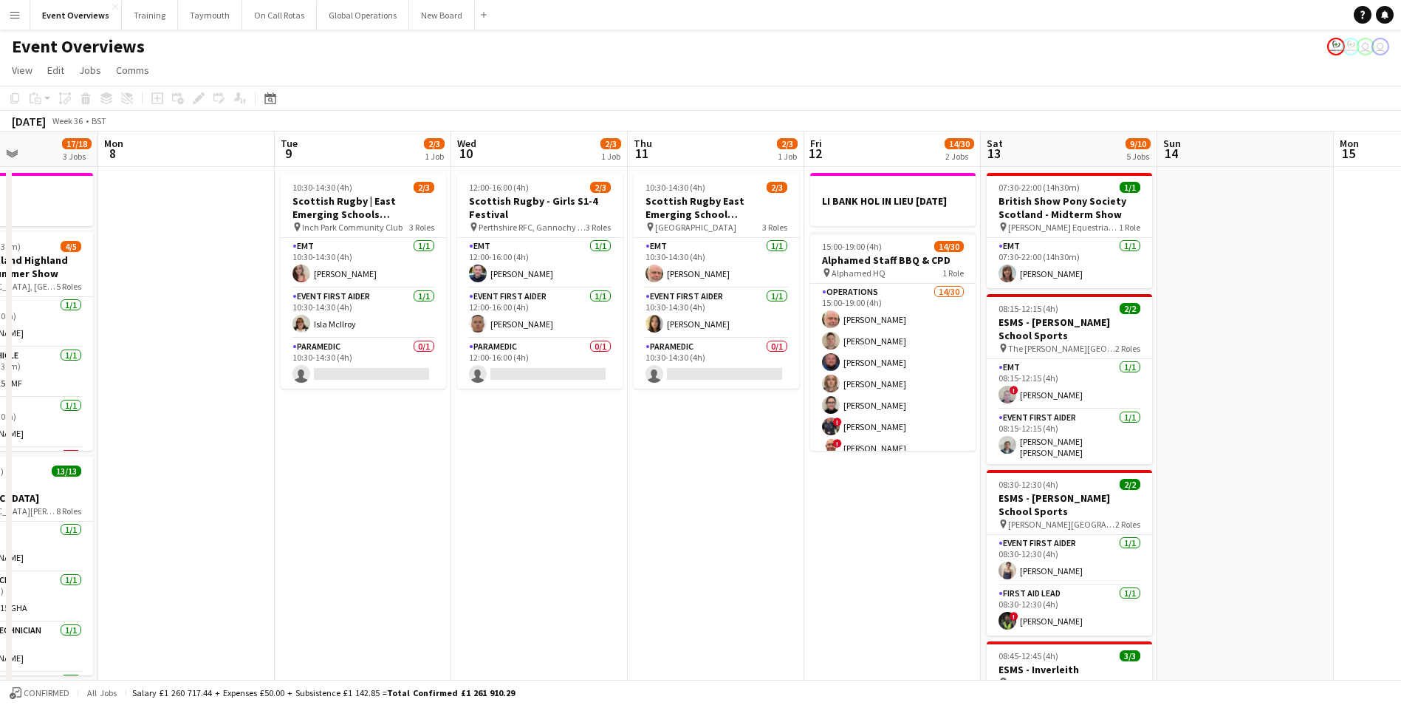
drag, startPoint x: 1007, startPoint y: 456, endPoint x: 425, endPoint y: 474, distance: 582.2
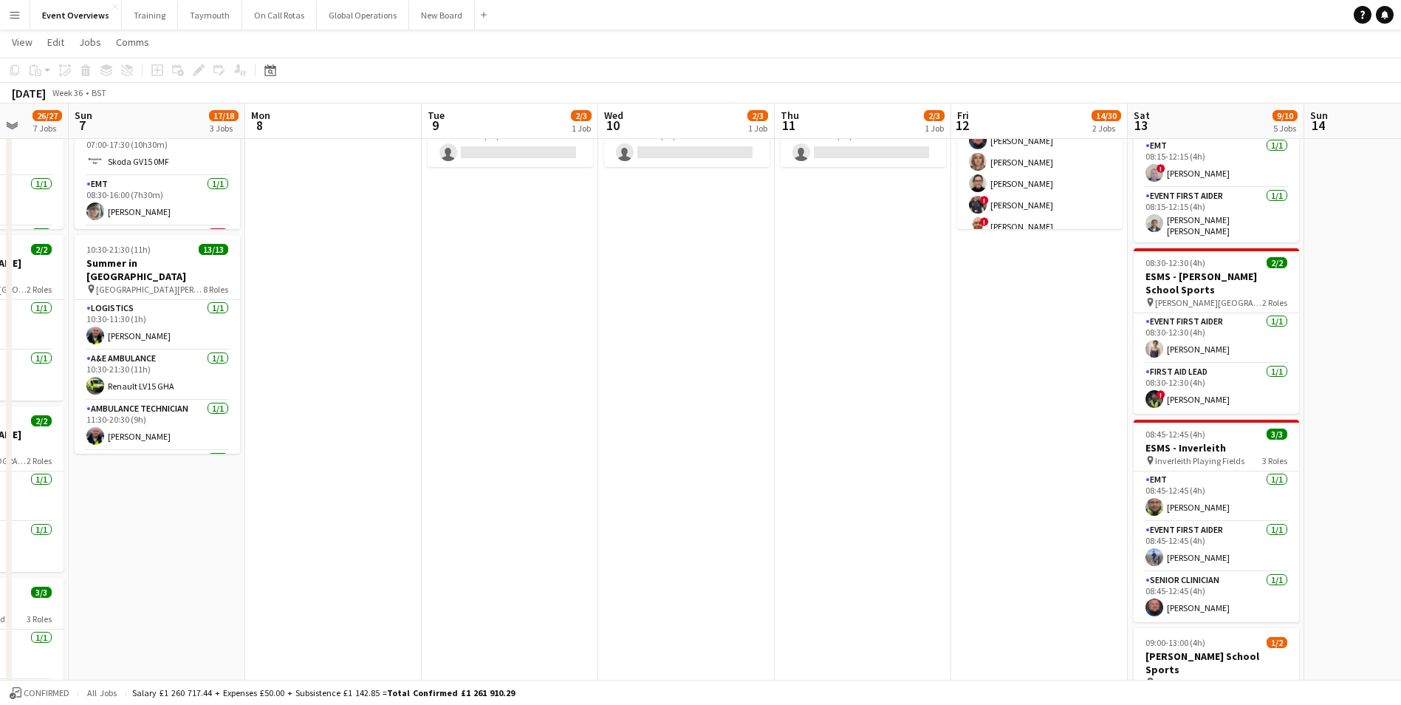
scroll to position [0, 0]
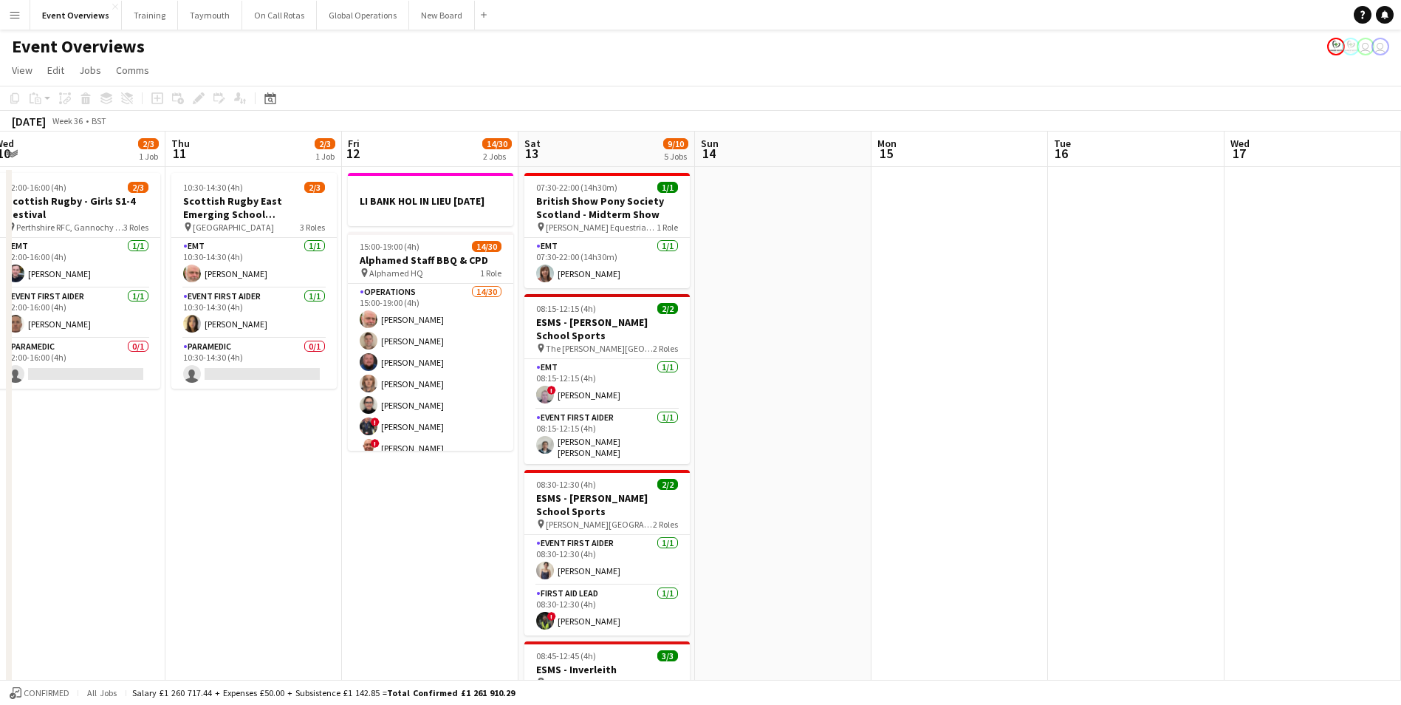
drag, startPoint x: 849, startPoint y: 505, endPoint x: 54, endPoint y: 547, distance: 795.7
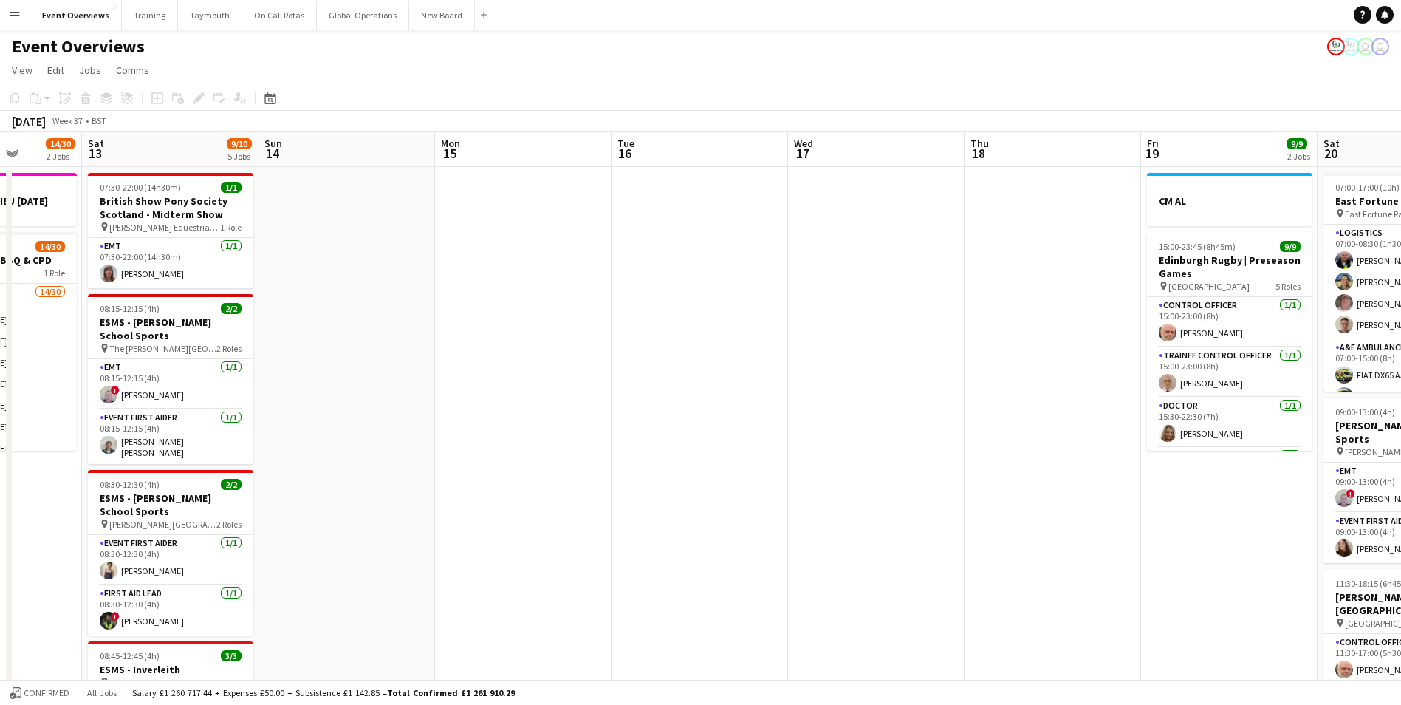
drag, startPoint x: 956, startPoint y: 490, endPoint x: 87, endPoint y: 516, distance: 869.6
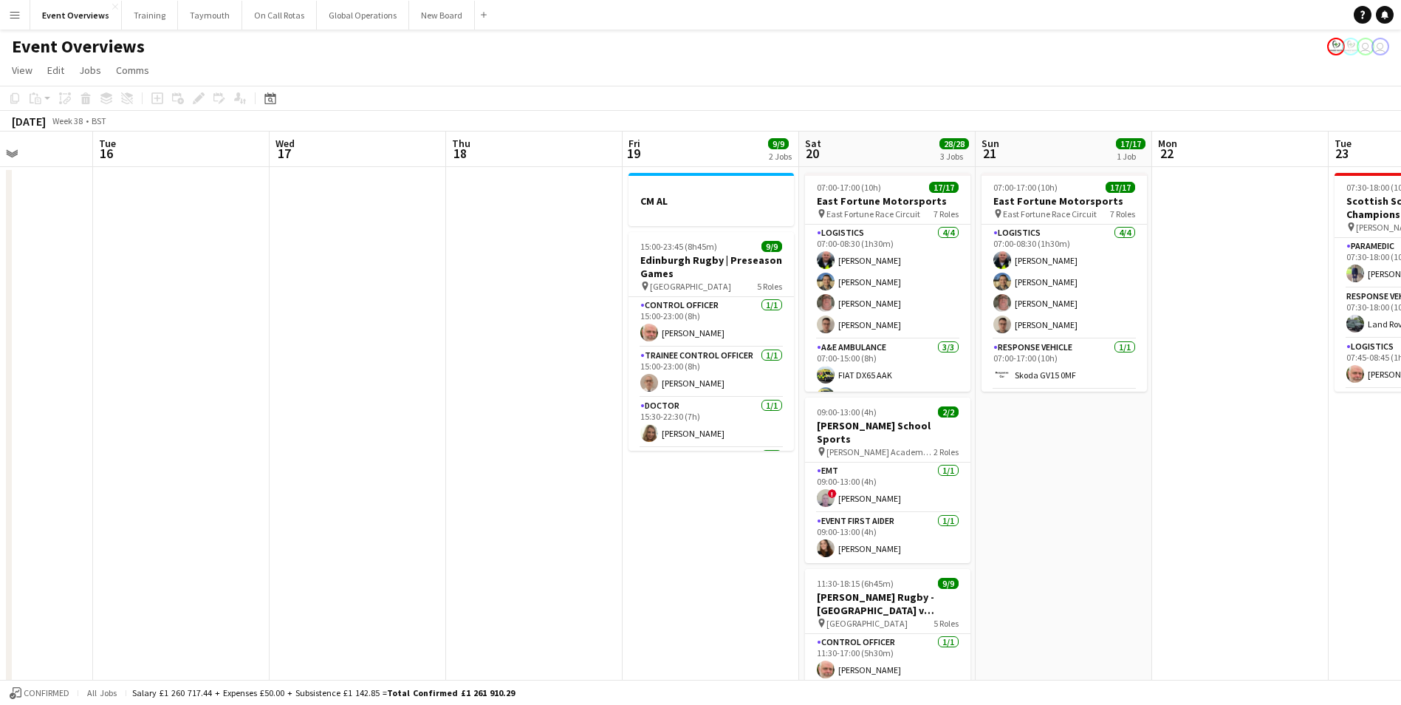
drag, startPoint x: 558, startPoint y: 583, endPoint x: 84, endPoint y: 593, distance: 473.5
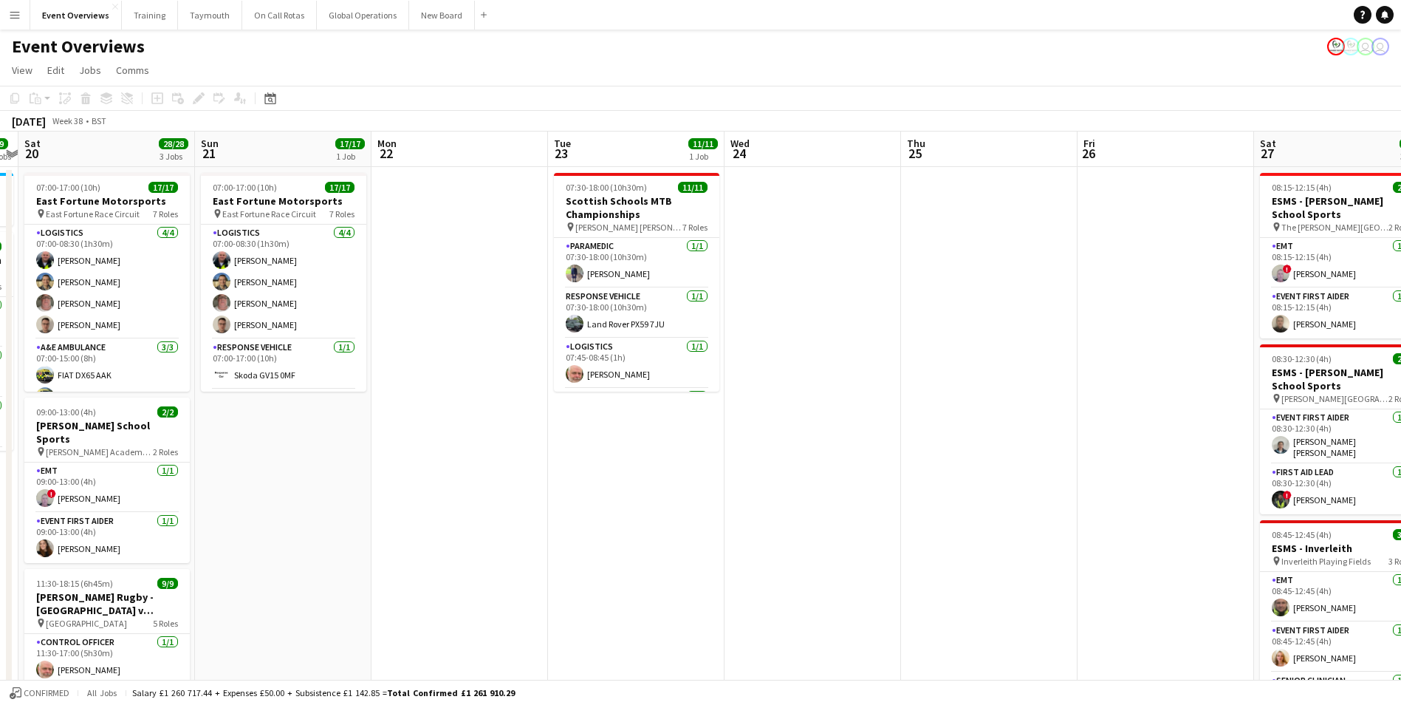
drag, startPoint x: 762, startPoint y: 543, endPoint x: 199, endPoint y: 569, distance: 563.3
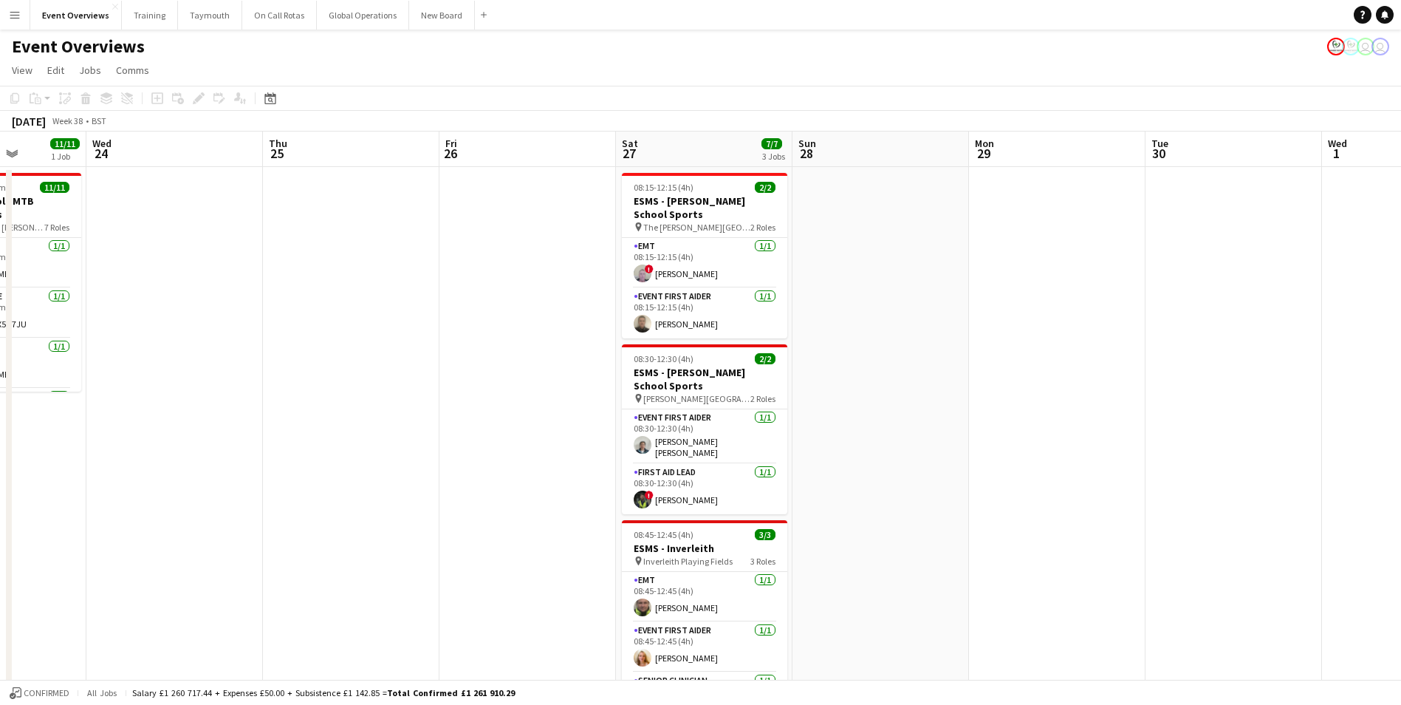
drag, startPoint x: 594, startPoint y: 546, endPoint x: 120, endPoint y: 566, distance: 473.8
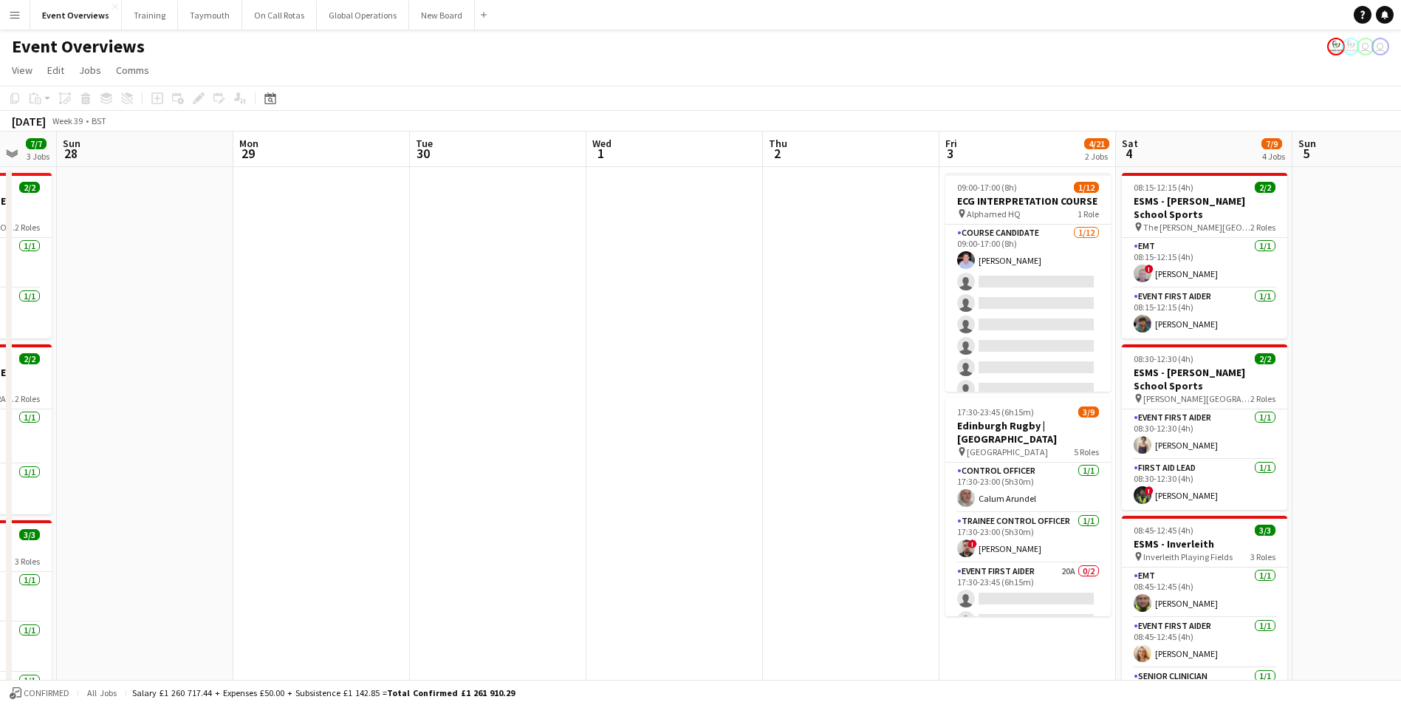
drag, startPoint x: 978, startPoint y: 504, endPoint x: 196, endPoint y: 539, distance: 782.8
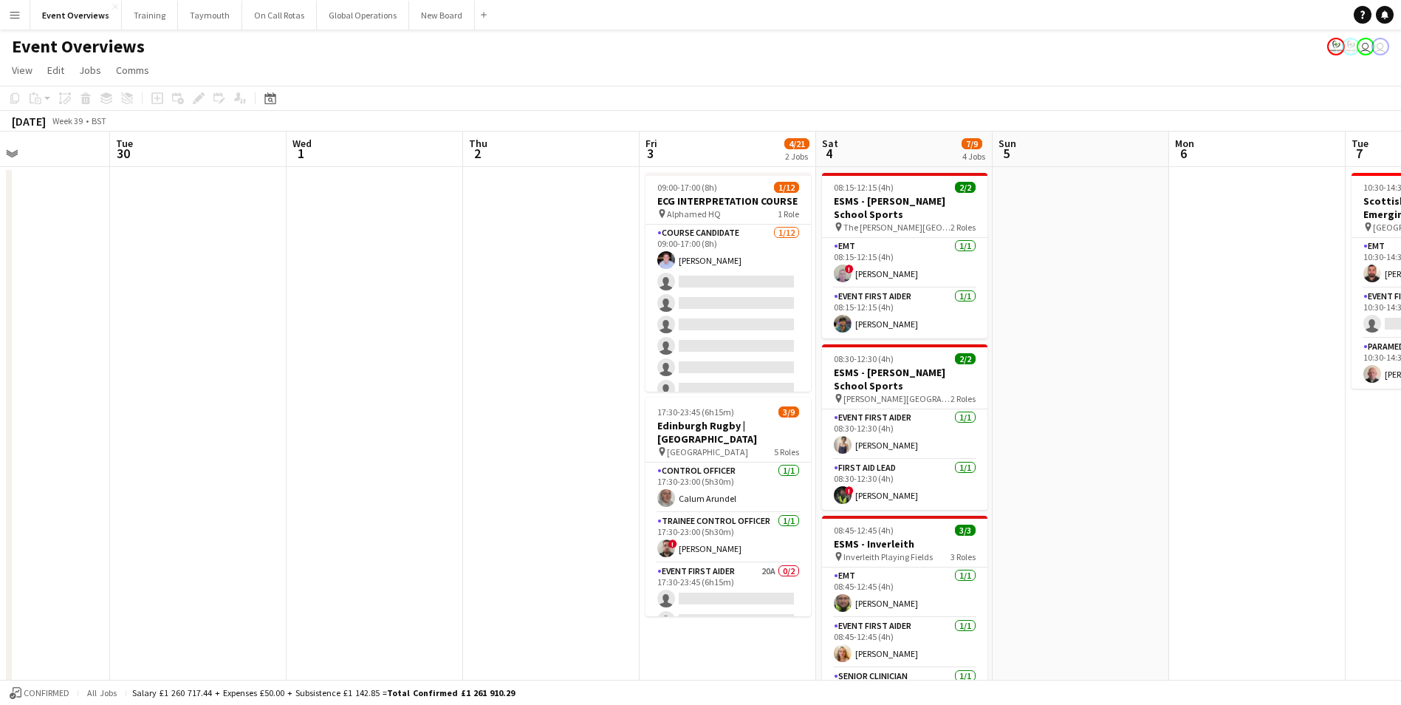
scroll to position [0, 502]
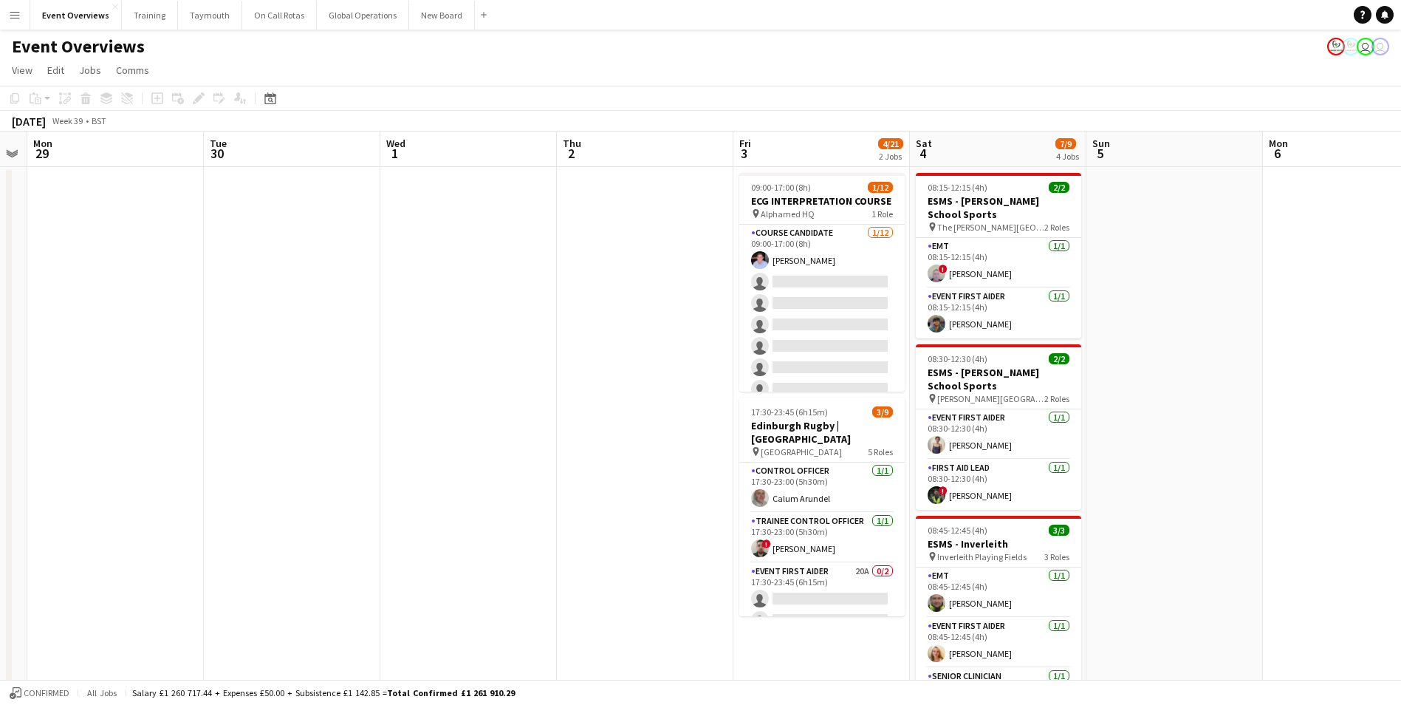
drag, startPoint x: 541, startPoint y: 515, endPoint x: -74, endPoint y: 527, distance: 614.5
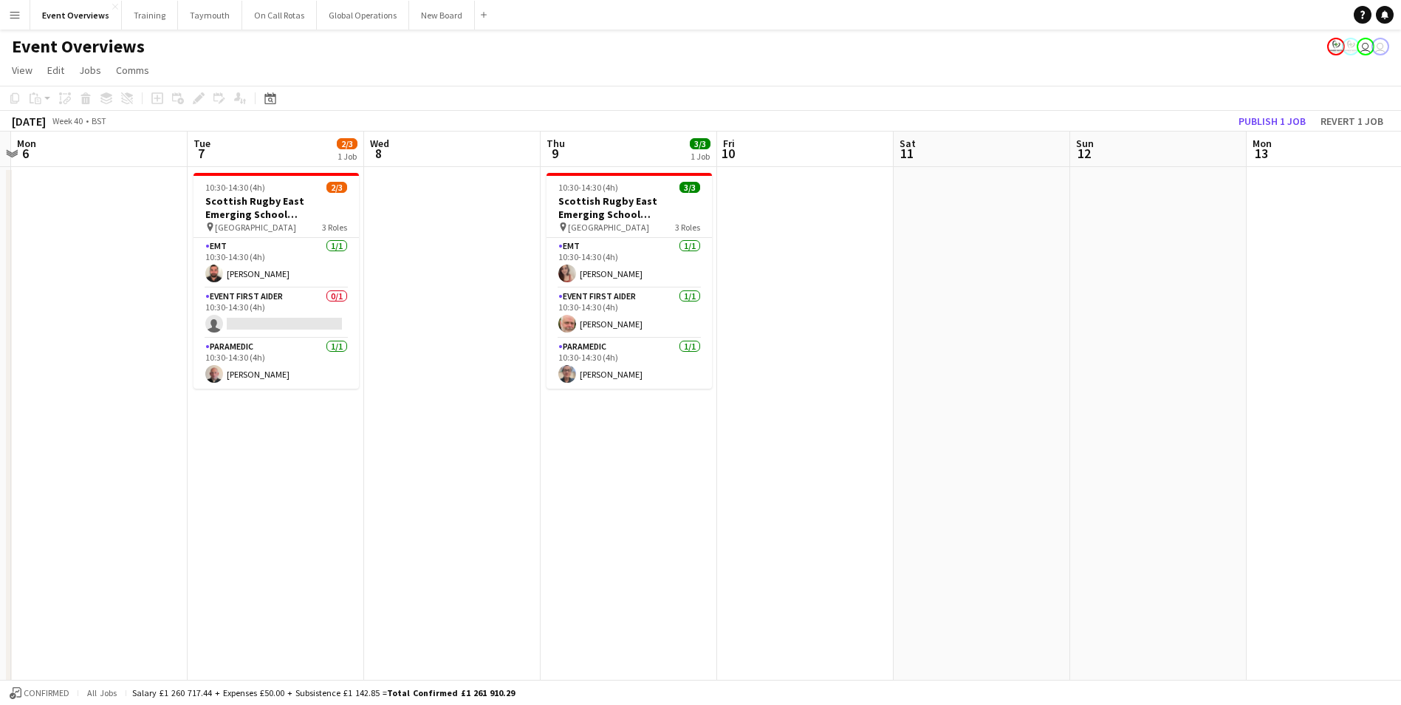
drag, startPoint x: 1001, startPoint y: 532, endPoint x: 366, endPoint y: 538, distance: 635.9
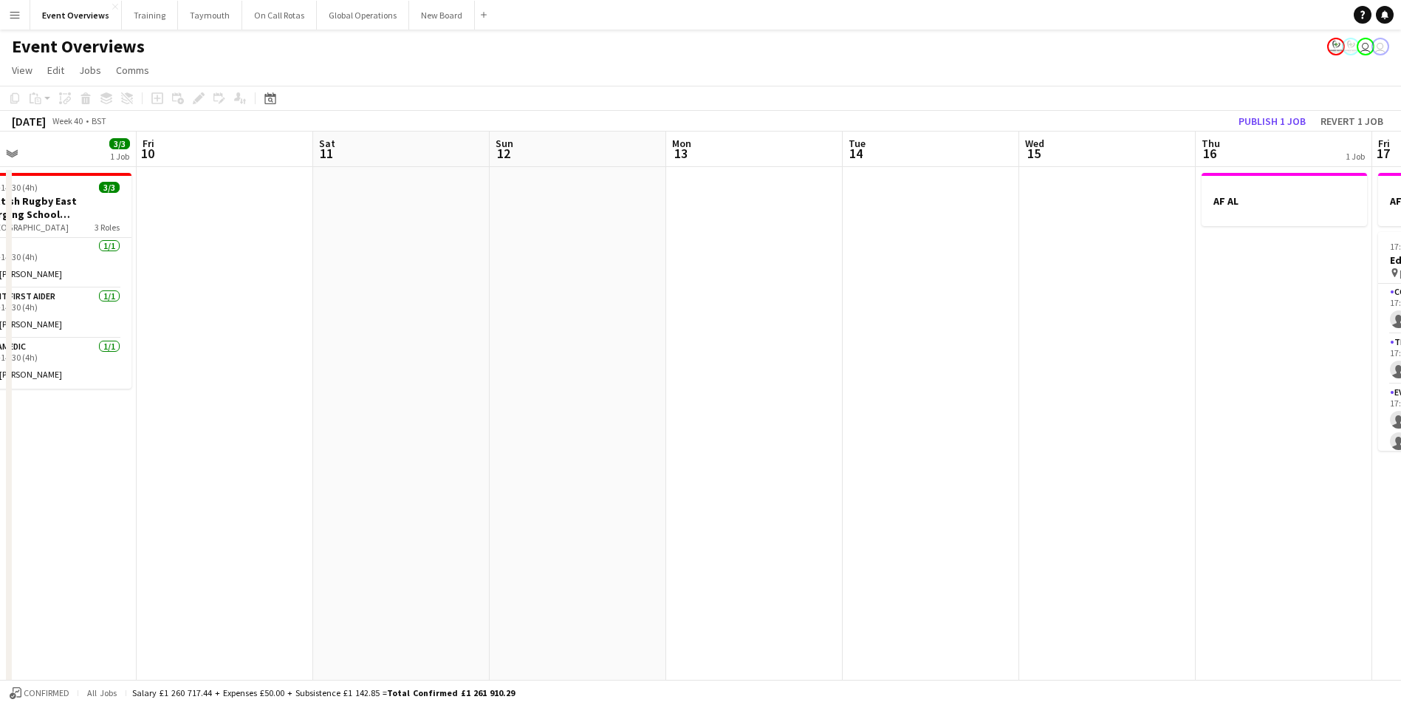
drag, startPoint x: 925, startPoint y: 505, endPoint x: 386, endPoint y: 503, distance: 539.1
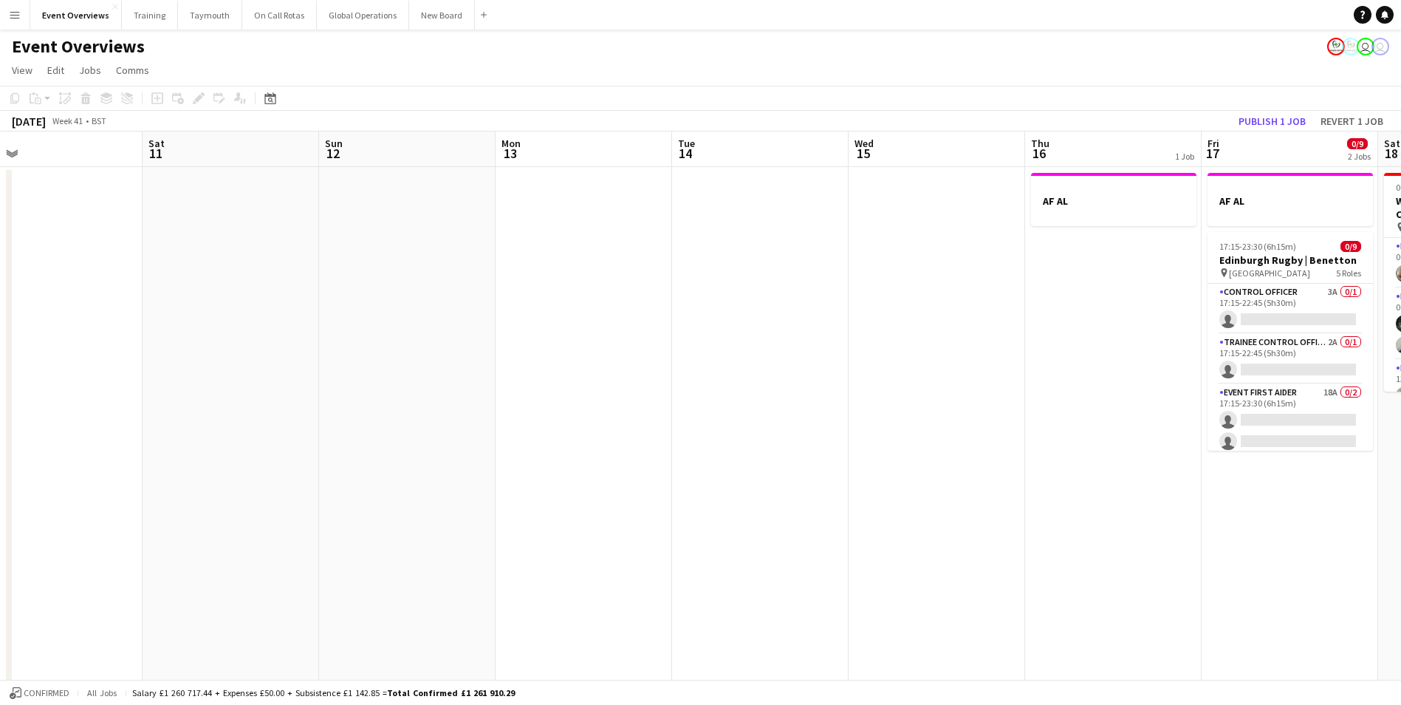
drag, startPoint x: 908, startPoint y: 493, endPoint x: 50, endPoint y: 523, distance: 858.6
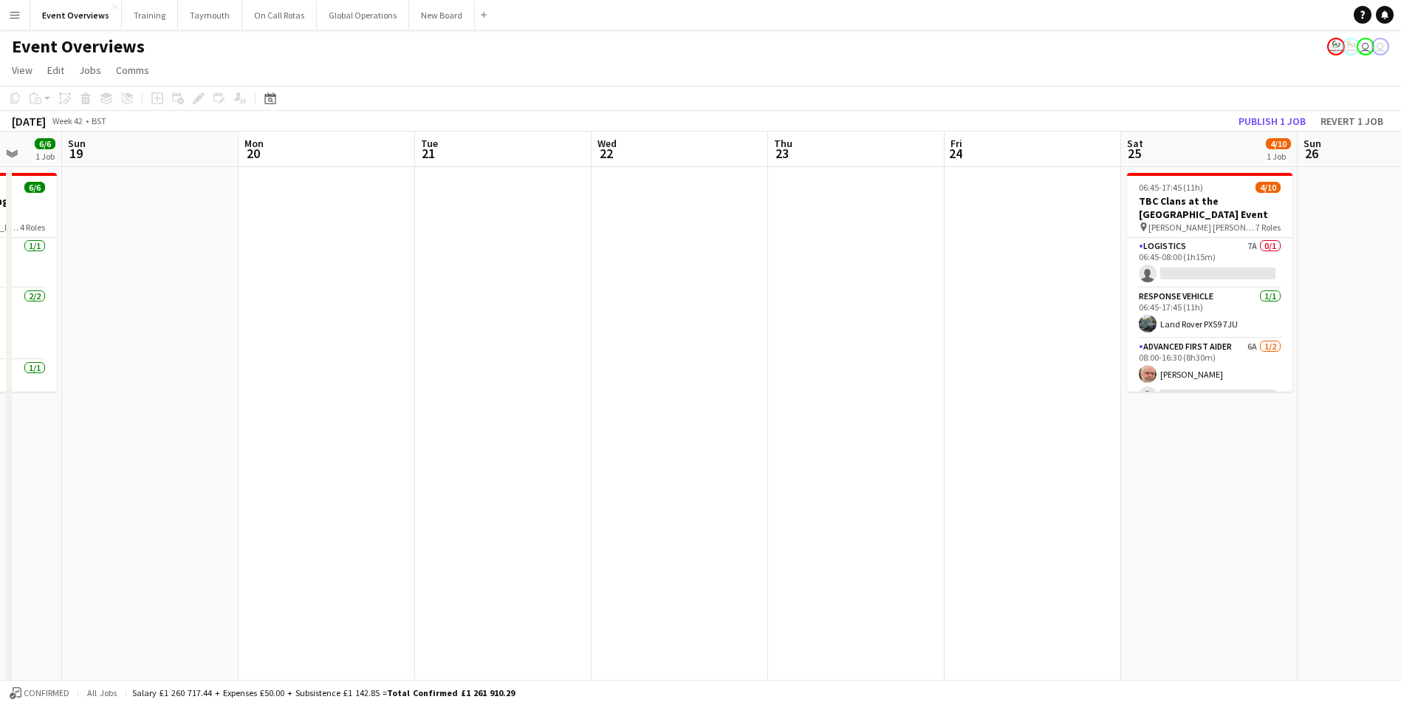
drag, startPoint x: 865, startPoint y: 515, endPoint x: -125, endPoint y: 538, distance: 989.8
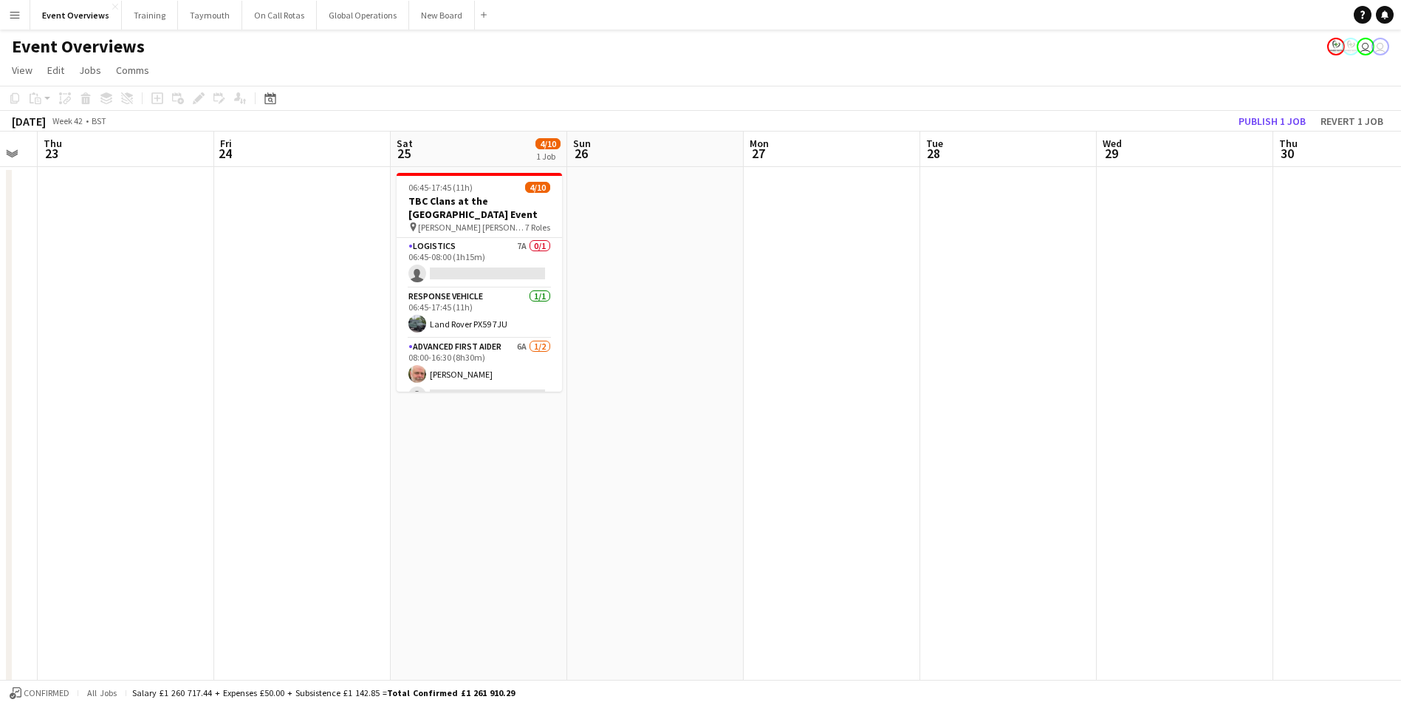
drag, startPoint x: 578, startPoint y: 508, endPoint x: -113, endPoint y: 519, distance: 691.3
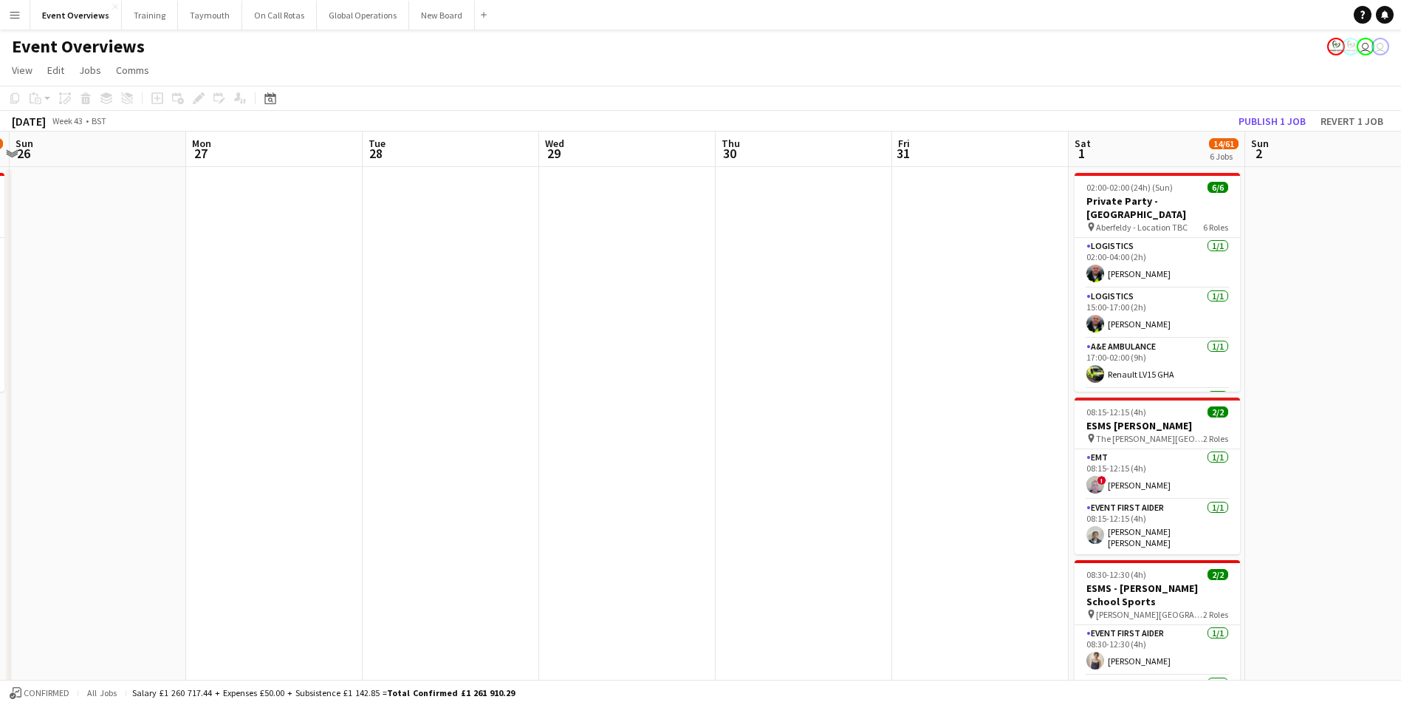
drag, startPoint x: 897, startPoint y: 498, endPoint x: 194, endPoint y: 517, distance: 703.3
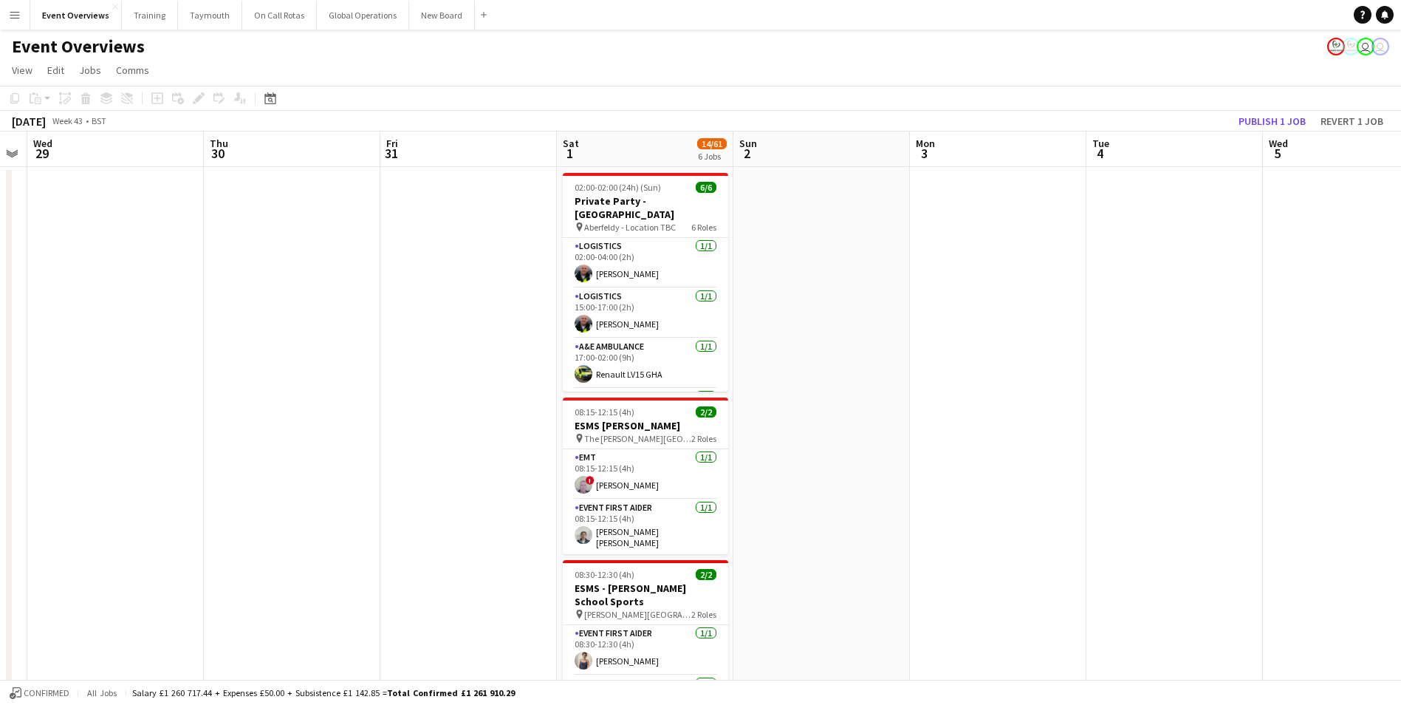
drag, startPoint x: 627, startPoint y: 483, endPoint x: -55, endPoint y: 503, distance: 682.6
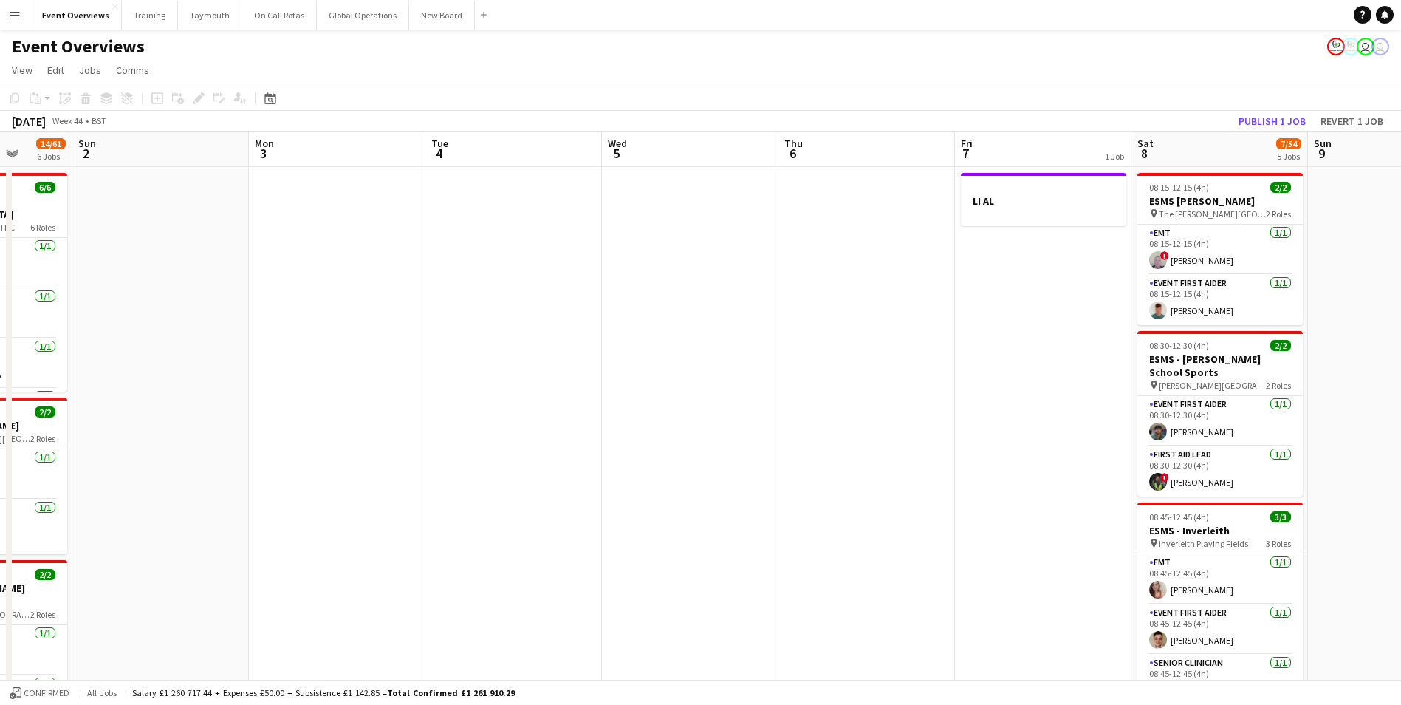
scroll to position [0, 515]
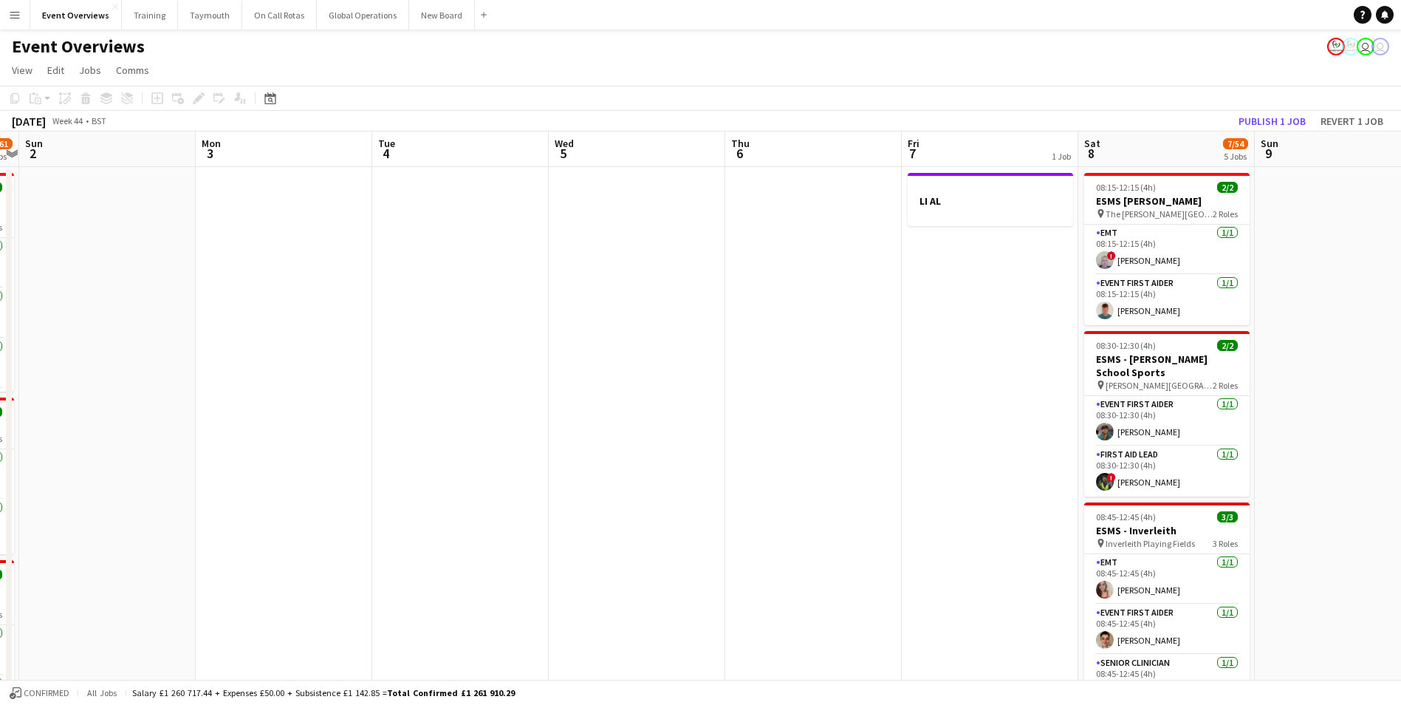
drag, startPoint x: 1072, startPoint y: 395, endPoint x: 230, endPoint y: 463, distance: 843.9
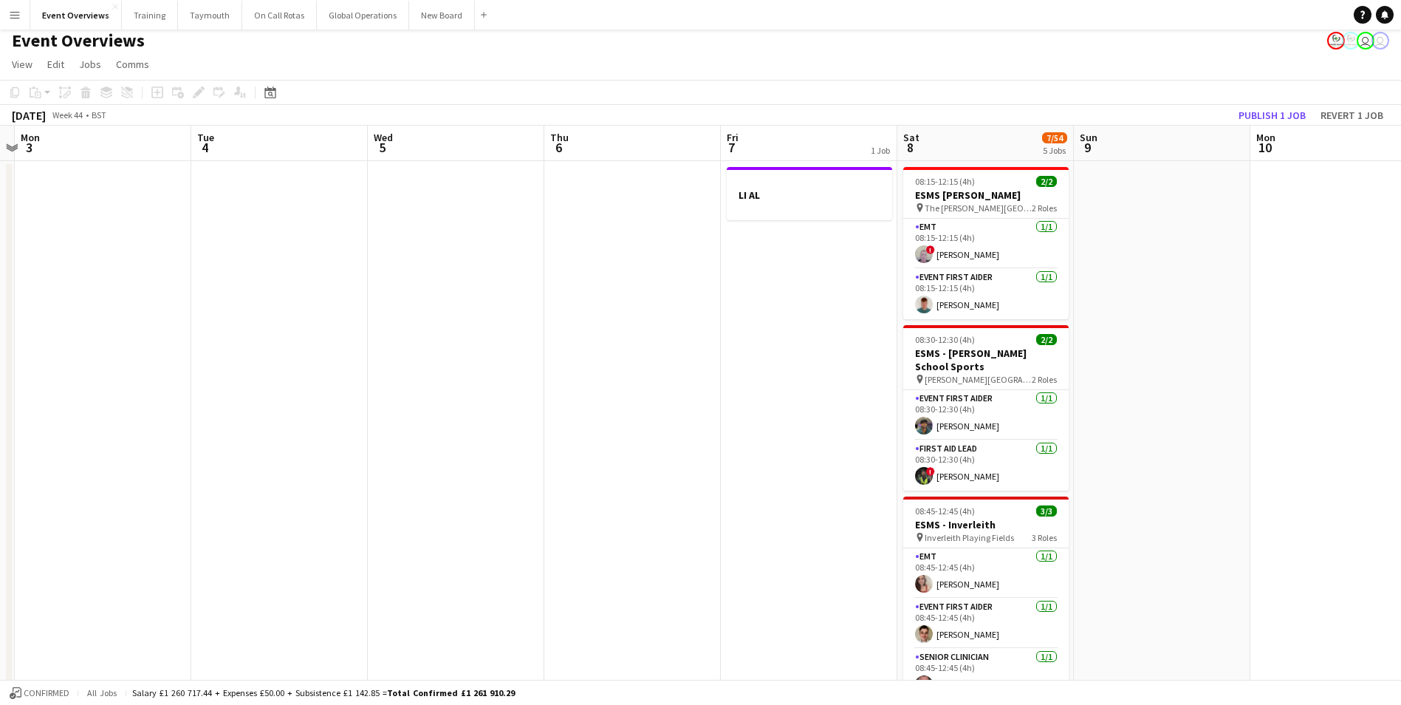
scroll to position [0, 0]
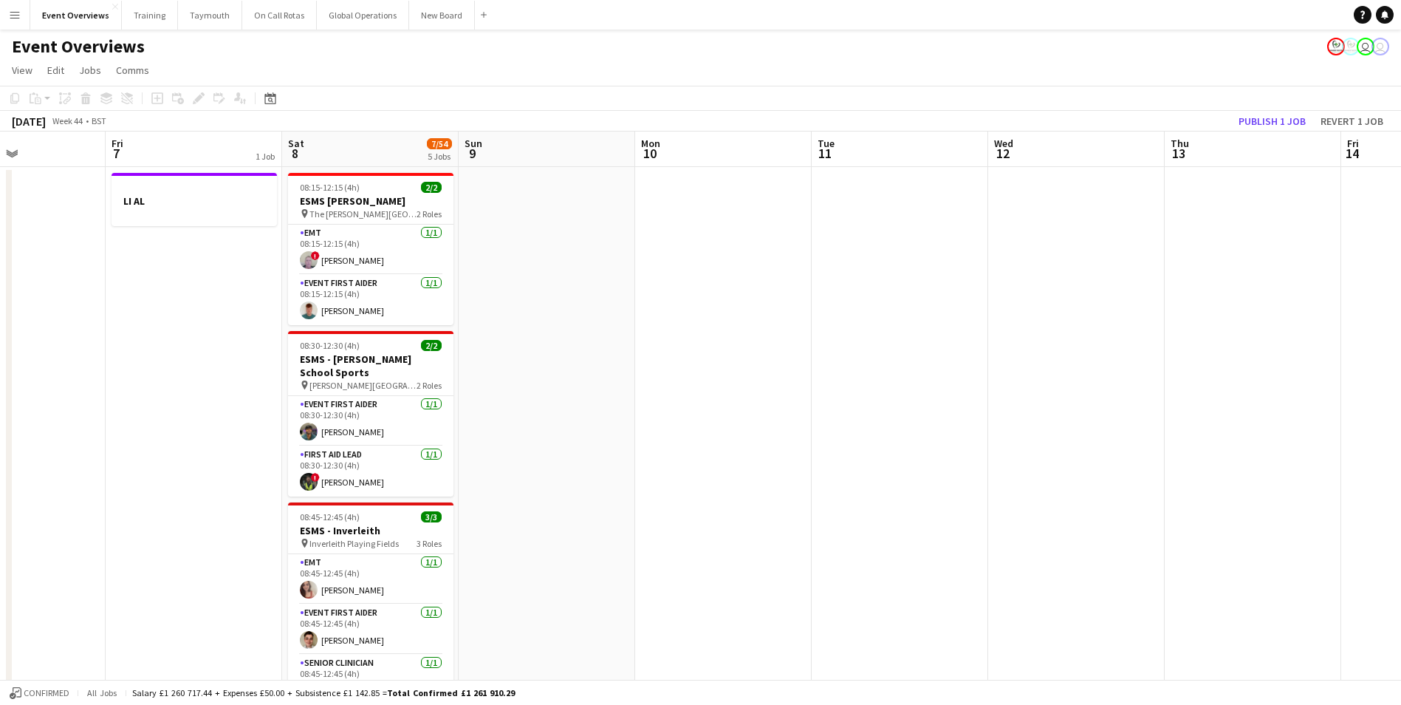
drag, startPoint x: 639, startPoint y: 432, endPoint x: -130, endPoint y: 473, distance: 769.8
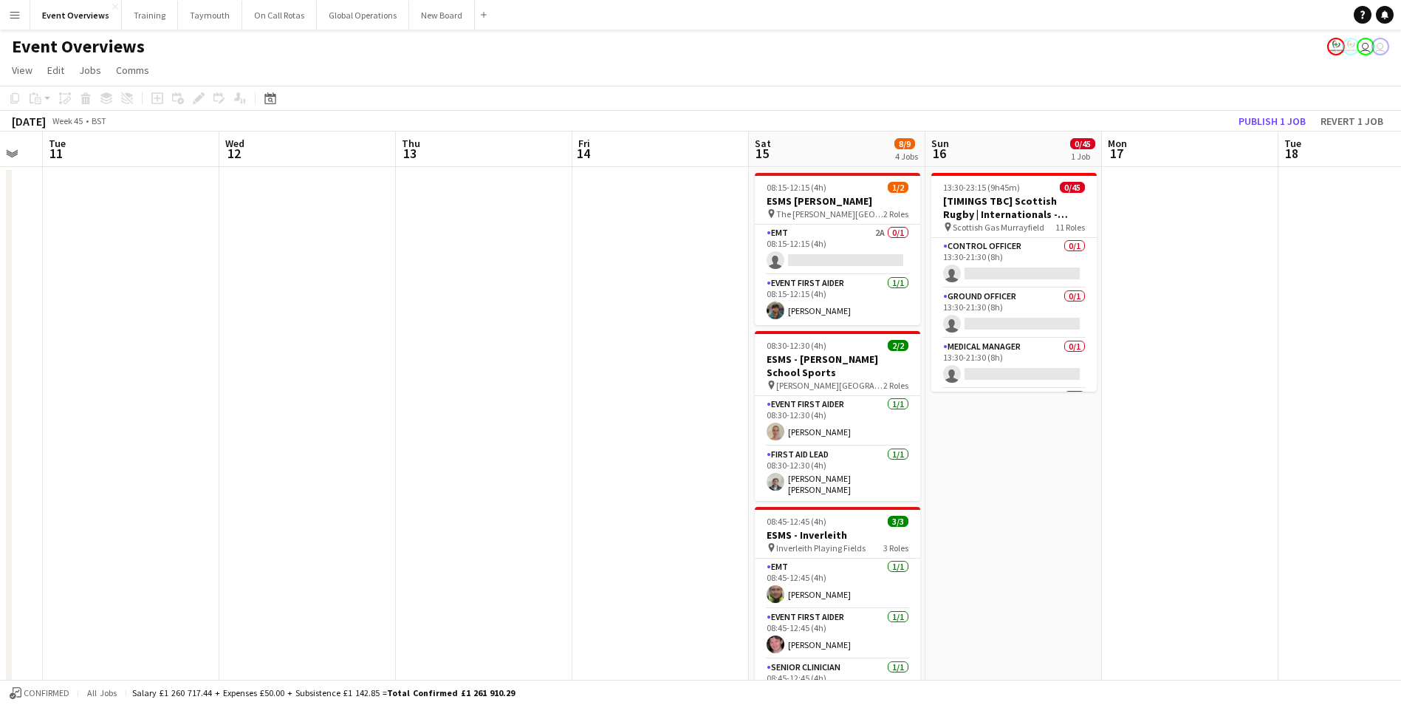
drag, startPoint x: 817, startPoint y: 406, endPoint x: 47, endPoint y: 442, distance: 771.0
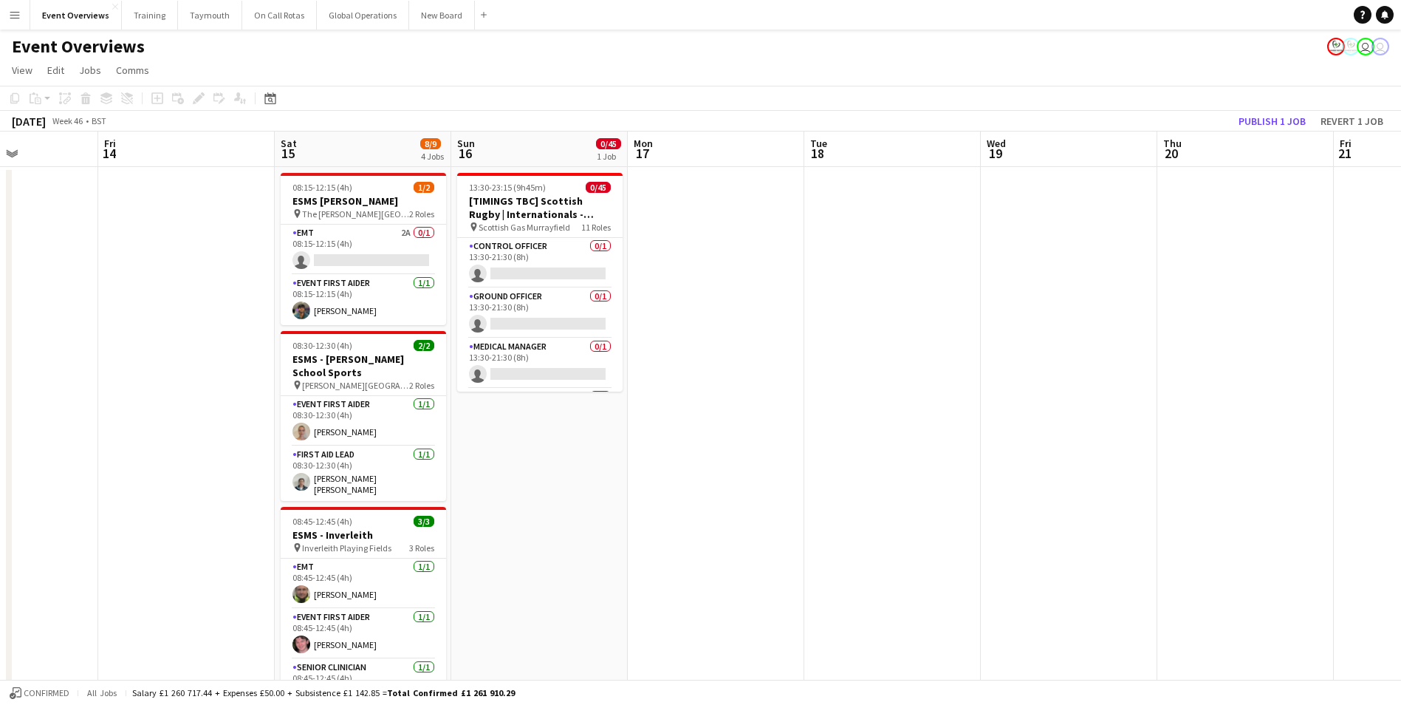
drag, startPoint x: 1004, startPoint y: 605, endPoint x: 447, endPoint y: 615, distance: 557.6
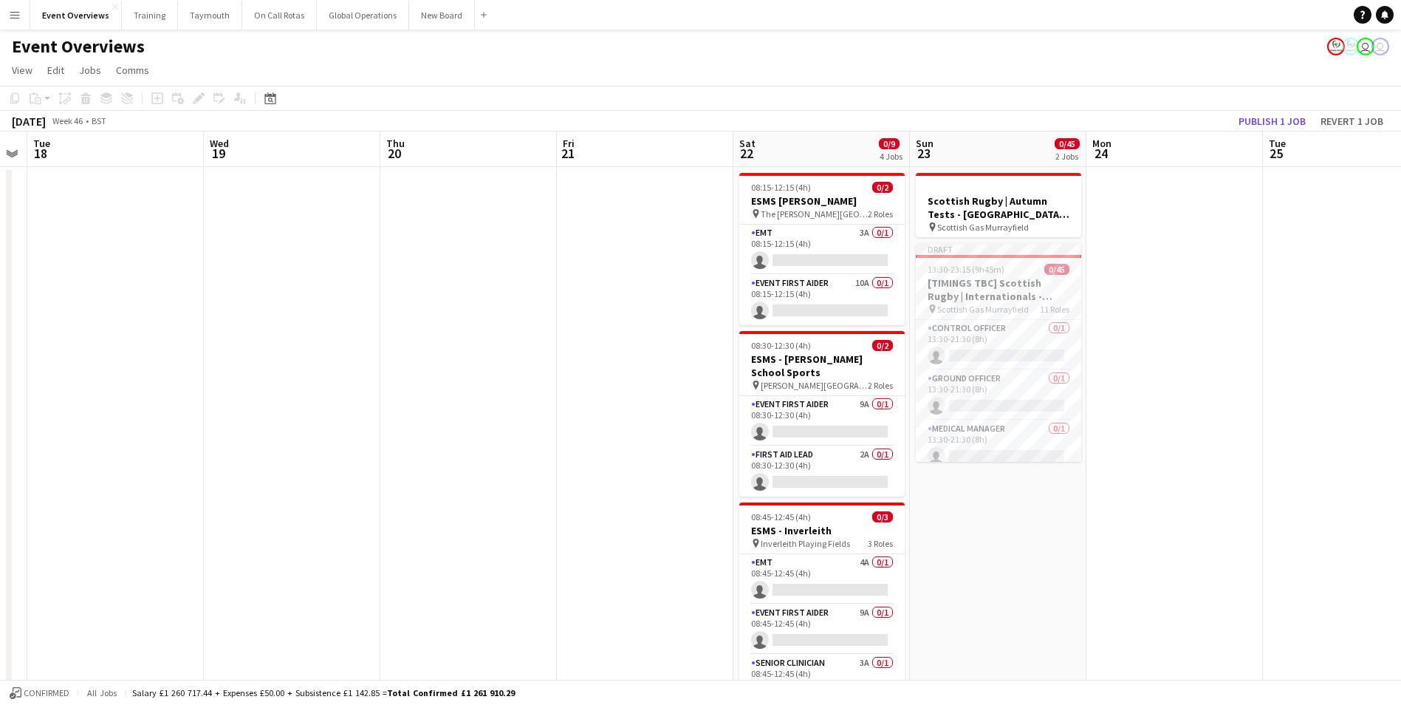
scroll to position [0, 506]
drag, startPoint x: 759, startPoint y: 574, endPoint x: 155, endPoint y: 600, distance: 604.7
click at [264, 100] on div "Date picker" at bounding box center [270, 98] width 18 height 18
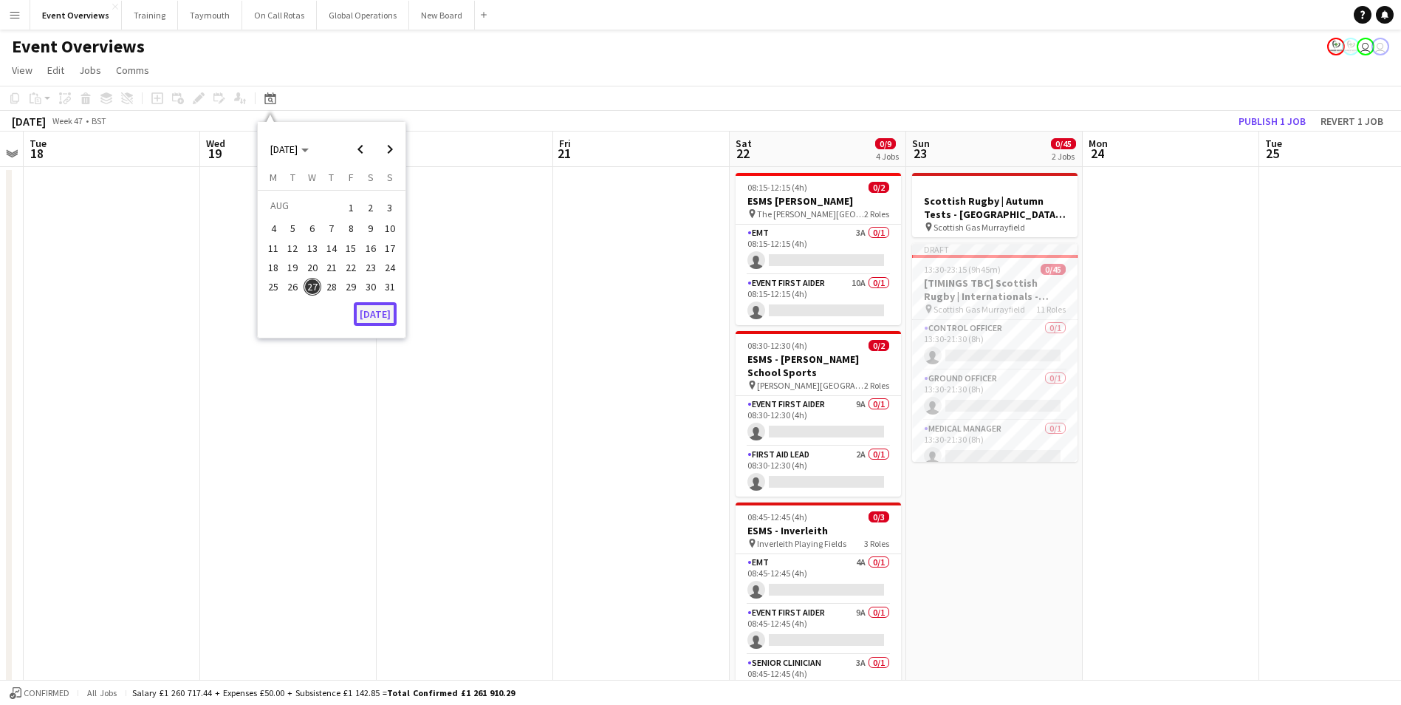
click at [375, 314] on button "[DATE]" at bounding box center [375, 314] width 43 height 24
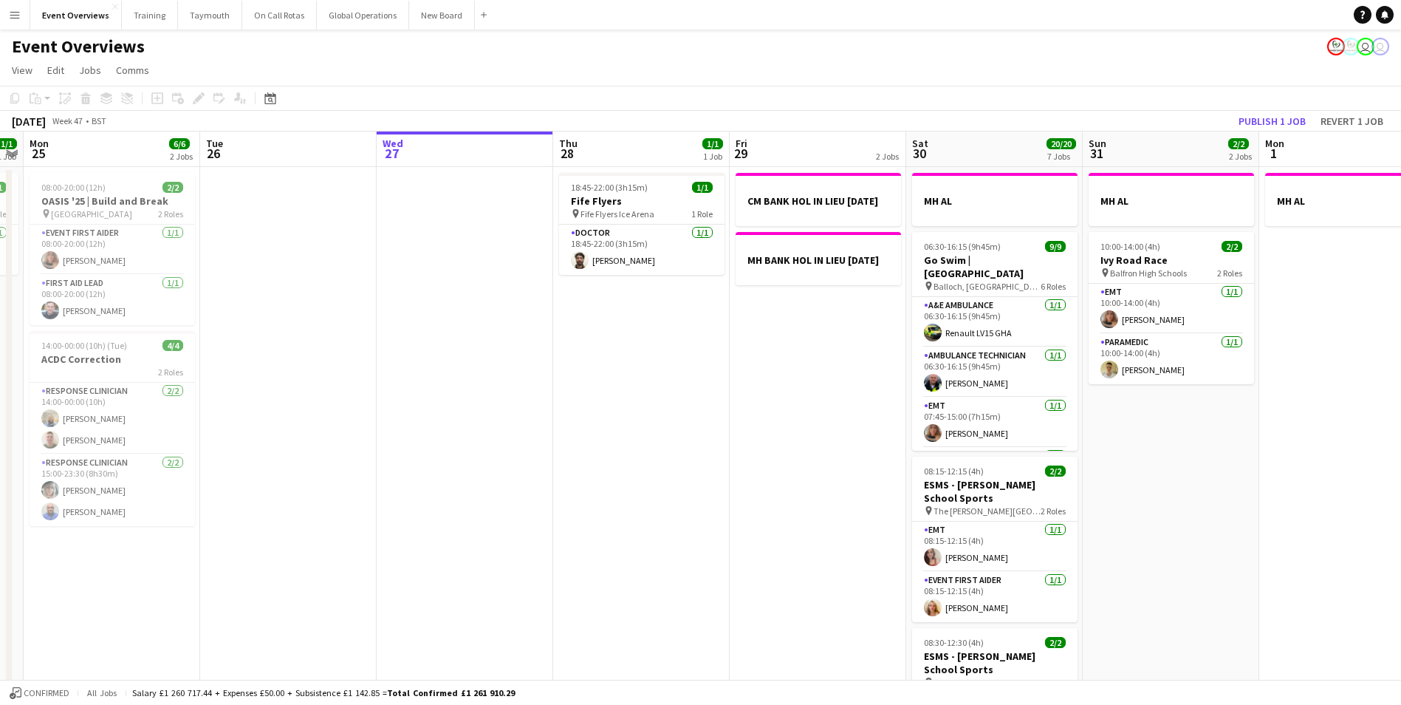
scroll to position [0, 508]
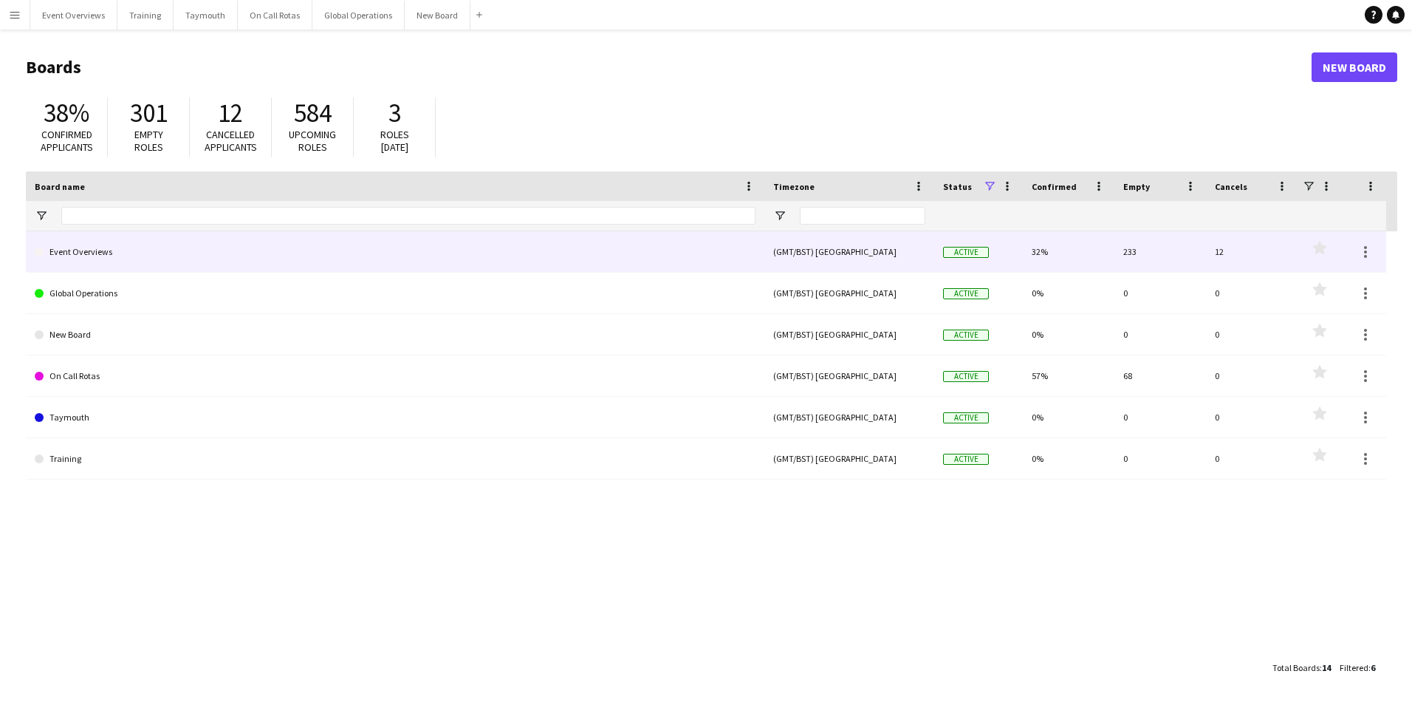
click at [69, 248] on link "Event Overviews" at bounding box center [395, 251] width 721 height 41
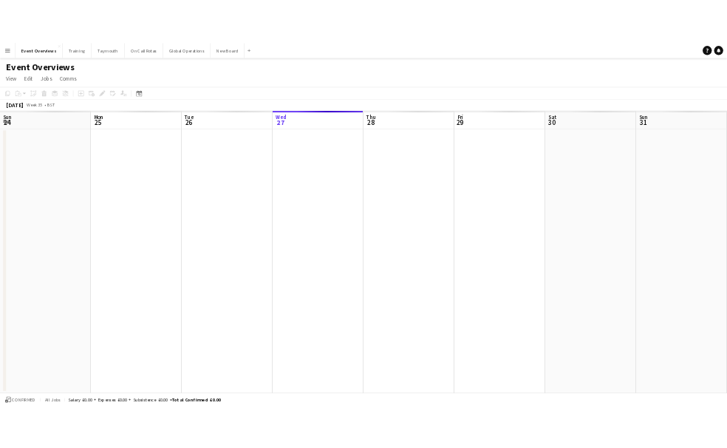
scroll to position [0, 353]
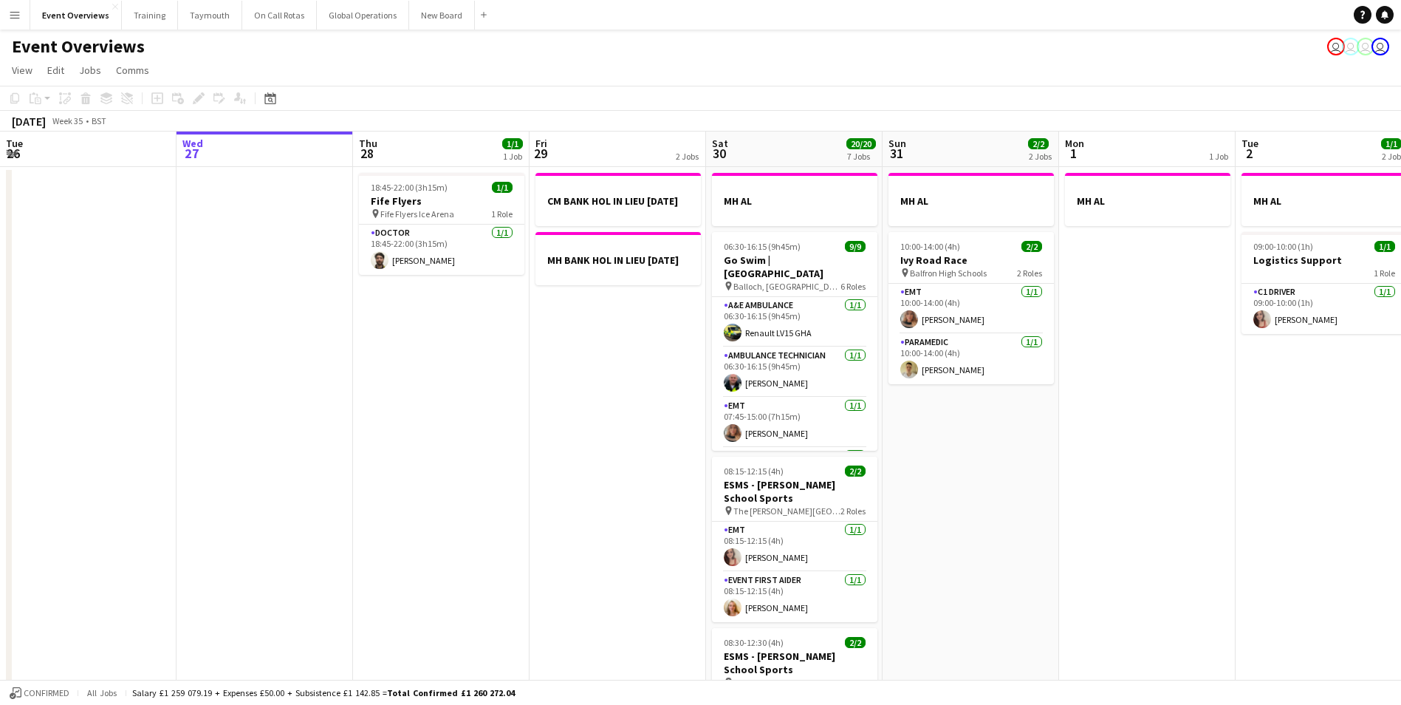
click at [10, 15] on app-icon "Menu" at bounding box center [15, 15] width 12 height 12
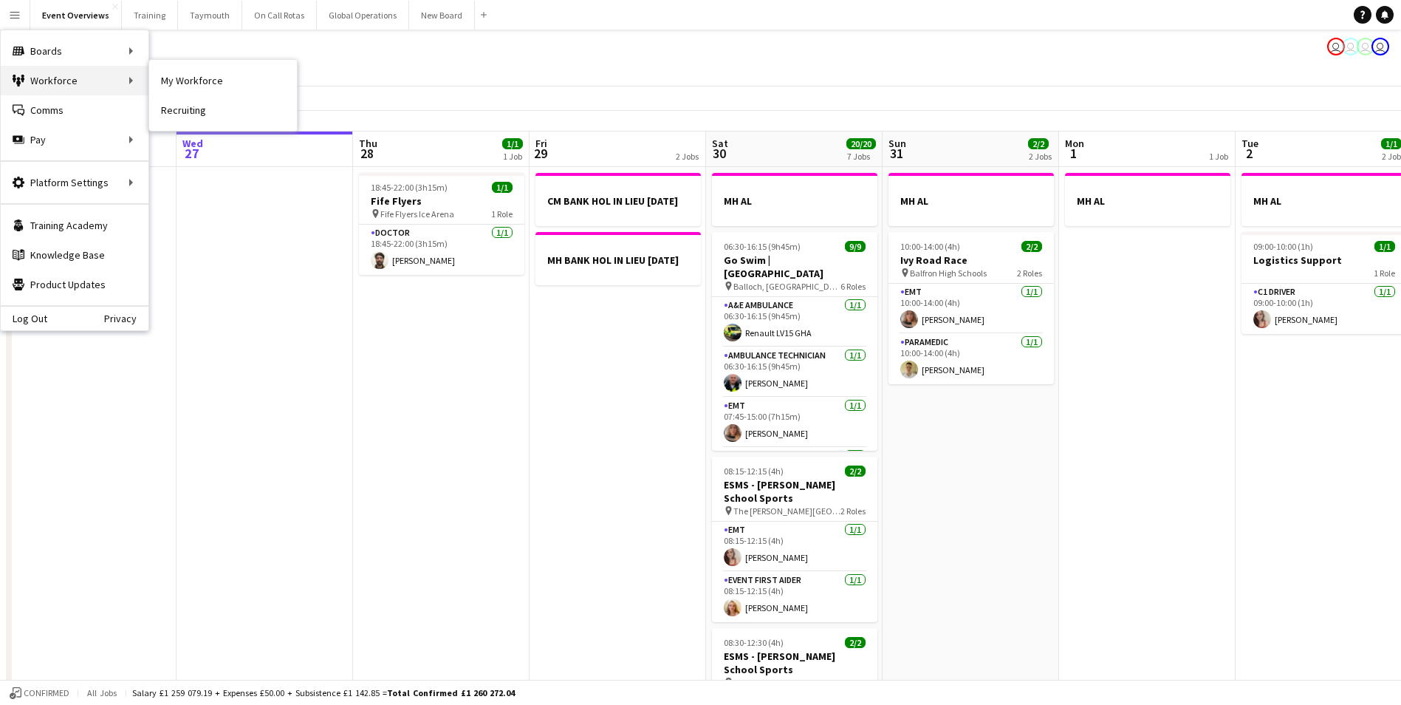
click at [52, 79] on div "Workforce Workforce" at bounding box center [75, 81] width 148 height 30
click at [179, 79] on link "My Workforce" at bounding box center [223, 81] width 148 height 30
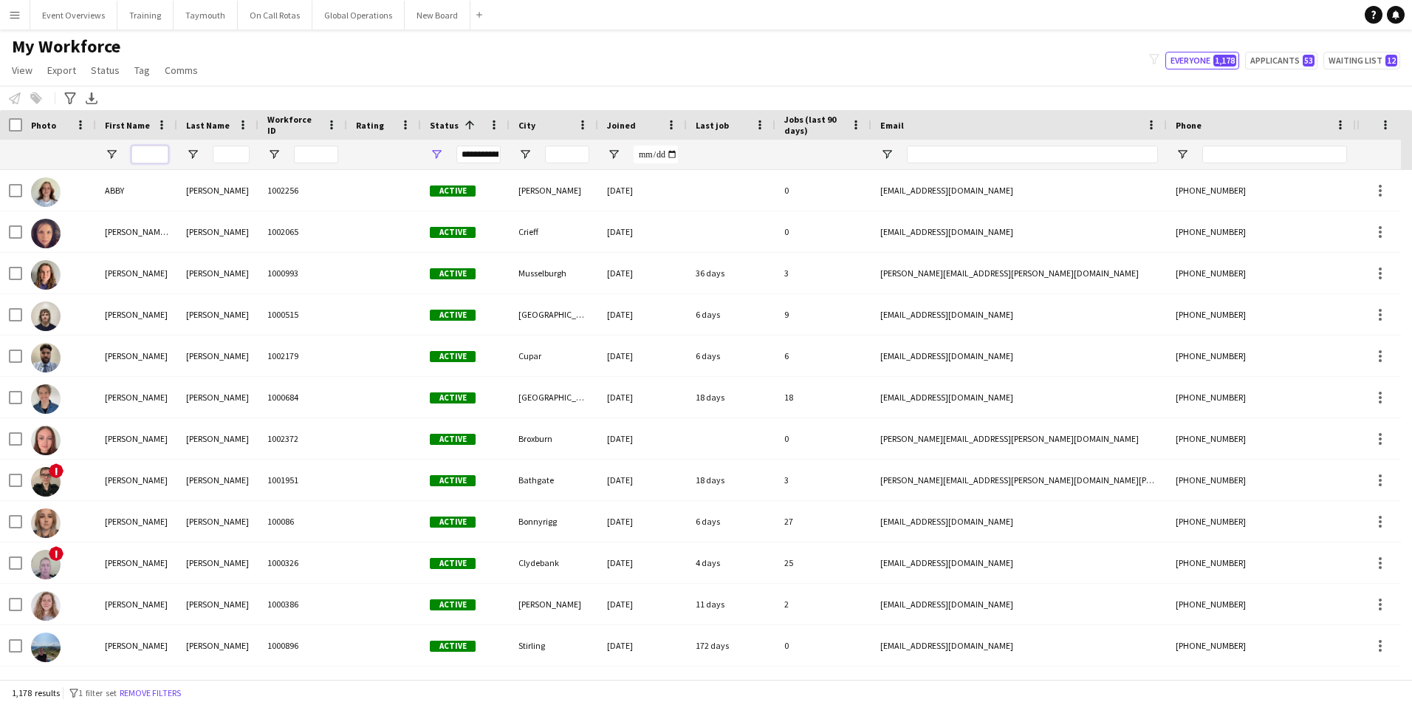
click at [153, 153] on input "First Name Filter Input" at bounding box center [149, 154] width 37 height 18
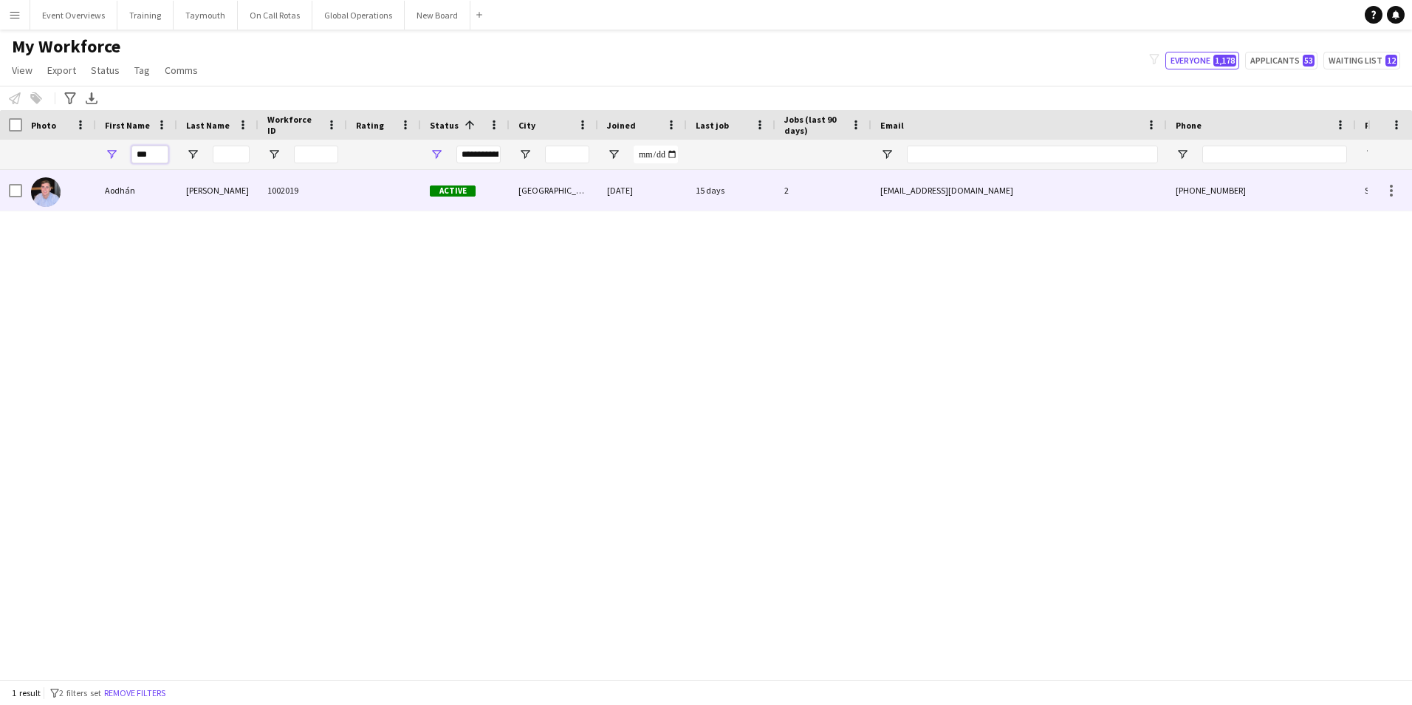
type input "***"
click at [99, 188] on div "Aodhán" at bounding box center [136, 190] width 81 height 41
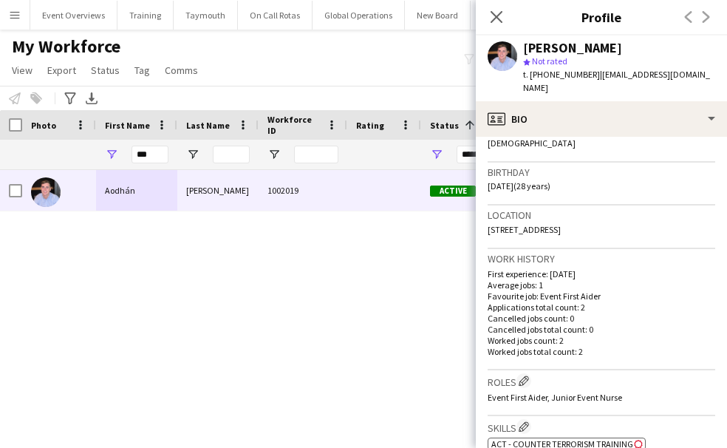
scroll to position [295, 0]
